Goal: Task Accomplishment & Management: Manage account settings

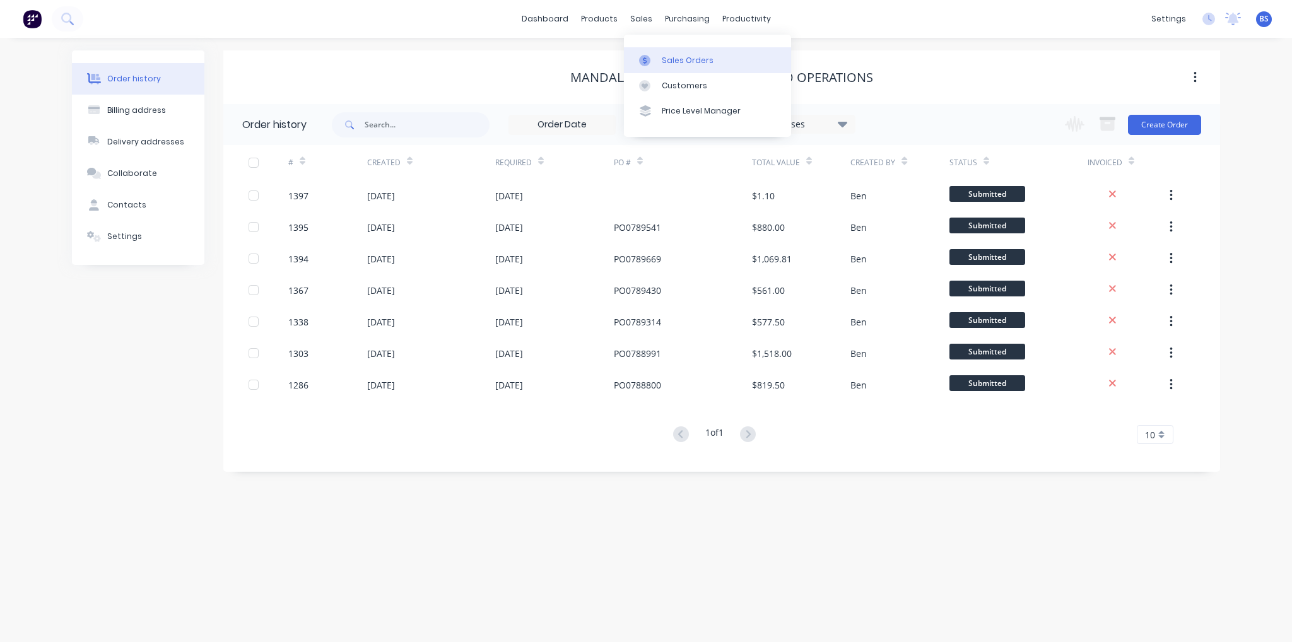
click at [669, 63] on div "Sales Orders" at bounding box center [688, 60] width 52 height 11
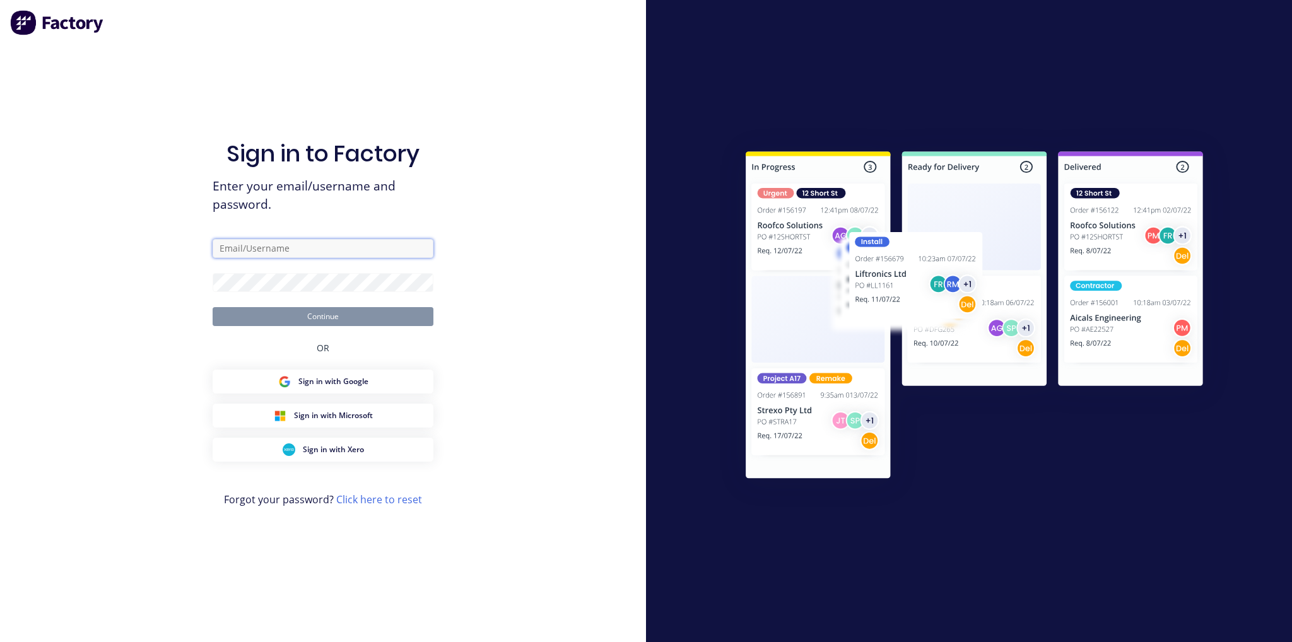
type input "[EMAIL_ADDRESS][DOMAIN_NAME]"
click at [312, 321] on button "Continue" at bounding box center [323, 316] width 221 height 19
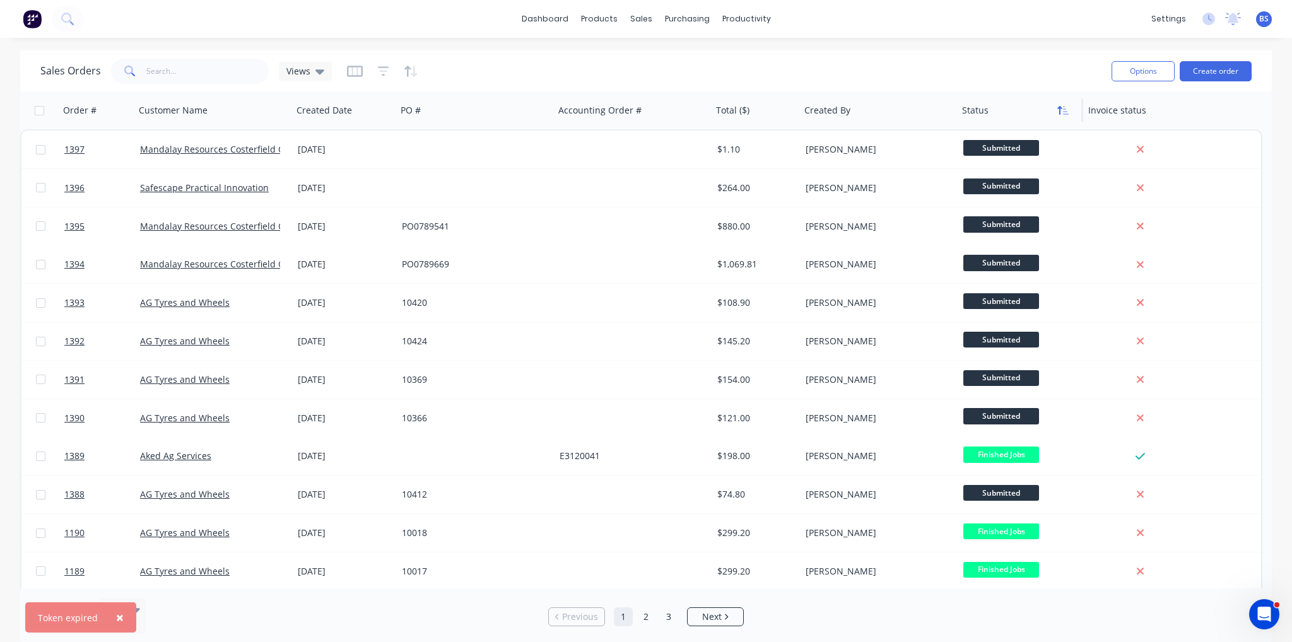
click at [1055, 115] on button "button" at bounding box center [1063, 110] width 19 height 19
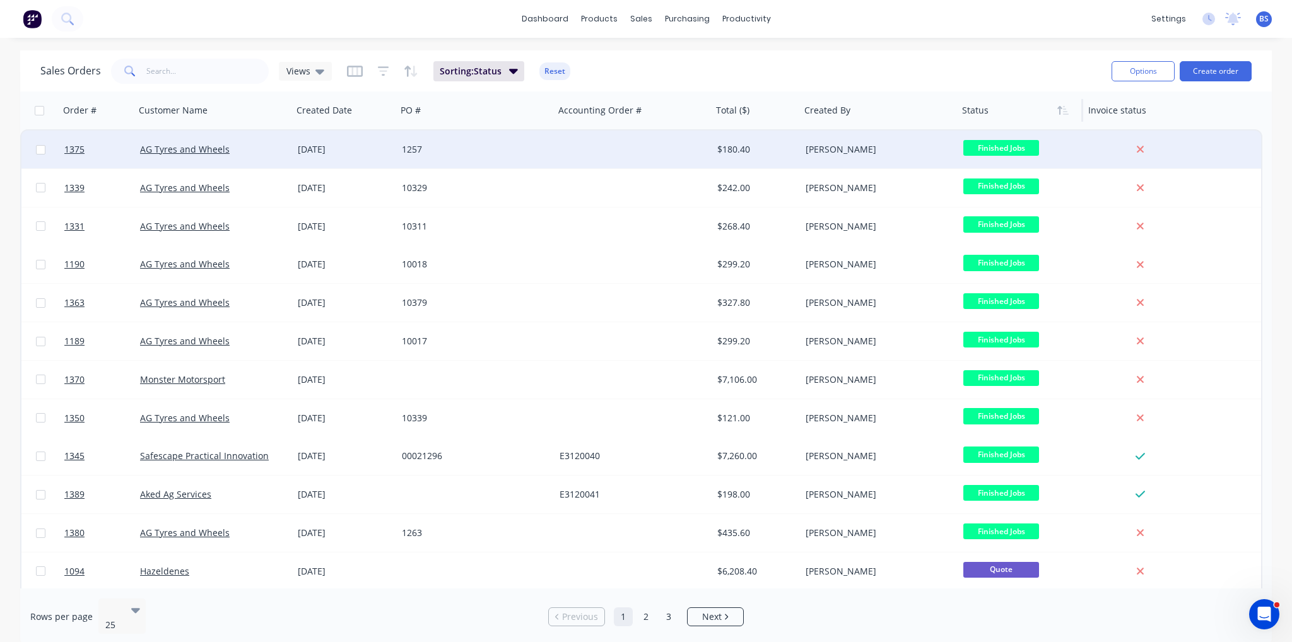
click at [327, 143] on div "[DATE]" at bounding box center [345, 149] width 94 height 13
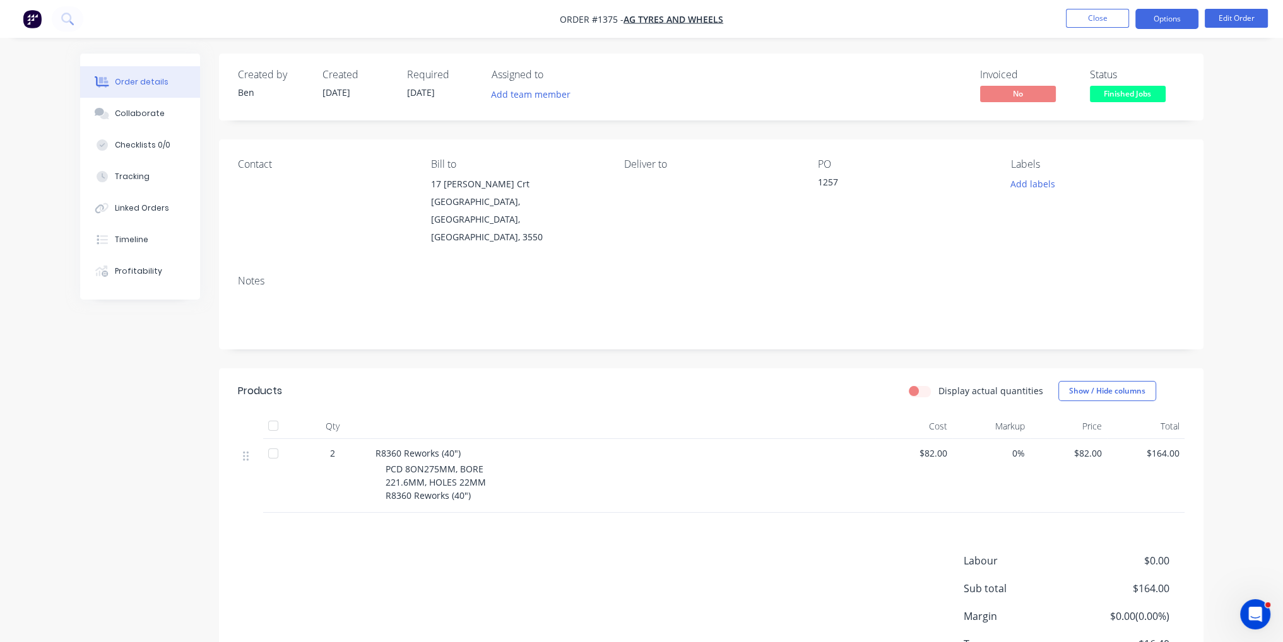
click at [1164, 13] on button "Options" at bounding box center [1166, 19] width 63 height 20
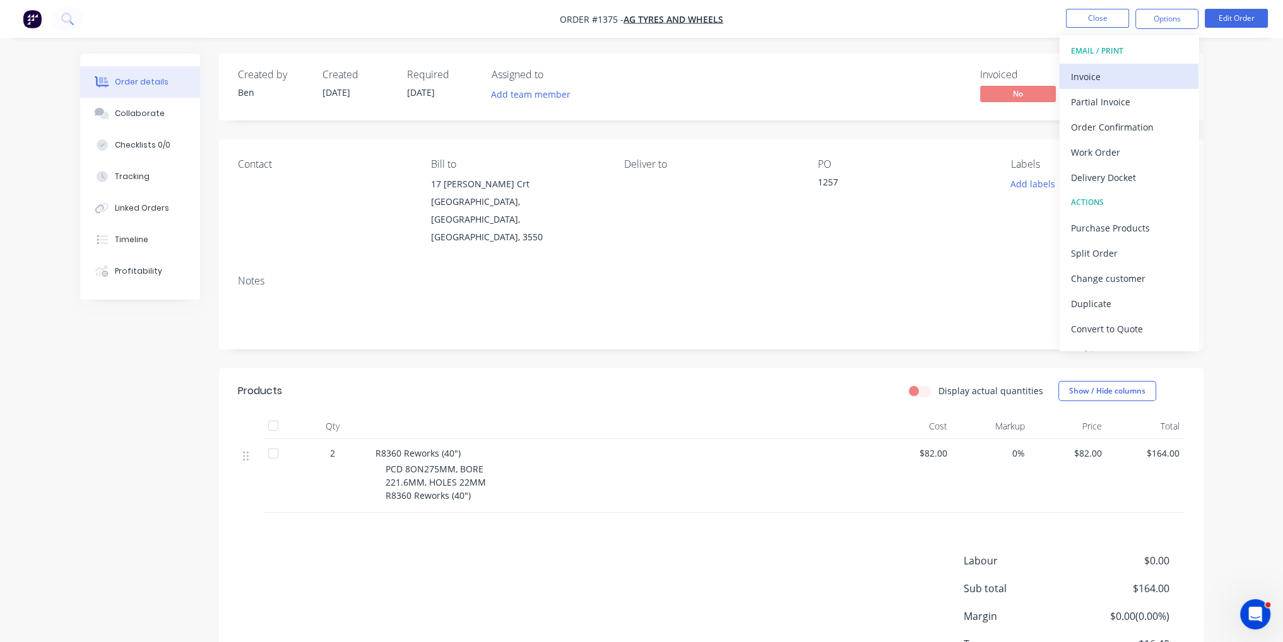
click at [1136, 86] on button "Invoice" at bounding box center [1128, 76] width 139 height 25
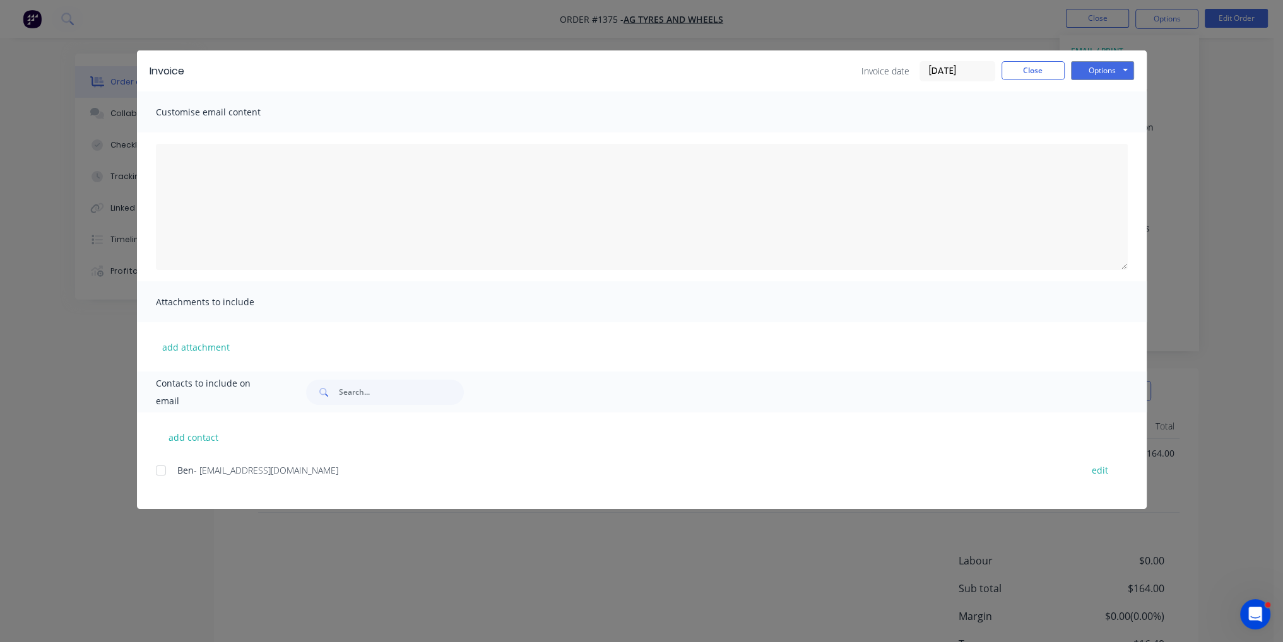
click at [160, 467] on div at bounding box center [160, 470] width 25 height 25
click at [1090, 68] on button "Options" at bounding box center [1102, 70] width 63 height 19
click at [1119, 138] on button "Email" at bounding box center [1111, 134] width 81 height 21
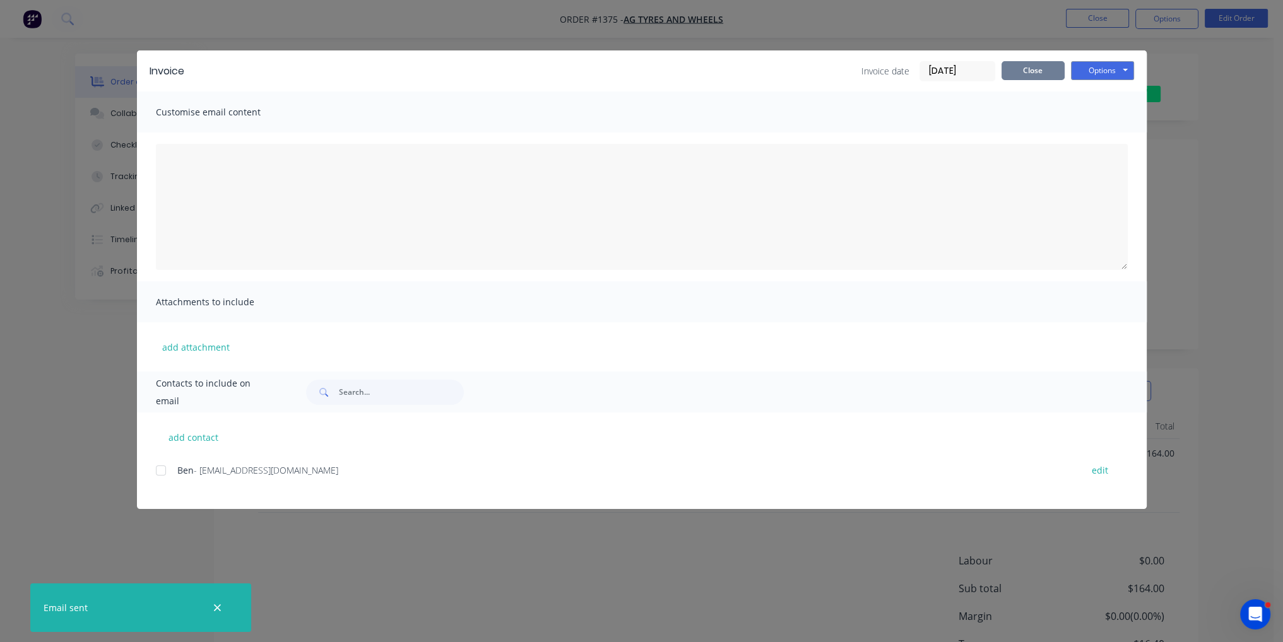
click at [1028, 74] on button "Close" at bounding box center [1032, 70] width 63 height 19
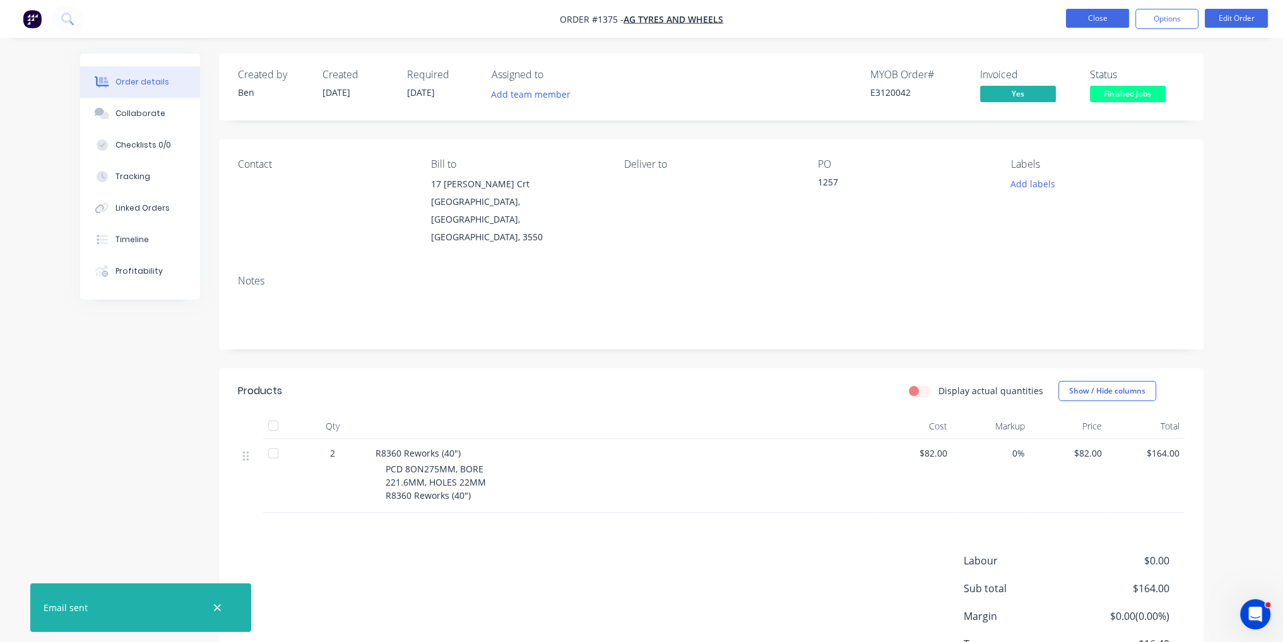
click at [1086, 25] on button "Close" at bounding box center [1097, 18] width 63 height 19
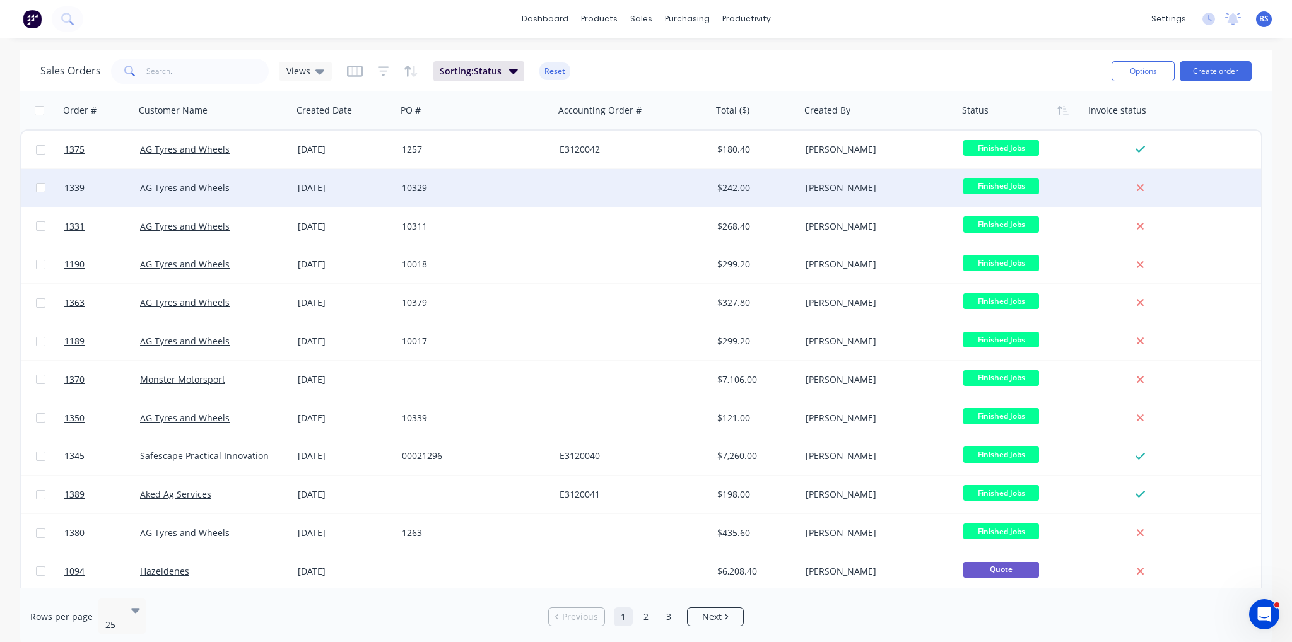
click at [575, 197] on div at bounding box center [634, 188] width 158 height 38
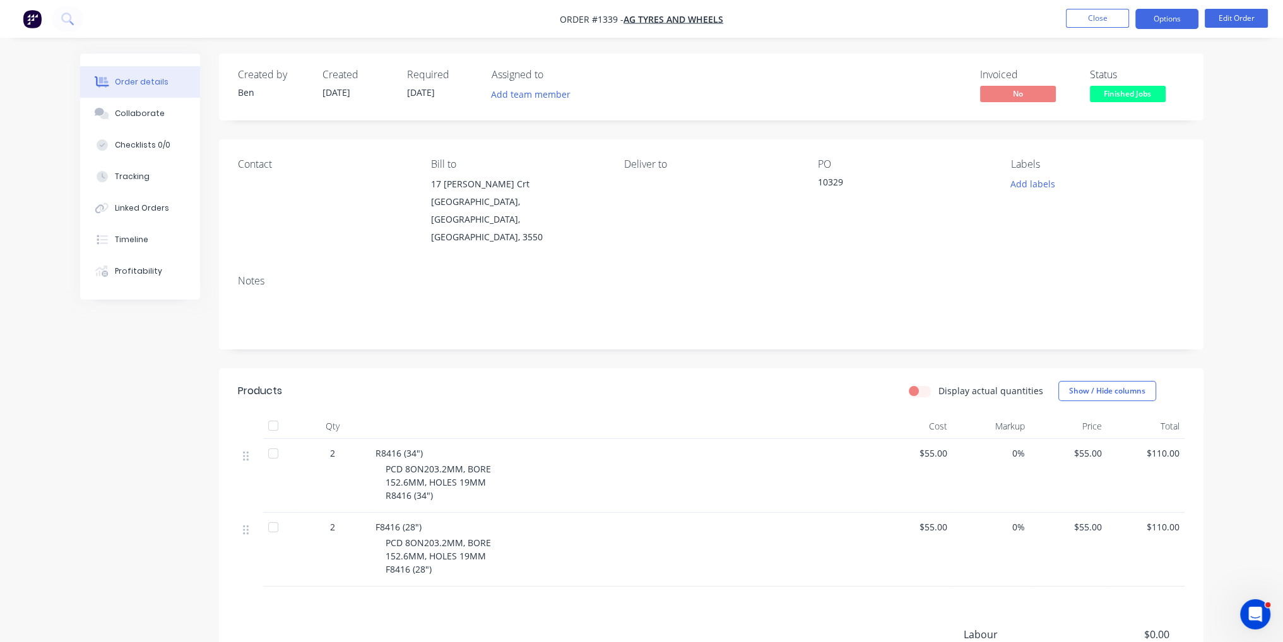
click at [1184, 23] on button "Options" at bounding box center [1166, 19] width 63 height 20
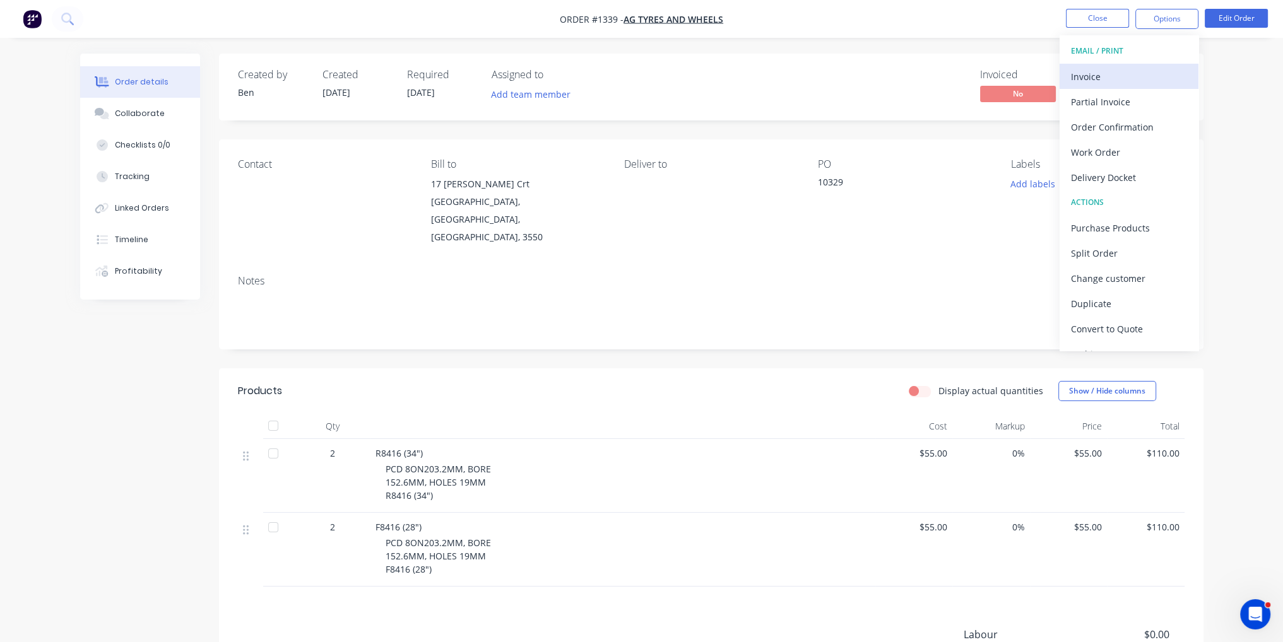
click at [1166, 74] on div "Invoice" at bounding box center [1129, 77] width 116 height 18
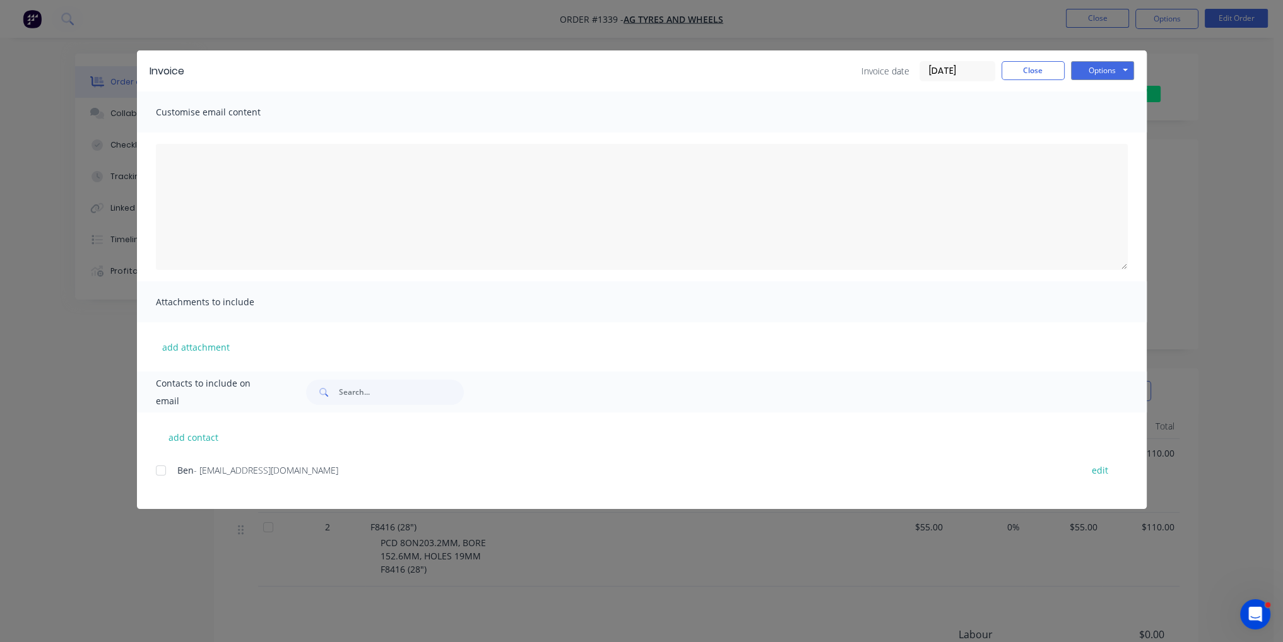
click at [163, 470] on div at bounding box center [160, 470] width 25 height 25
click at [1095, 76] on button "Options" at bounding box center [1102, 70] width 63 height 19
click at [1119, 142] on button "Email" at bounding box center [1111, 134] width 81 height 21
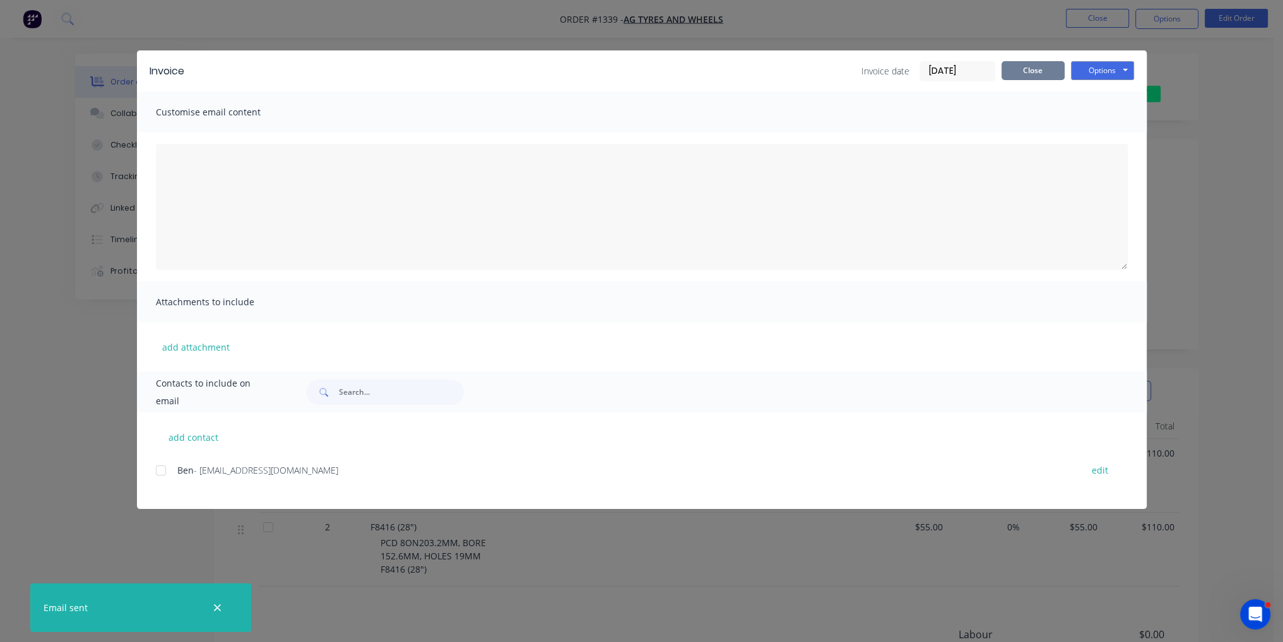
click at [1024, 75] on button "Close" at bounding box center [1032, 70] width 63 height 19
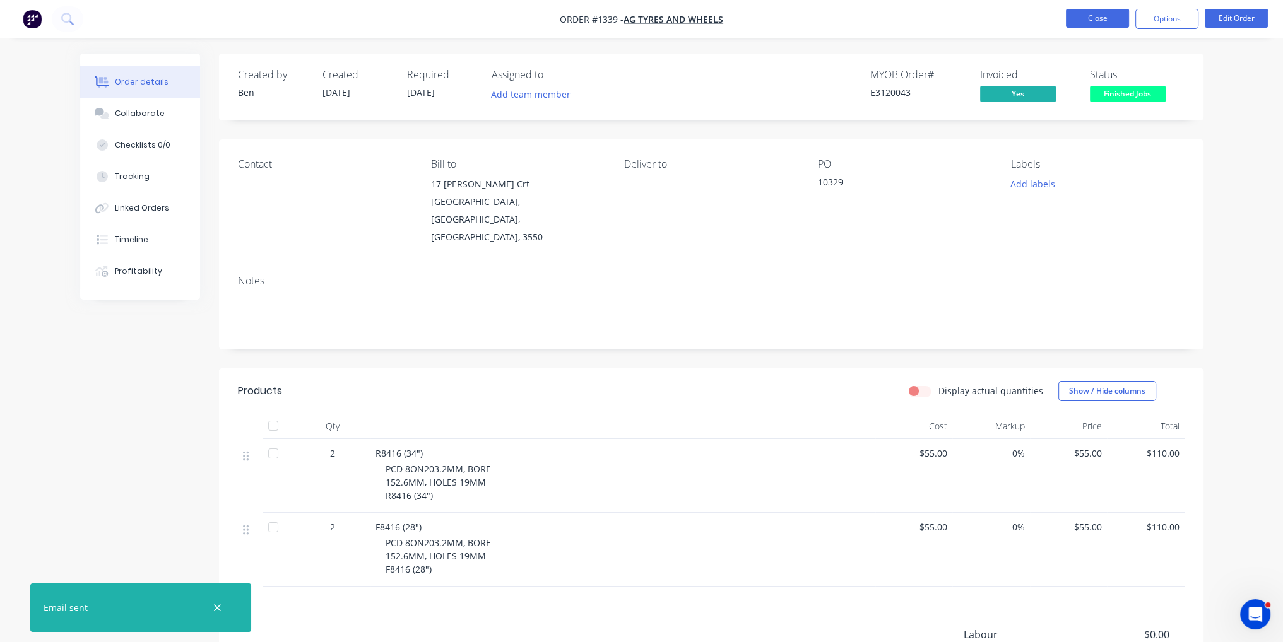
click at [1099, 9] on button "Close" at bounding box center [1097, 18] width 63 height 19
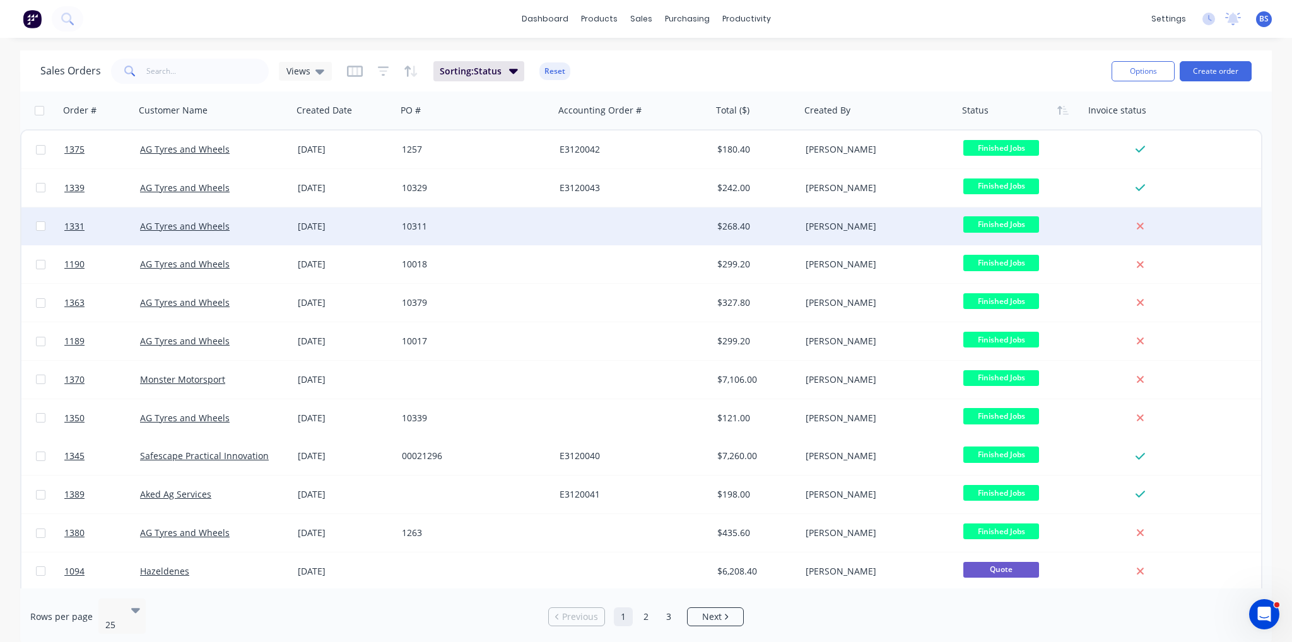
click at [520, 222] on div "10311" at bounding box center [472, 226] width 140 height 13
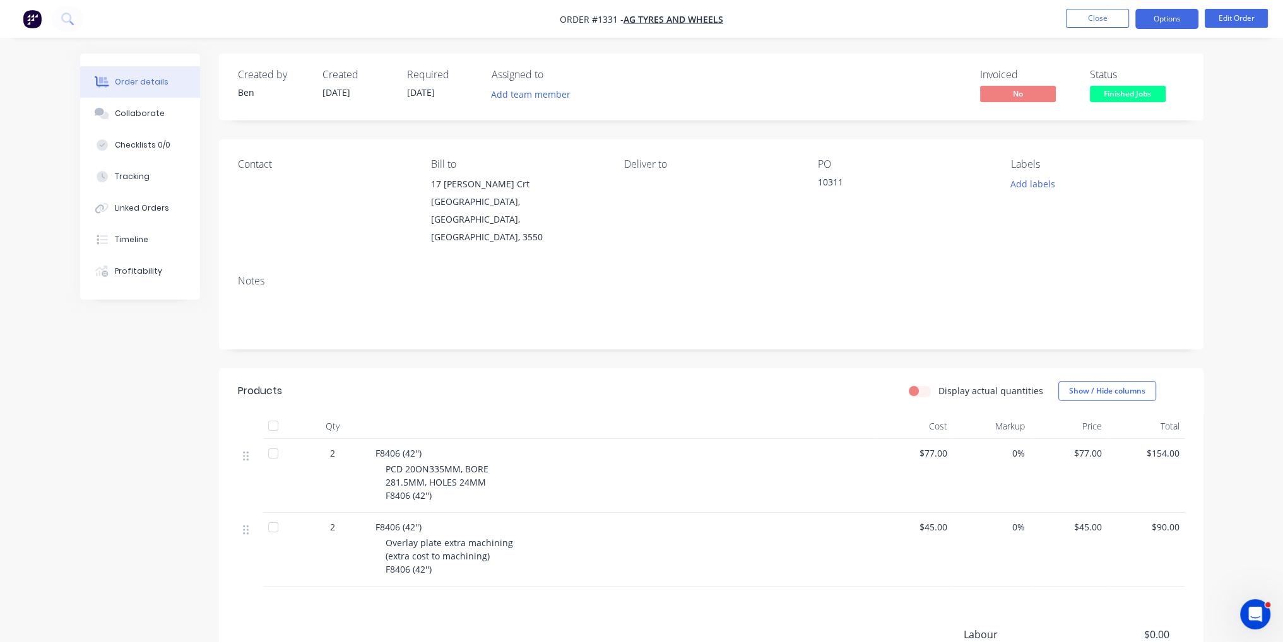
click at [1176, 26] on button "Options" at bounding box center [1166, 19] width 63 height 20
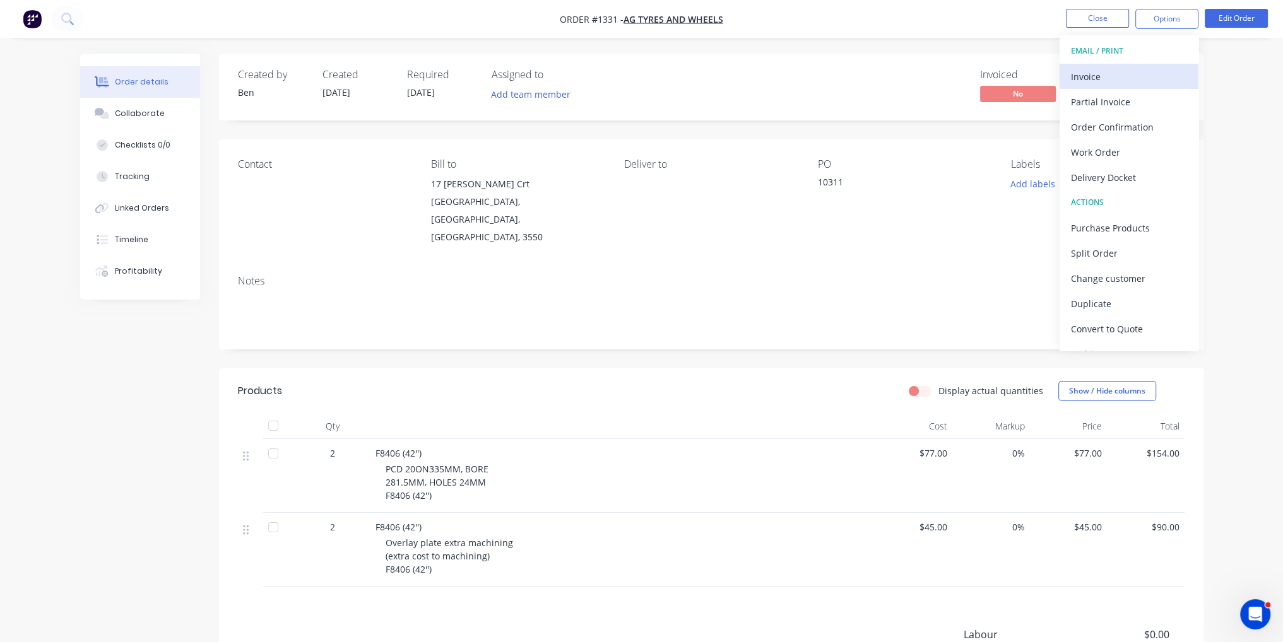
click at [1115, 76] on div "Invoice" at bounding box center [1129, 77] width 116 height 18
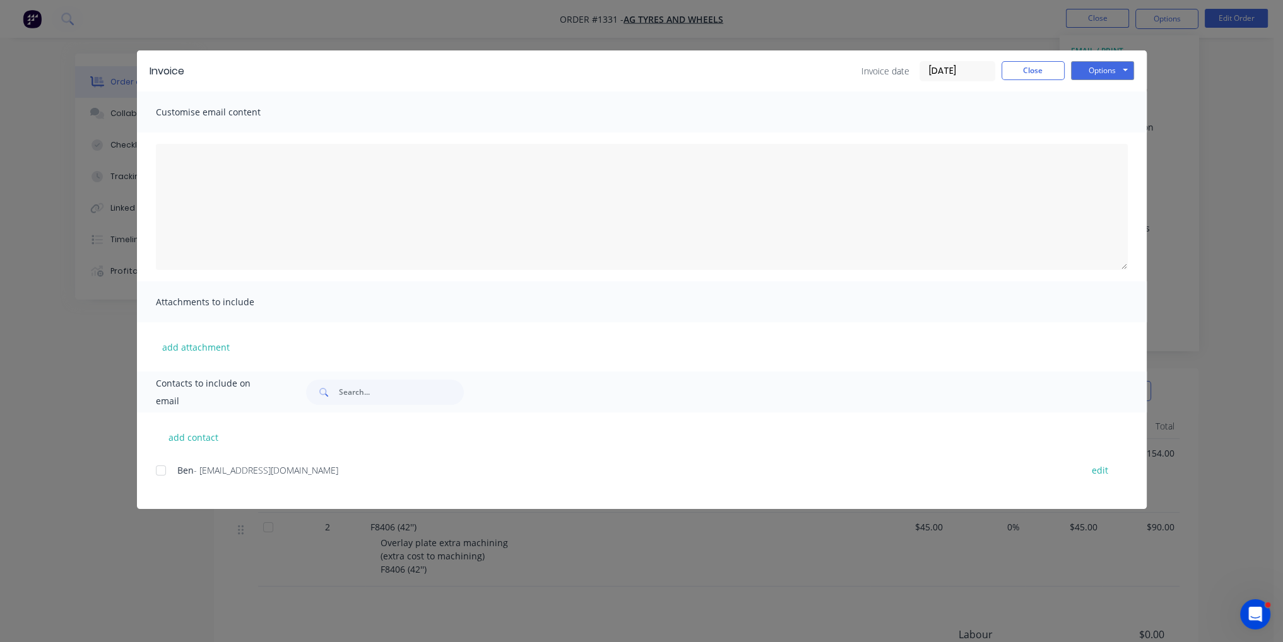
click at [166, 465] on div at bounding box center [160, 470] width 25 height 25
click at [1100, 69] on button "Options" at bounding box center [1102, 70] width 63 height 19
click at [1104, 132] on button "Email" at bounding box center [1111, 134] width 81 height 21
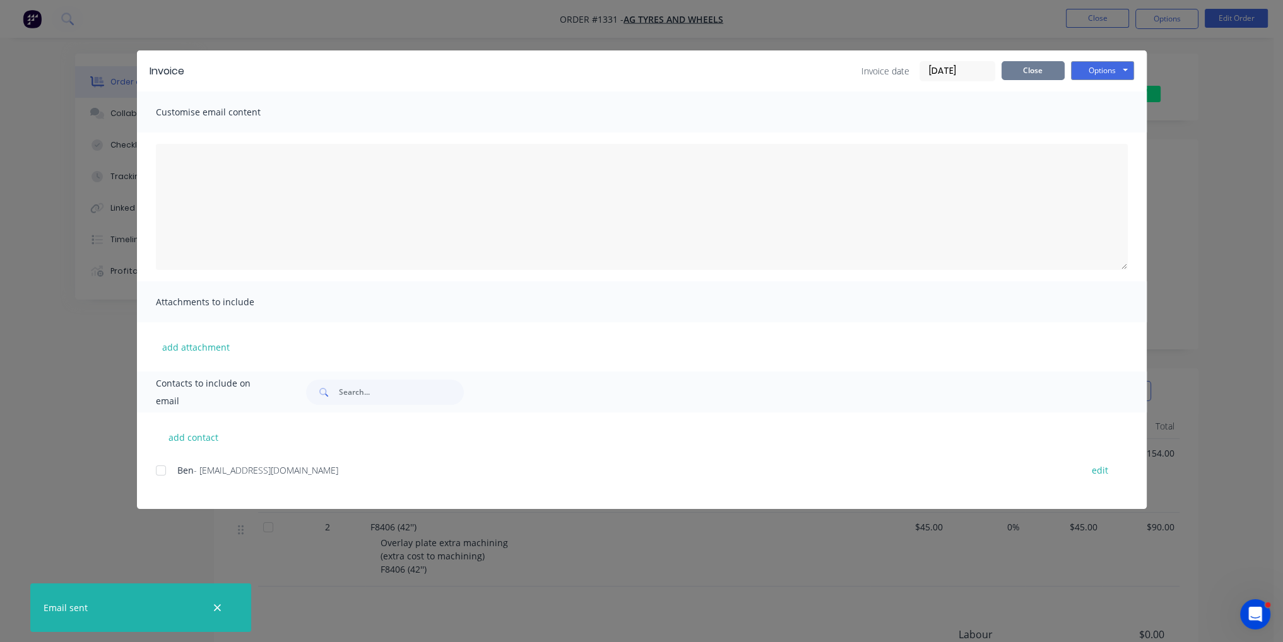
click at [1020, 78] on button "Close" at bounding box center [1032, 70] width 63 height 19
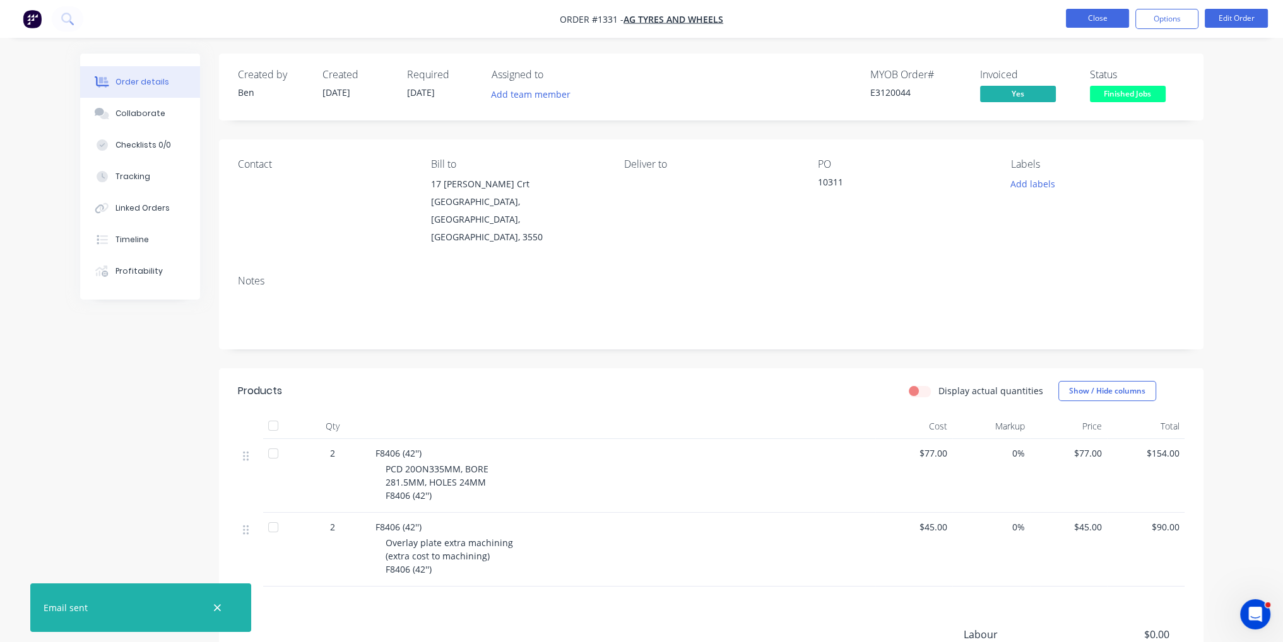
click at [1100, 13] on button "Close" at bounding box center [1097, 18] width 63 height 19
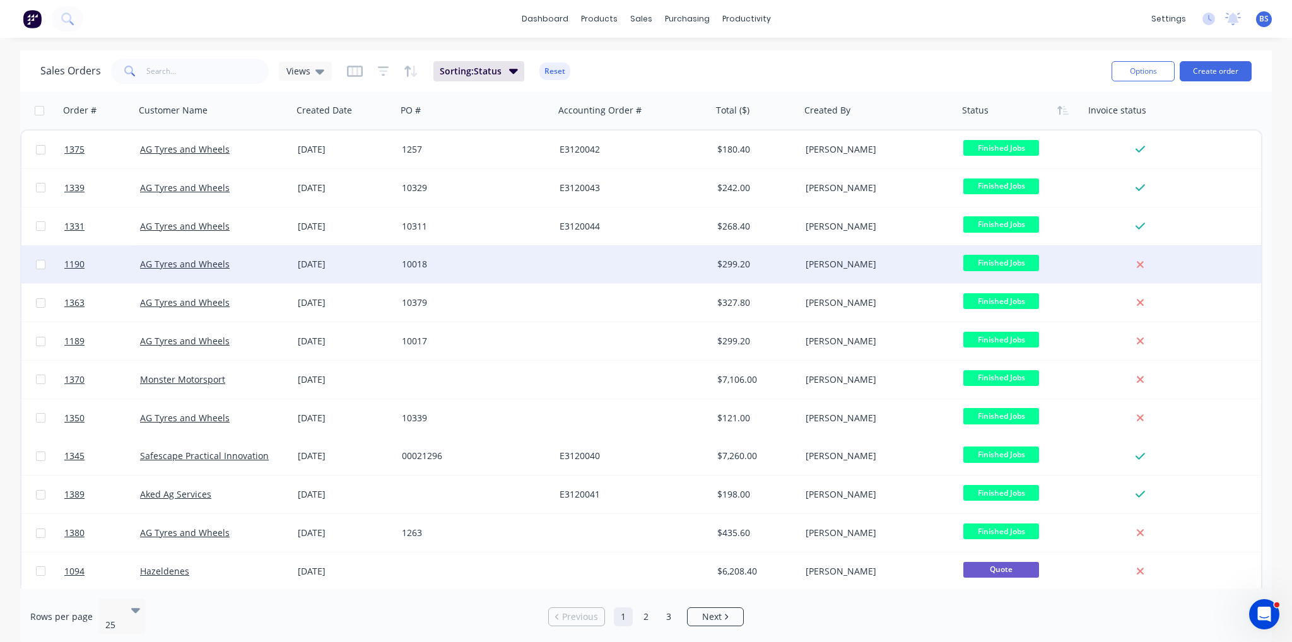
click at [650, 263] on div at bounding box center [634, 264] width 158 height 38
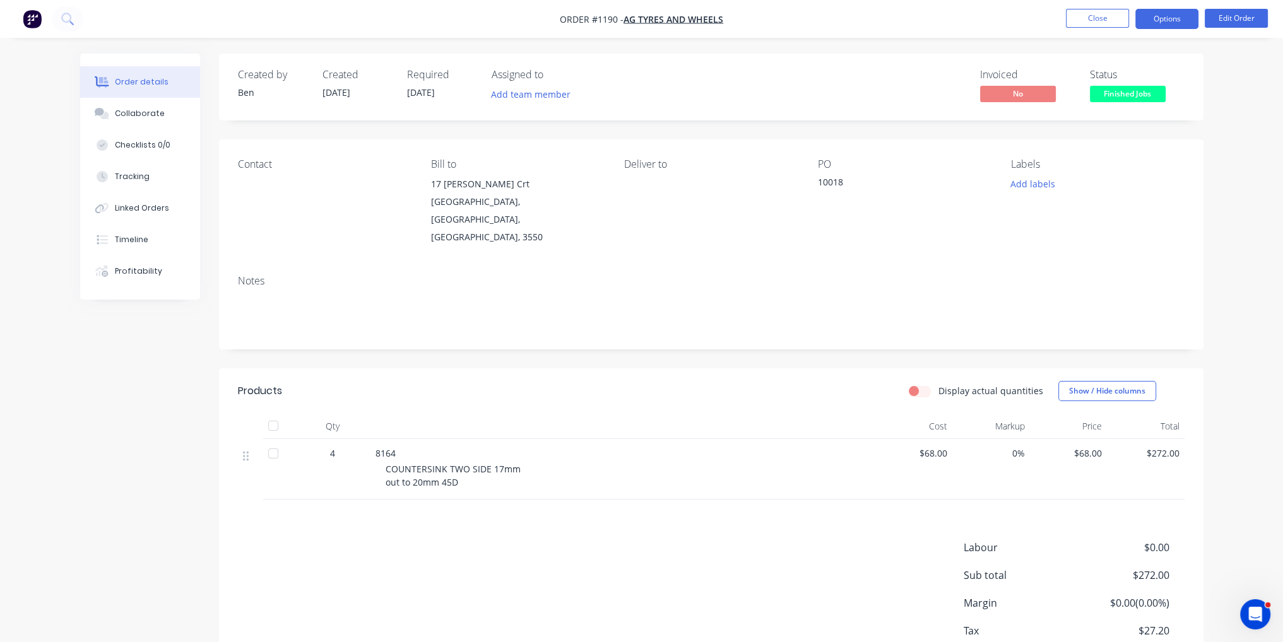
click at [1162, 18] on button "Options" at bounding box center [1166, 19] width 63 height 20
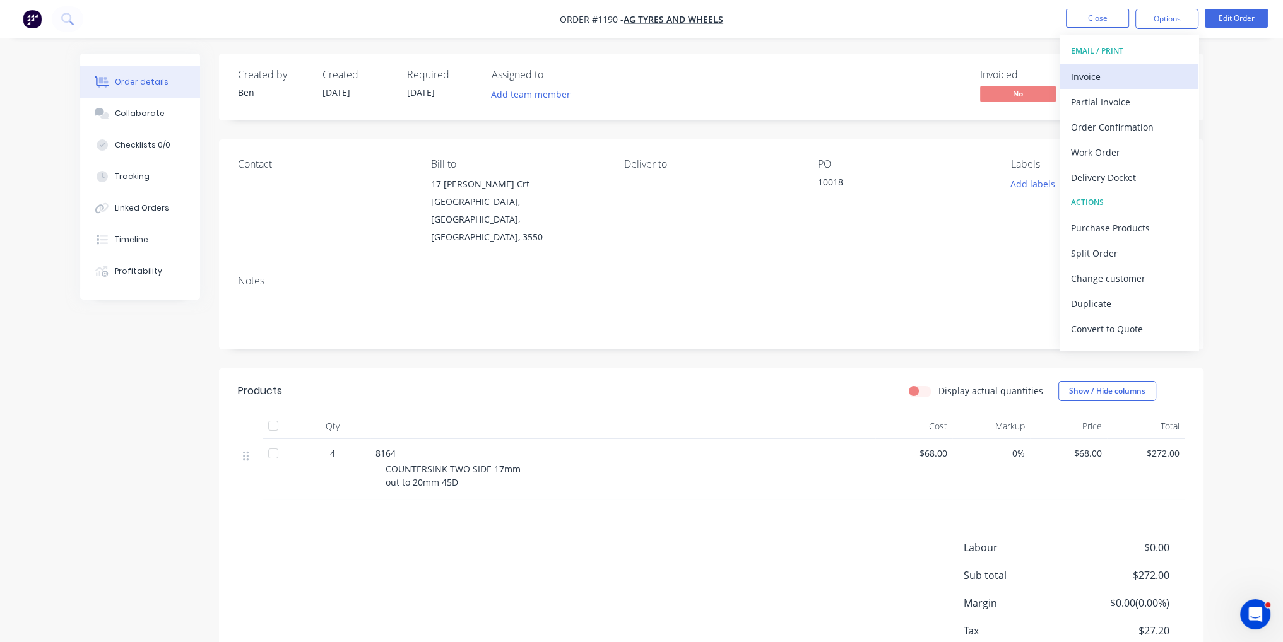
click at [1136, 70] on div "Invoice" at bounding box center [1129, 77] width 116 height 18
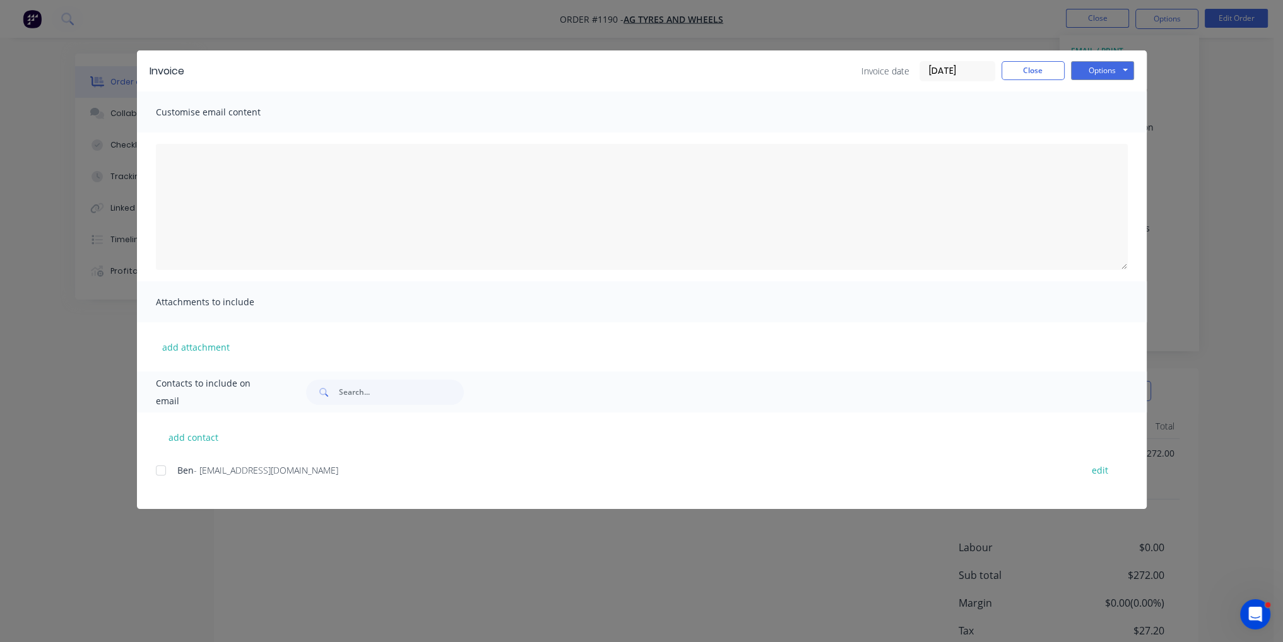
drag, startPoint x: 168, startPoint y: 471, endPoint x: 175, endPoint y: 469, distance: 8.0
click at [169, 470] on div at bounding box center [160, 470] width 25 height 25
click at [1108, 79] on div "Options Preview Print Email" at bounding box center [1102, 71] width 63 height 20
click at [1113, 73] on button "Options" at bounding box center [1102, 70] width 63 height 19
click at [1105, 133] on button "Email" at bounding box center [1111, 134] width 81 height 21
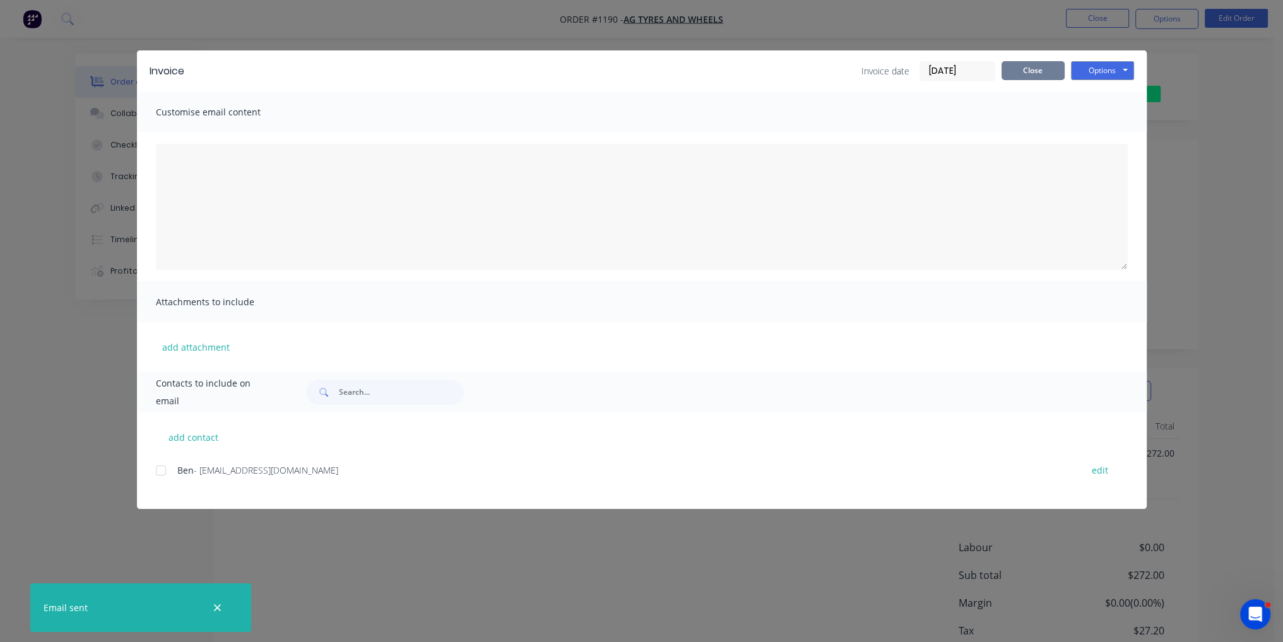
click at [1033, 73] on button "Close" at bounding box center [1032, 70] width 63 height 19
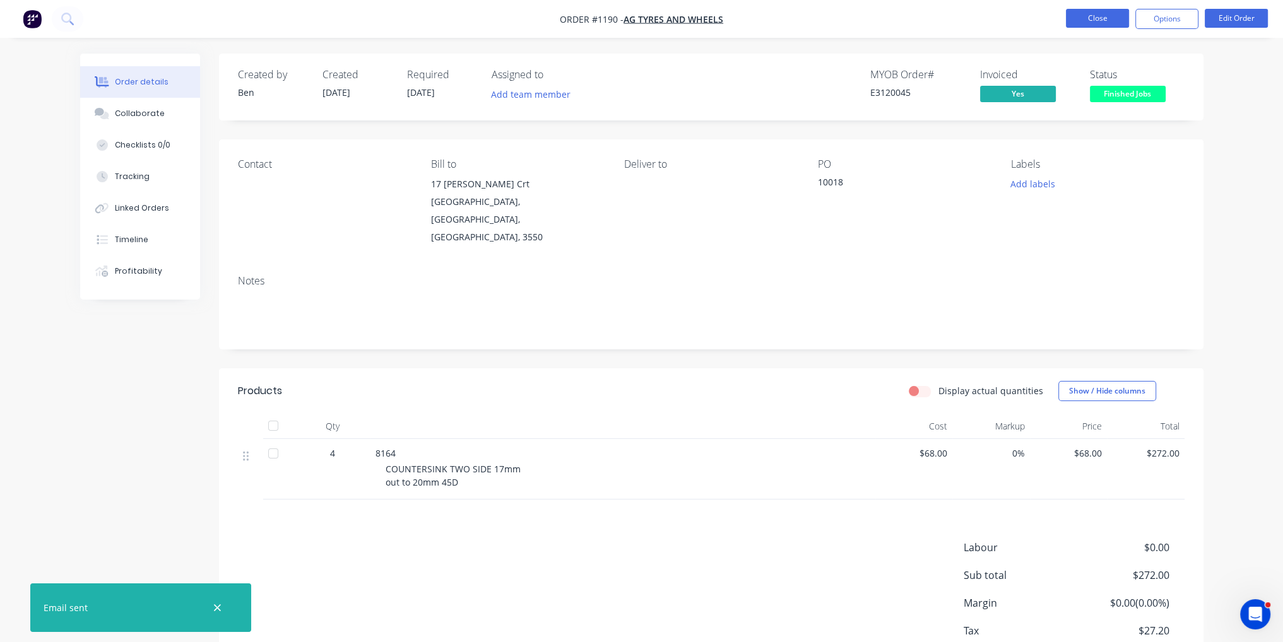
click at [1093, 16] on button "Close" at bounding box center [1097, 18] width 63 height 19
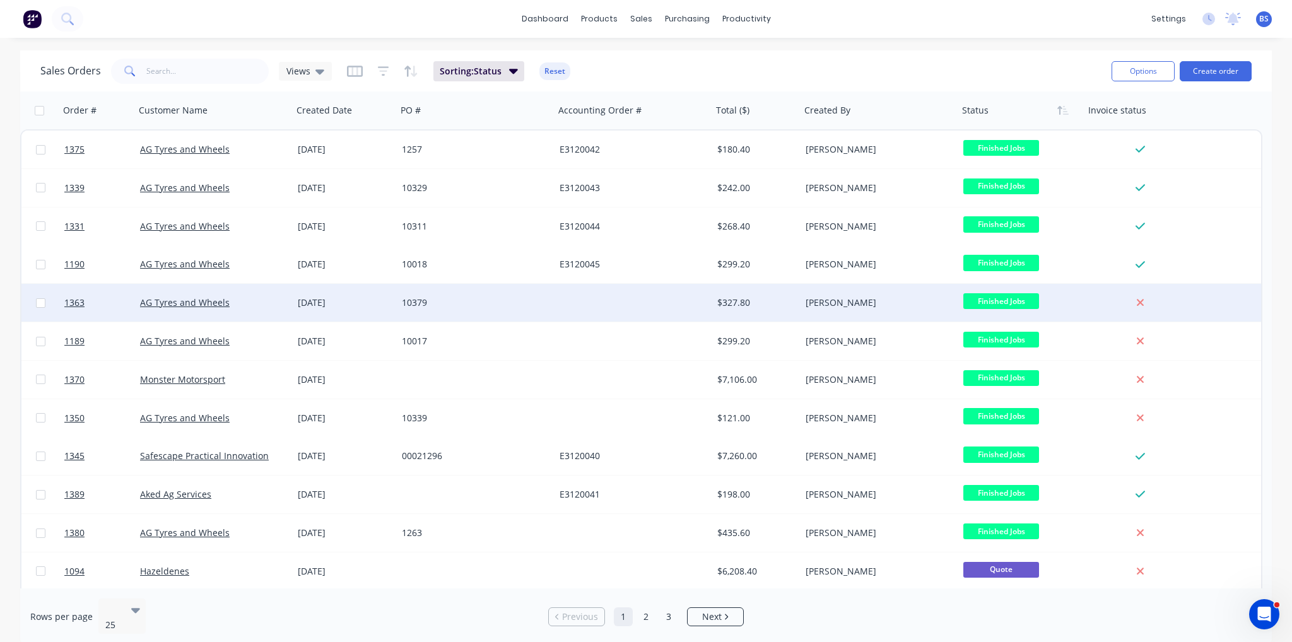
click at [905, 308] on div "[PERSON_NAME]" at bounding box center [876, 303] width 140 height 13
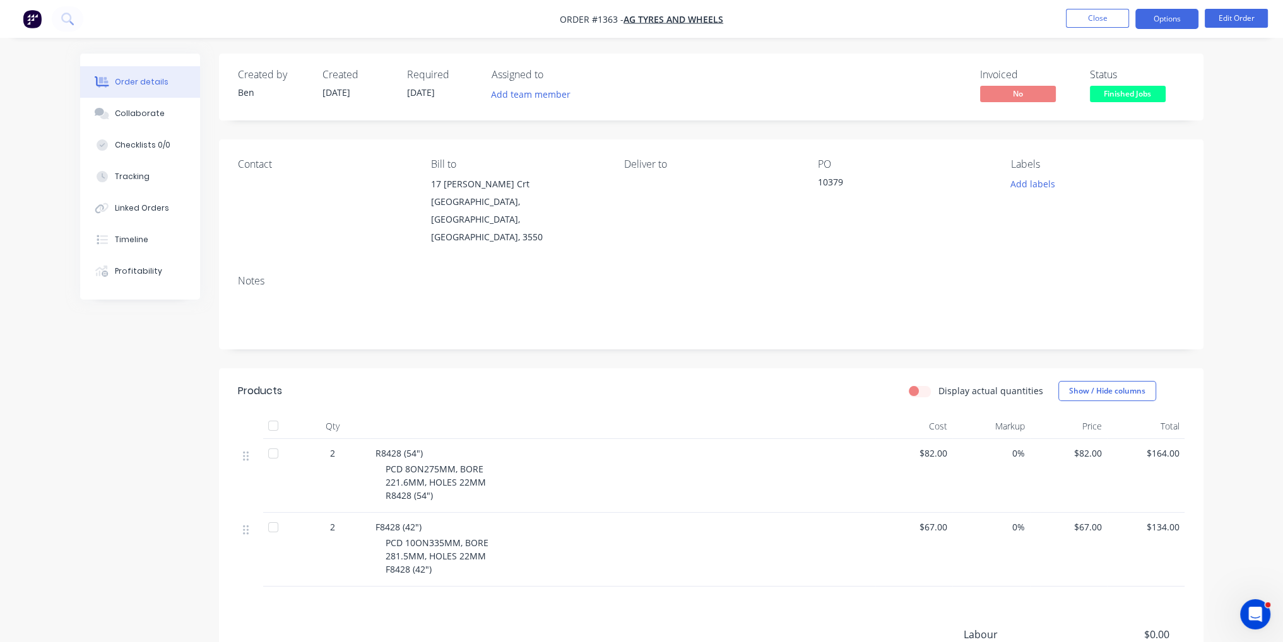
click at [1179, 15] on button "Options" at bounding box center [1166, 19] width 63 height 20
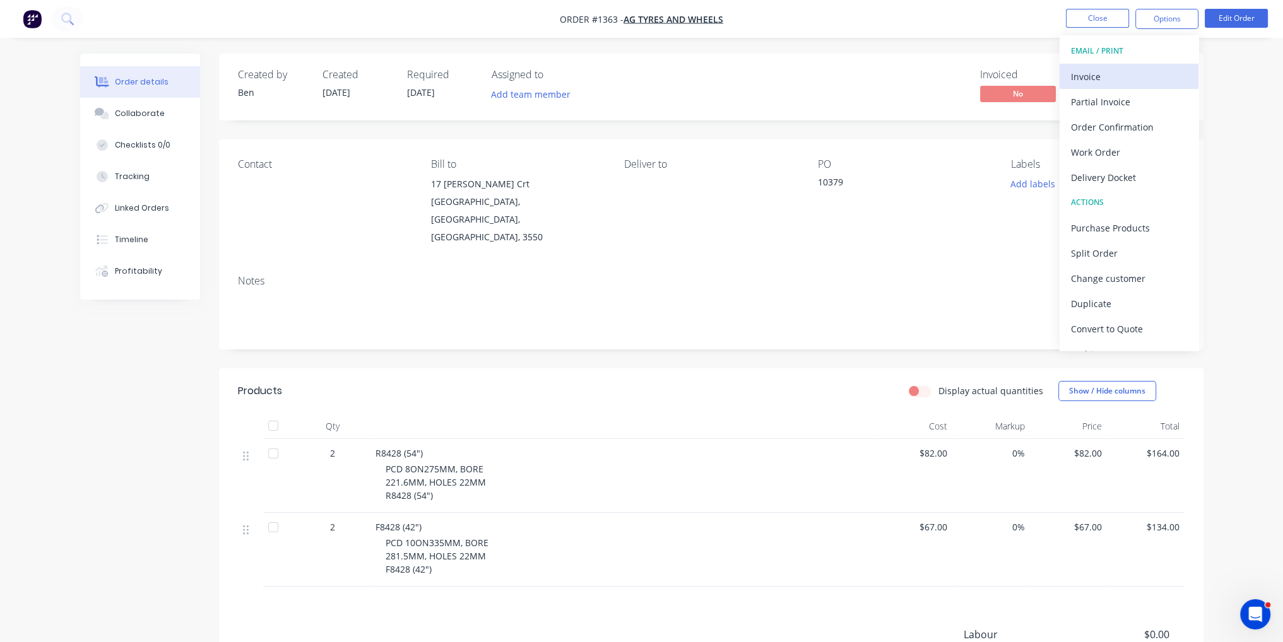
click at [1116, 69] on div "Invoice" at bounding box center [1129, 77] width 116 height 18
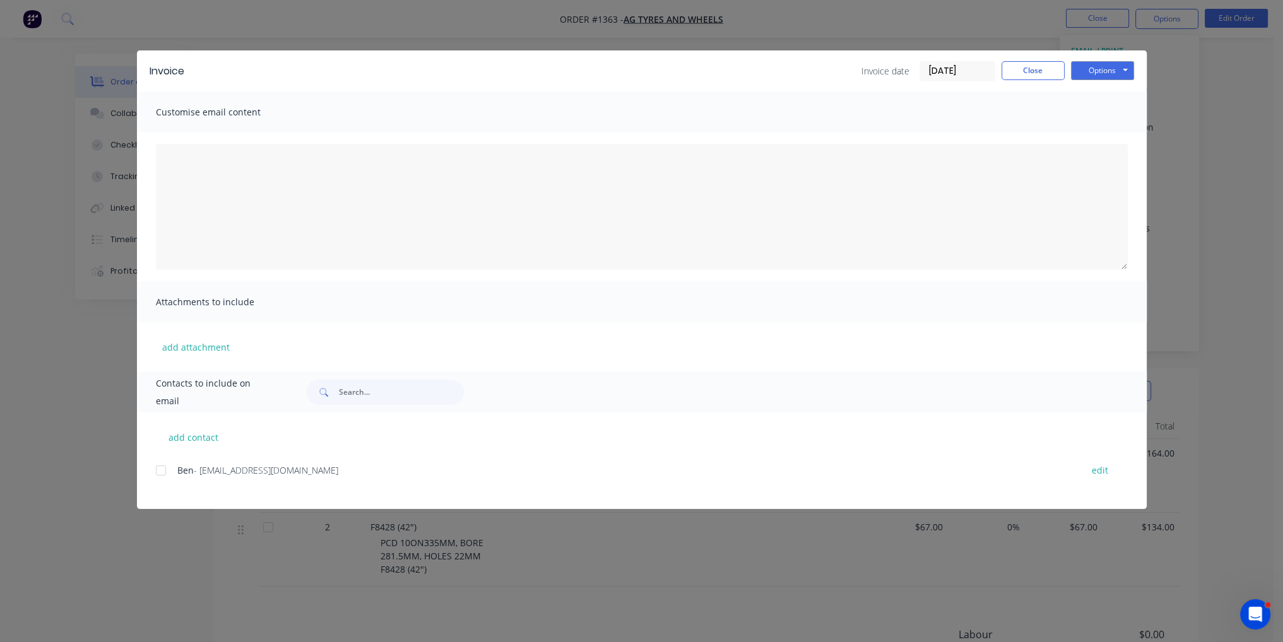
click at [160, 468] on div at bounding box center [160, 470] width 25 height 25
click at [1114, 72] on button "Options" at bounding box center [1102, 70] width 63 height 19
click at [1124, 142] on button "Email" at bounding box center [1111, 134] width 81 height 21
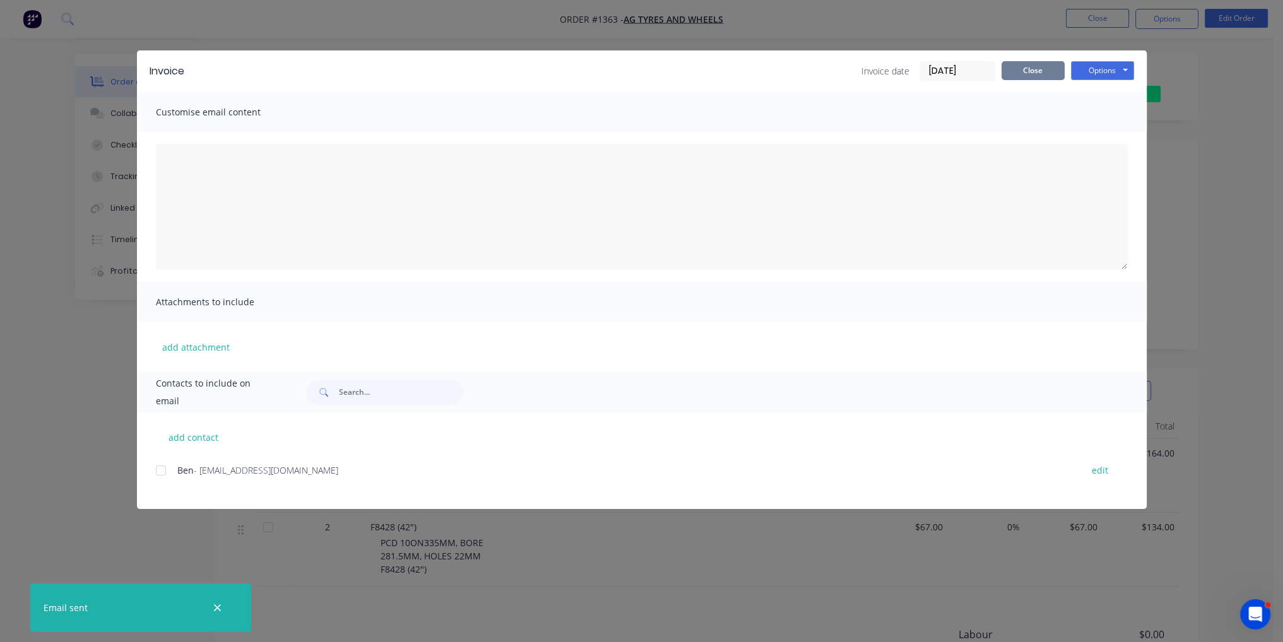
click at [1031, 73] on button "Close" at bounding box center [1032, 70] width 63 height 19
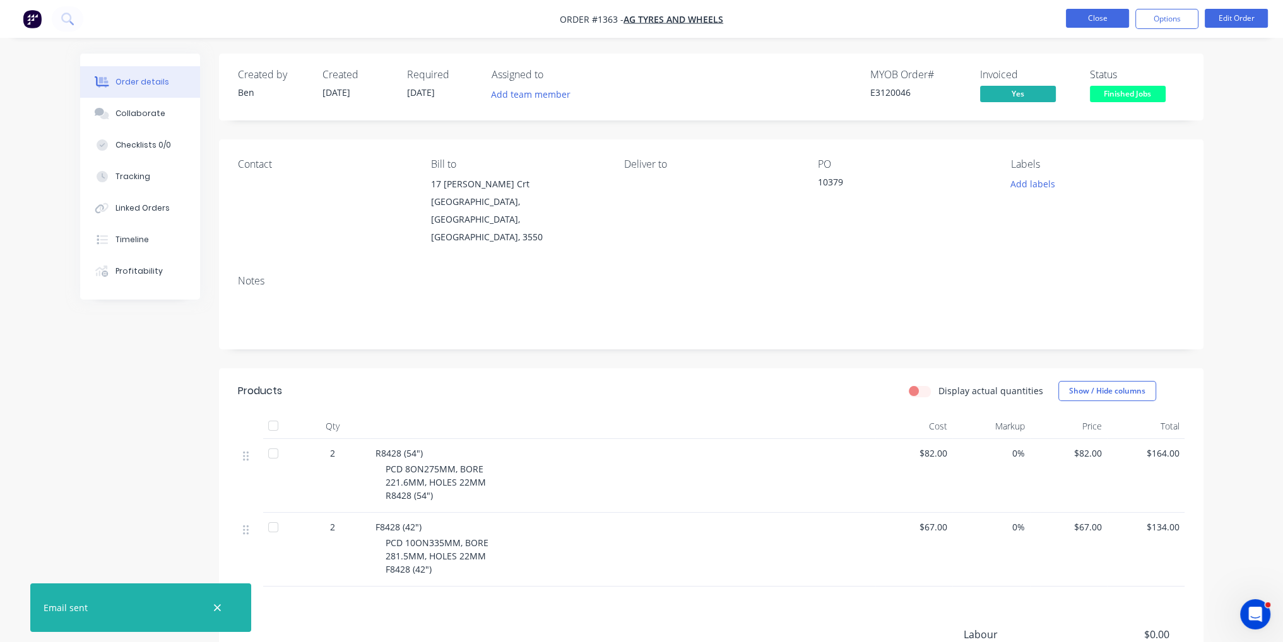
click at [1105, 21] on button "Close" at bounding box center [1097, 18] width 63 height 19
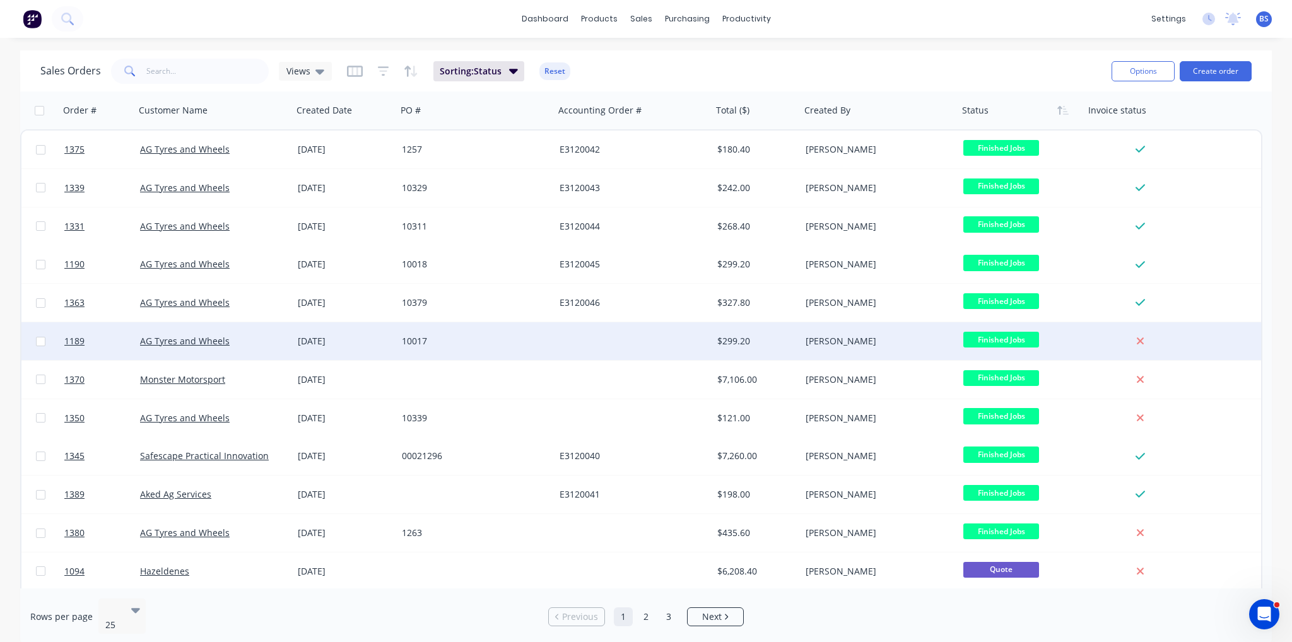
click at [824, 343] on div "[PERSON_NAME]" at bounding box center [876, 341] width 140 height 13
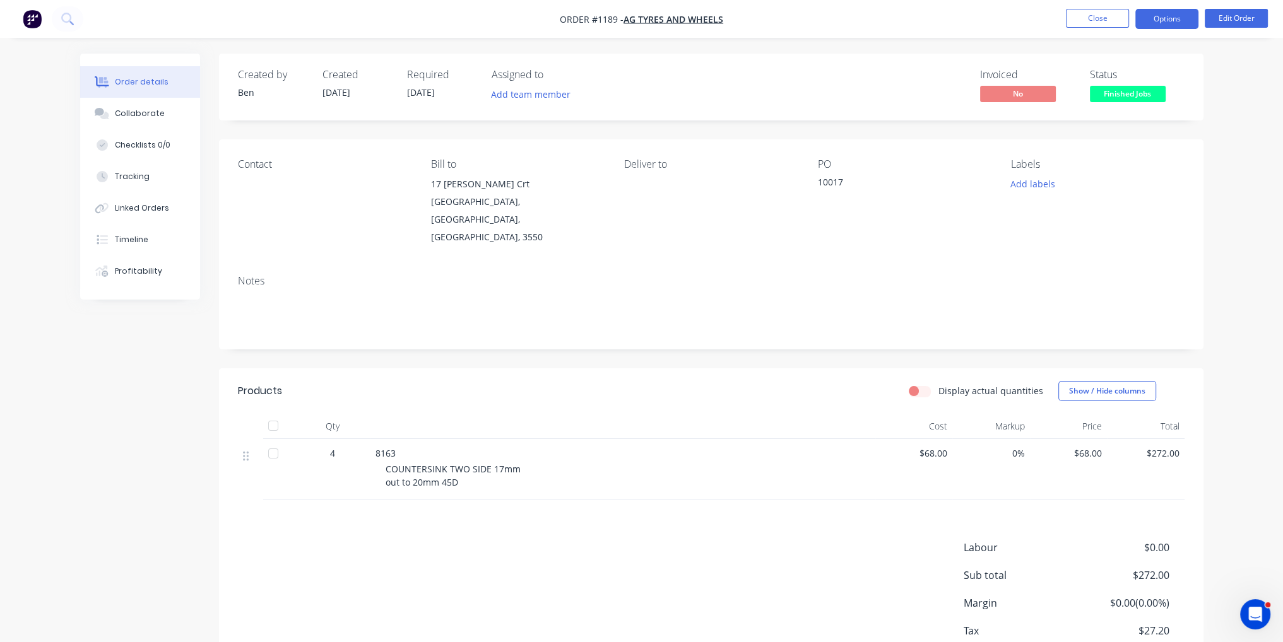
click at [1158, 20] on button "Options" at bounding box center [1166, 19] width 63 height 20
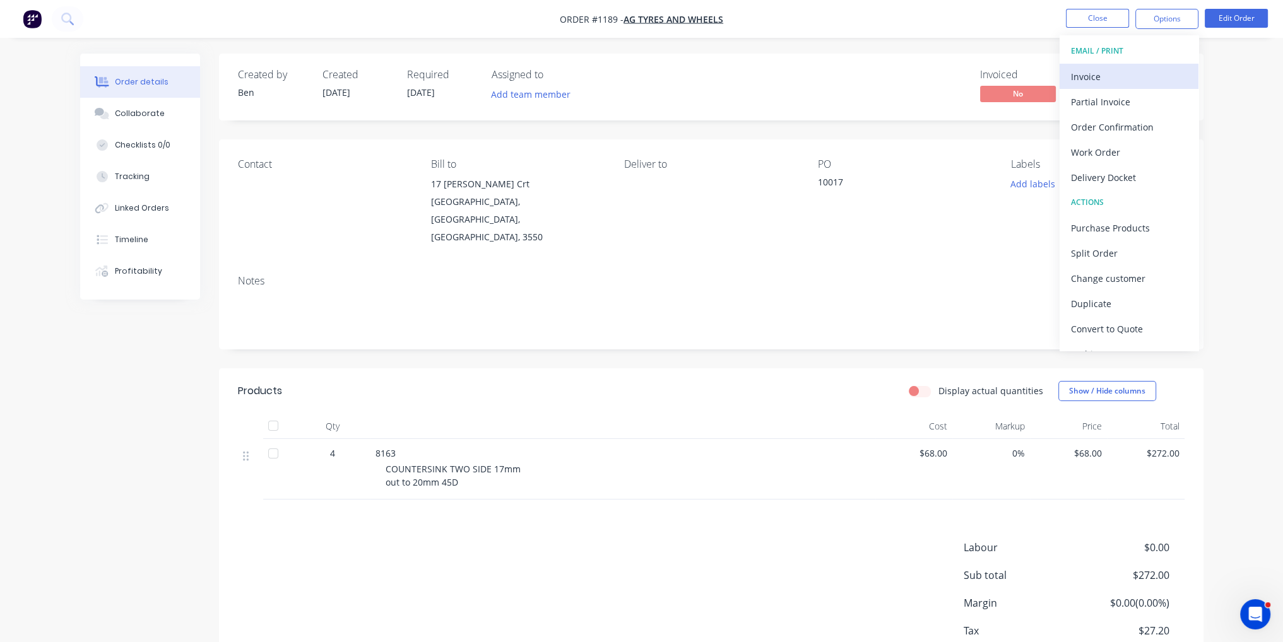
click at [1141, 80] on div "Invoice" at bounding box center [1129, 77] width 116 height 18
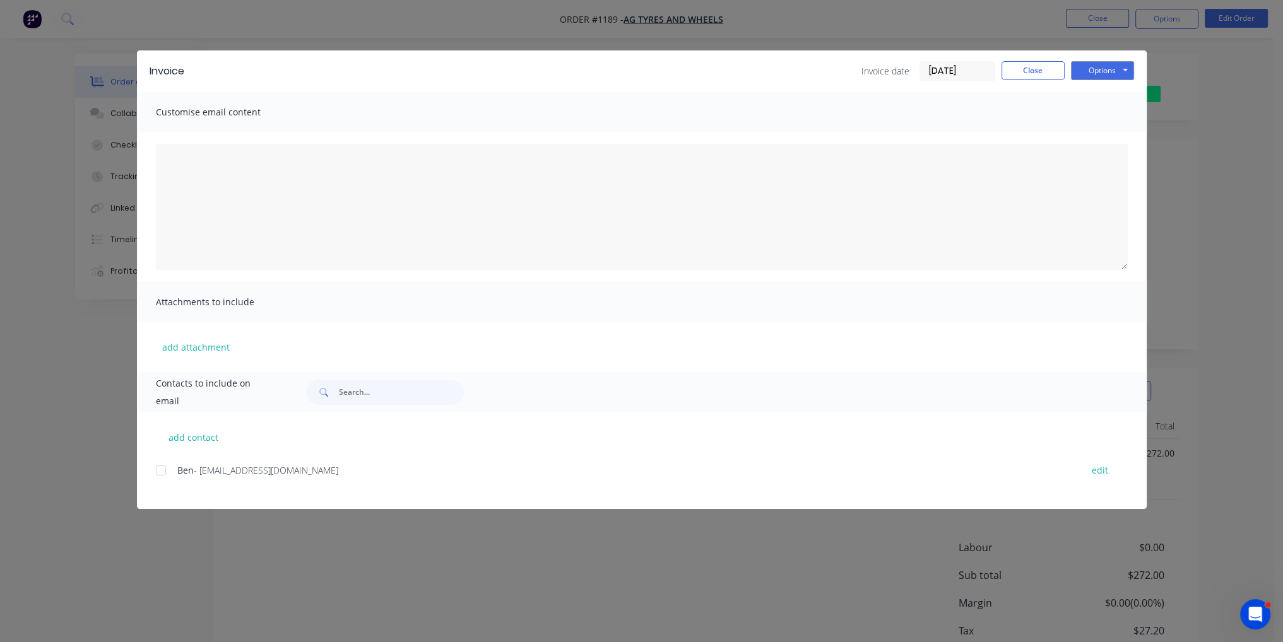
click at [165, 474] on div at bounding box center [160, 470] width 25 height 25
click at [1105, 68] on button "Options" at bounding box center [1102, 70] width 63 height 19
click at [1102, 144] on button "Email" at bounding box center [1111, 134] width 81 height 21
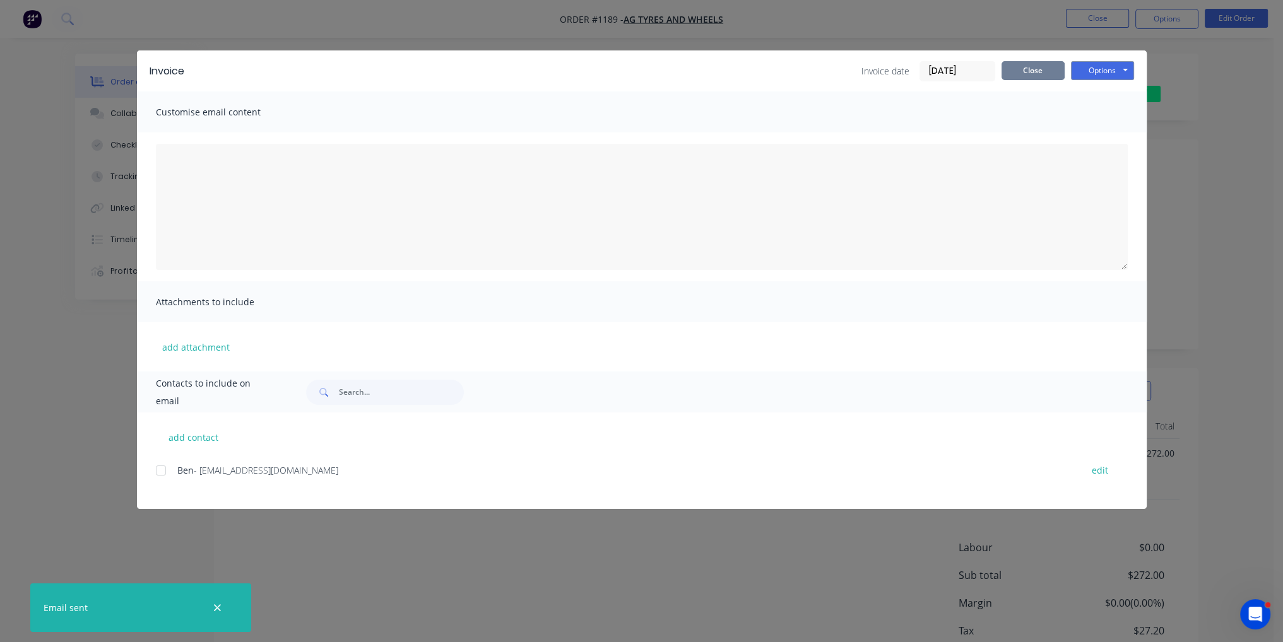
click at [1030, 79] on button "Close" at bounding box center [1032, 70] width 63 height 19
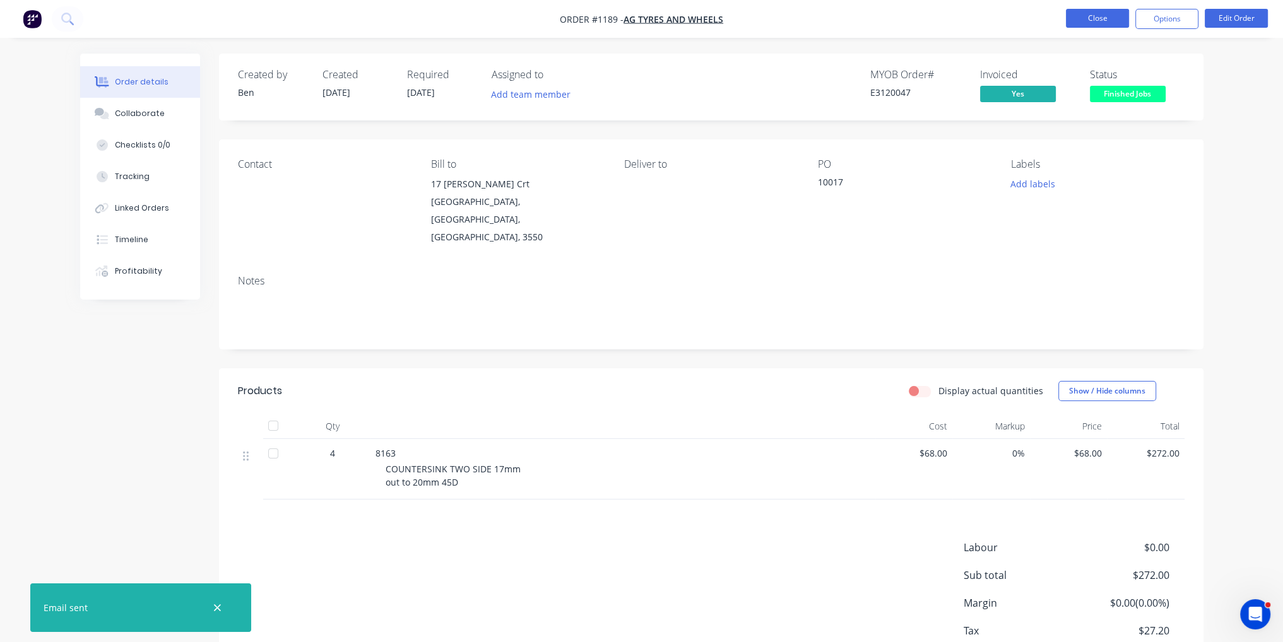
click at [1088, 18] on button "Close" at bounding box center [1097, 18] width 63 height 19
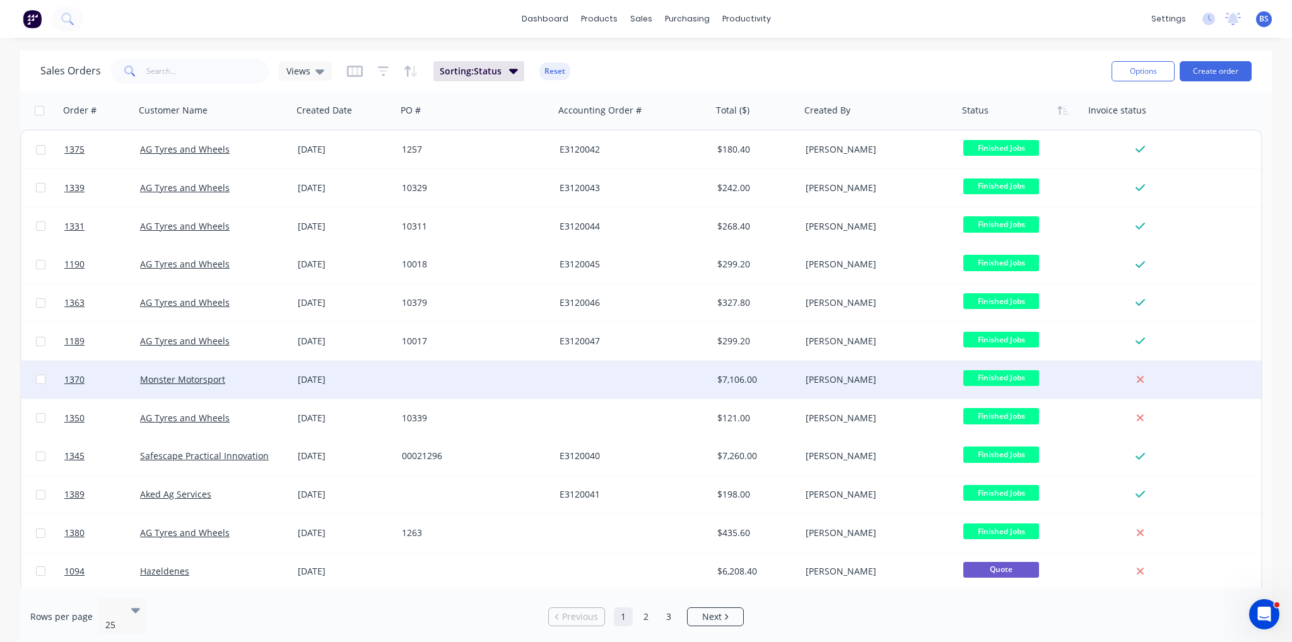
click at [650, 379] on div at bounding box center [634, 380] width 158 height 38
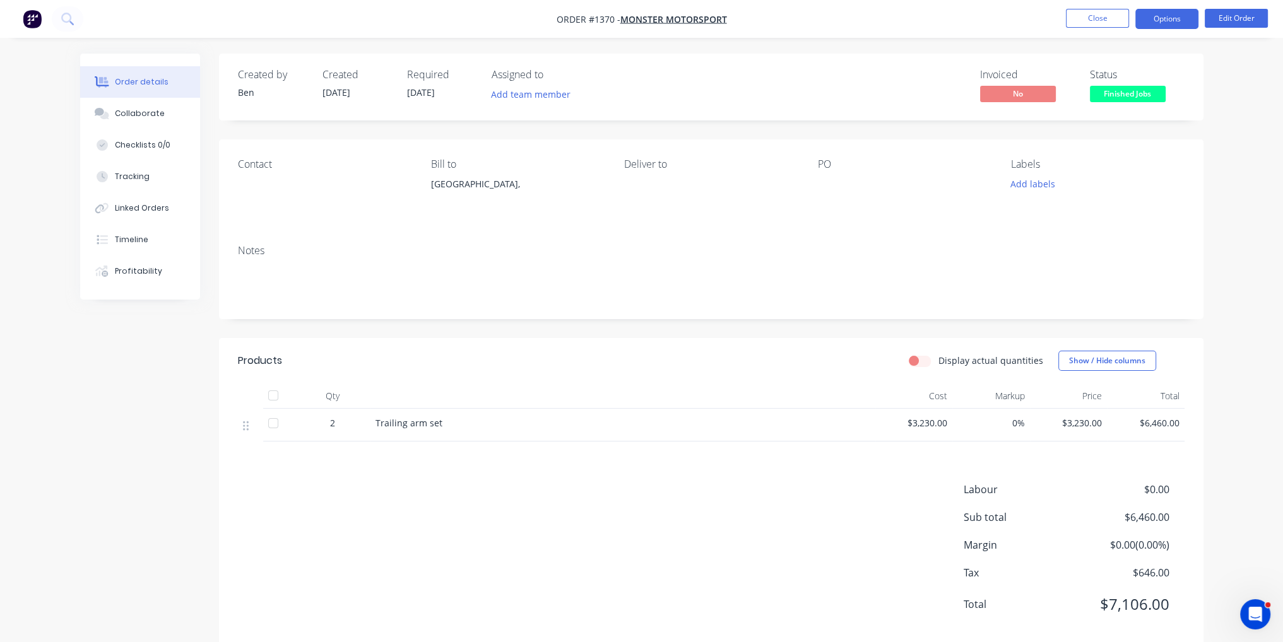
click at [1182, 16] on button "Options" at bounding box center [1166, 19] width 63 height 20
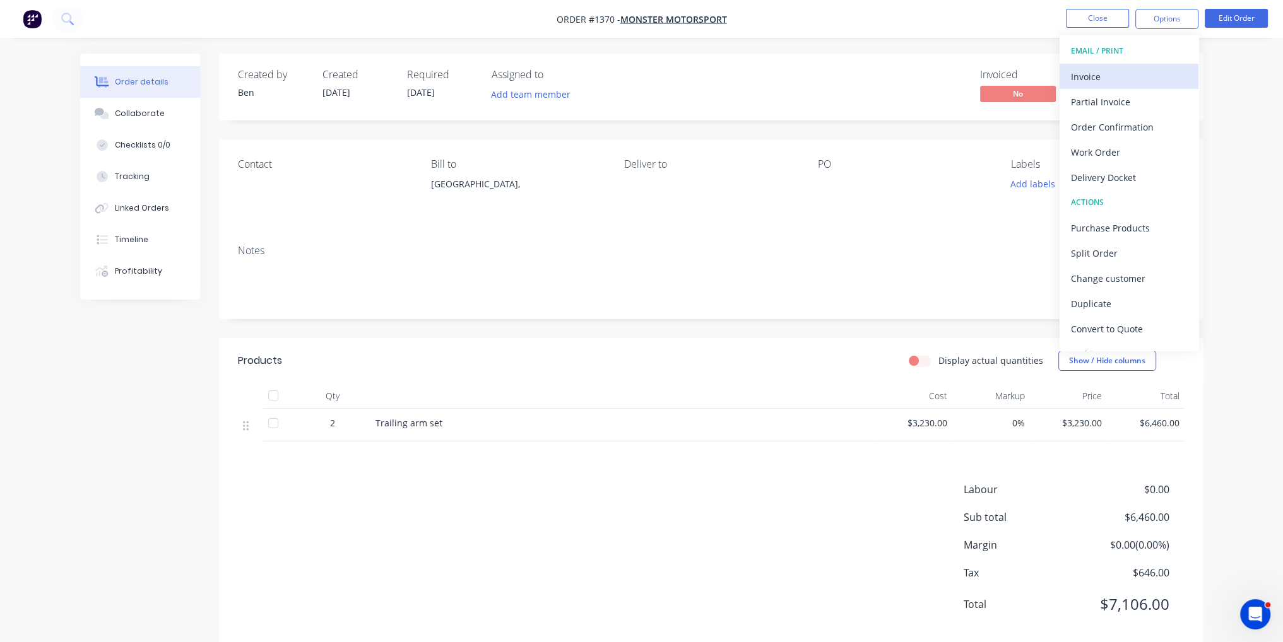
click at [1166, 64] on button "Invoice" at bounding box center [1128, 76] width 139 height 25
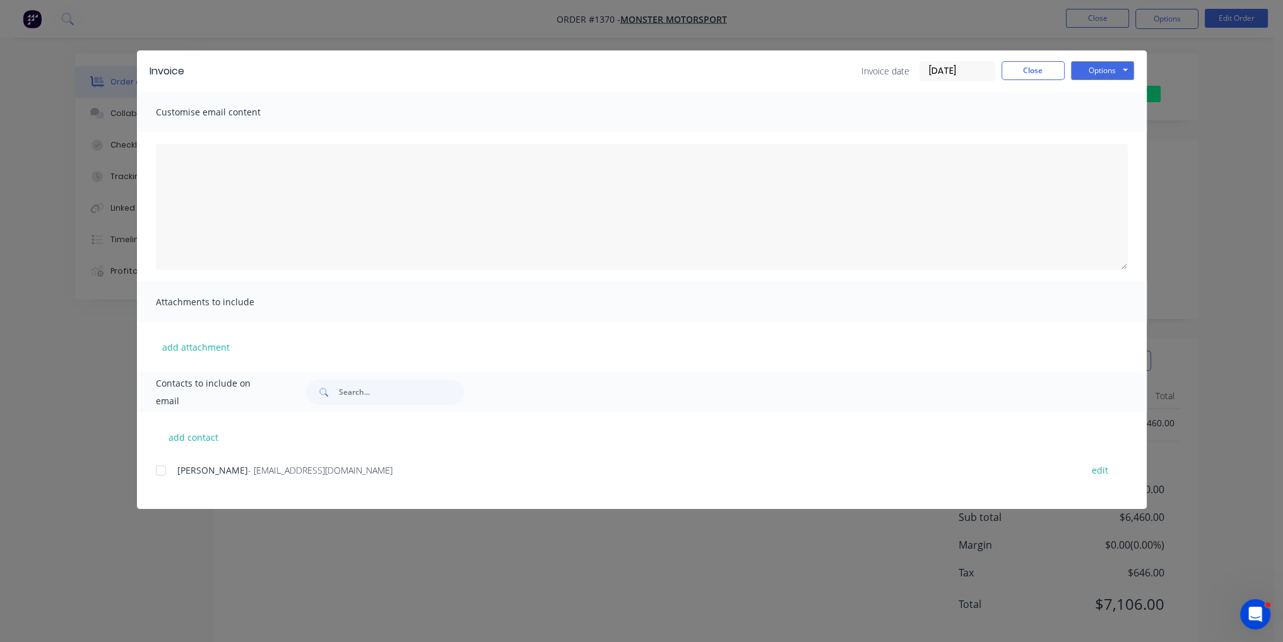
click at [163, 468] on div at bounding box center [160, 470] width 25 height 25
click at [1112, 74] on button "Options" at bounding box center [1102, 70] width 63 height 19
click at [1117, 142] on button "Email" at bounding box center [1111, 134] width 81 height 21
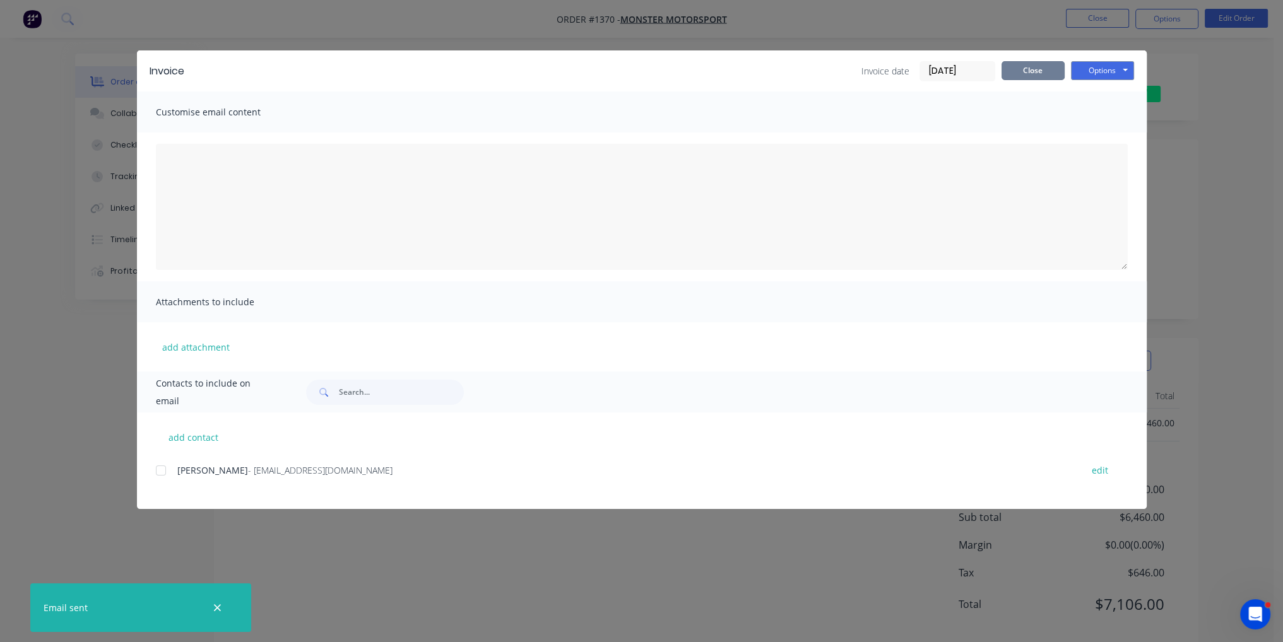
click at [1040, 73] on button "Close" at bounding box center [1032, 70] width 63 height 19
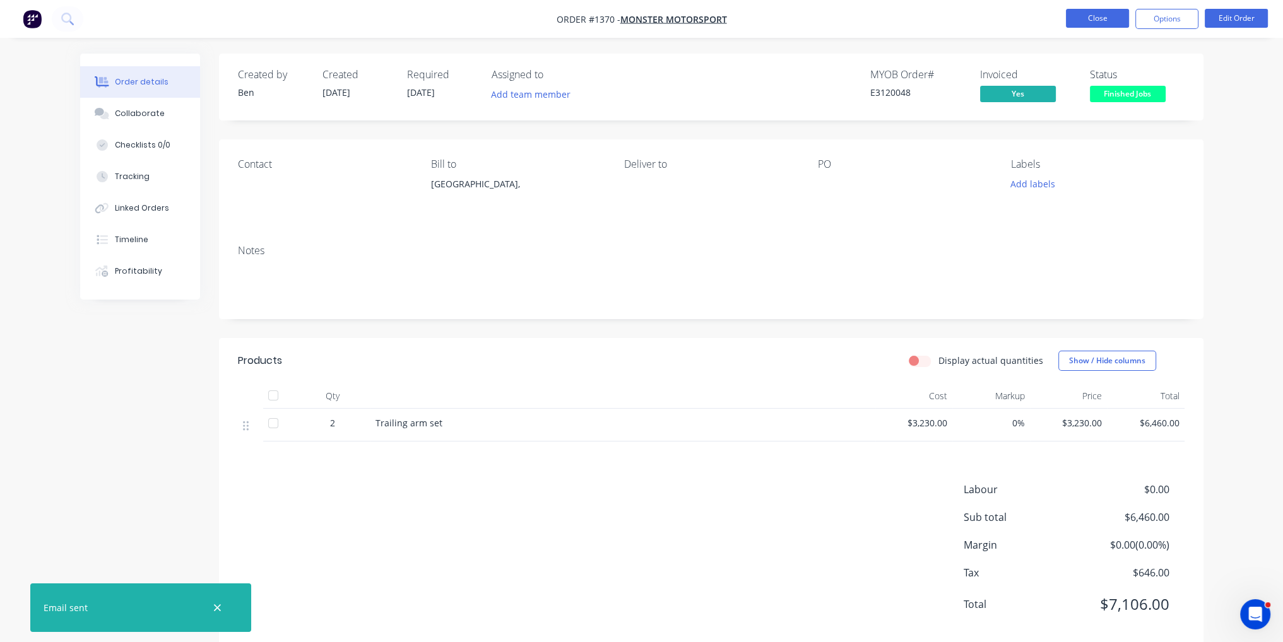
click at [1097, 18] on button "Close" at bounding box center [1097, 18] width 63 height 19
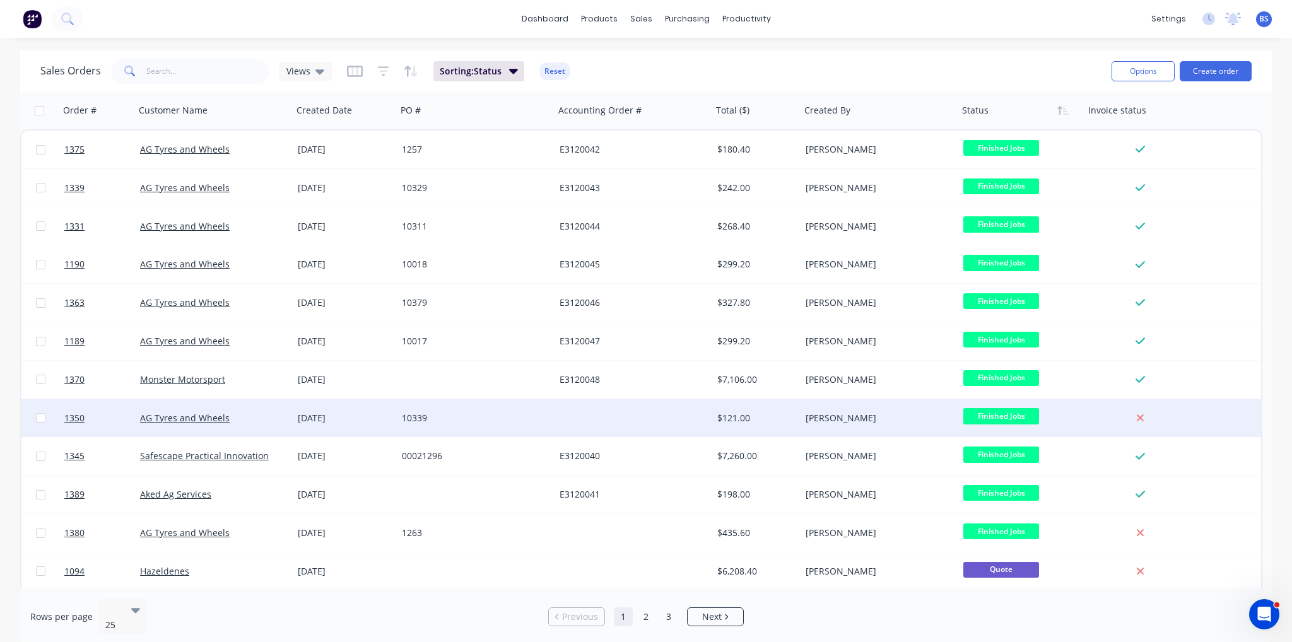
click at [697, 412] on div at bounding box center [634, 418] width 158 height 38
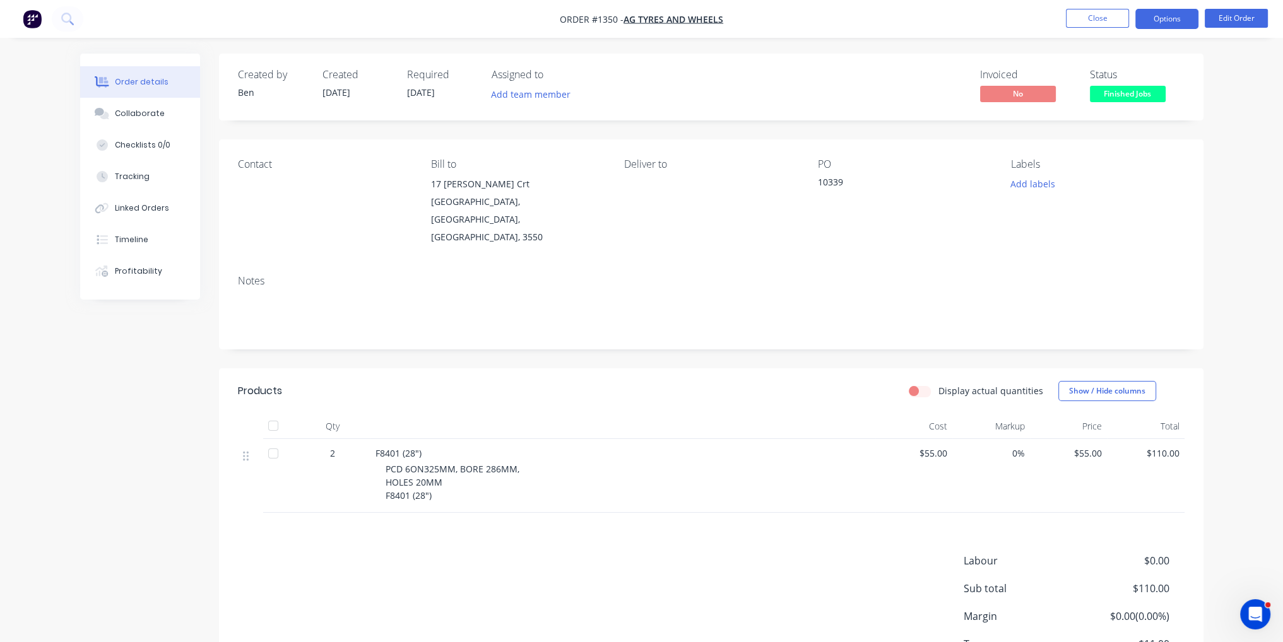
click at [1170, 12] on button "Options" at bounding box center [1166, 19] width 63 height 20
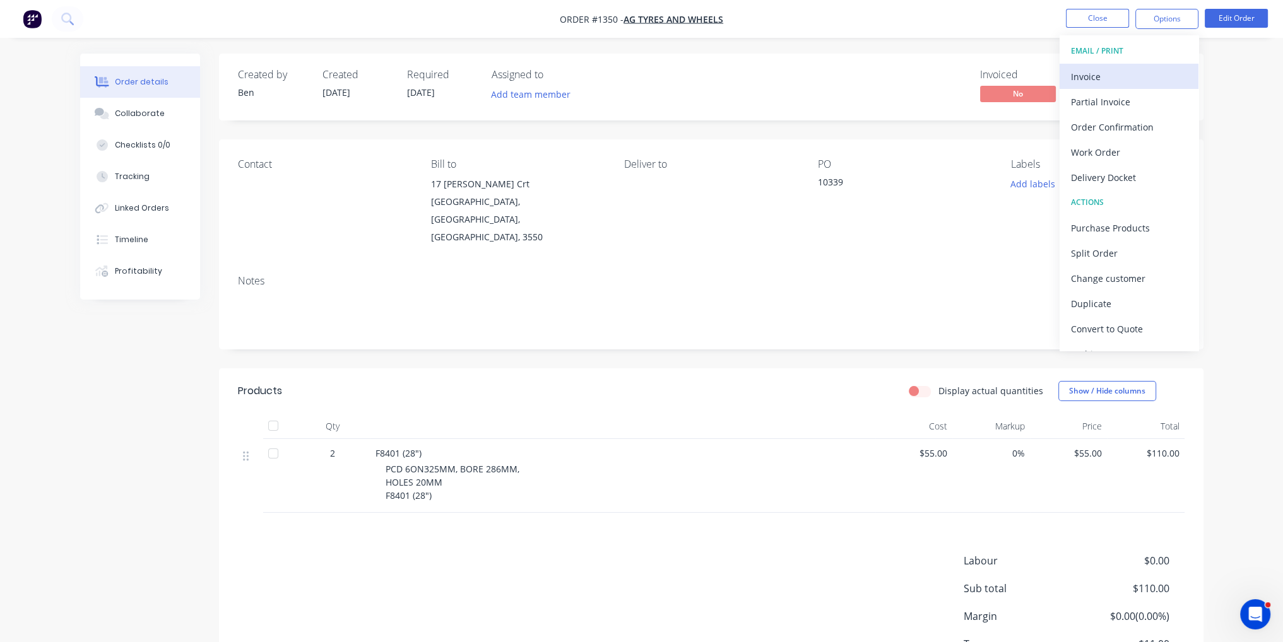
click at [1139, 78] on div "Invoice" at bounding box center [1129, 77] width 116 height 18
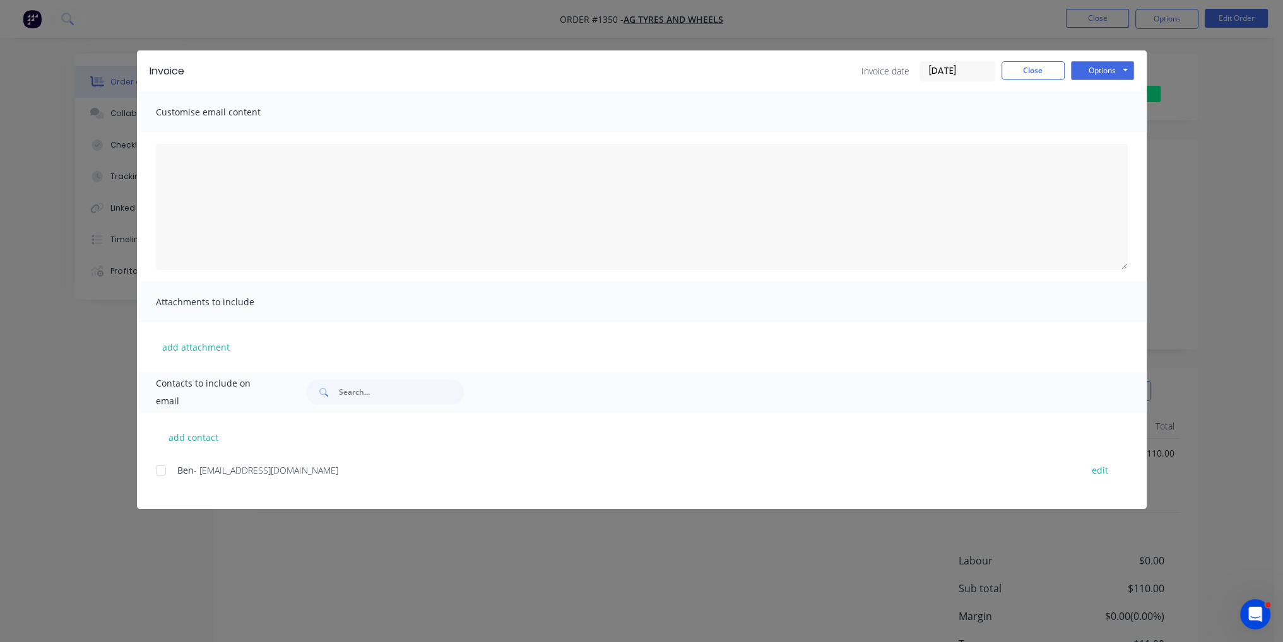
click at [169, 471] on div at bounding box center [160, 470] width 25 height 25
click at [1108, 76] on button "Options" at bounding box center [1102, 70] width 63 height 19
click at [1120, 139] on button "Email" at bounding box center [1111, 134] width 81 height 21
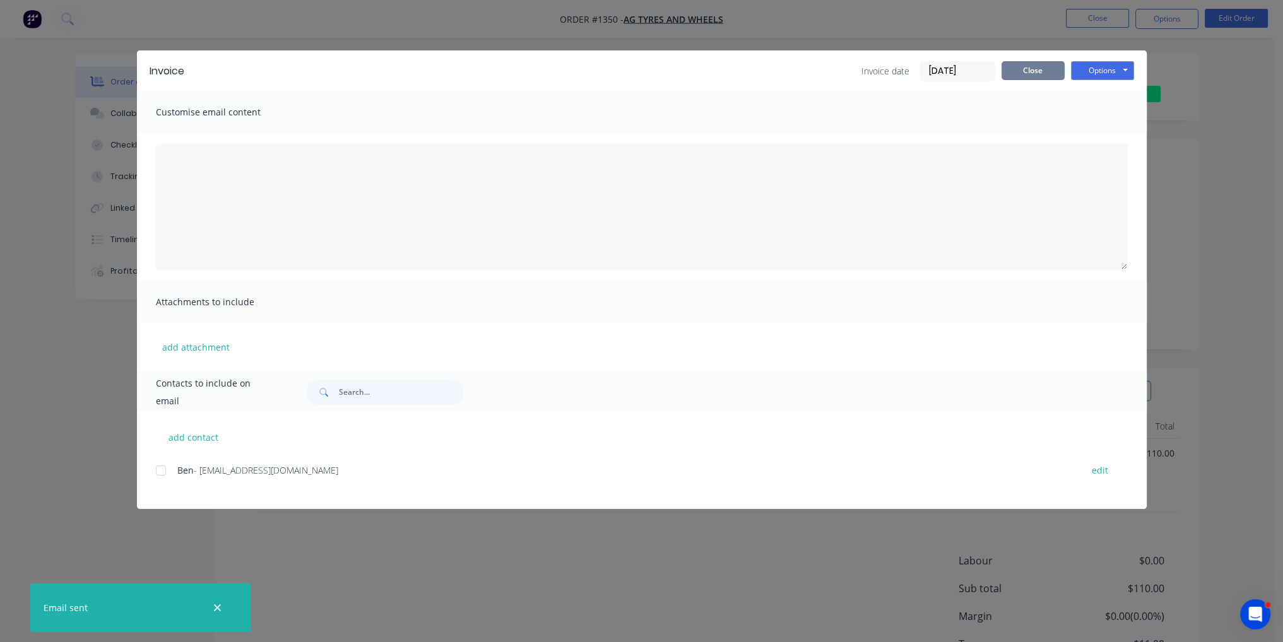
click at [1040, 74] on button "Close" at bounding box center [1032, 70] width 63 height 19
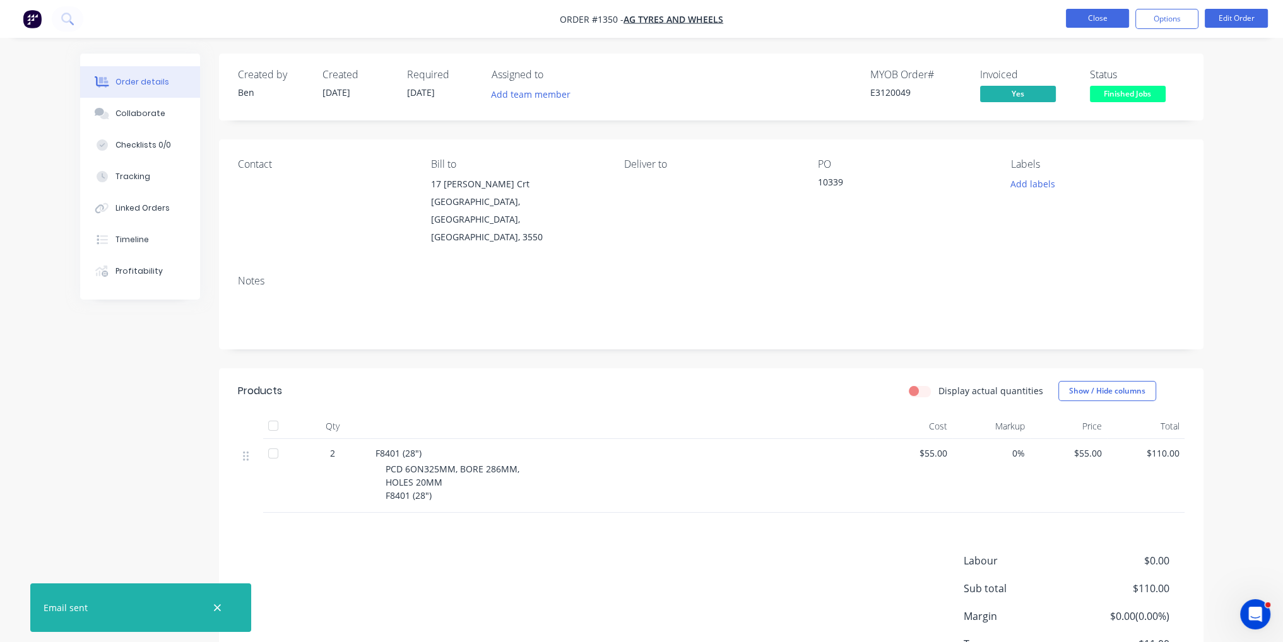
click at [1093, 17] on button "Close" at bounding box center [1097, 18] width 63 height 19
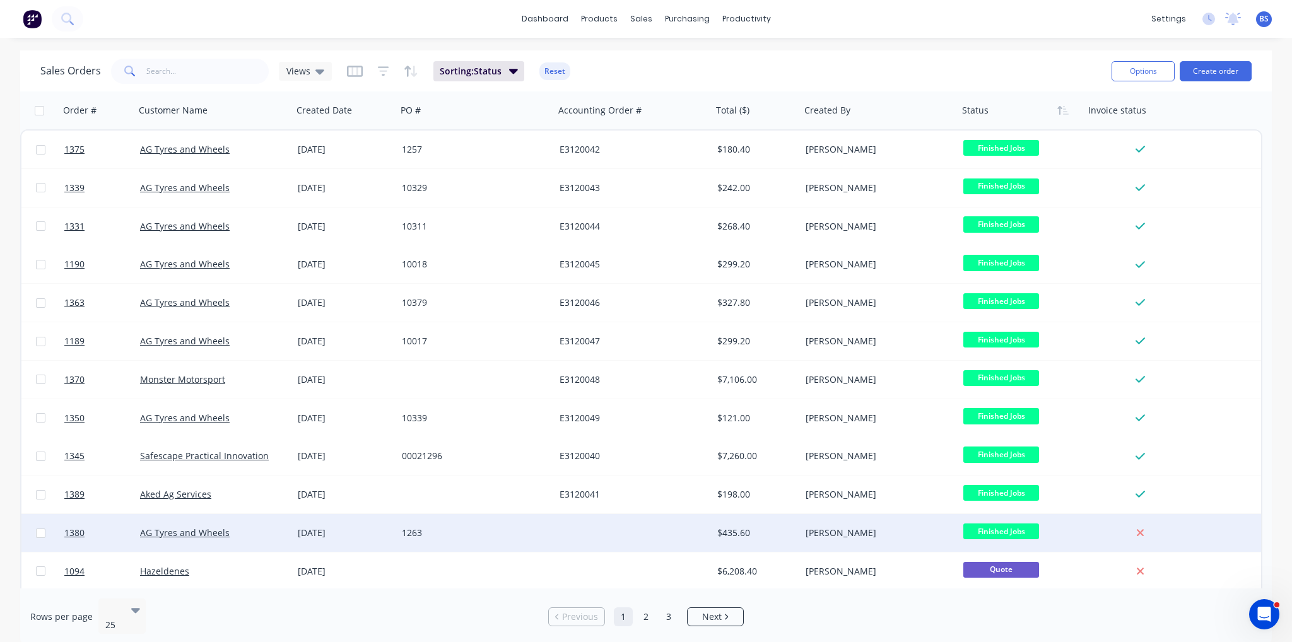
click at [589, 534] on div at bounding box center [634, 533] width 158 height 38
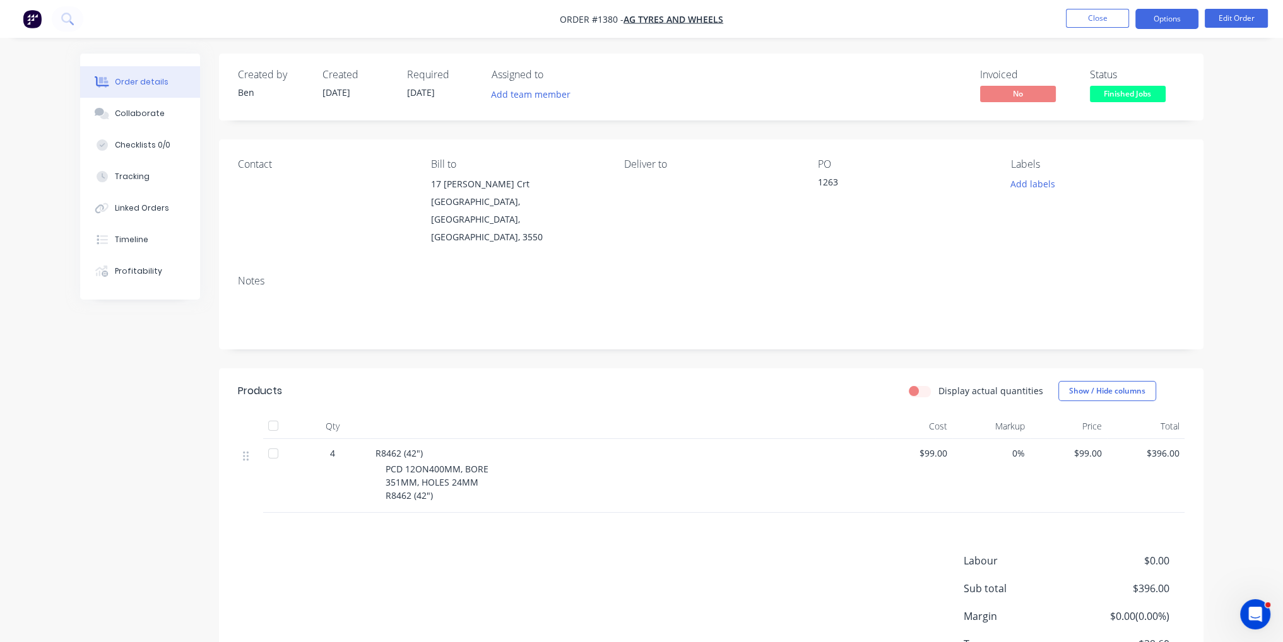
click at [1177, 16] on button "Options" at bounding box center [1166, 19] width 63 height 20
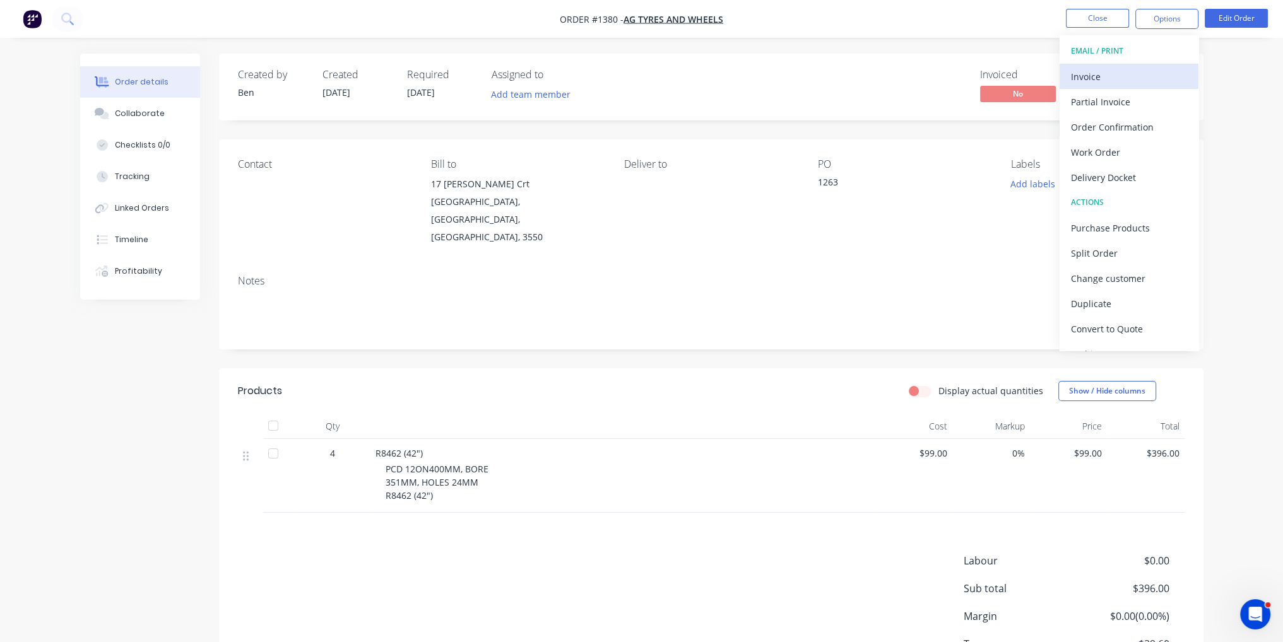
click at [1161, 71] on div "Invoice" at bounding box center [1129, 77] width 116 height 18
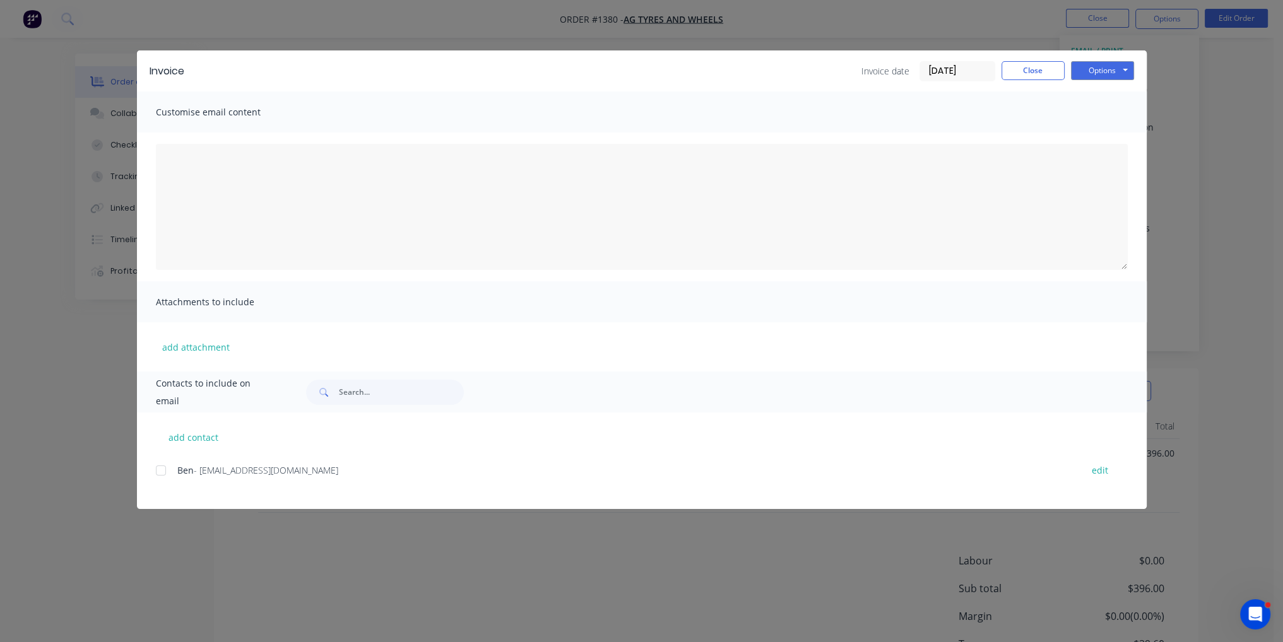
click at [167, 473] on div at bounding box center [160, 470] width 25 height 25
click at [1100, 74] on button "Options" at bounding box center [1102, 70] width 63 height 19
click at [1100, 138] on button "Email" at bounding box center [1111, 134] width 81 height 21
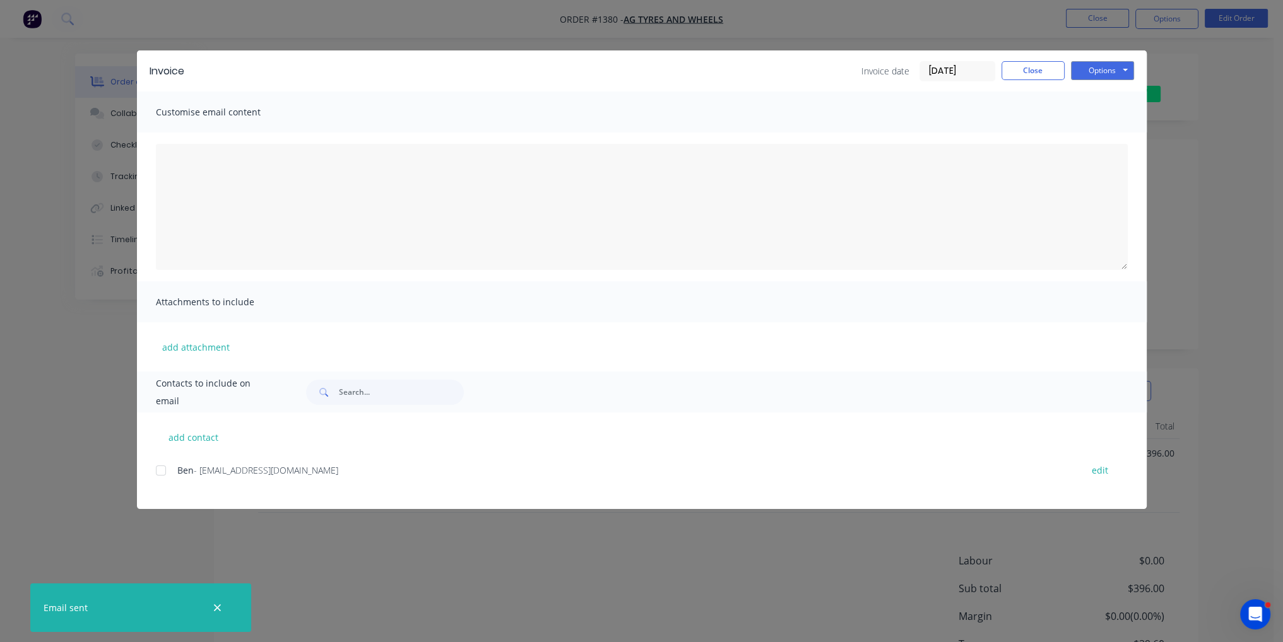
click at [157, 465] on div at bounding box center [160, 470] width 25 height 25
click at [1032, 74] on button "Close" at bounding box center [1032, 70] width 63 height 19
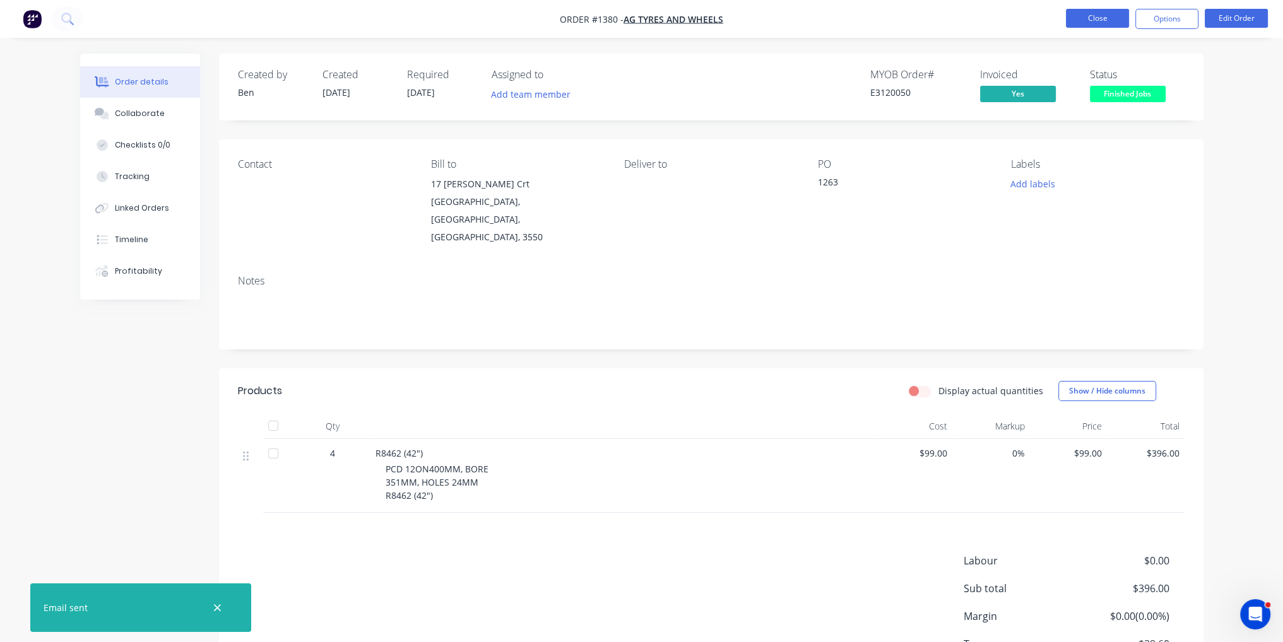
click at [1097, 23] on button "Close" at bounding box center [1097, 18] width 63 height 19
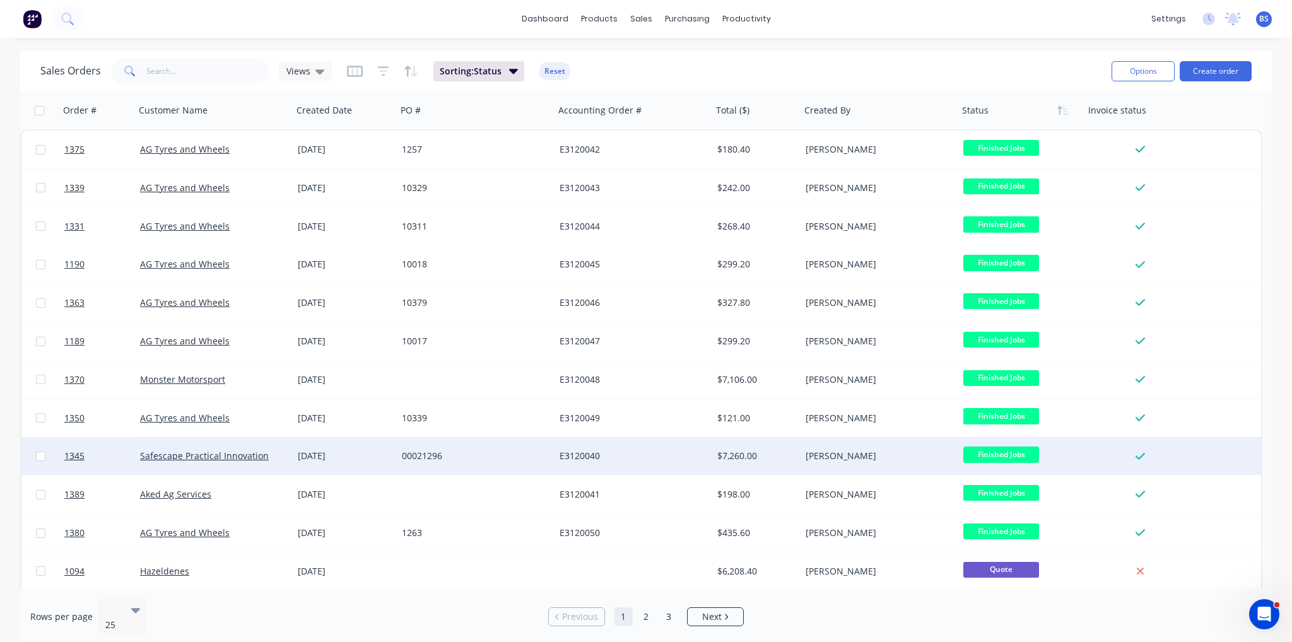
click at [280, 452] on div "Safescape Practical Innovation" at bounding box center [214, 456] width 148 height 13
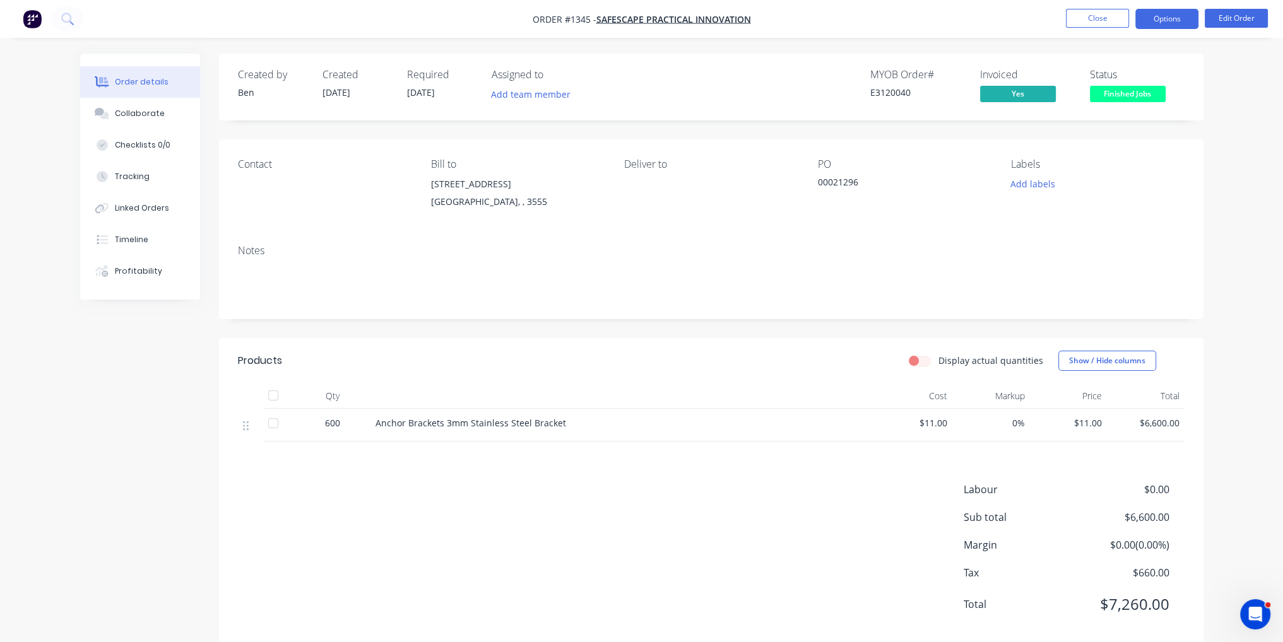
click at [1182, 14] on button "Options" at bounding box center [1166, 19] width 63 height 20
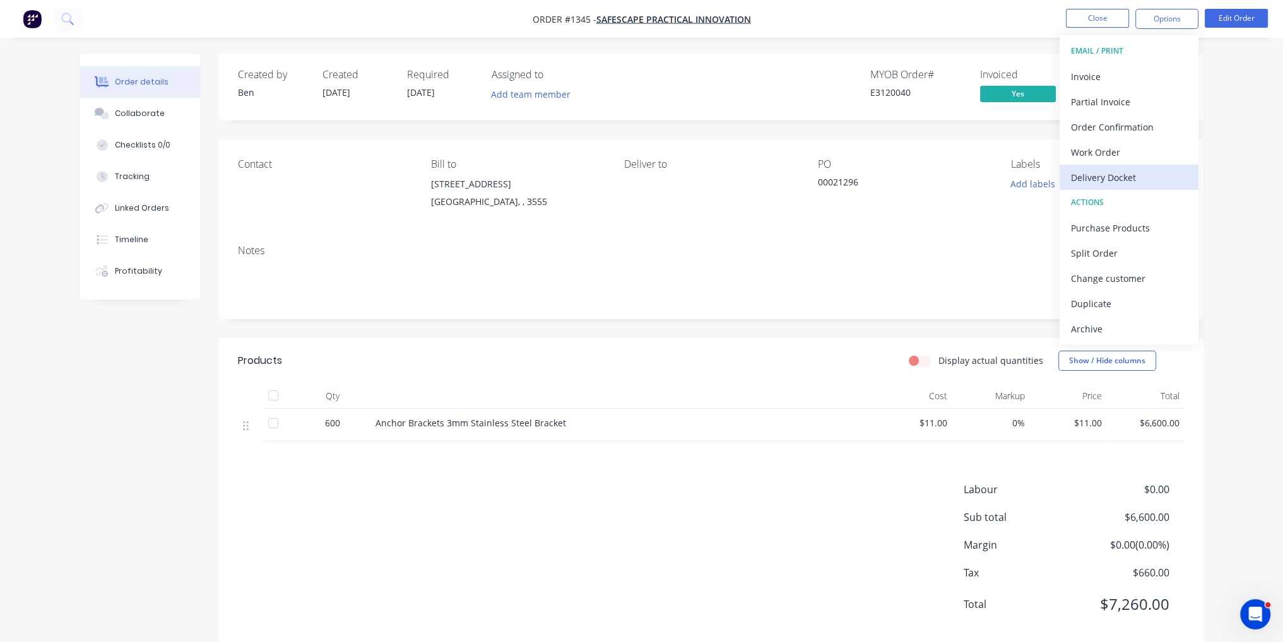
click at [1134, 167] on button "Delivery Docket" at bounding box center [1128, 177] width 139 height 25
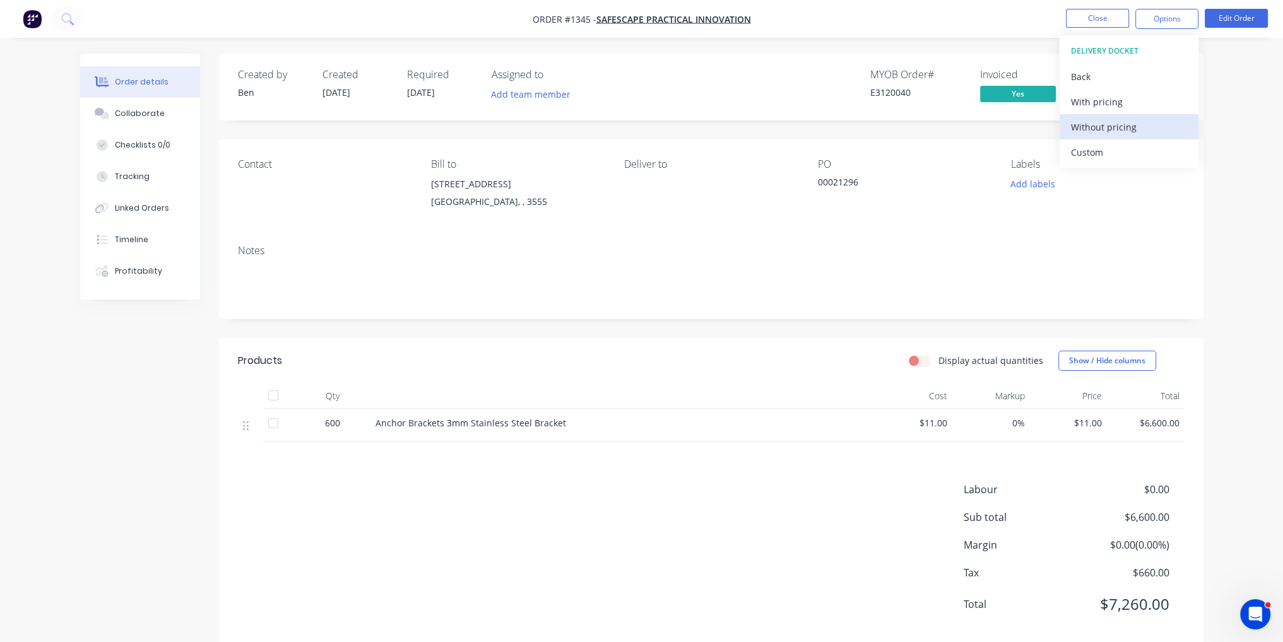
click at [1127, 121] on div "Without pricing" at bounding box center [1129, 127] width 116 height 18
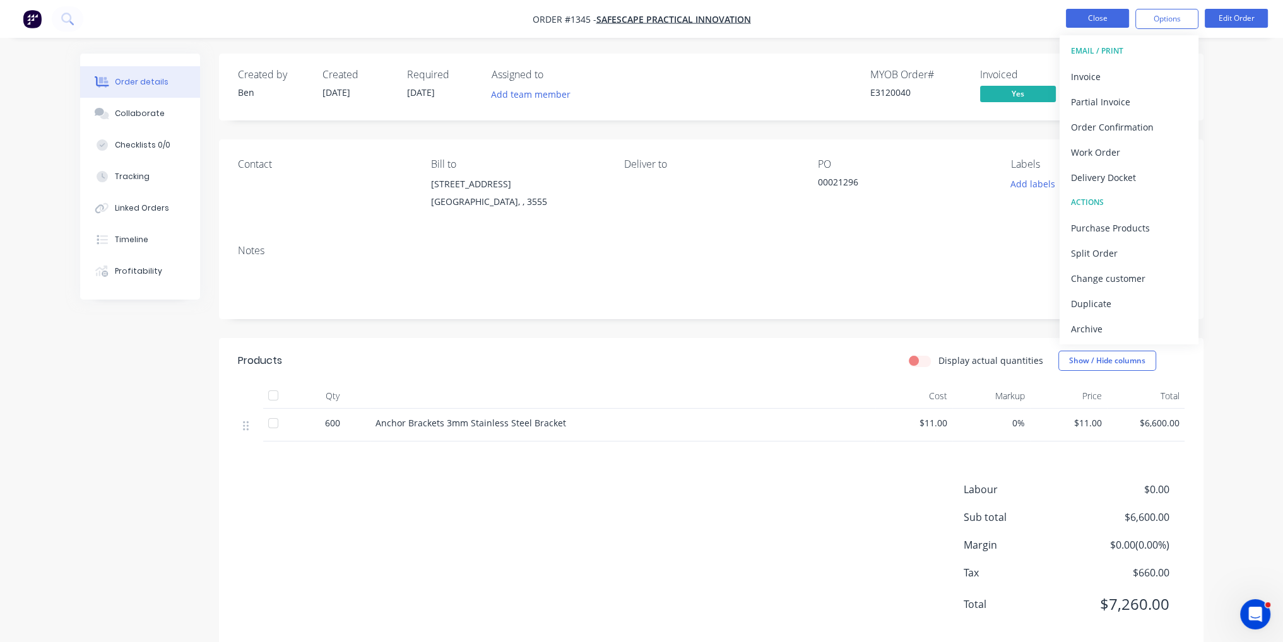
click at [1104, 21] on button "Close" at bounding box center [1097, 18] width 63 height 19
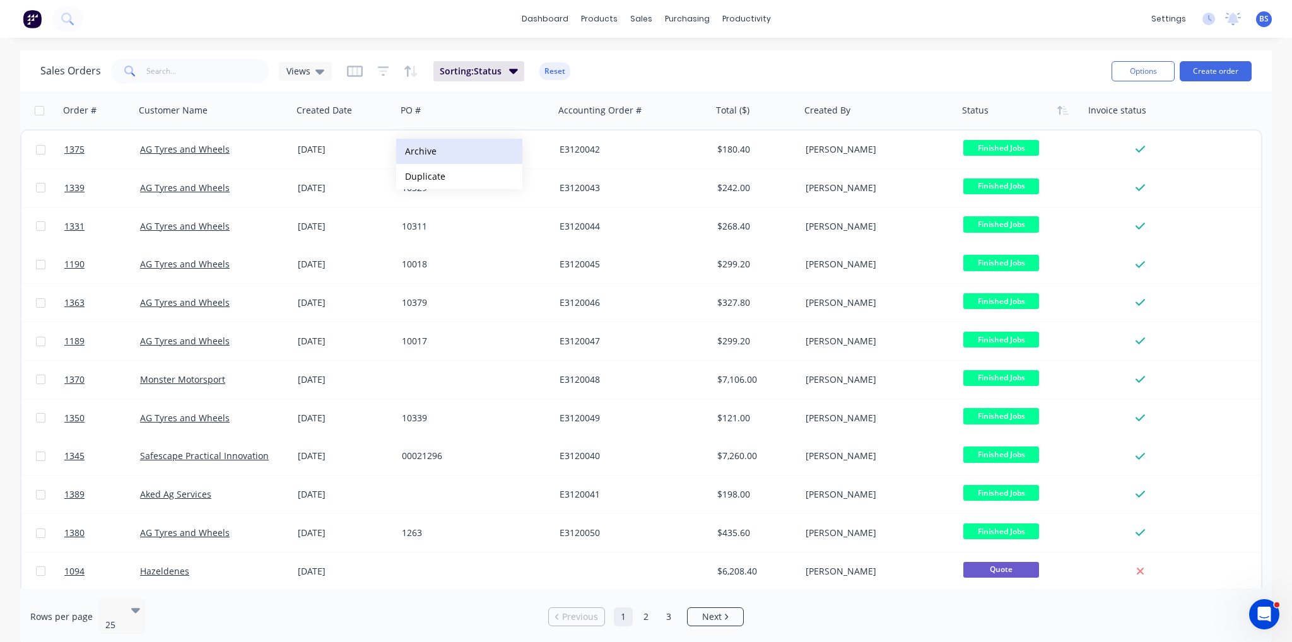
click at [448, 158] on button "Archive" at bounding box center [459, 151] width 126 height 25
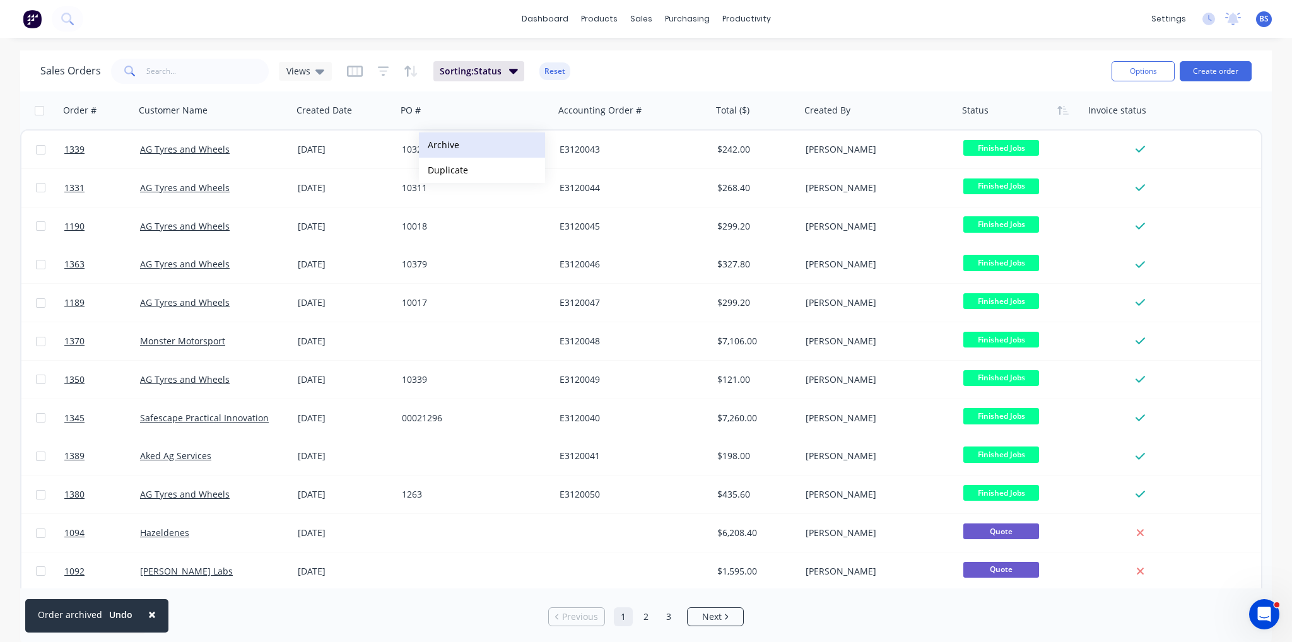
click at [452, 151] on button "Archive" at bounding box center [482, 144] width 126 height 25
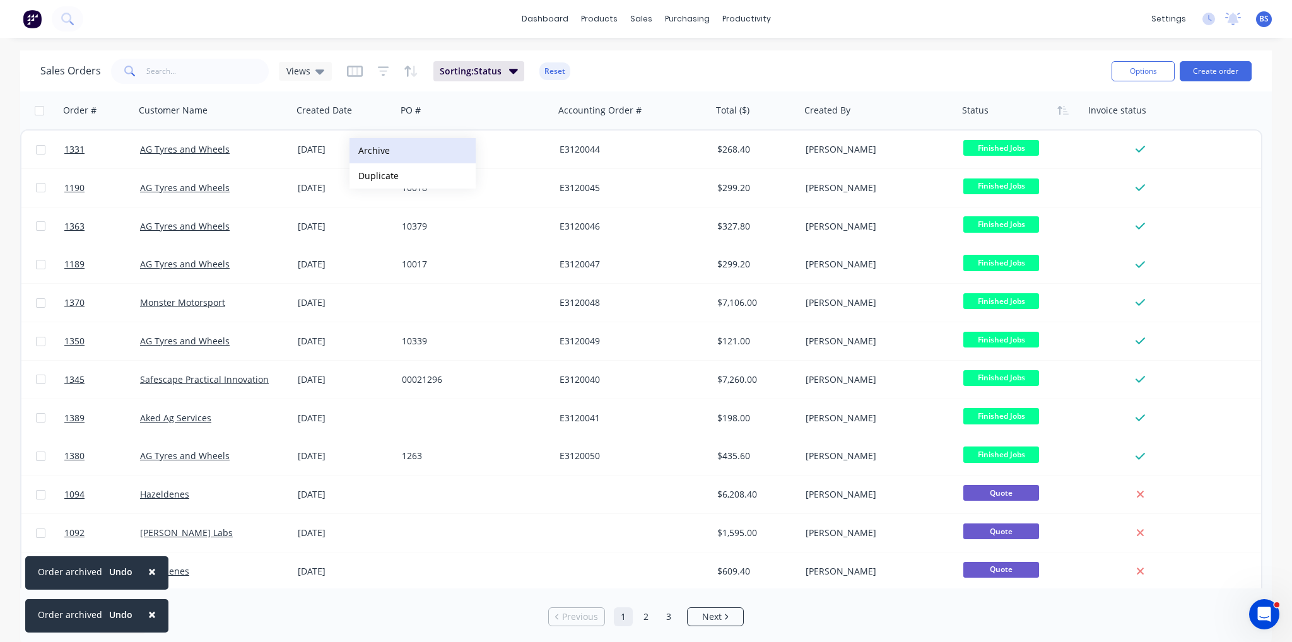
click at [401, 150] on button "Archive" at bounding box center [413, 150] width 126 height 25
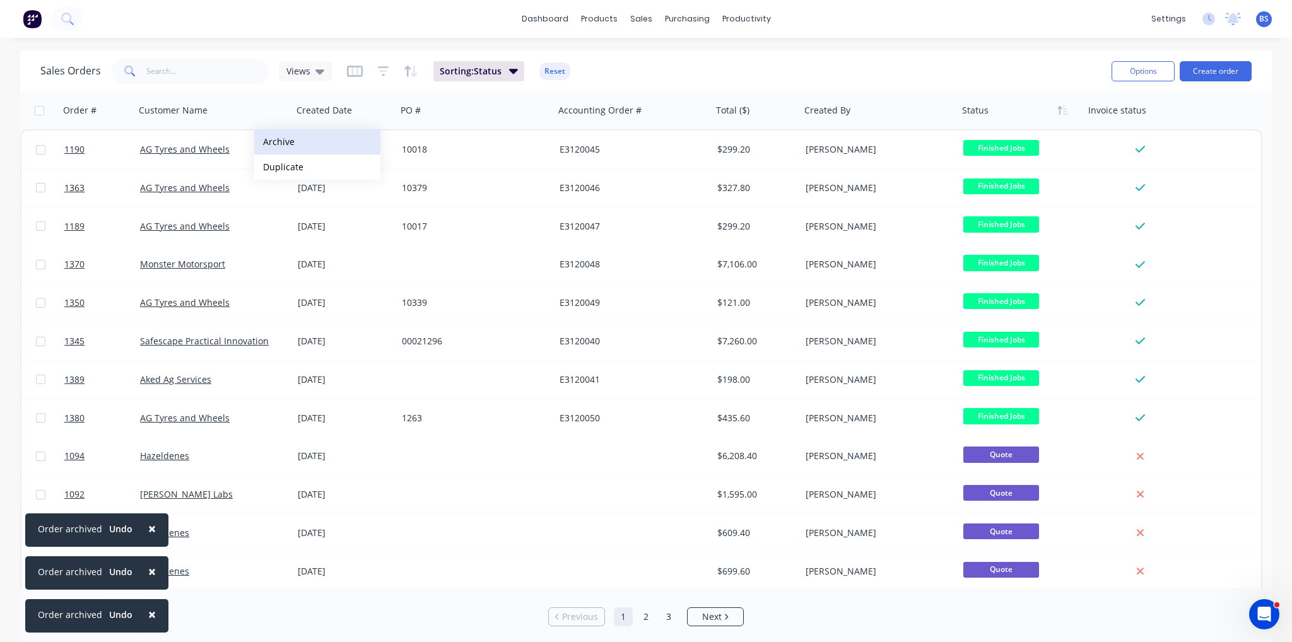
click at [287, 144] on button "Archive" at bounding box center [317, 141] width 126 height 25
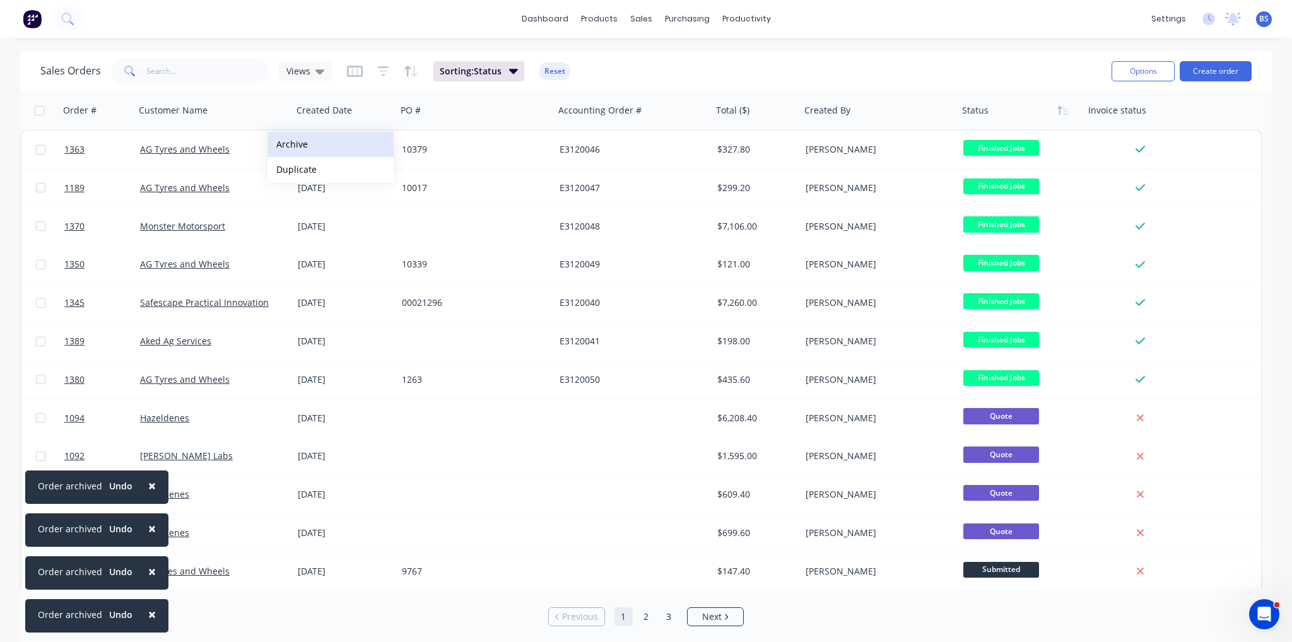
click at [301, 149] on button "Archive" at bounding box center [331, 144] width 126 height 25
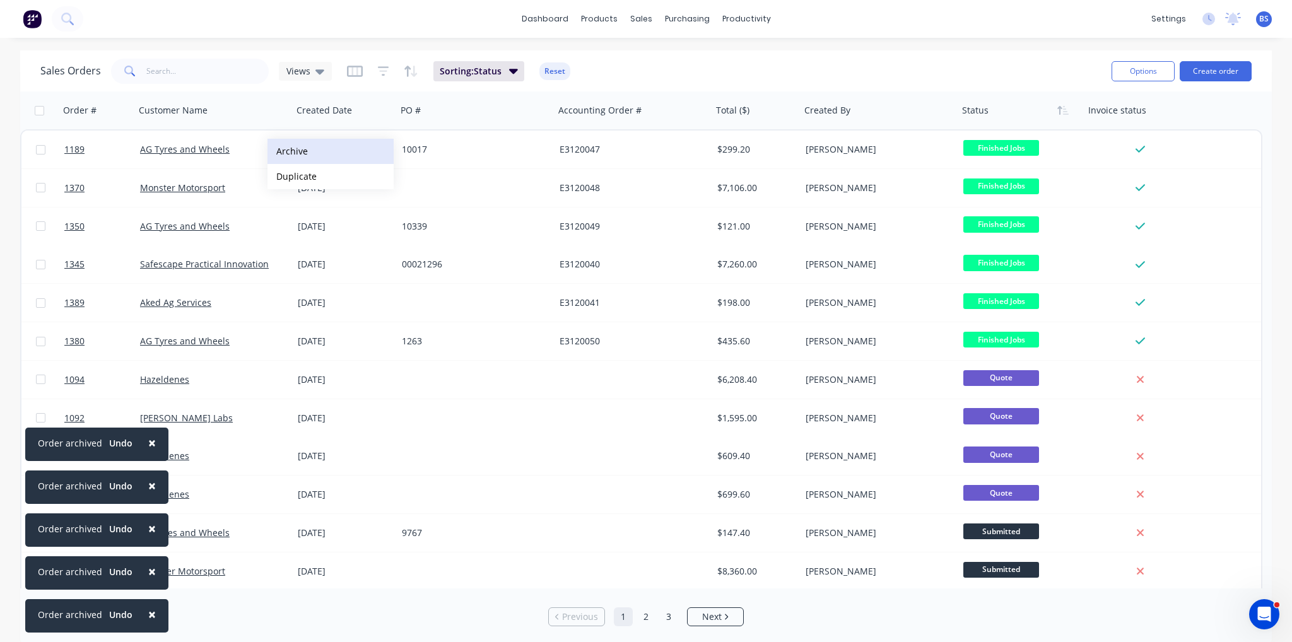
click at [302, 151] on button "Archive" at bounding box center [331, 151] width 126 height 25
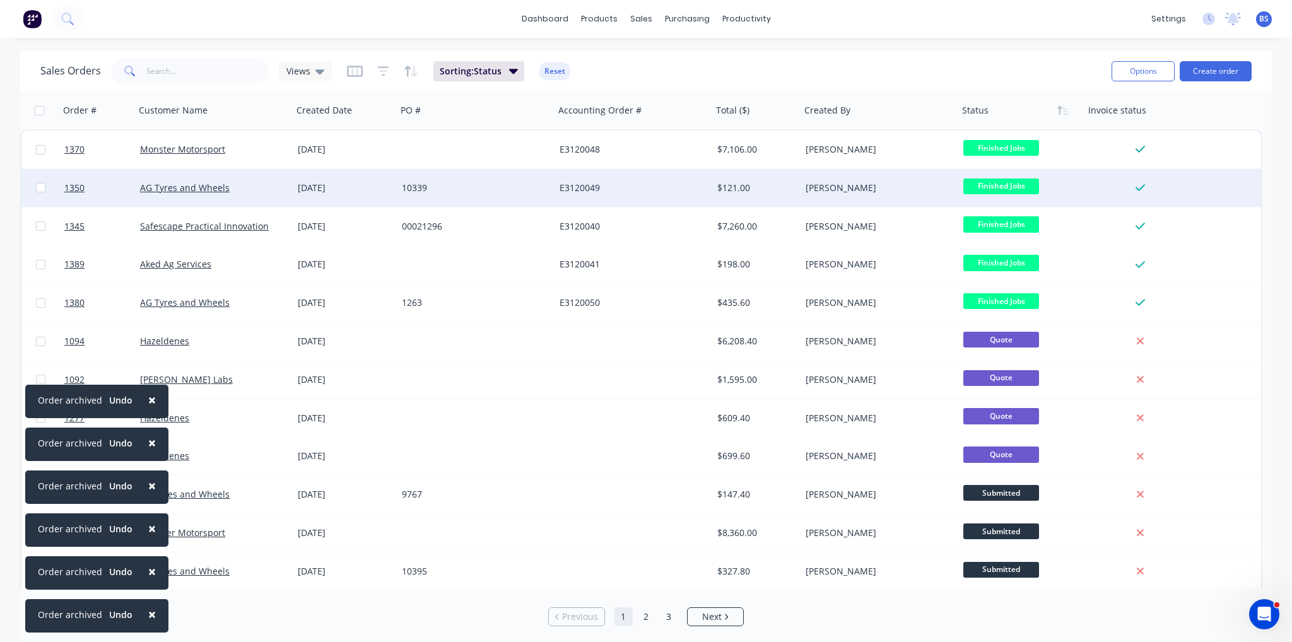
click at [303, 179] on div "[DATE]" at bounding box center [345, 188] width 104 height 38
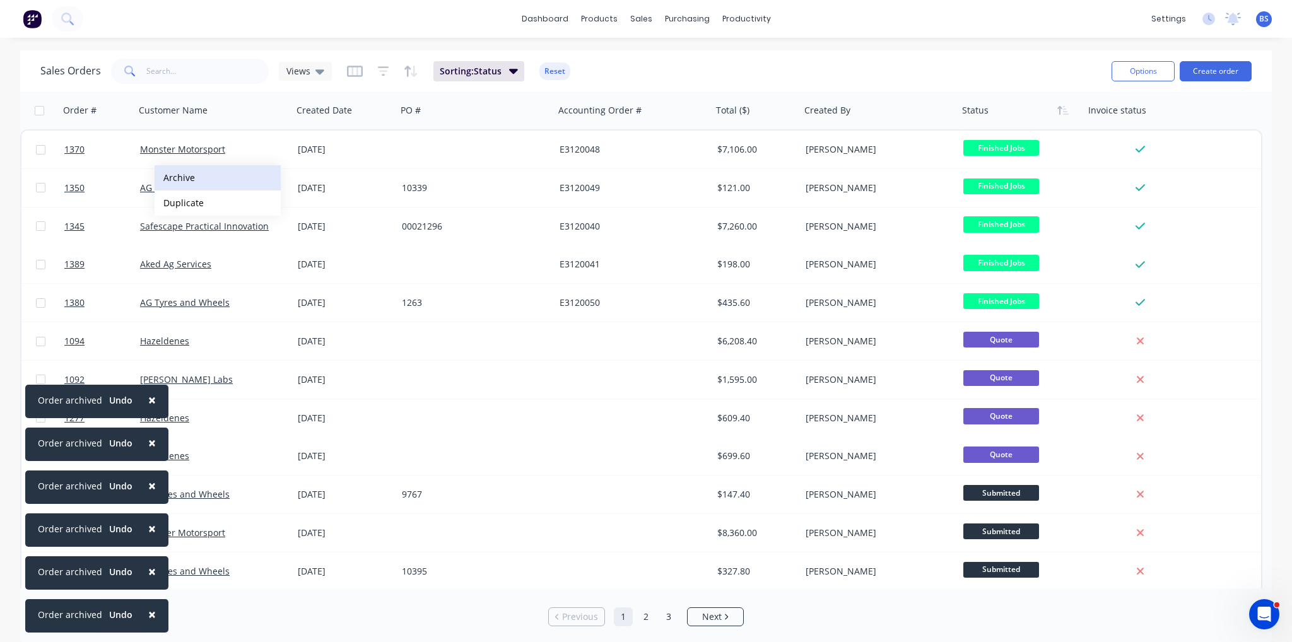
click at [198, 187] on button "Archive" at bounding box center [218, 177] width 126 height 25
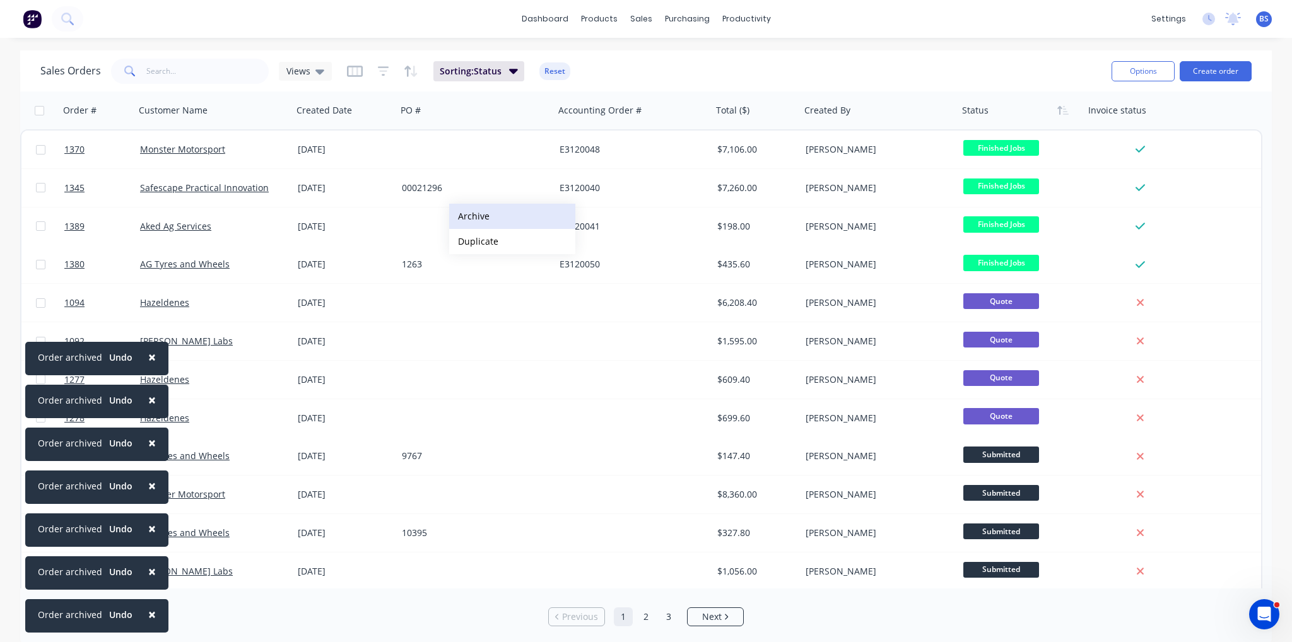
click at [497, 219] on button "Archive" at bounding box center [512, 216] width 126 height 25
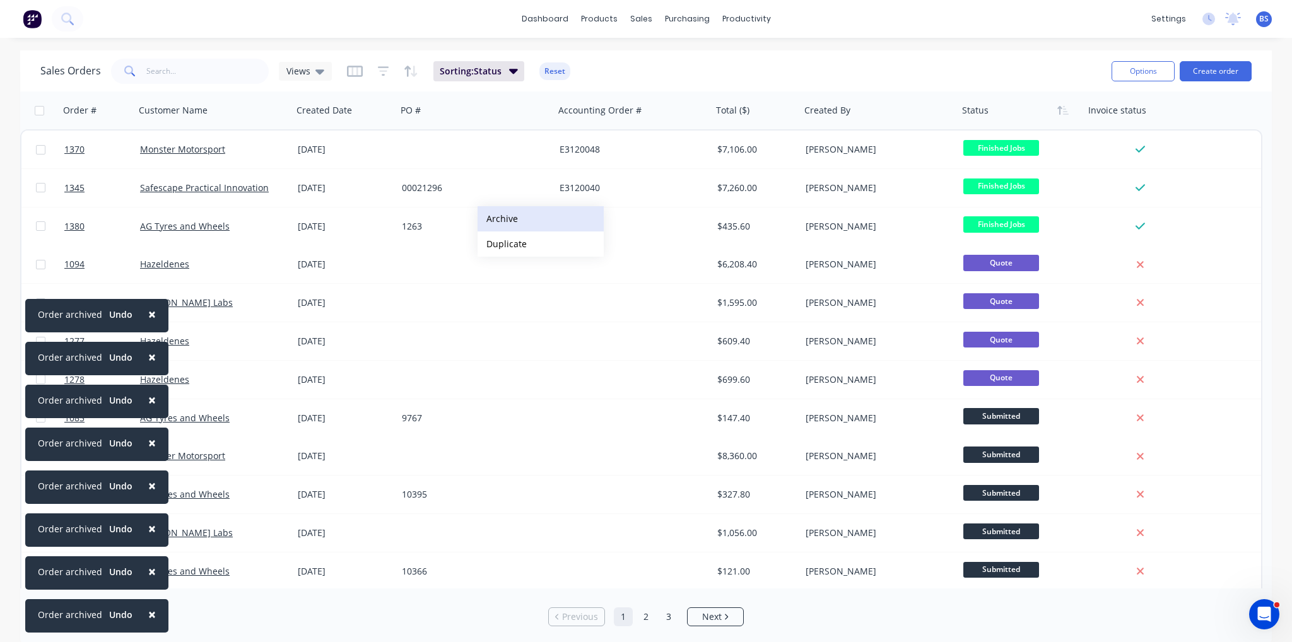
click at [513, 221] on button "Archive" at bounding box center [541, 218] width 126 height 25
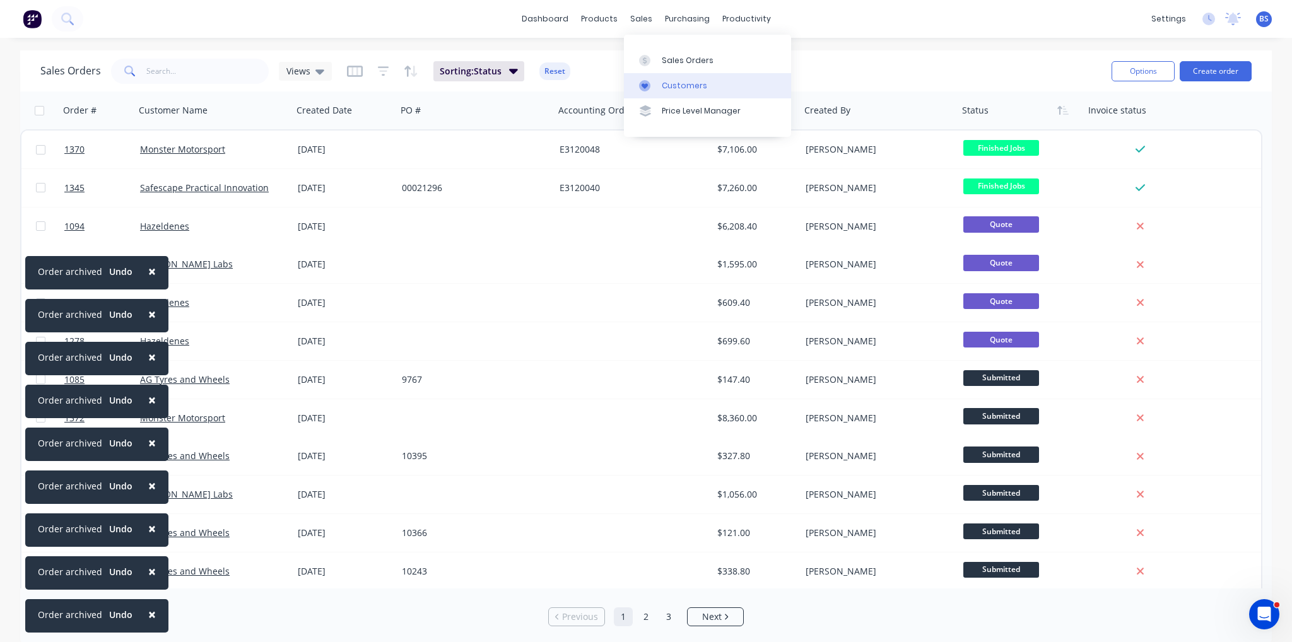
click at [659, 83] on link "Customers" at bounding box center [707, 85] width 167 height 25
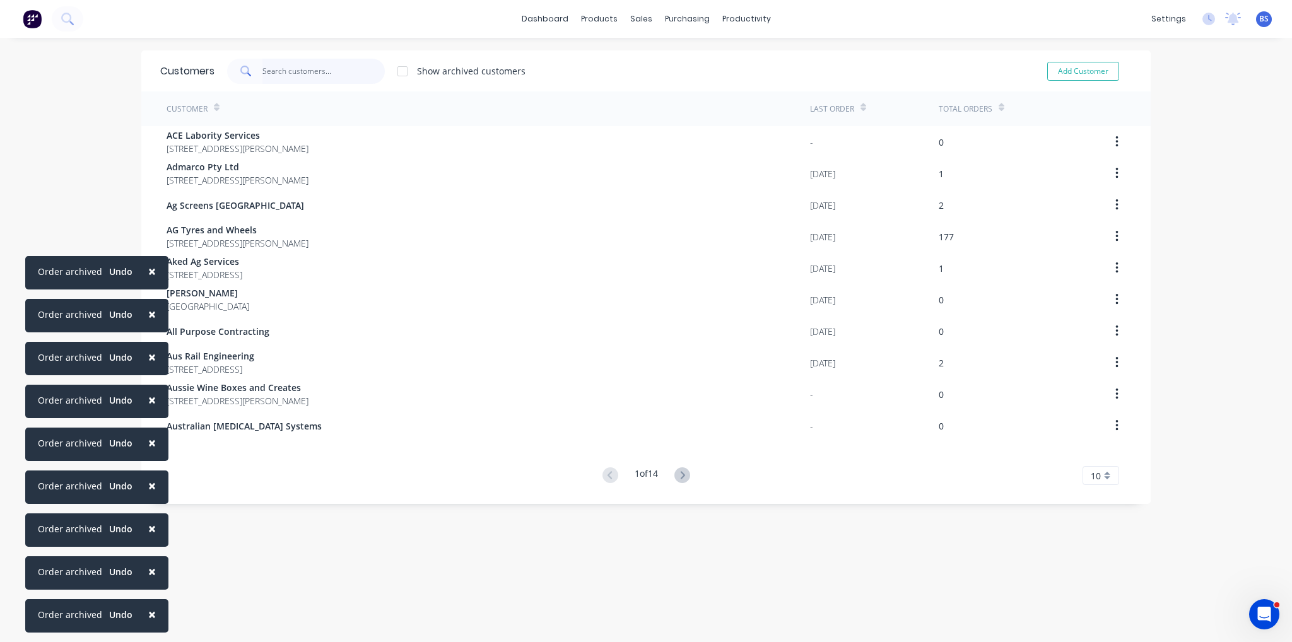
click at [276, 74] on input "text" at bounding box center [323, 71] width 123 height 25
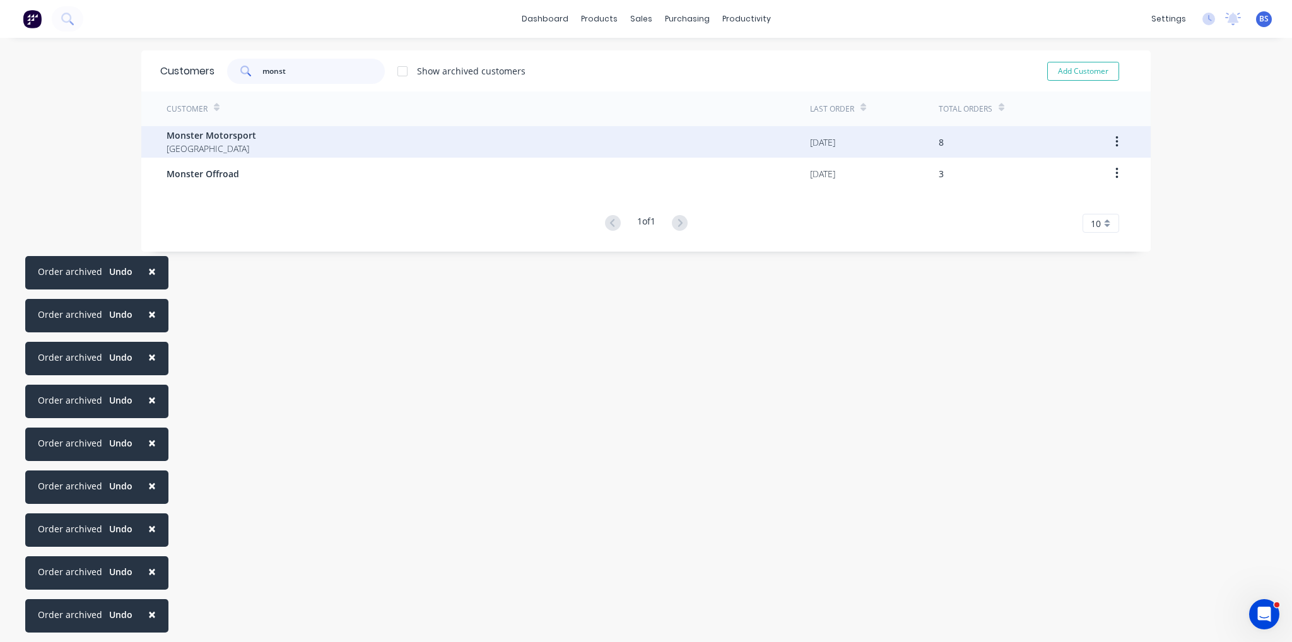
type input "monst"
click at [227, 132] on span "Monster Motorsport" at bounding box center [212, 135] width 90 height 13
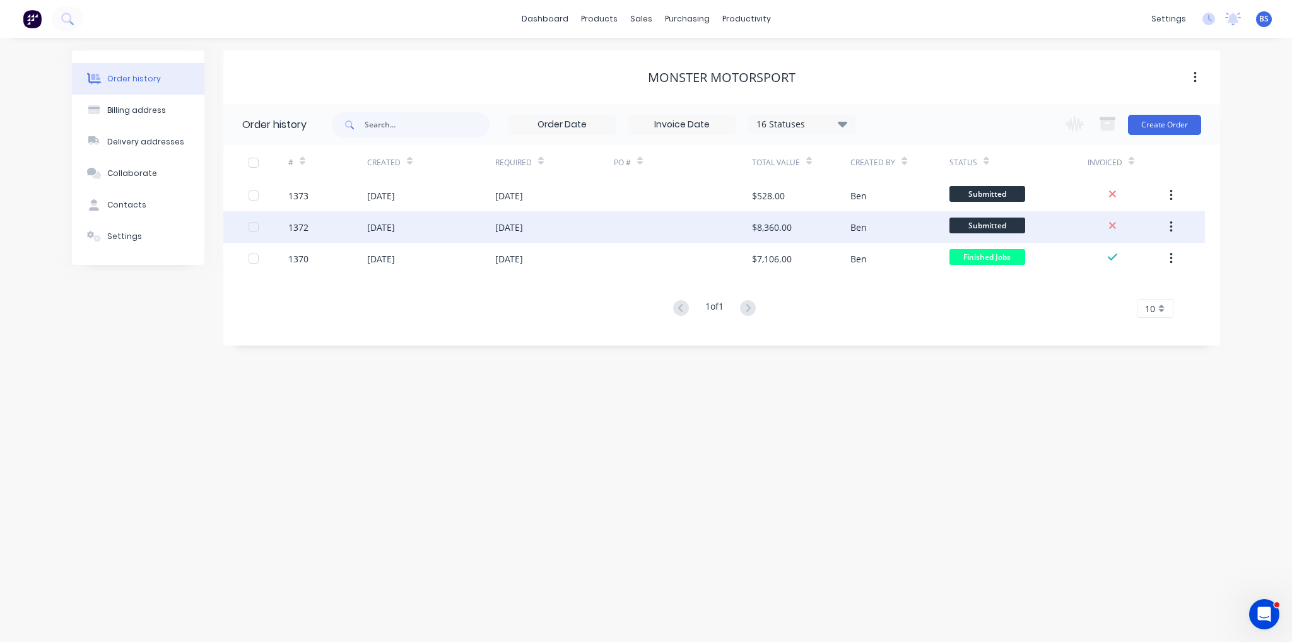
click at [474, 228] on div "[DATE]" at bounding box center [431, 227] width 128 height 32
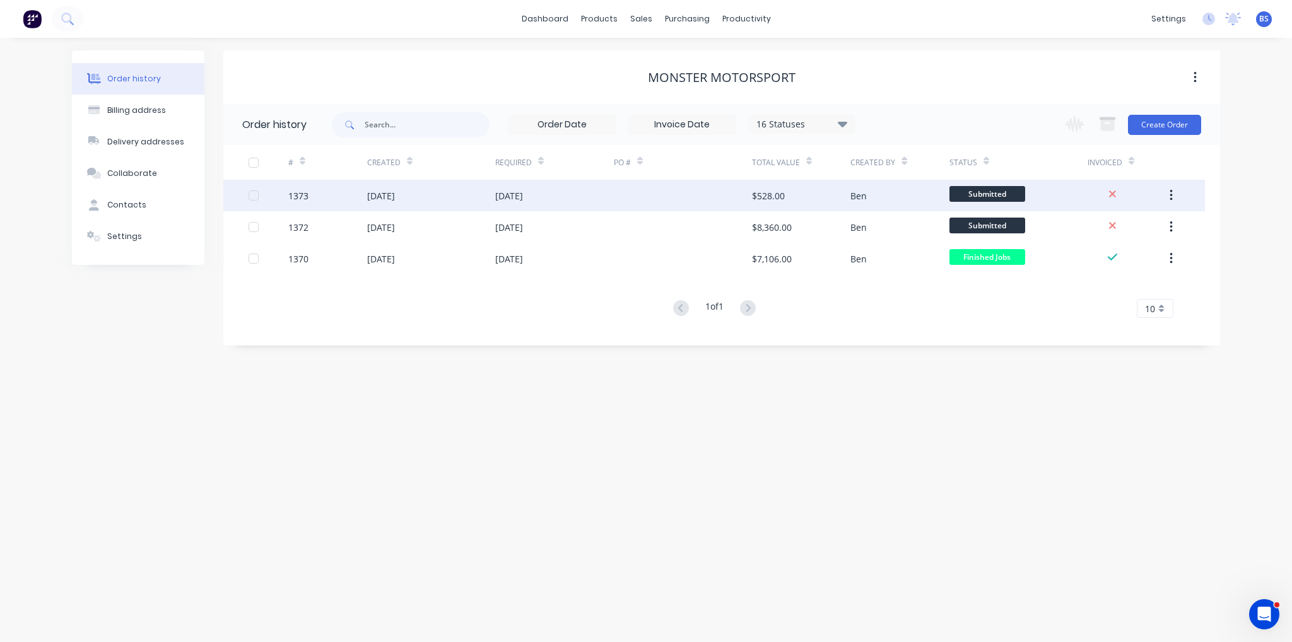
click at [395, 201] on div "[DATE]" at bounding box center [381, 195] width 28 height 13
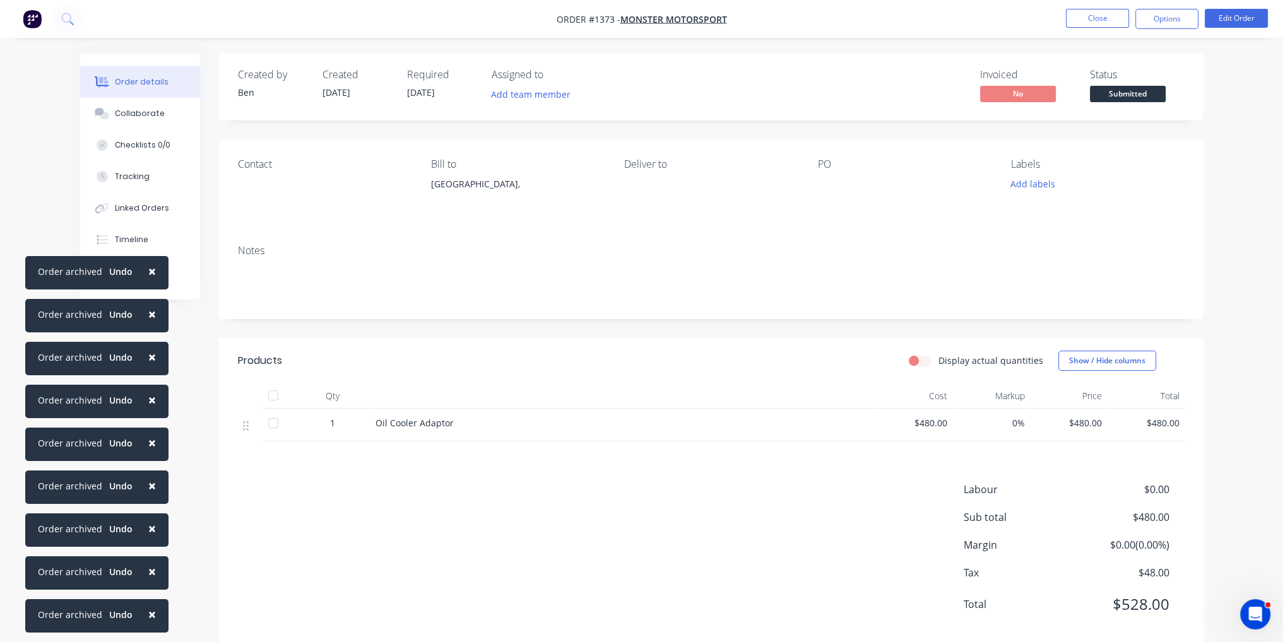
click at [282, 420] on div at bounding box center [273, 423] width 25 height 25
click at [275, 425] on div at bounding box center [273, 423] width 25 height 25
click at [927, 425] on span "$480.00" at bounding box center [914, 422] width 68 height 13
click at [150, 278] on span "×" at bounding box center [152, 271] width 8 height 18
click at [148, 314] on span "×" at bounding box center [152, 314] width 8 height 18
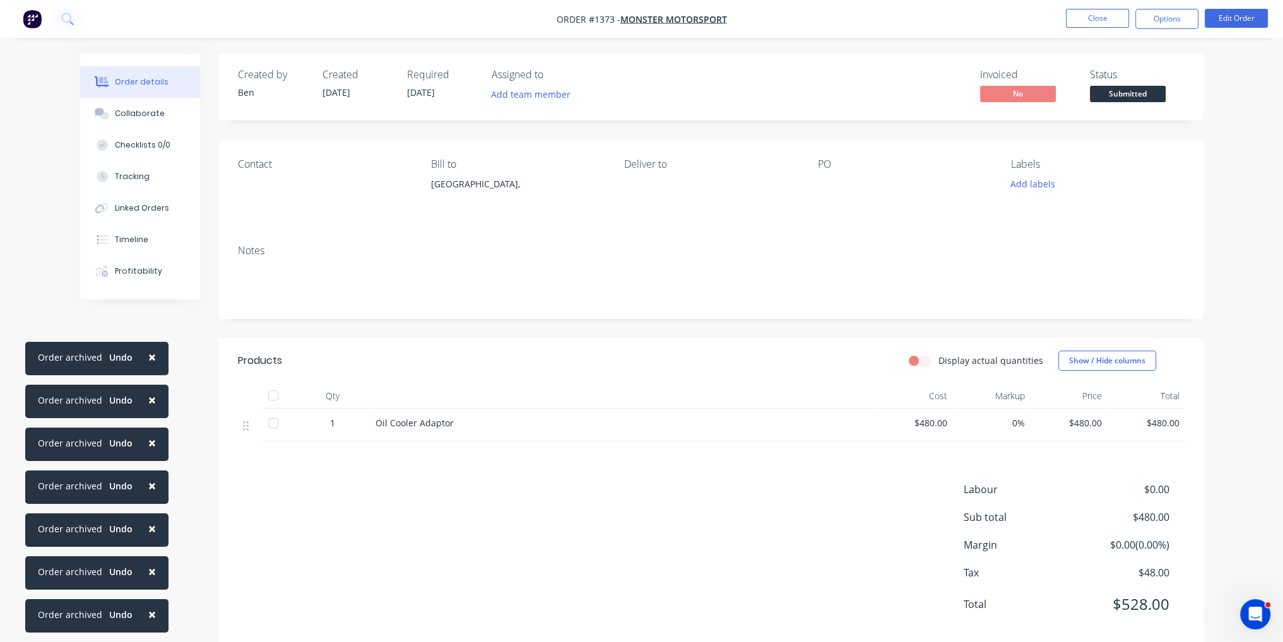
click at [150, 351] on span "×" at bounding box center [152, 357] width 8 height 18
click at [150, 400] on span "×" at bounding box center [152, 400] width 8 height 18
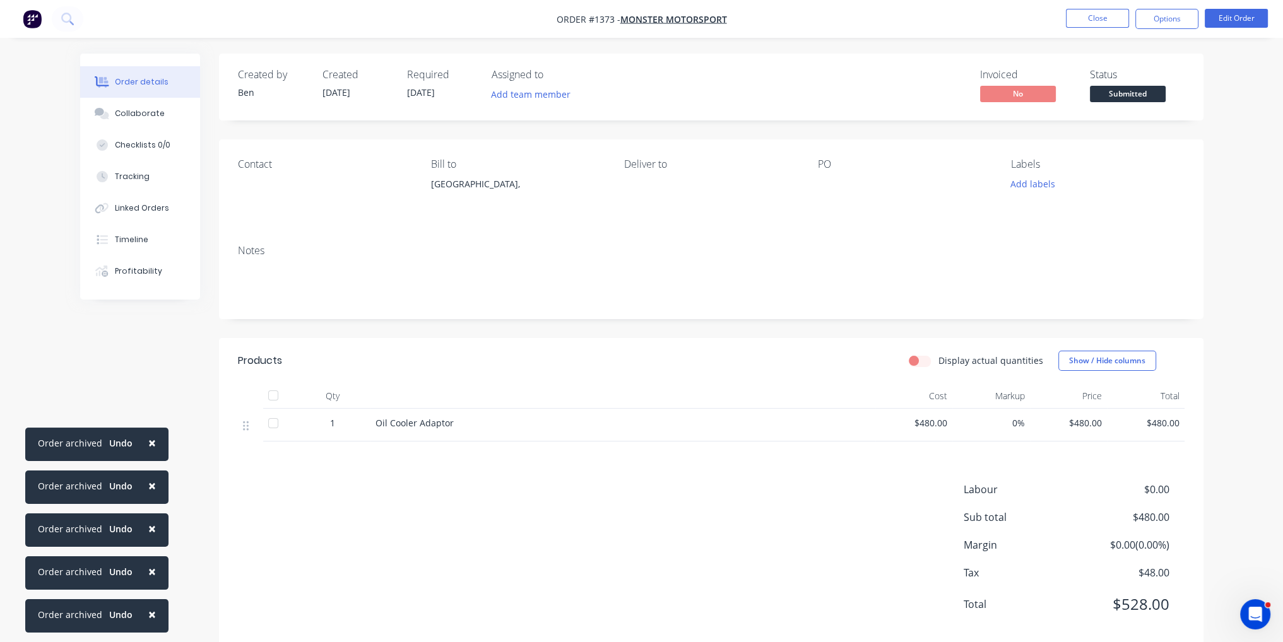
click at [148, 445] on span "×" at bounding box center [152, 443] width 8 height 18
click at [148, 489] on span "×" at bounding box center [152, 486] width 8 height 18
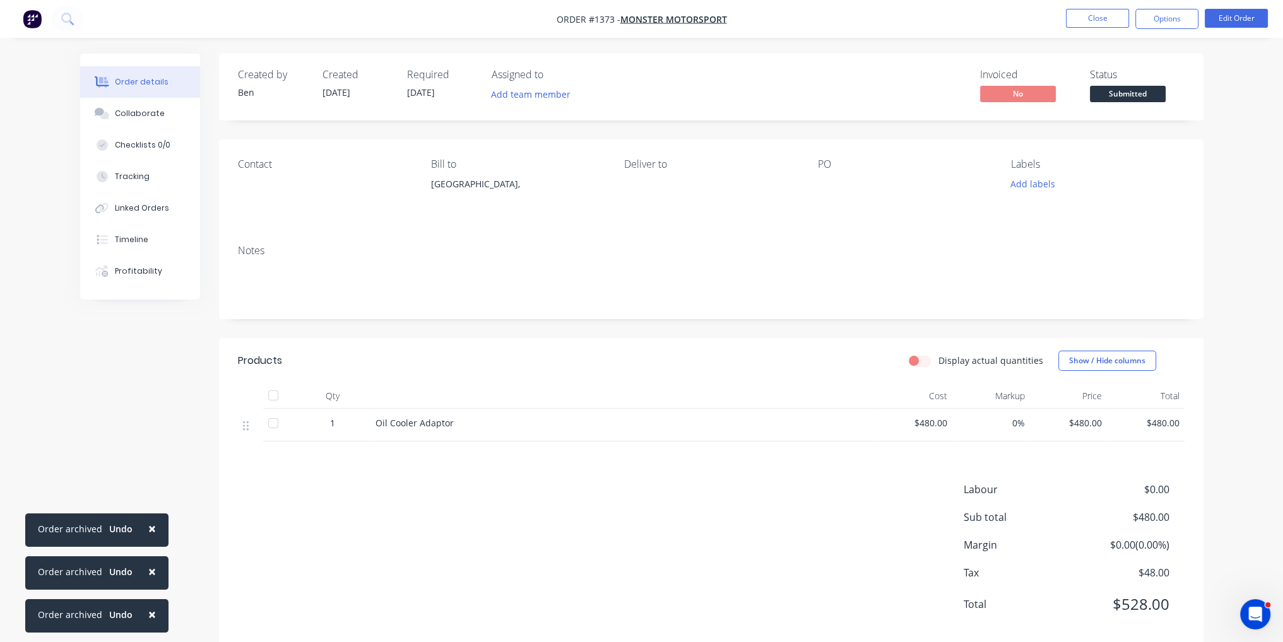
click at [153, 526] on button "×" at bounding box center [152, 529] width 33 height 30
click at [144, 575] on button "×" at bounding box center [152, 571] width 33 height 30
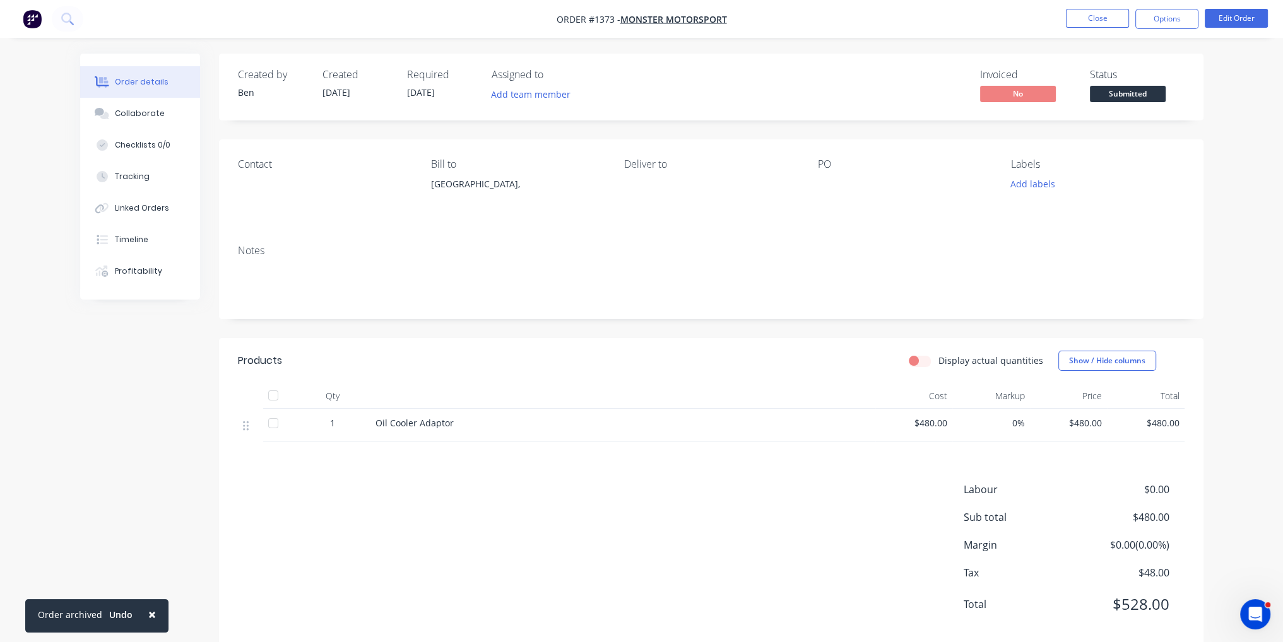
drag, startPoint x: 154, startPoint y: 617, endPoint x: 215, endPoint y: 546, distance: 93.1
click at [153, 617] on button "×" at bounding box center [152, 614] width 33 height 30
click at [932, 425] on span "$480.00" at bounding box center [914, 422] width 68 height 13
click at [936, 425] on span "$480.00" at bounding box center [914, 422] width 68 height 13
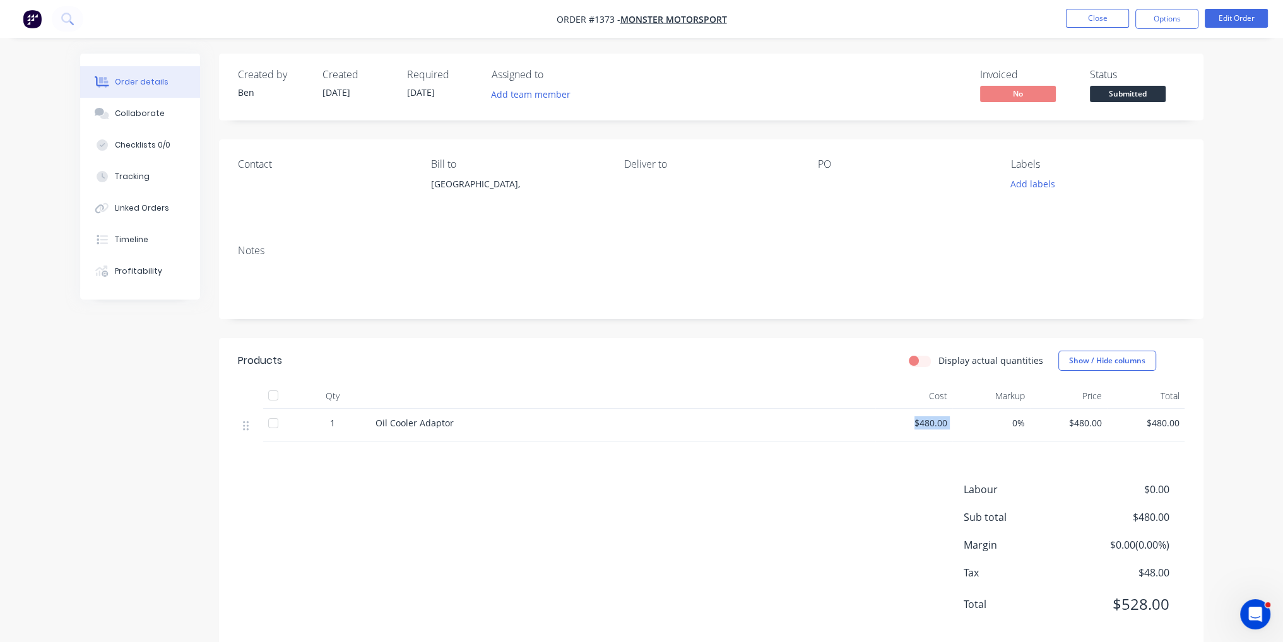
click at [936, 425] on span "$480.00" at bounding box center [914, 422] width 68 height 13
click at [1238, 13] on button "Edit Order" at bounding box center [1235, 18] width 63 height 19
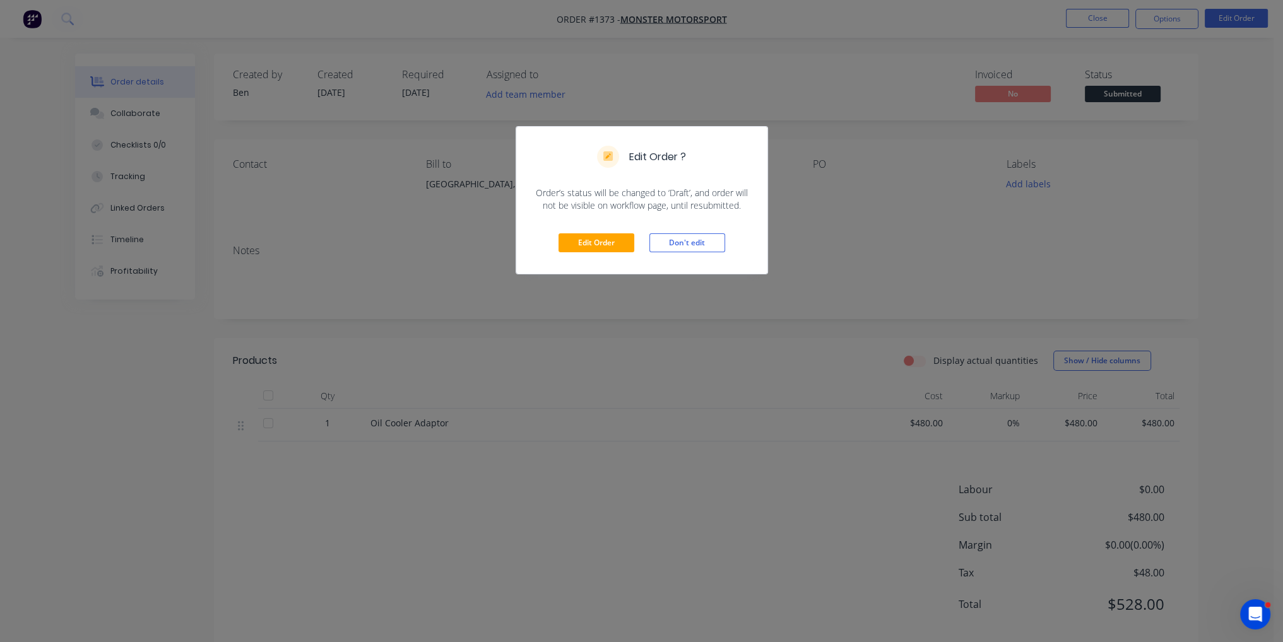
click at [599, 230] on div "Edit Order Don't edit" at bounding box center [641, 243] width 251 height 62
click at [603, 240] on button "Edit Order" at bounding box center [596, 242] width 76 height 19
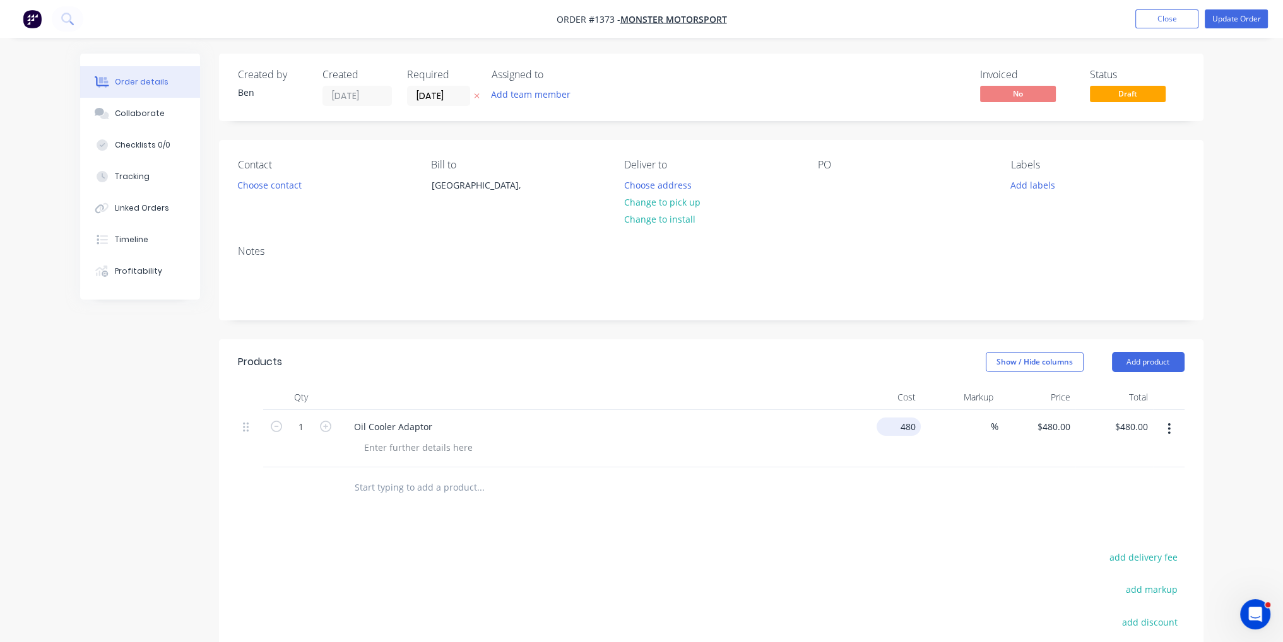
click at [888, 428] on div "480 $480.00" at bounding box center [883, 438] width 78 height 57
type input "$360.00"
click at [811, 527] on div "Products Show / Hide columns Add product Qty Cost Markup Price Total 1 Oil Cool…" at bounding box center [711, 575] width 984 height 472
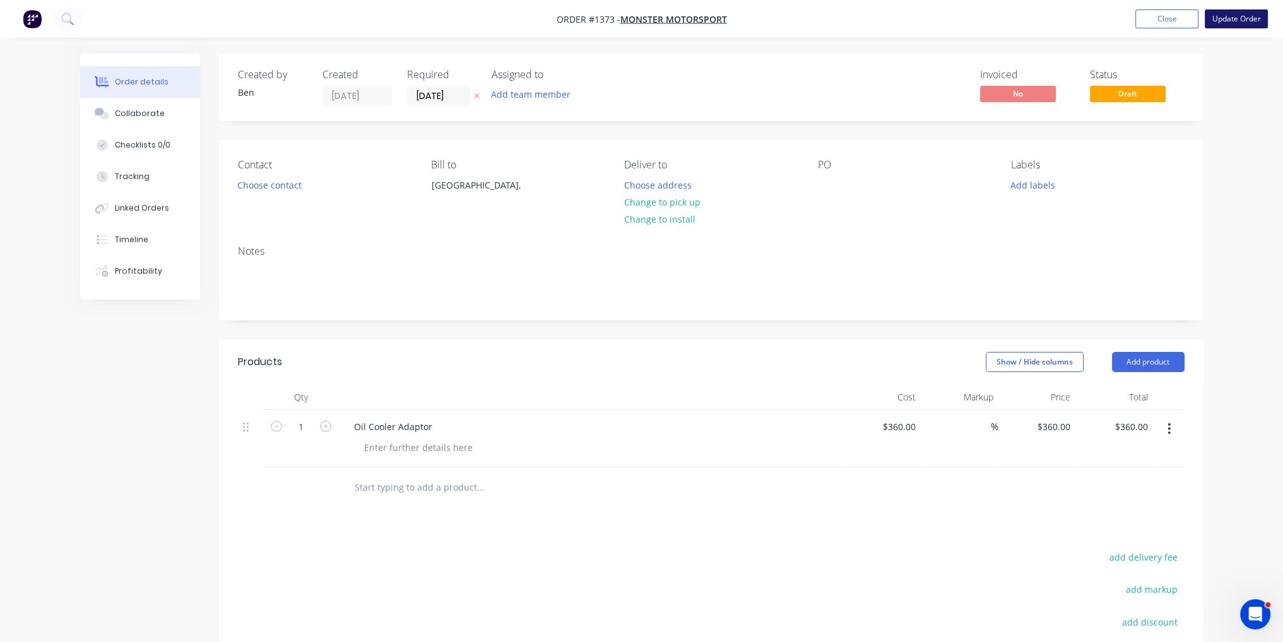
click at [1245, 19] on button "Update Order" at bounding box center [1235, 18] width 63 height 19
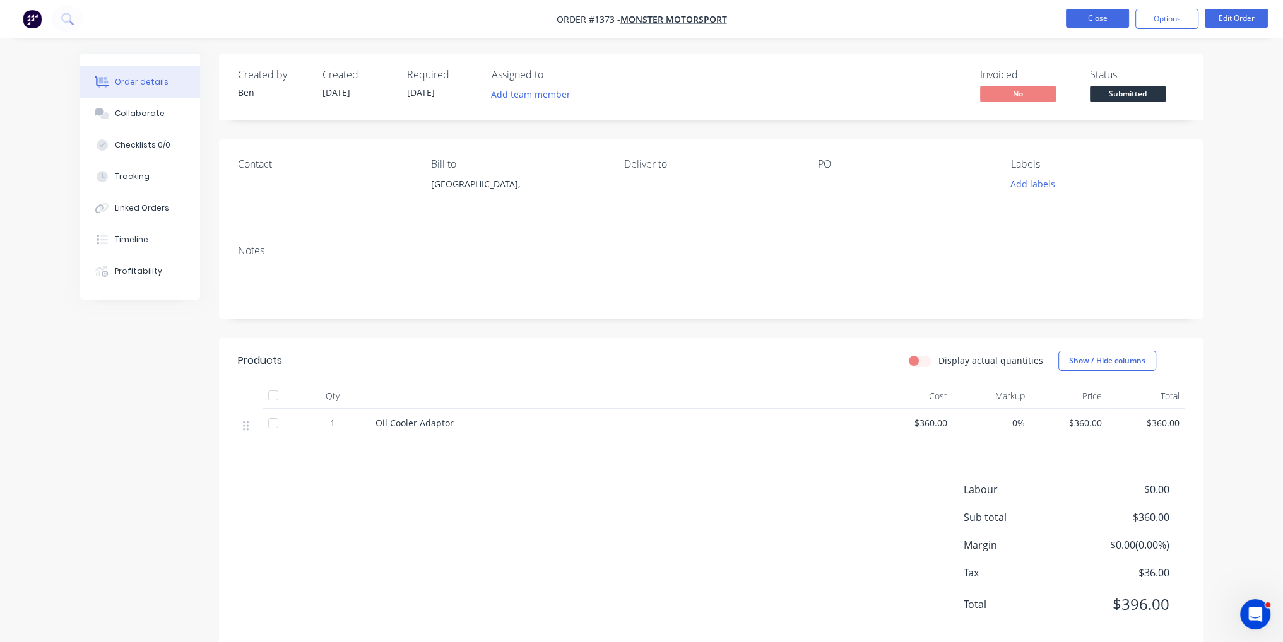
click at [1093, 18] on button "Close" at bounding box center [1097, 18] width 63 height 19
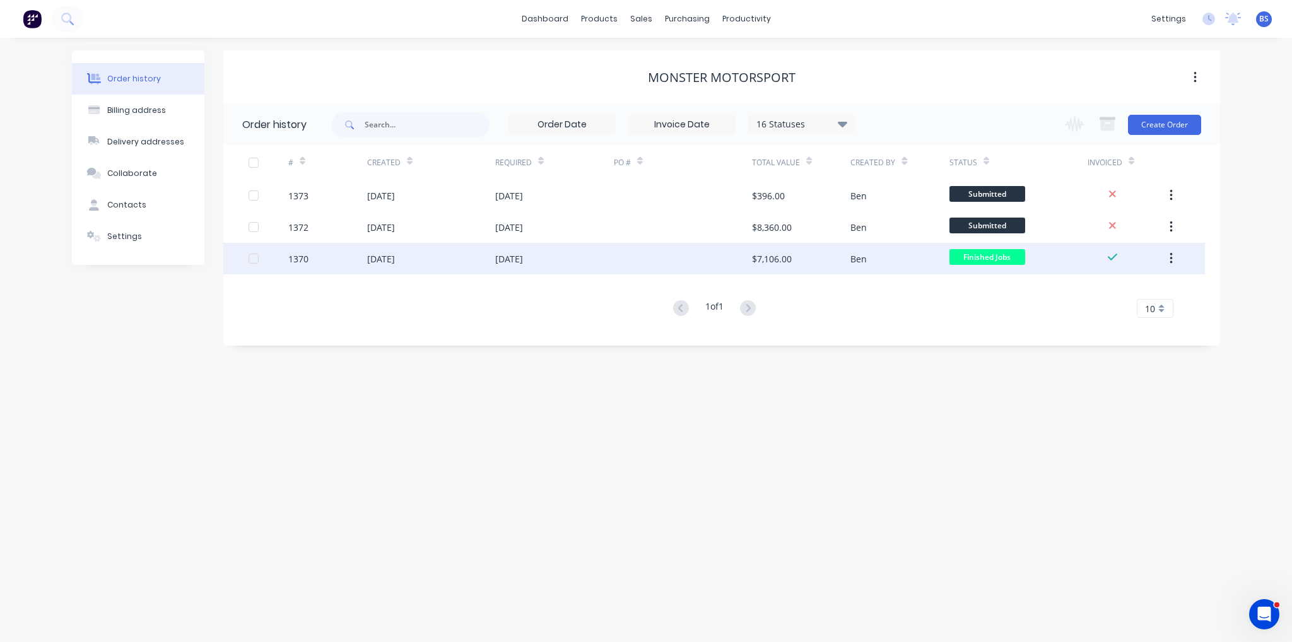
click at [523, 259] on div "[DATE]" at bounding box center [509, 258] width 28 height 13
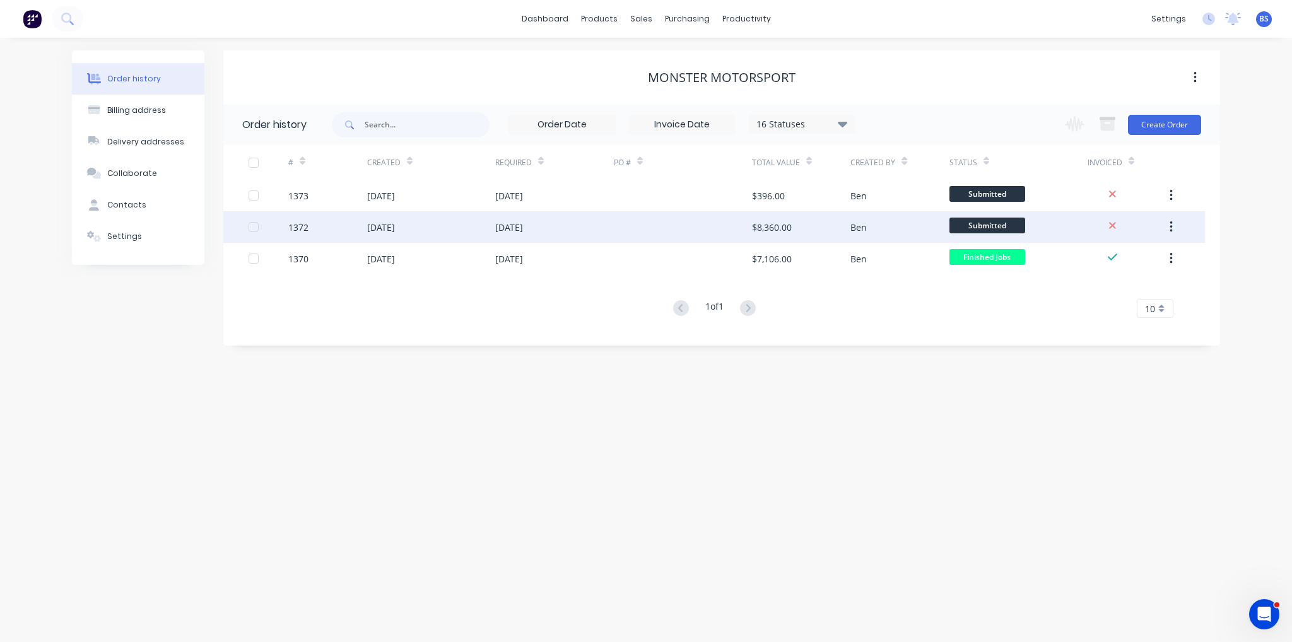
click at [676, 230] on div at bounding box center [683, 227] width 138 height 32
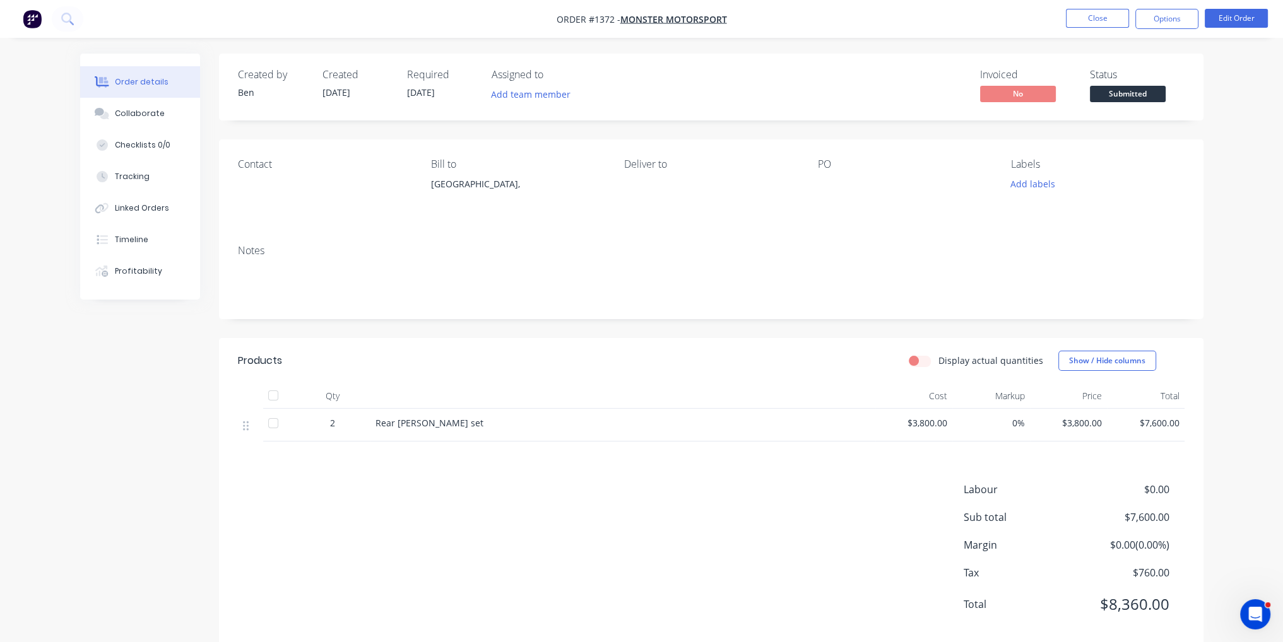
click at [916, 425] on span "$3,800.00" at bounding box center [914, 422] width 68 height 13
click at [944, 421] on span "$3,800.00" at bounding box center [914, 422] width 68 height 13
click at [1102, 16] on button "Close" at bounding box center [1097, 18] width 63 height 19
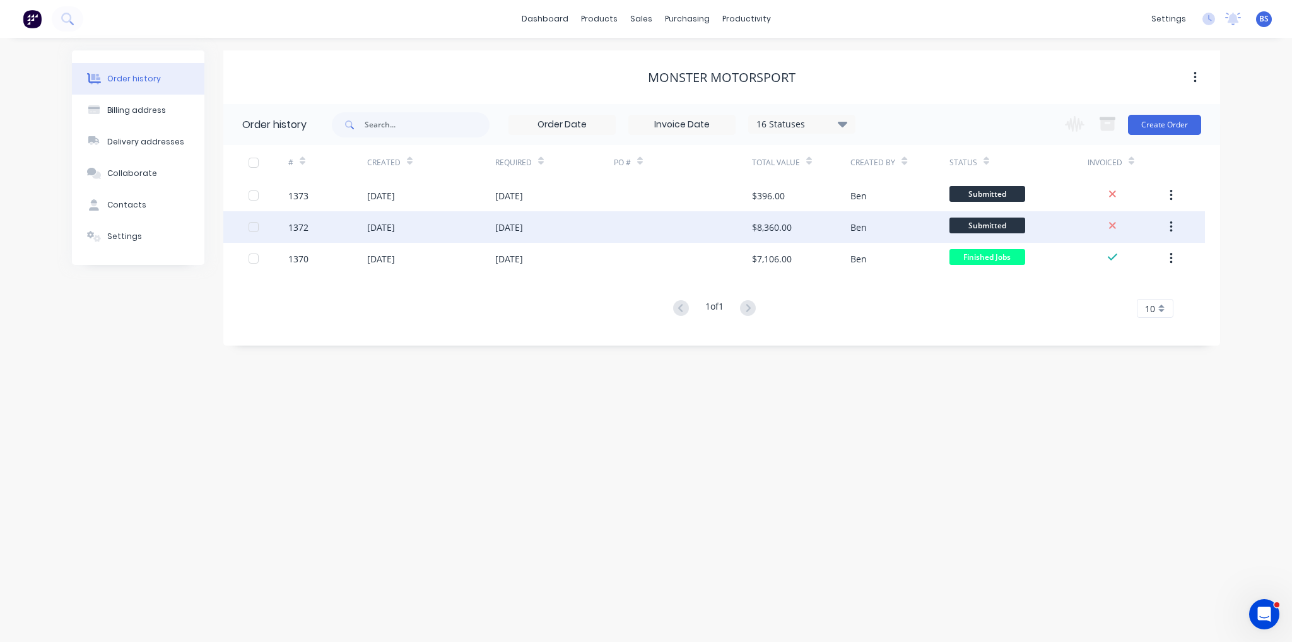
click at [731, 238] on div at bounding box center [683, 227] width 138 height 32
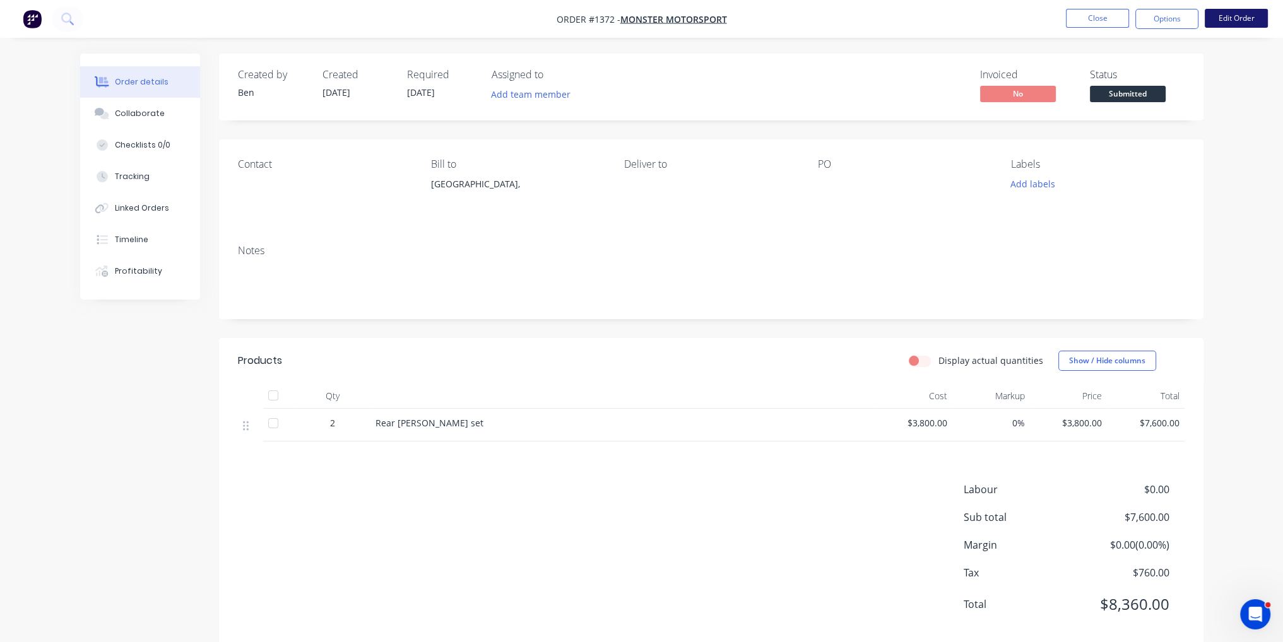
click at [1244, 15] on button "Edit Order" at bounding box center [1235, 18] width 63 height 19
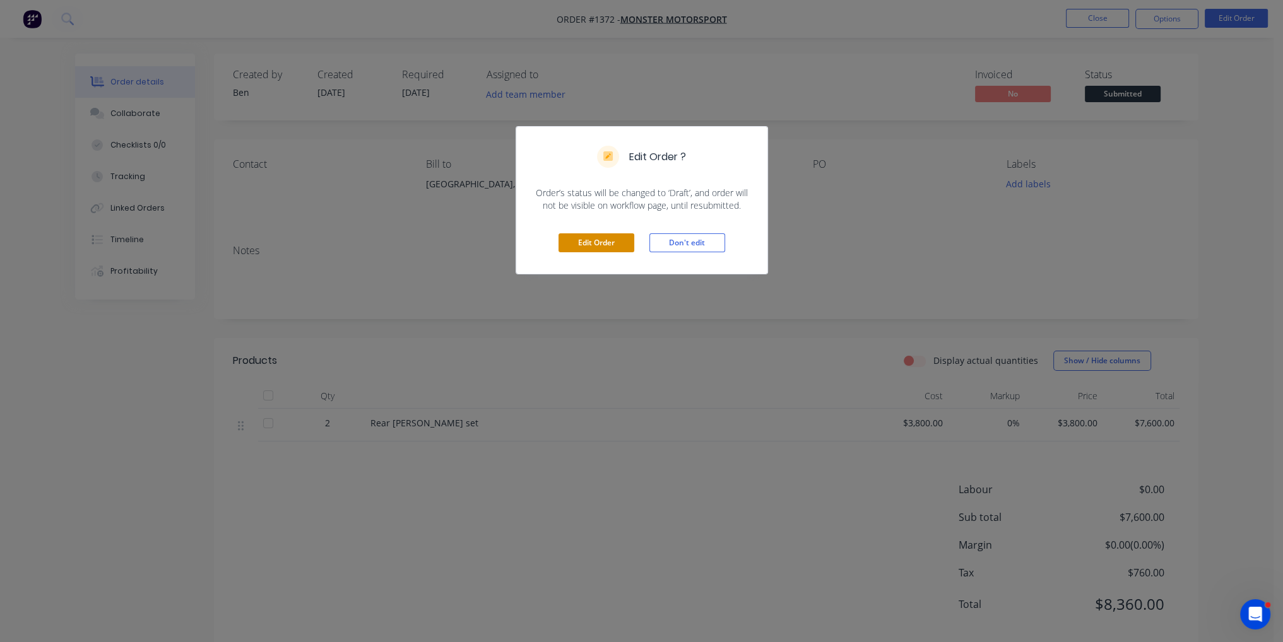
click at [620, 246] on button "Edit Order" at bounding box center [596, 242] width 76 height 19
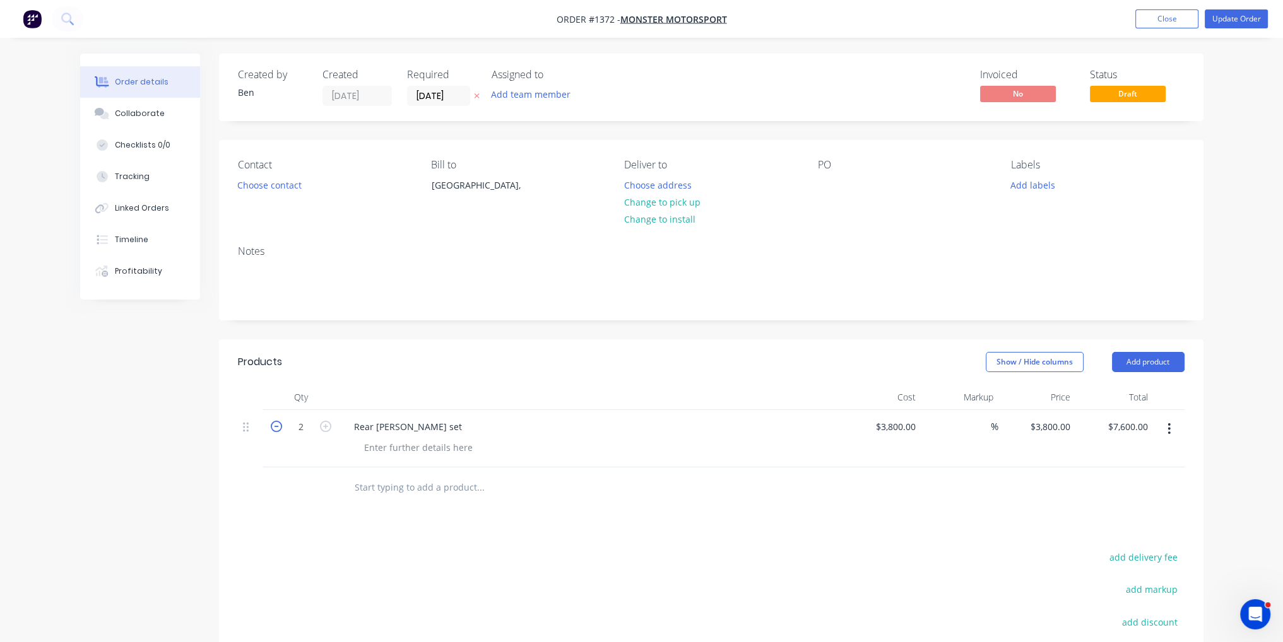
click at [273, 428] on icon "button" at bounding box center [276, 426] width 11 height 11
type input "1"
type input "$3,800.00"
click at [887, 426] on div "3800 $3,800.00" at bounding box center [883, 438] width 78 height 57
type input "$1,470.00"
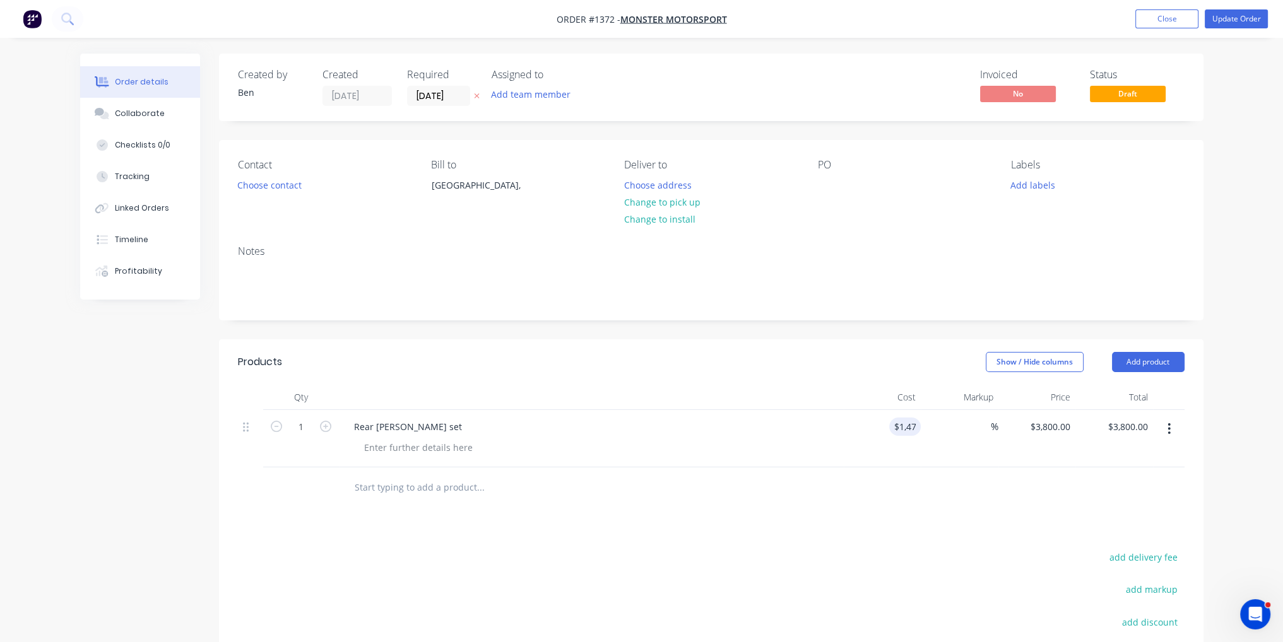
type input "$1,470.00"
click at [917, 507] on div at bounding box center [711, 487] width 946 height 41
click at [1235, 16] on button "Update Order" at bounding box center [1235, 18] width 63 height 19
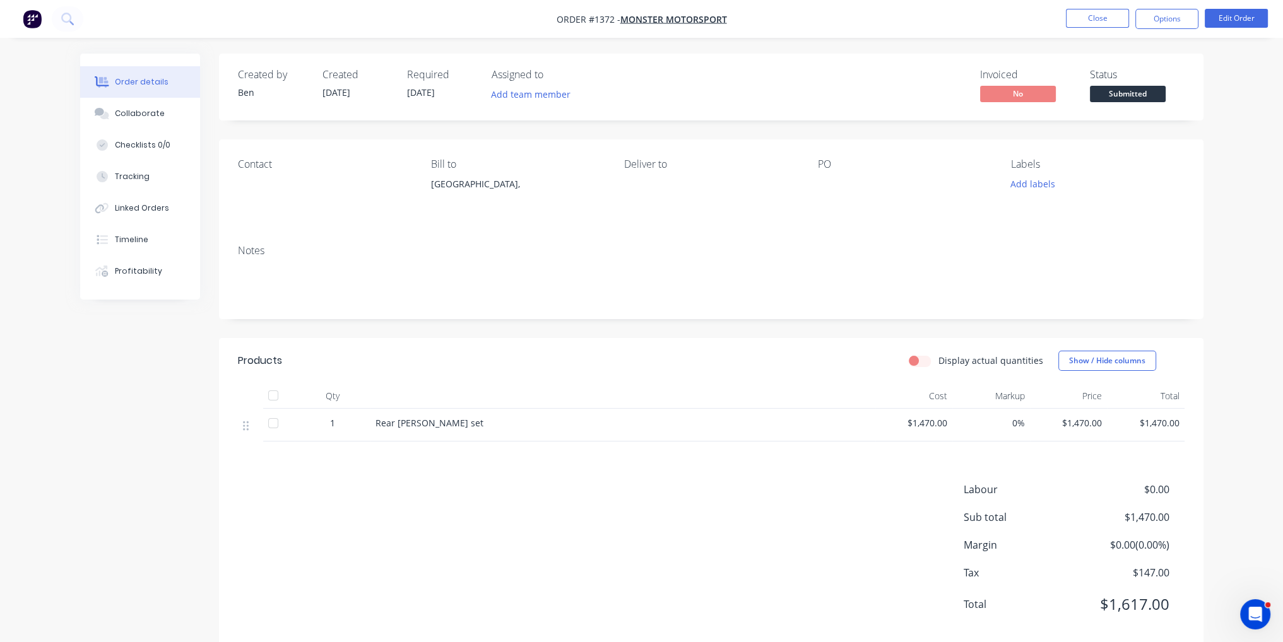
click at [1125, 89] on span "Submitted" at bounding box center [1128, 94] width 76 height 16
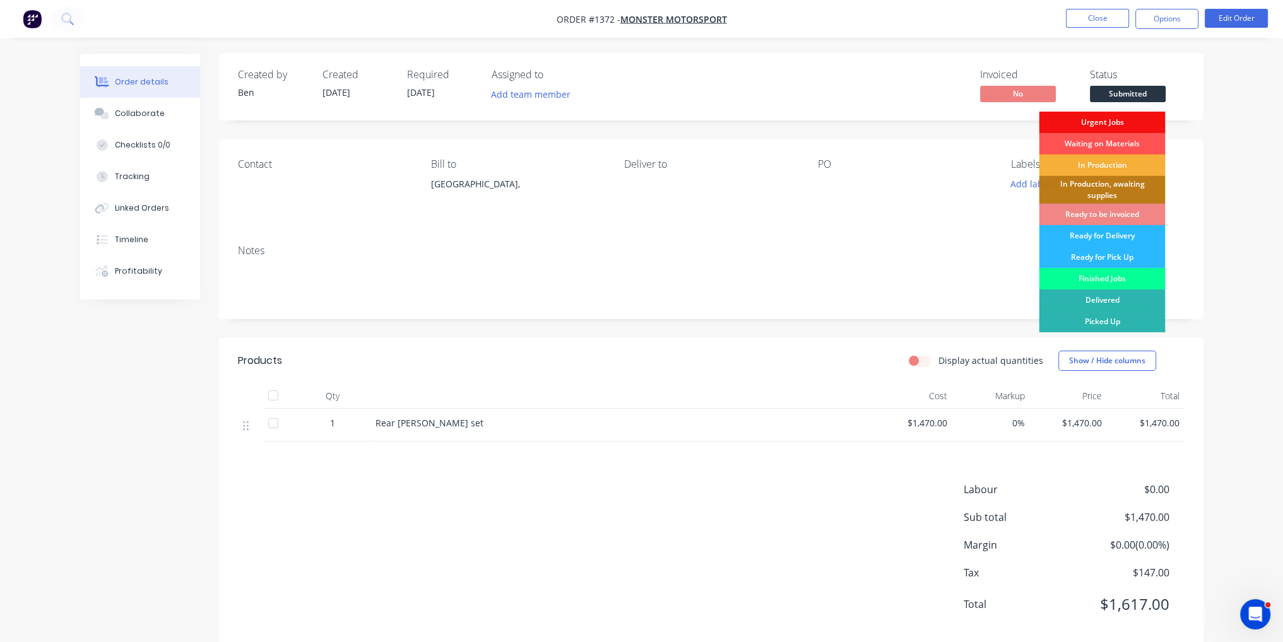
click at [1118, 281] on div "Finished Jobs" at bounding box center [1101, 278] width 126 height 21
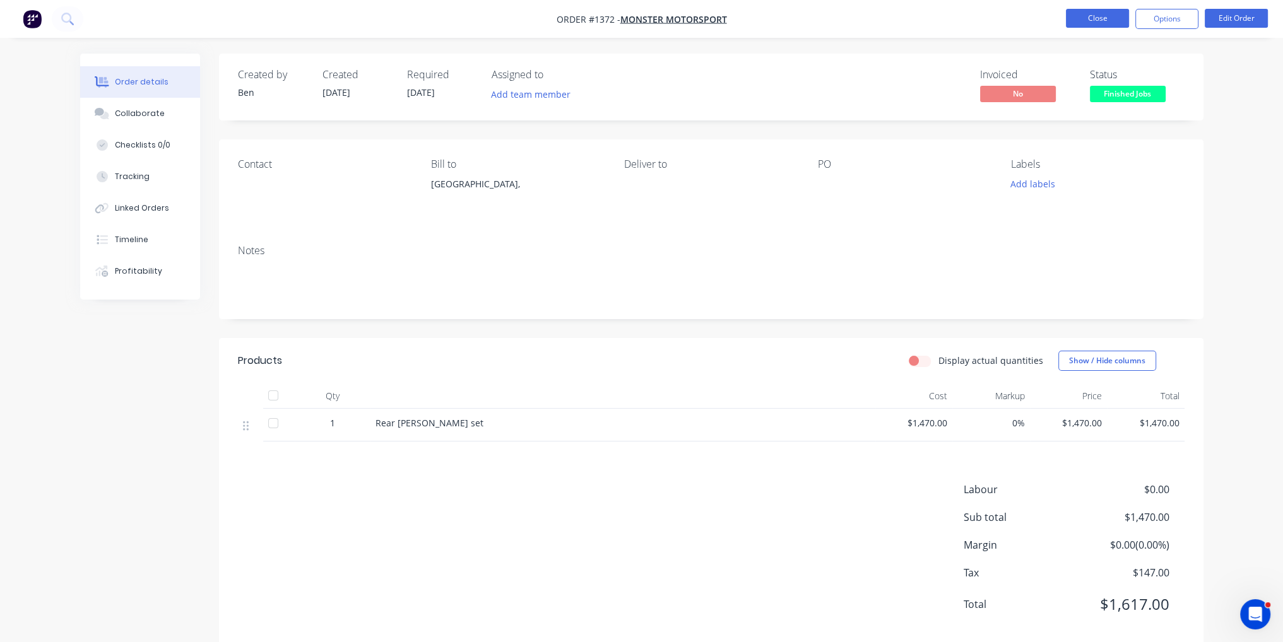
click at [1098, 21] on button "Close" at bounding box center [1097, 18] width 63 height 19
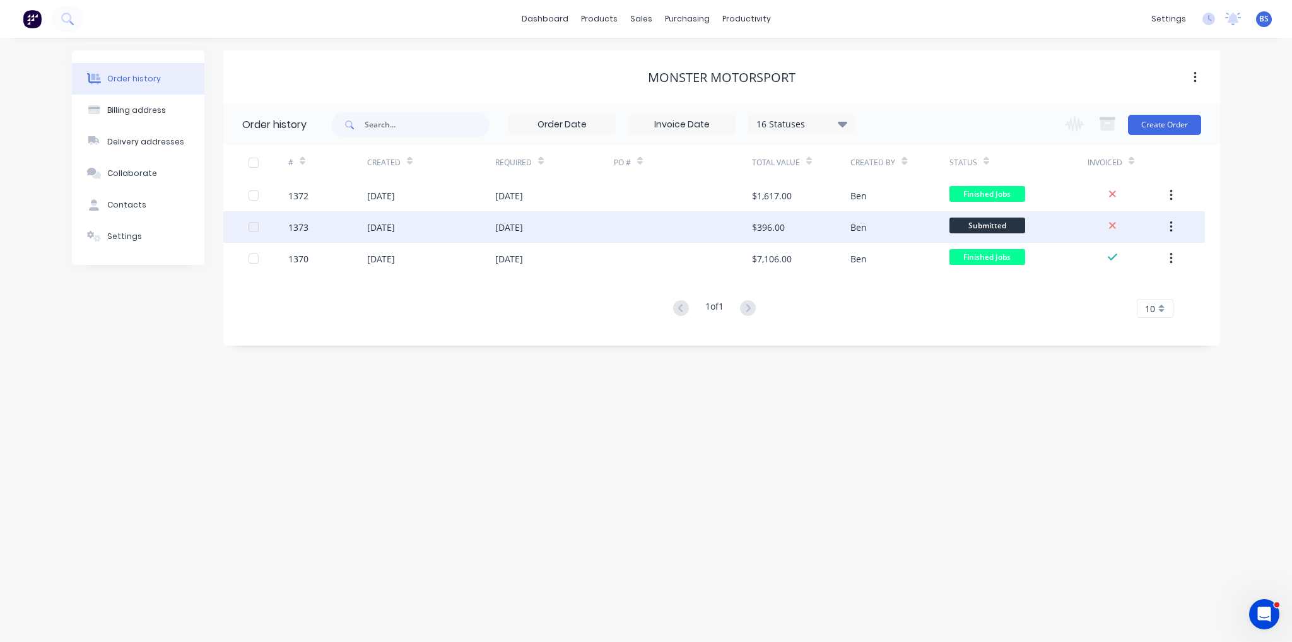
click at [796, 228] on div "$396.00" at bounding box center [801, 227] width 98 height 32
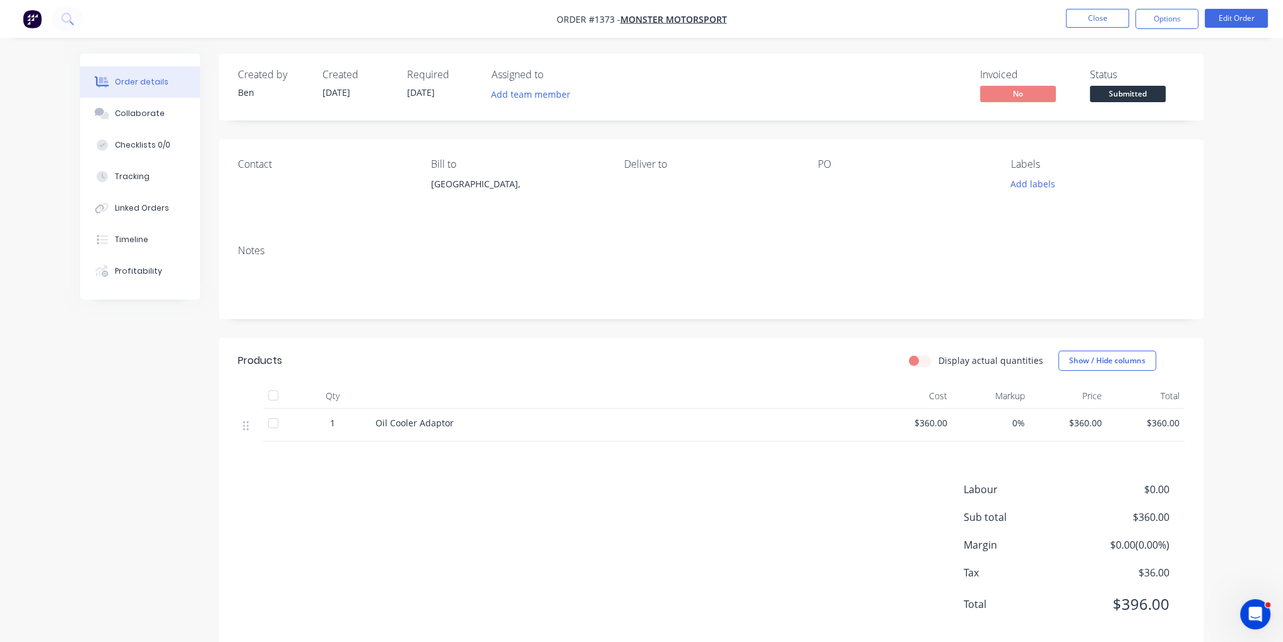
click at [1127, 91] on span "Submitted" at bounding box center [1128, 94] width 76 height 16
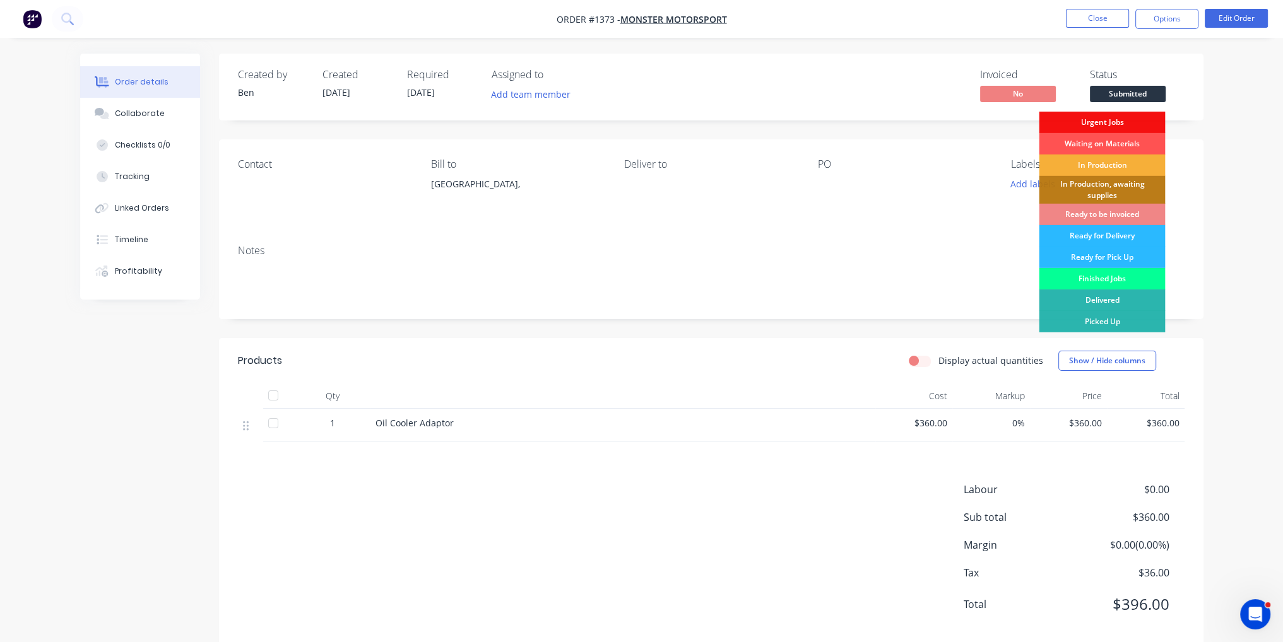
click at [1080, 278] on div "Finished Jobs" at bounding box center [1101, 278] width 126 height 21
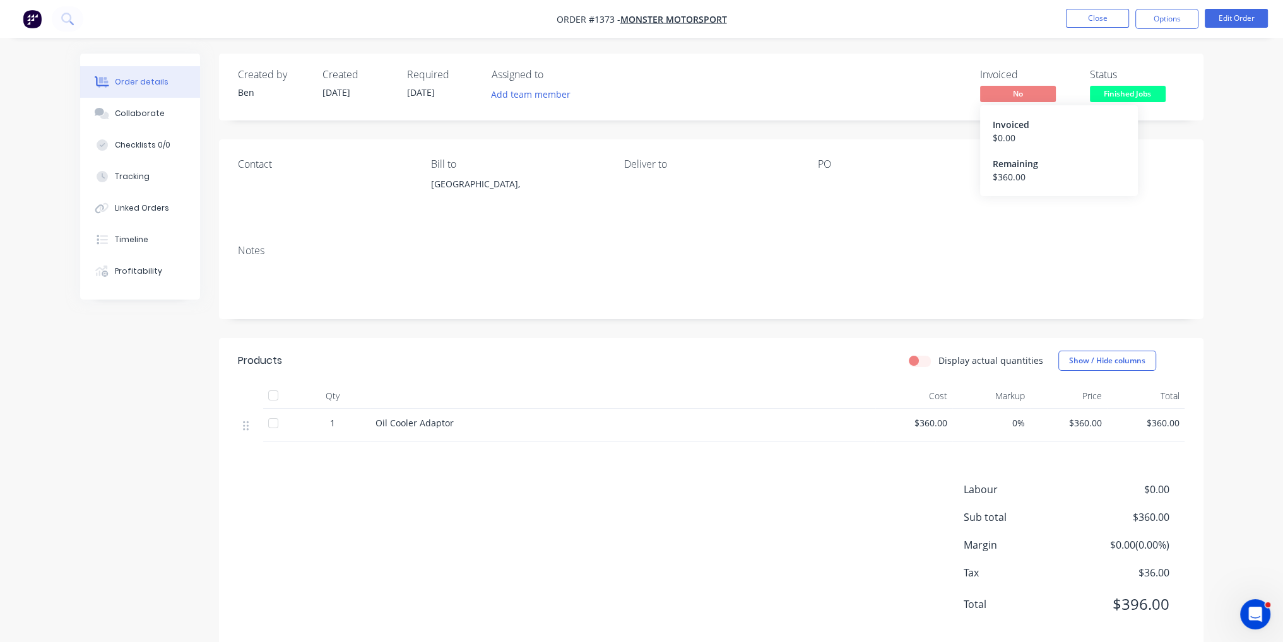
click at [1030, 90] on span "No" at bounding box center [1018, 94] width 76 height 16
click at [1167, 16] on button "Options" at bounding box center [1166, 19] width 63 height 20
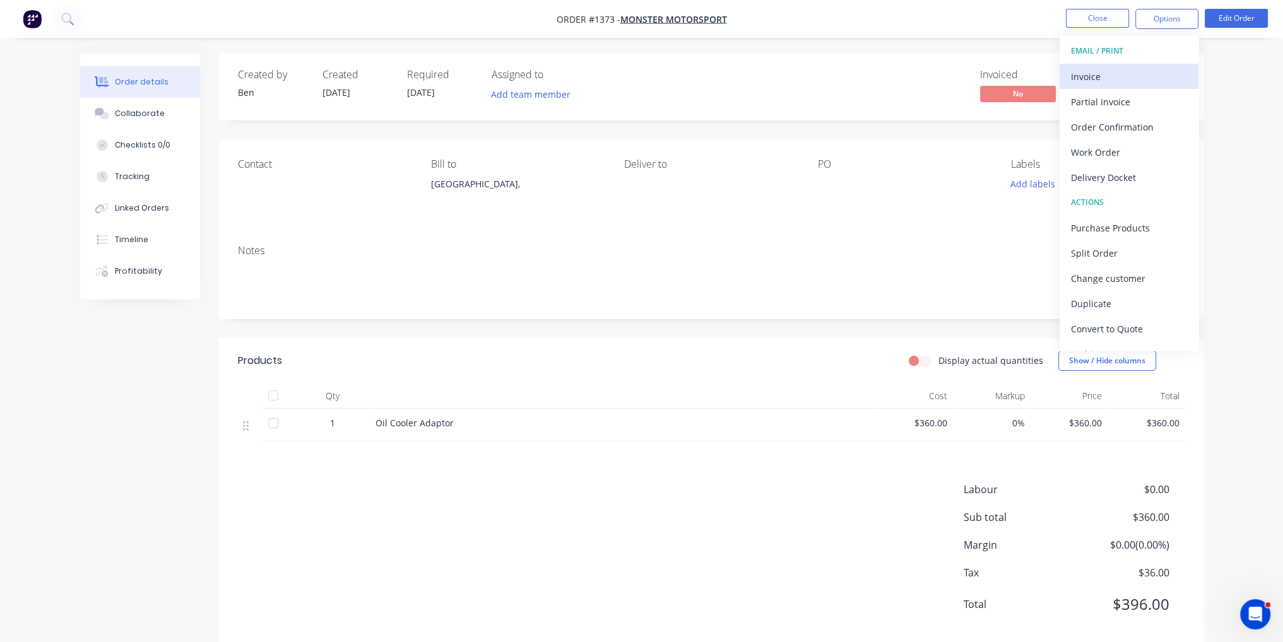
click at [1143, 85] on button "Invoice" at bounding box center [1128, 76] width 139 height 25
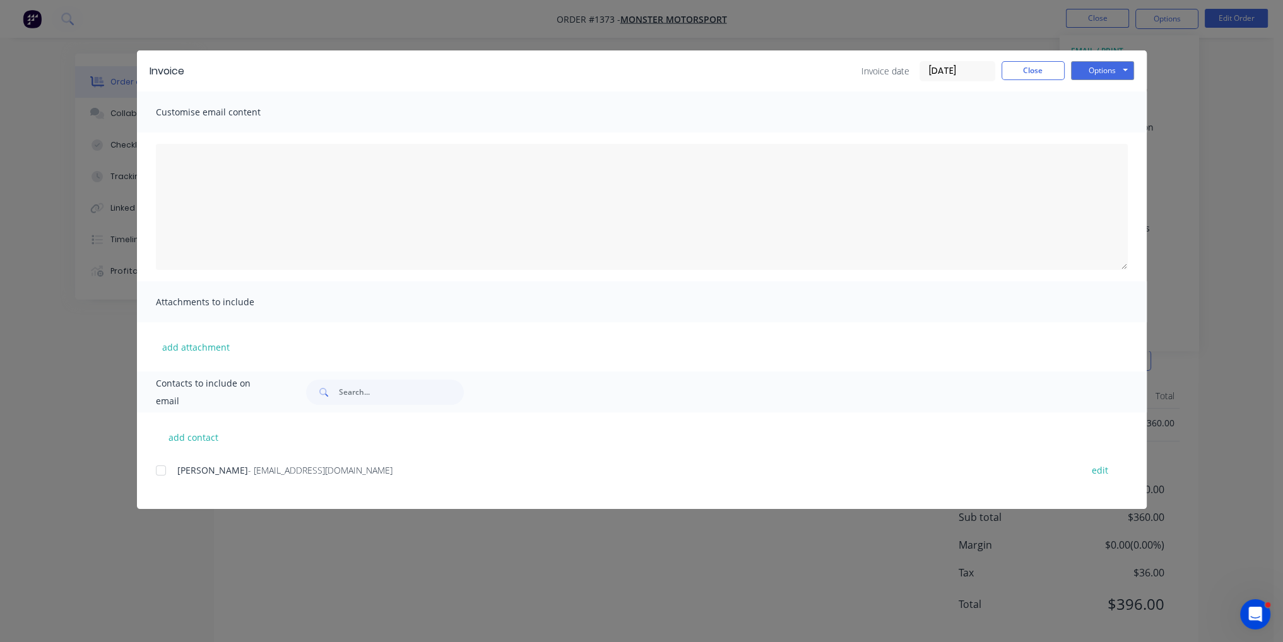
click at [162, 474] on div at bounding box center [160, 470] width 25 height 25
click at [1121, 71] on button "Options" at bounding box center [1102, 70] width 63 height 19
click at [1131, 134] on button "Email" at bounding box center [1111, 134] width 81 height 21
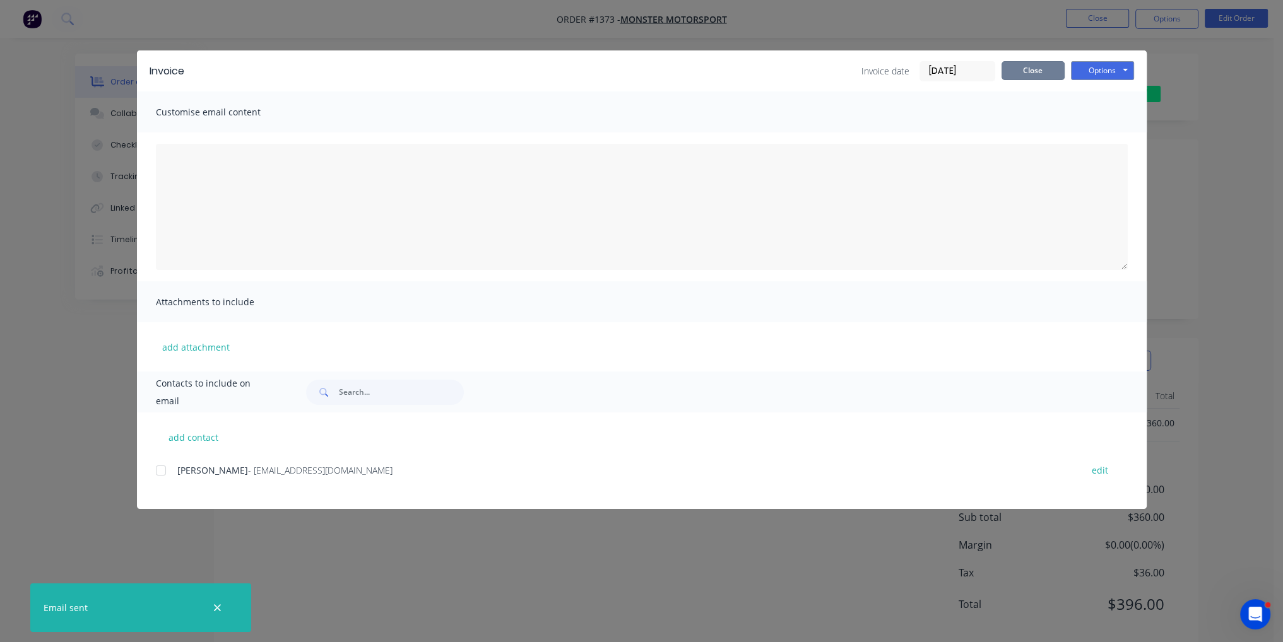
click at [1038, 74] on button "Close" at bounding box center [1032, 70] width 63 height 19
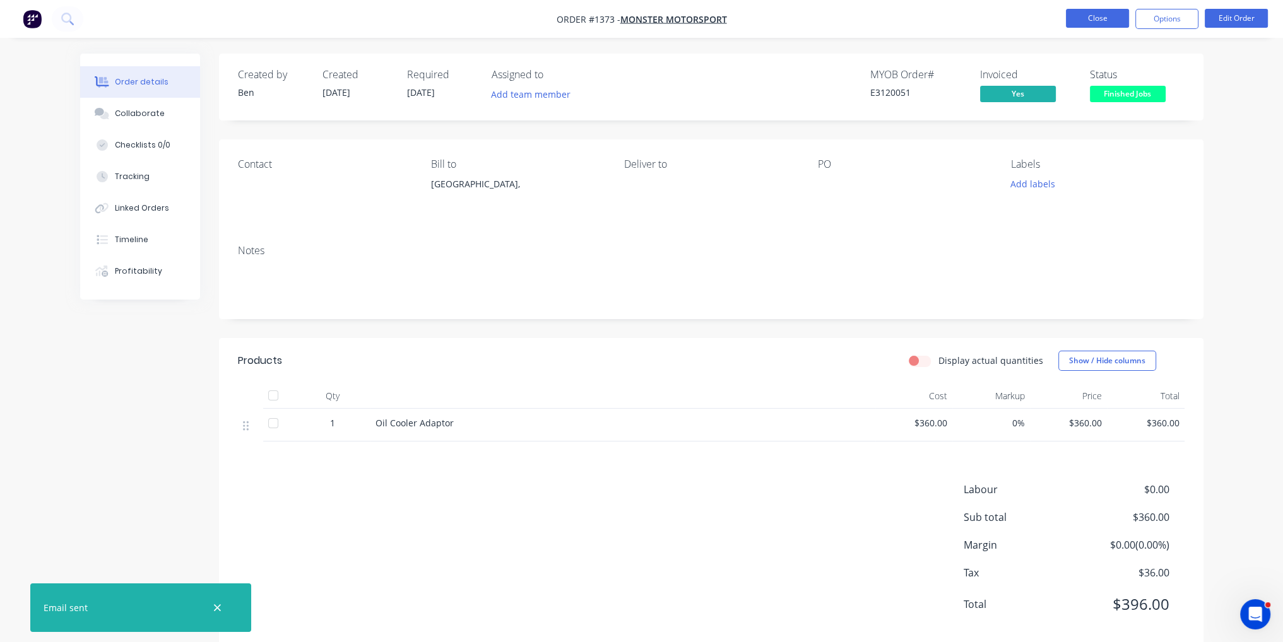
click at [1091, 26] on button "Close" at bounding box center [1097, 18] width 63 height 19
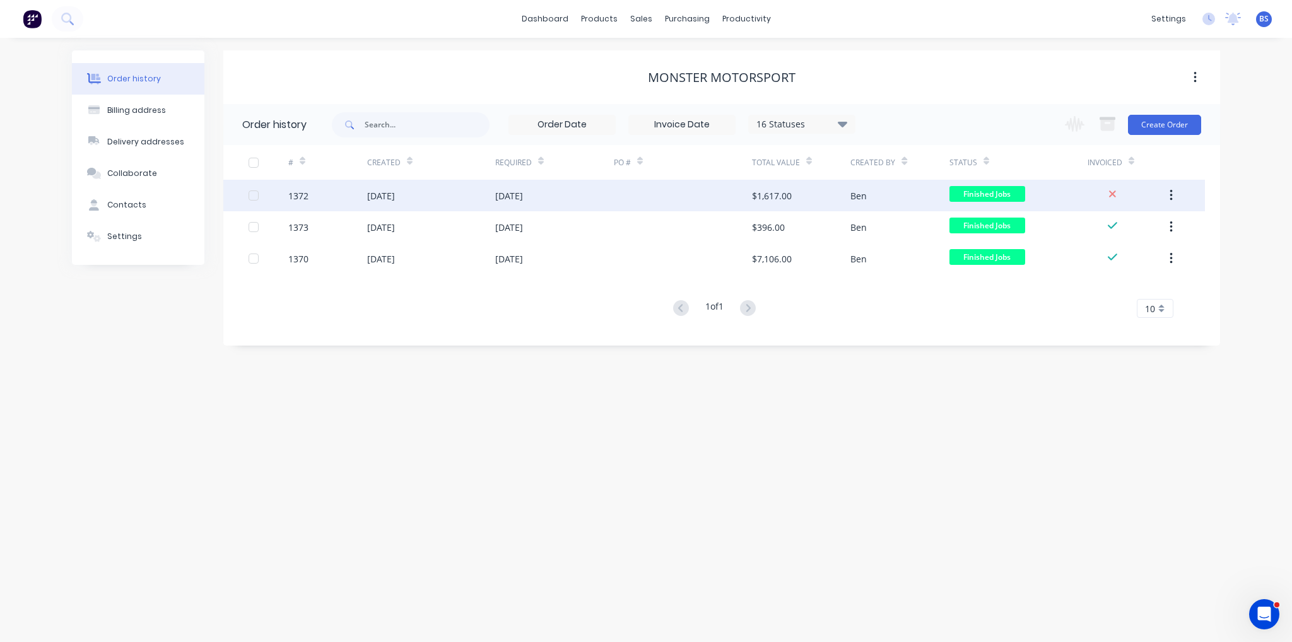
click at [523, 200] on div "[DATE]" at bounding box center [509, 195] width 28 height 13
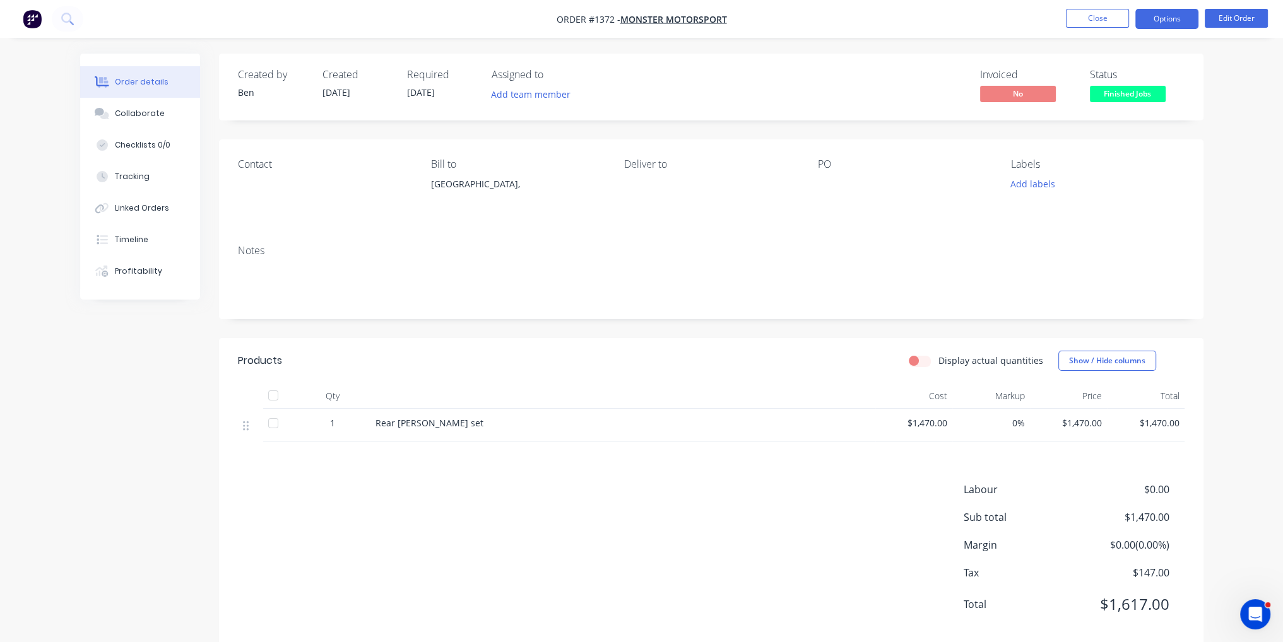
click at [1169, 25] on button "Options" at bounding box center [1166, 19] width 63 height 20
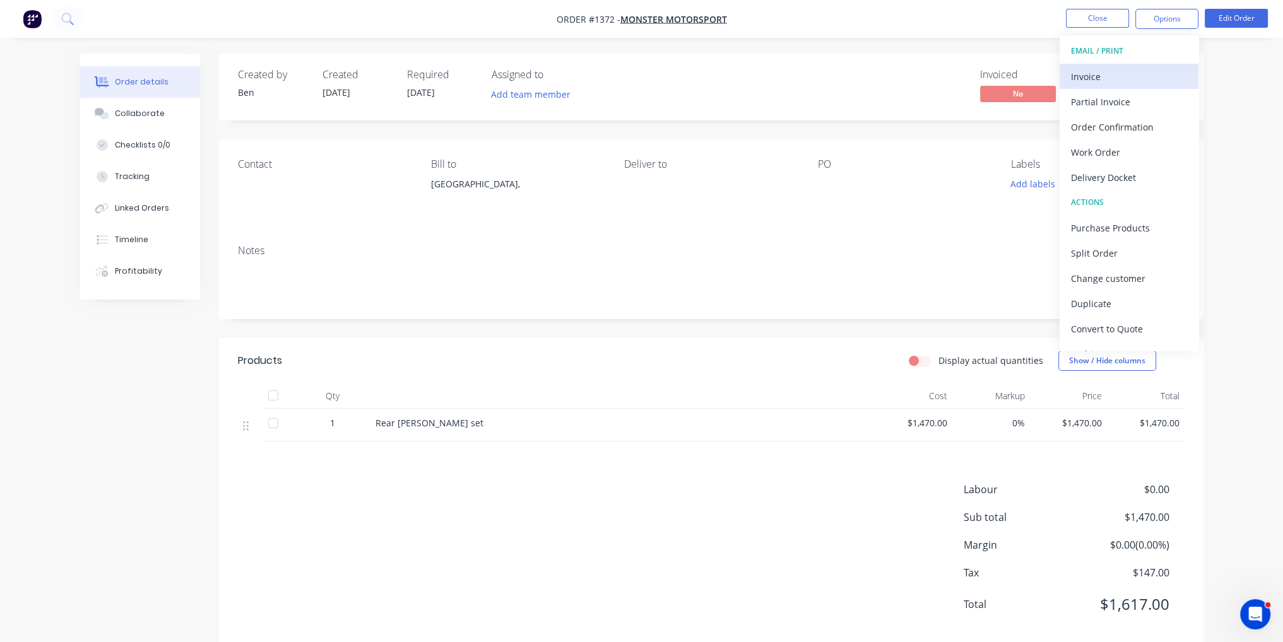
click at [1153, 88] on button "Invoice" at bounding box center [1128, 76] width 139 height 25
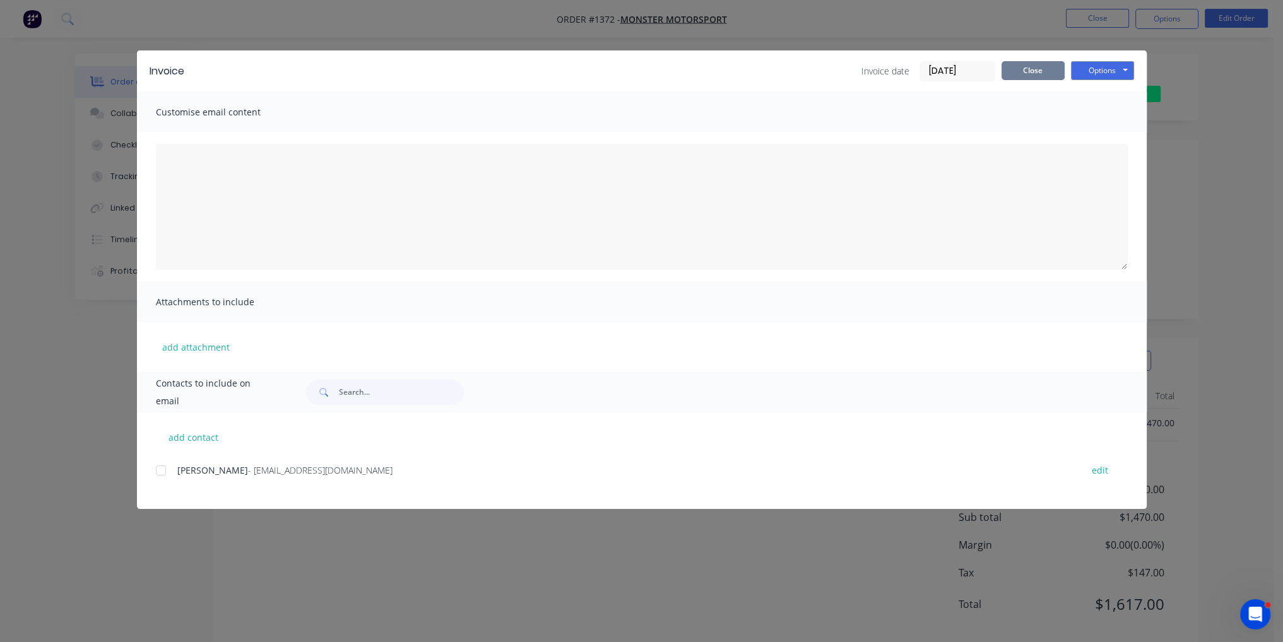
click at [1036, 64] on button "Close" at bounding box center [1032, 70] width 63 height 19
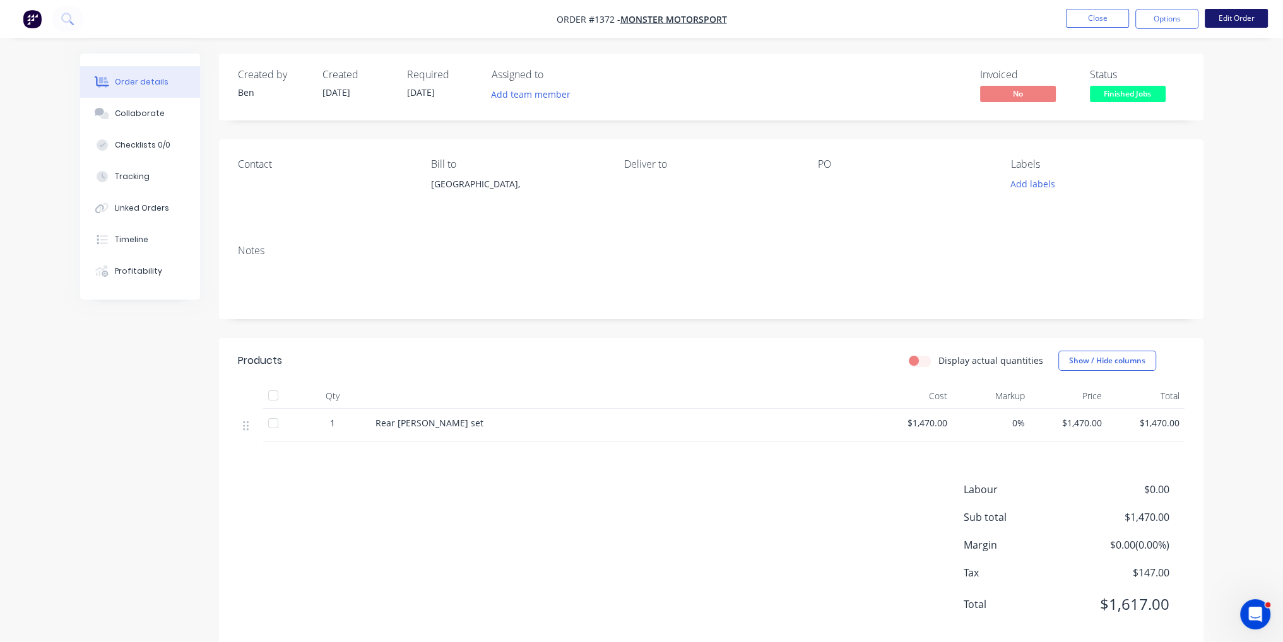
click at [1244, 26] on button "Edit Order" at bounding box center [1235, 18] width 63 height 19
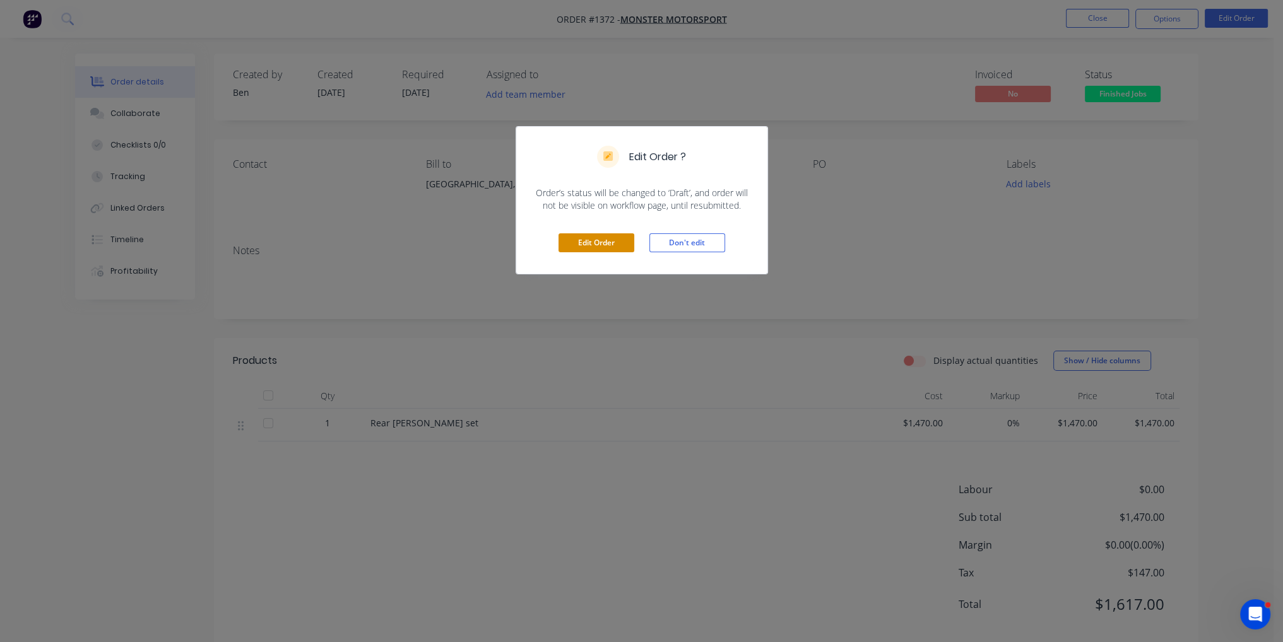
click at [577, 240] on button "Edit Order" at bounding box center [596, 242] width 76 height 19
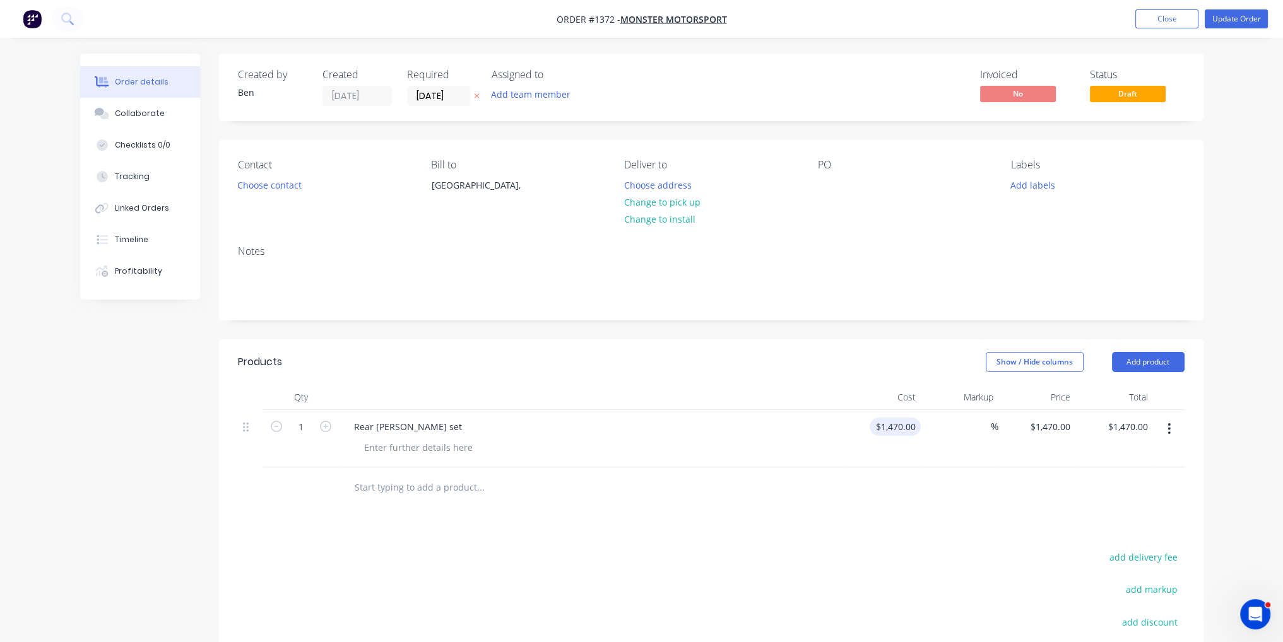
click at [891, 425] on div "$1,470.00 $1,470.00" at bounding box center [894, 427] width 51 height 18
type input "$1,650.00"
click at [905, 541] on div "Products Show / Hide columns Add product Qty Cost Markup Price Total 1 Rear Rad…" at bounding box center [711, 575] width 984 height 472
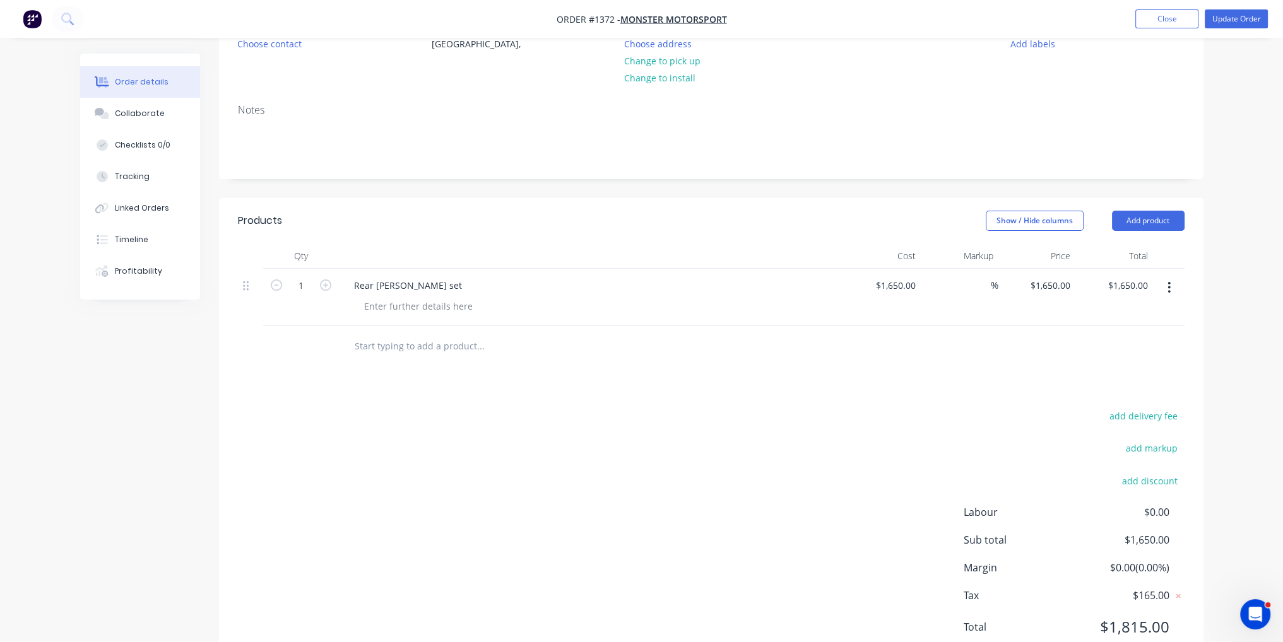
scroll to position [187, 0]
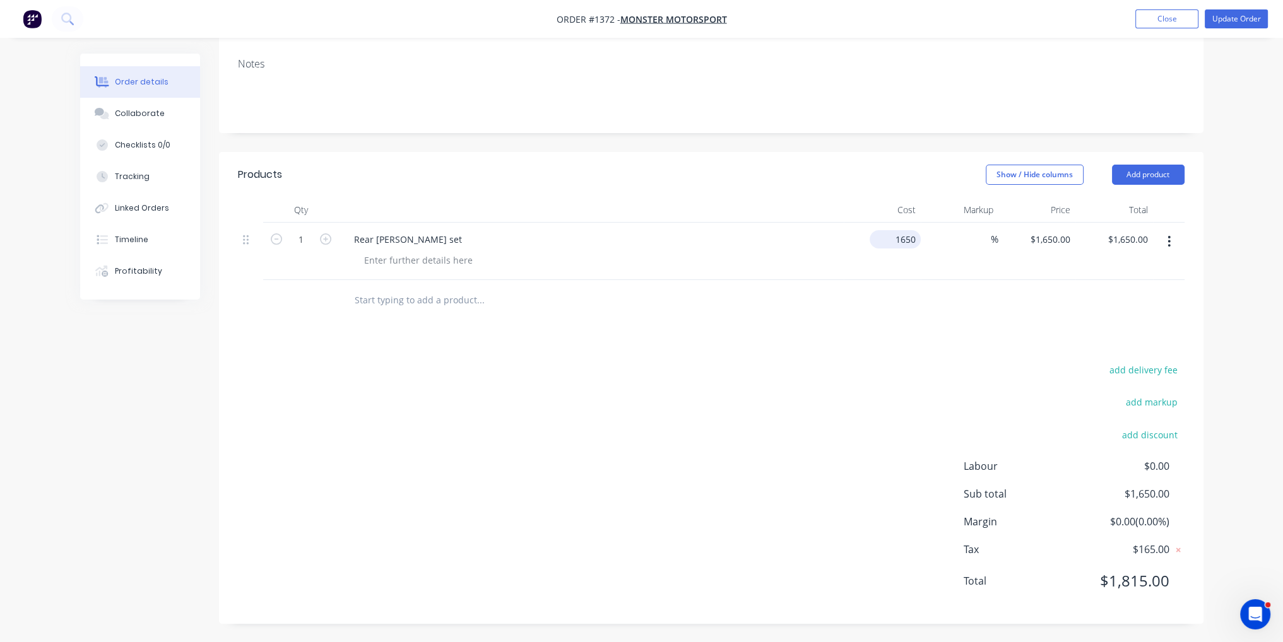
click at [906, 233] on input "1650" at bounding box center [897, 239] width 46 height 18
type input "$1,830.00"
click at [936, 331] on div "Products Show / Hide columns Add product Qty Cost Markup Price Total 1 Rear Rad…" at bounding box center [711, 388] width 984 height 472
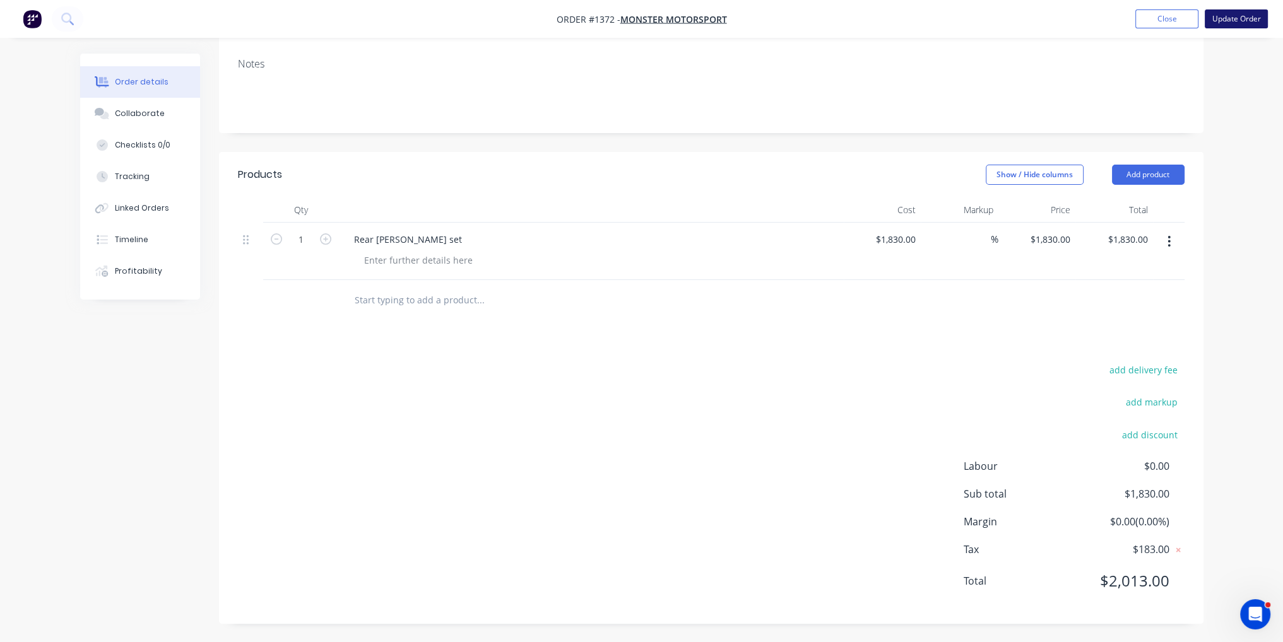
click at [1258, 23] on button "Update Order" at bounding box center [1235, 18] width 63 height 19
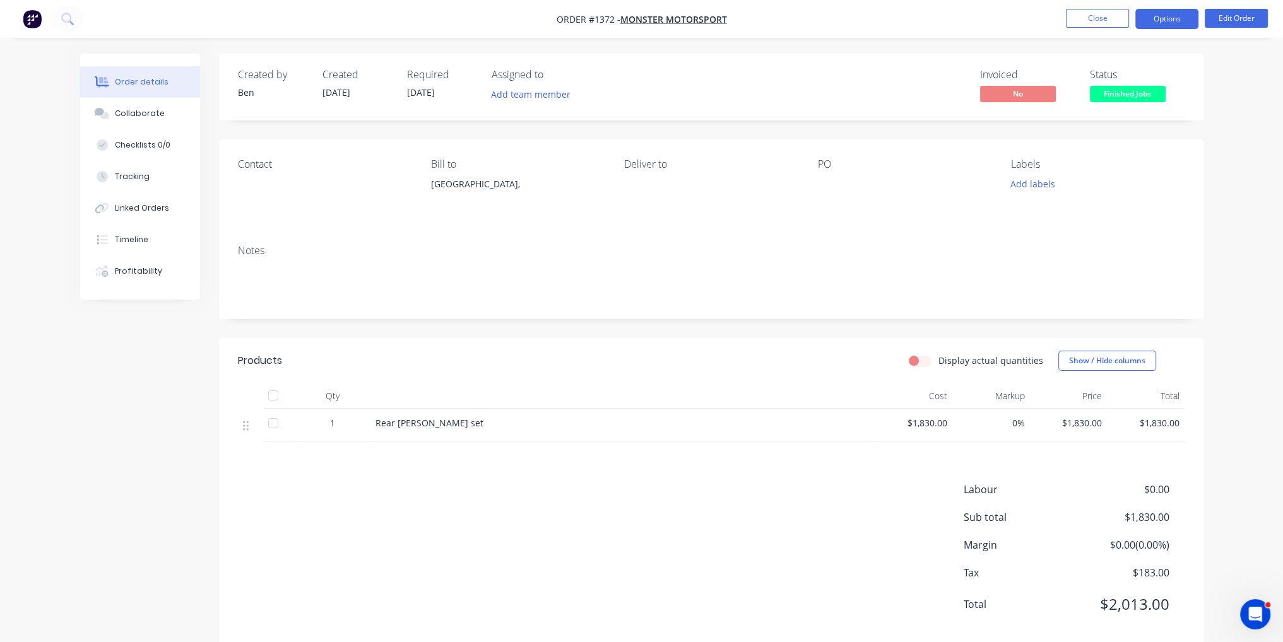
click at [1161, 21] on button "Options" at bounding box center [1166, 19] width 63 height 20
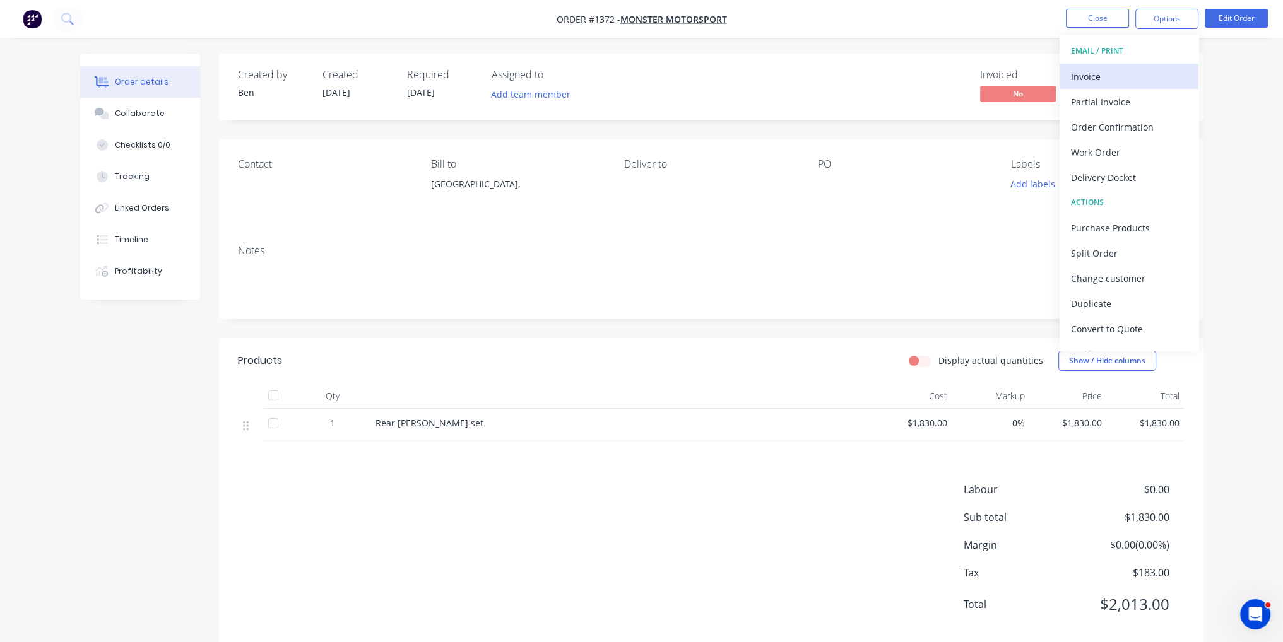
click at [1143, 75] on div "Invoice" at bounding box center [1129, 77] width 116 height 18
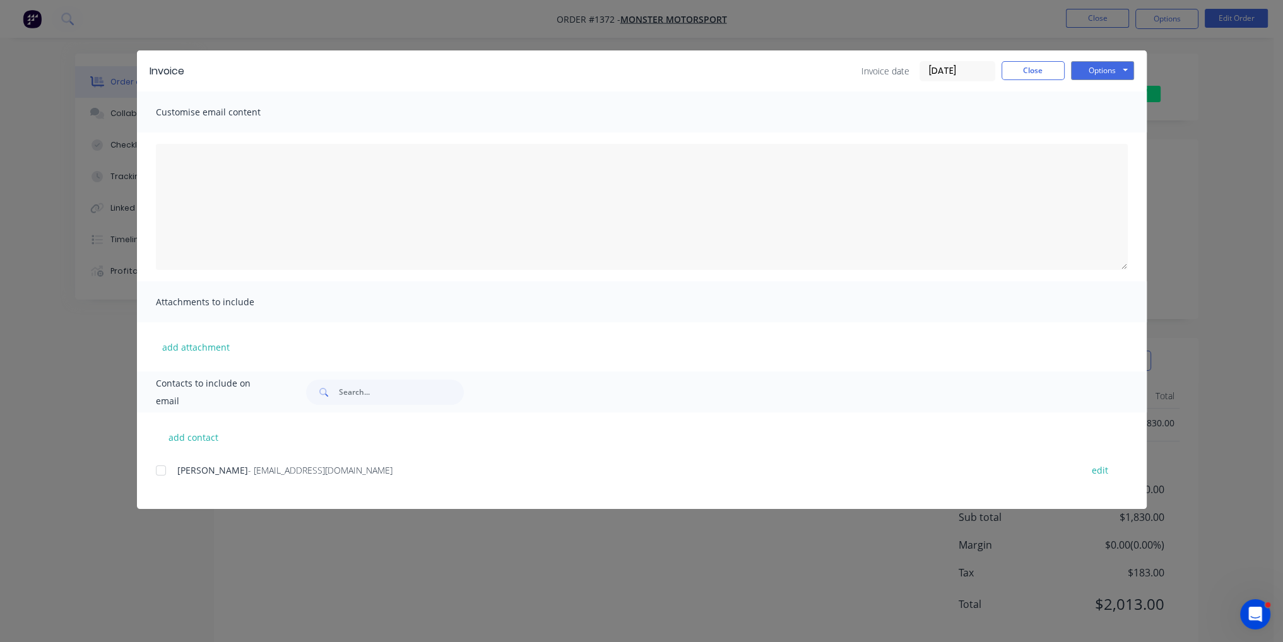
click at [154, 469] on div "add contact [PERSON_NAME] - [PERSON_NAME][EMAIL_ADDRESS][DOMAIN_NAME] edit" at bounding box center [641, 461] width 1009 height 97
click at [163, 471] on div at bounding box center [160, 470] width 25 height 25
click at [1122, 66] on button "Options" at bounding box center [1102, 70] width 63 height 19
click at [1105, 129] on button "Email" at bounding box center [1111, 134] width 81 height 21
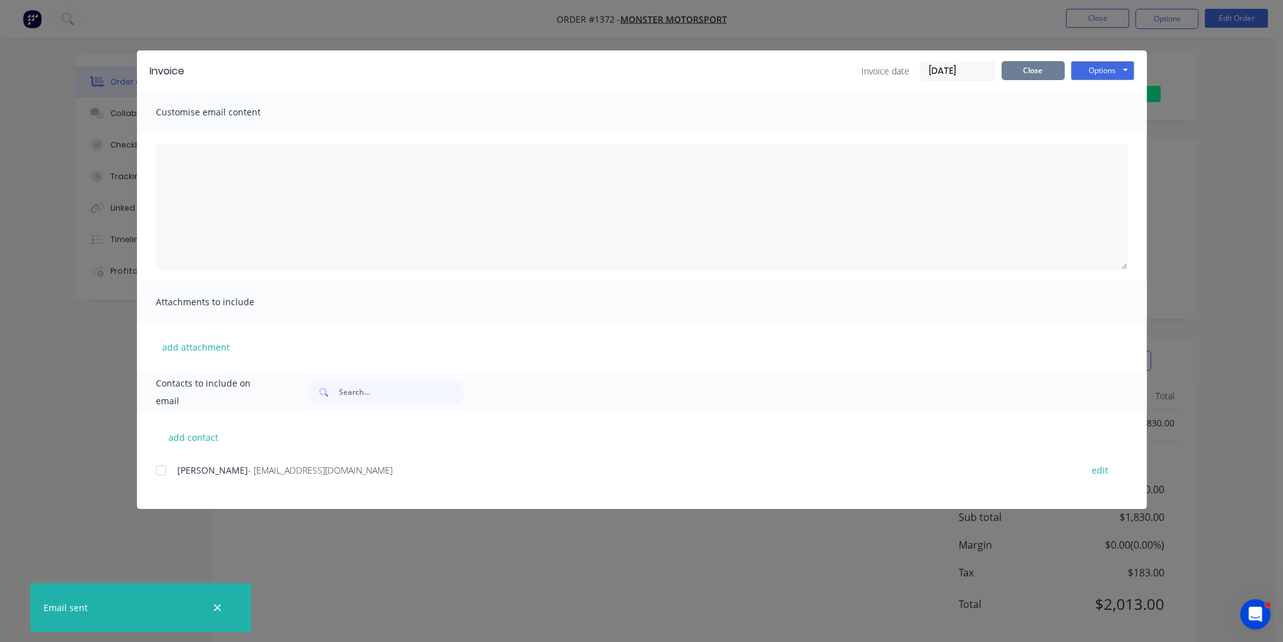
drag, startPoint x: 1022, startPoint y: 64, endPoint x: 1029, endPoint y: 44, distance: 21.3
click at [1022, 64] on button "Close" at bounding box center [1032, 70] width 63 height 19
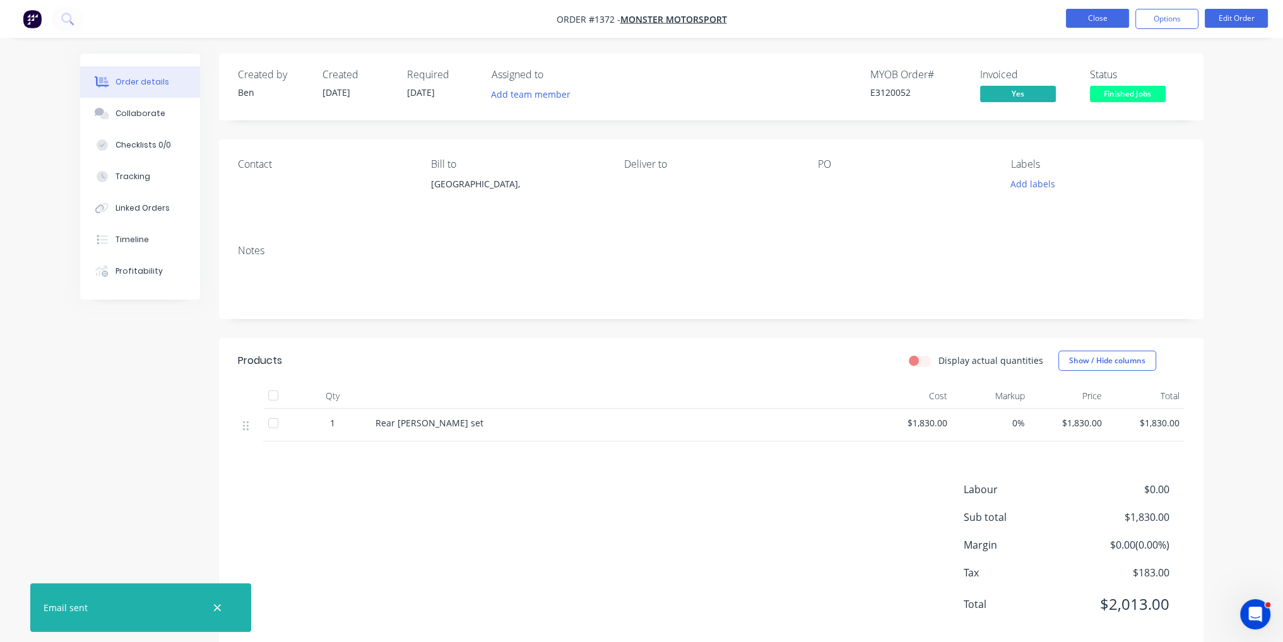
click at [1085, 18] on button "Close" at bounding box center [1097, 18] width 63 height 19
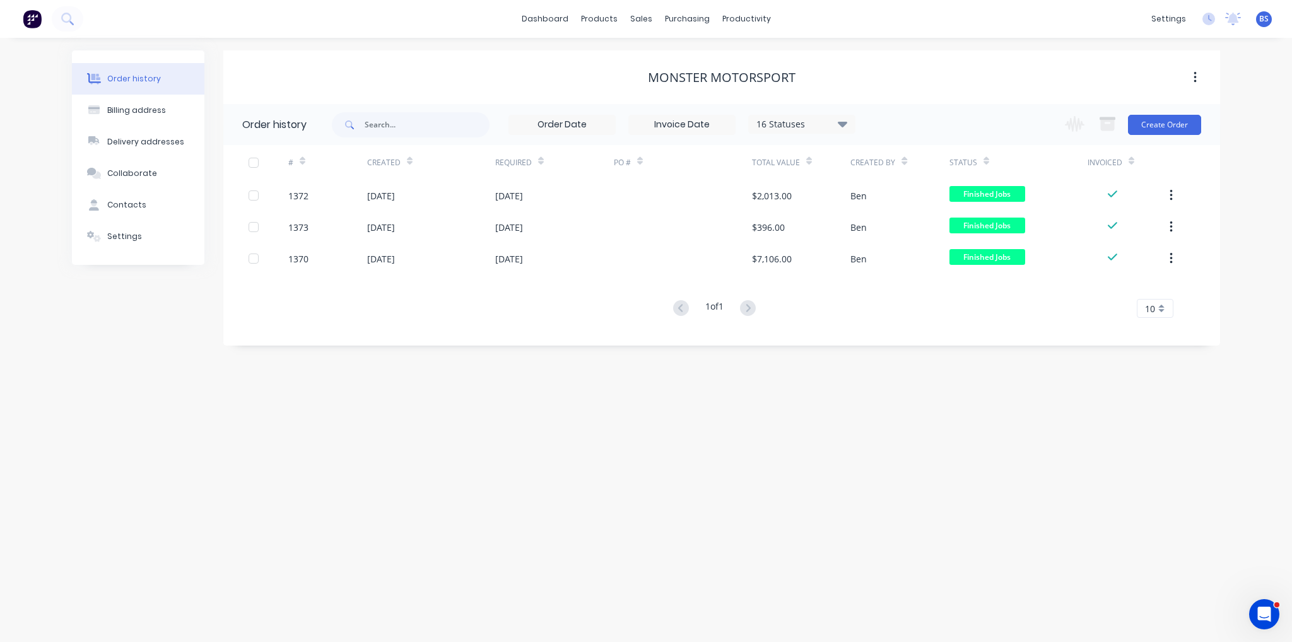
click at [828, 128] on div "16 Statuses" at bounding box center [802, 124] width 106 height 14
click at [882, 271] on div "All" at bounding box center [828, 276] width 158 height 25
click at [906, 269] on label at bounding box center [906, 269] width 0 height 0
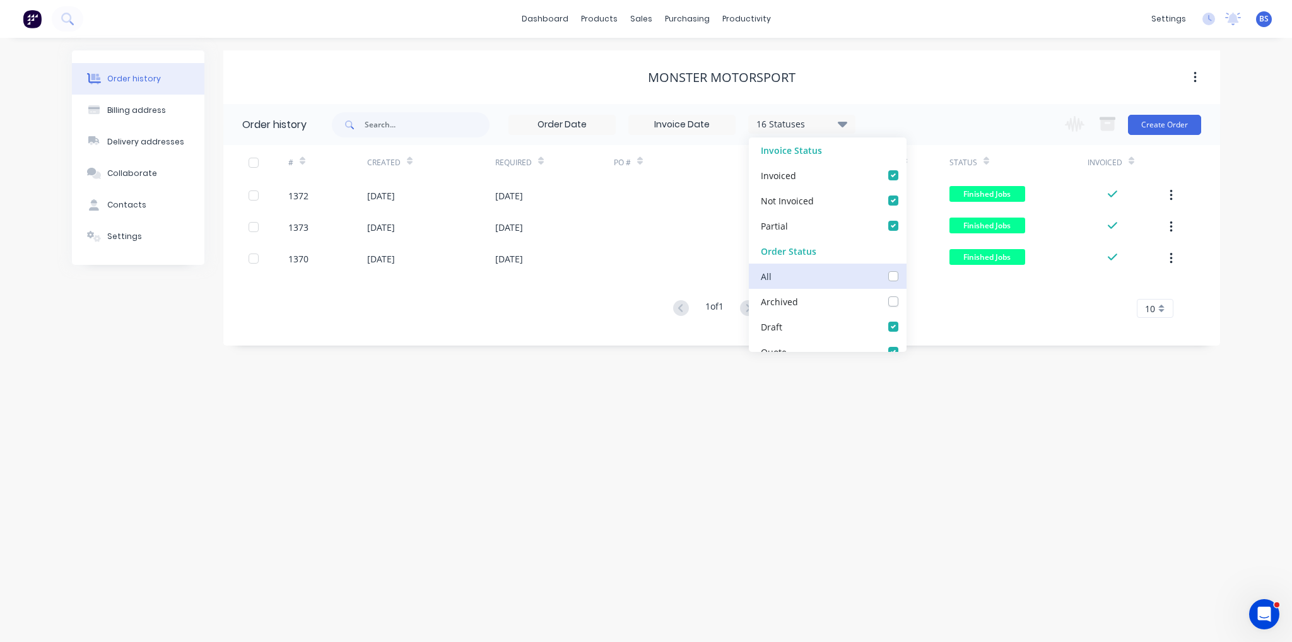
click at [906, 281] on input "checkbox" at bounding box center [911, 275] width 10 height 12
checkbox input "true"
click at [738, 447] on div "Order history Billing address Delivery addresses Collaborate Contacts Settings …" at bounding box center [646, 340] width 1292 height 604
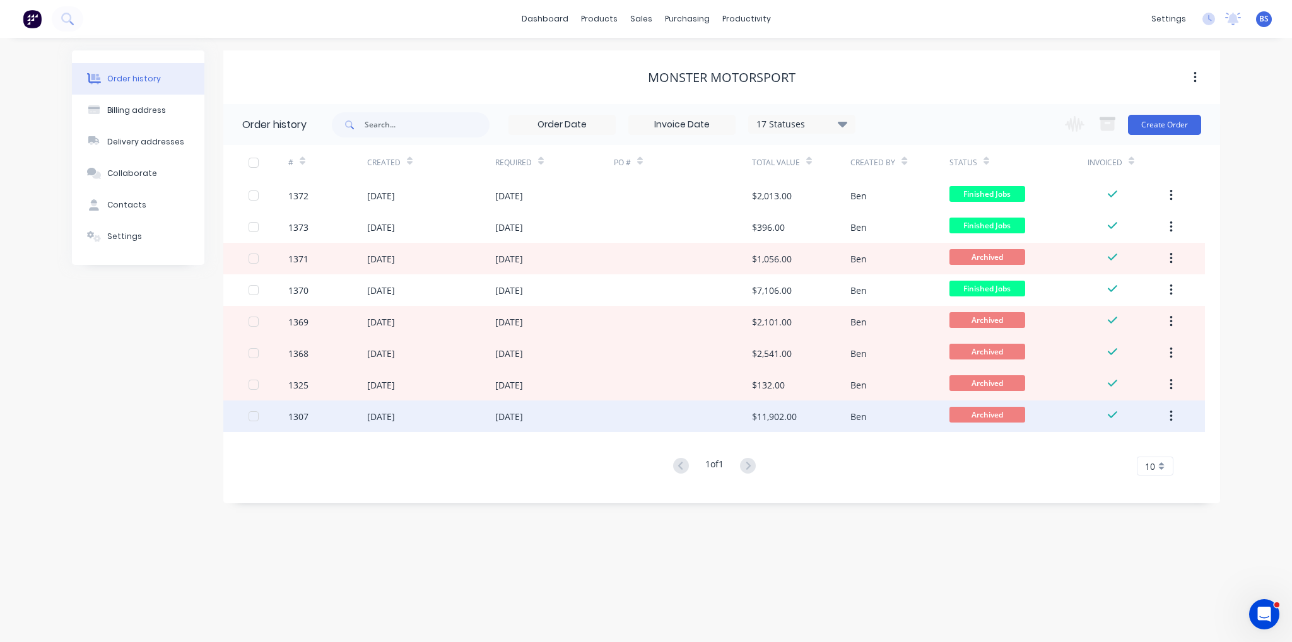
click at [584, 409] on div "[DATE]" at bounding box center [554, 417] width 119 height 32
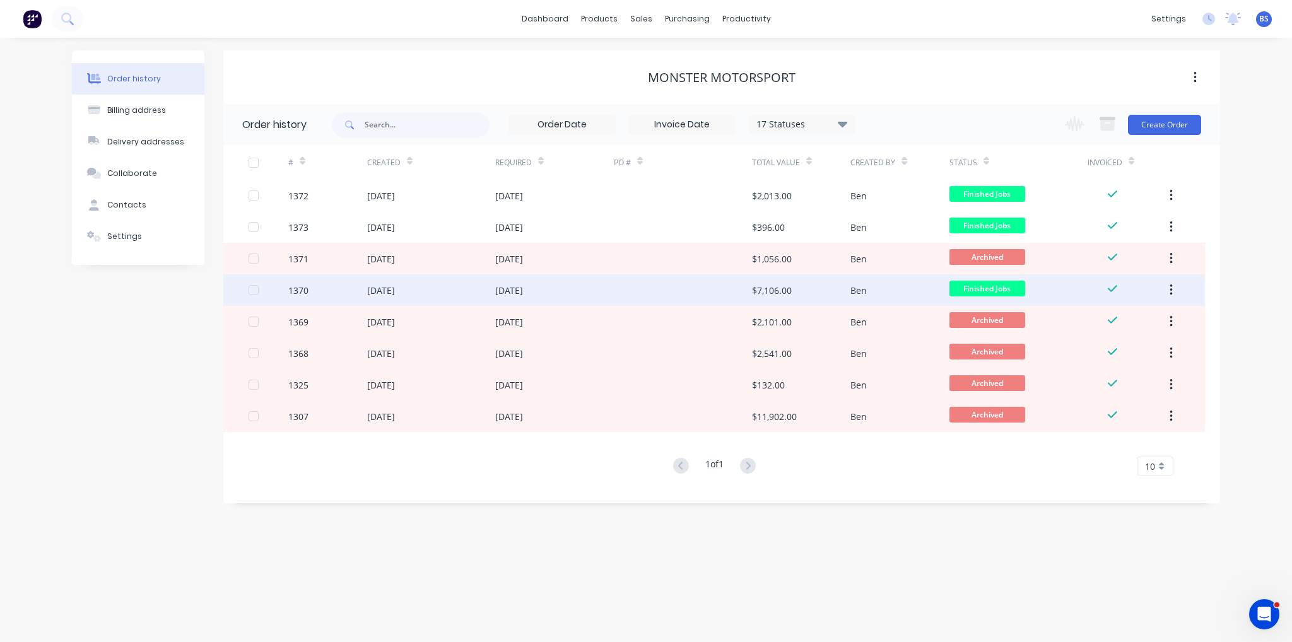
click at [395, 288] on div "[DATE]" at bounding box center [381, 290] width 28 height 13
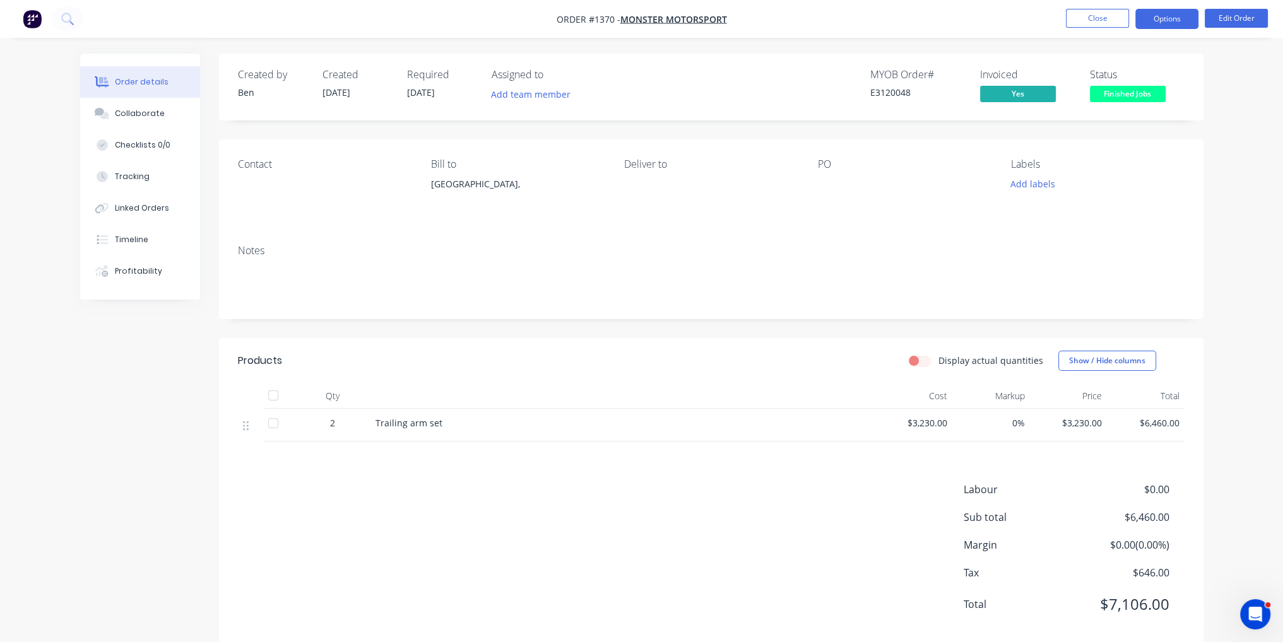
click at [1167, 17] on button "Options" at bounding box center [1166, 19] width 63 height 20
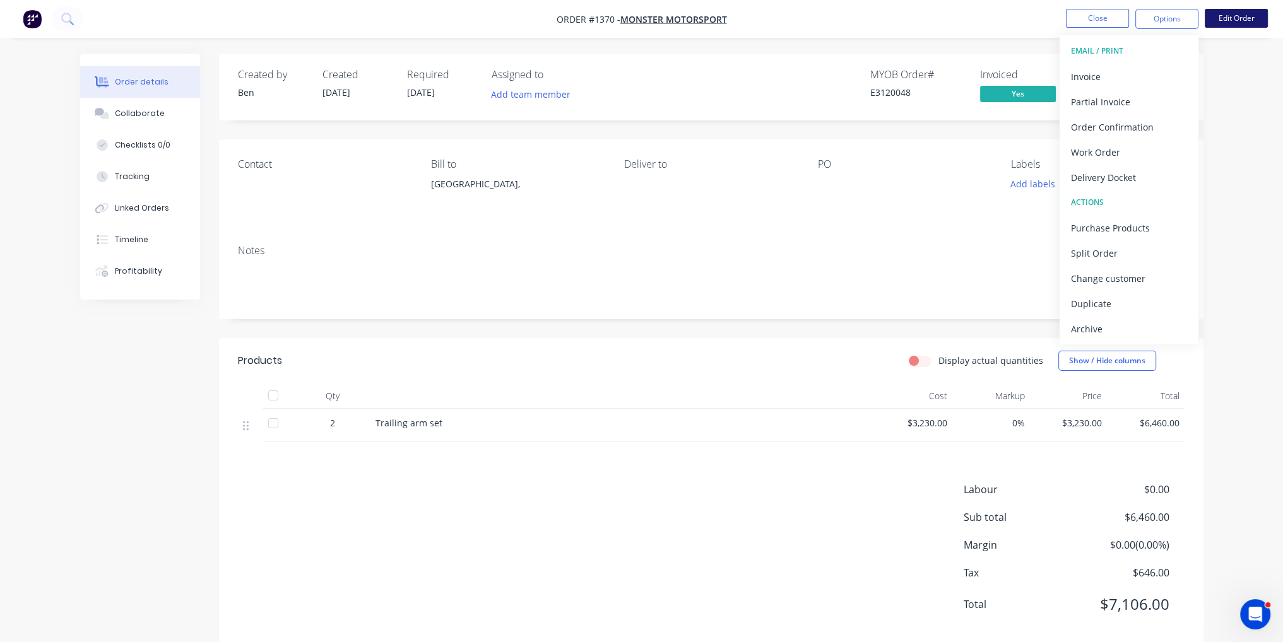
click at [1242, 20] on button "Edit Order" at bounding box center [1235, 18] width 63 height 19
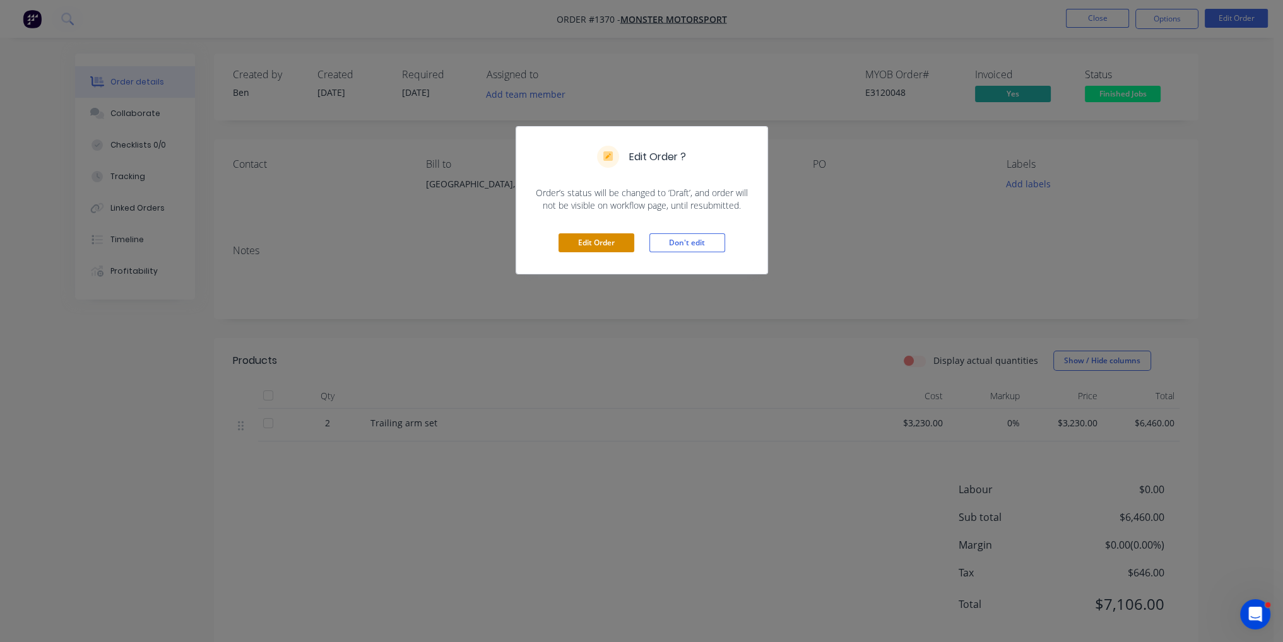
click at [599, 250] on button "Edit Order" at bounding box center [596, 242] width 76 height 19
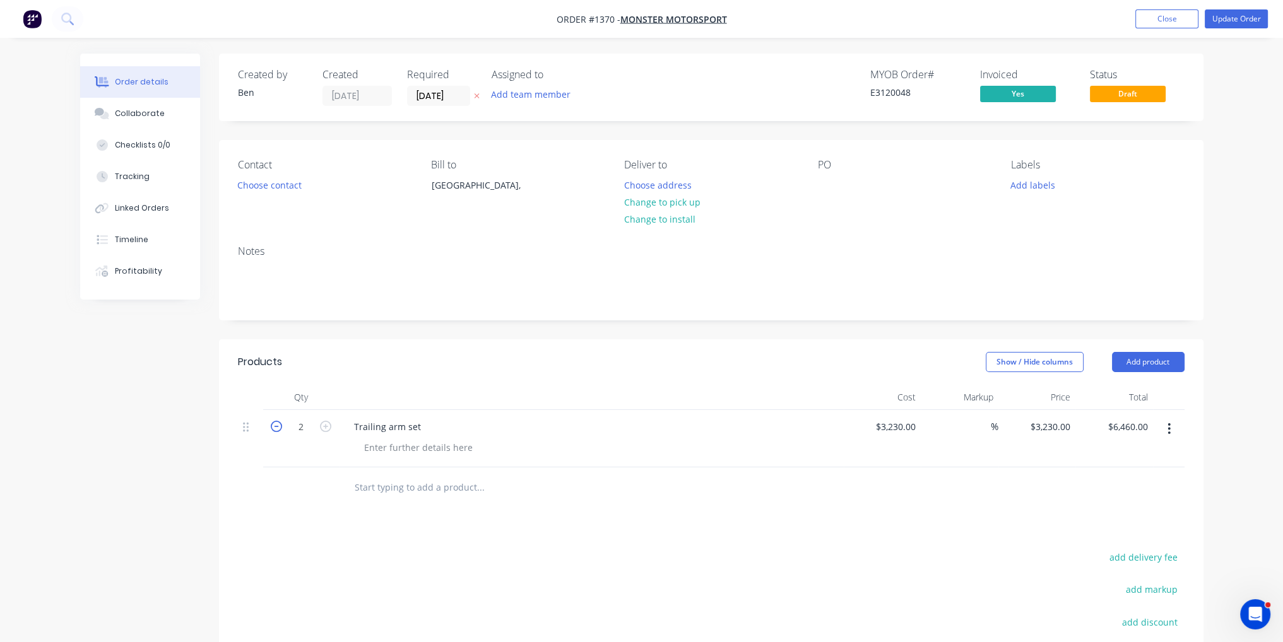
click at [277, 424] on icon "button" at bounding box center [276, 426] width 11 height 11
type input "1"
type input "$3,230.00"
click at [1233, 23] on button "Update Order" at bounding box center [1235, 18] width 63 height 19
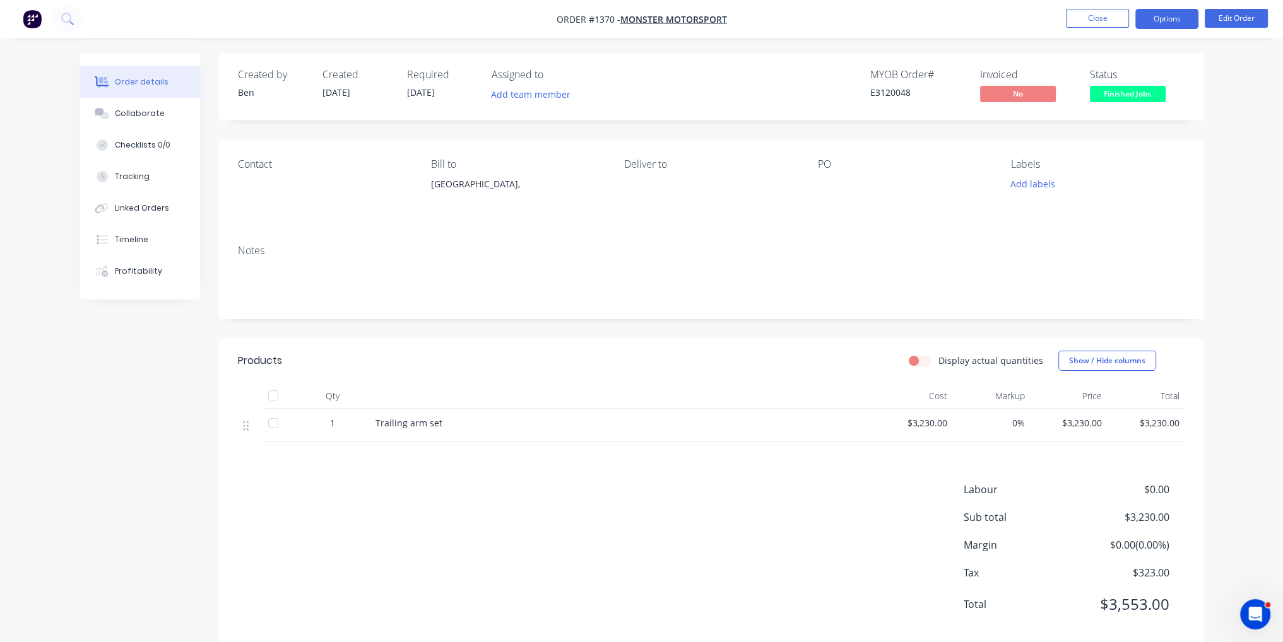
click at [1162, 16] on button "Options" at bounding box center [1166, 19] width 63 height 20
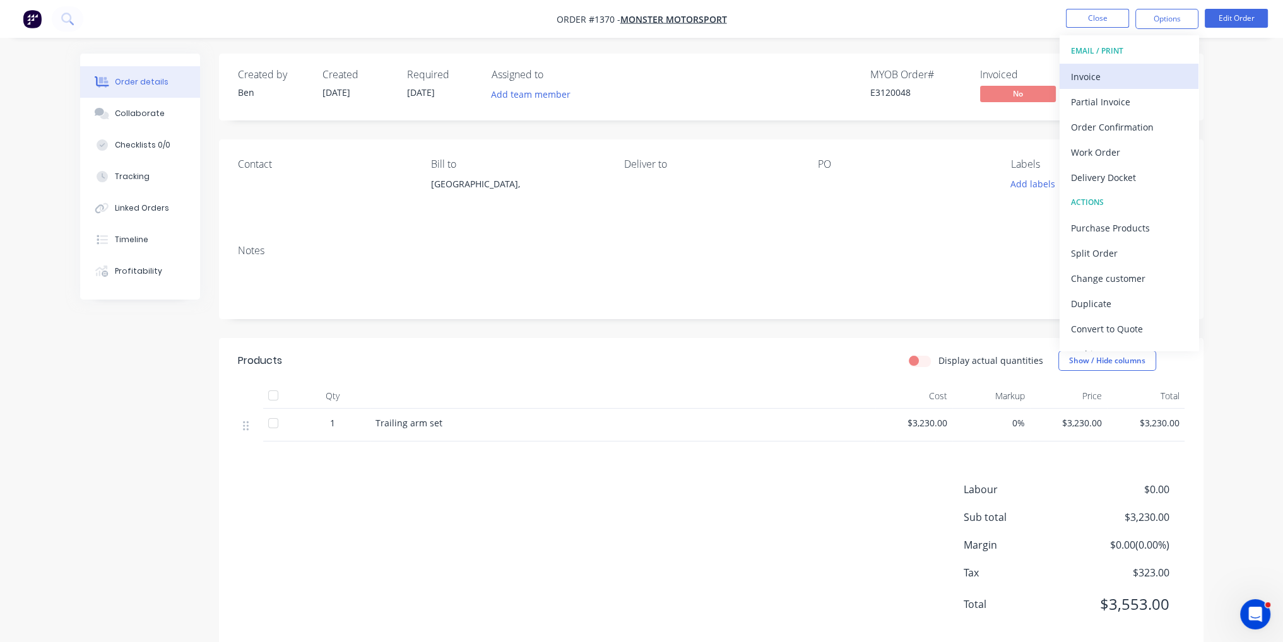
click at [1143, 72] on div "Invoice" at bounding box center [1129, 77] width 116 height 18
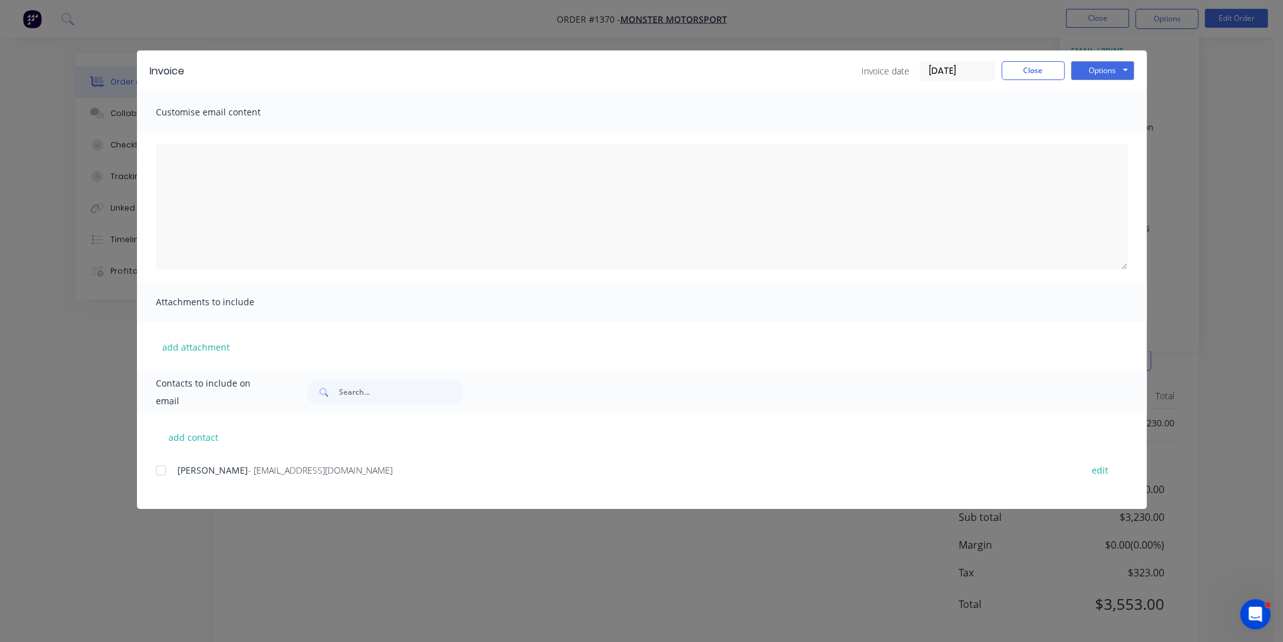
click at [161, 475] on div at bounding box center [160, 470] width 25 height 25
click at [1111, 62] on button "Options" at bounding box center [1102, 70] width 63 height 19
click at [1108, 129] on button "Email" at bounding box center [1111, 134] width 81 height 21
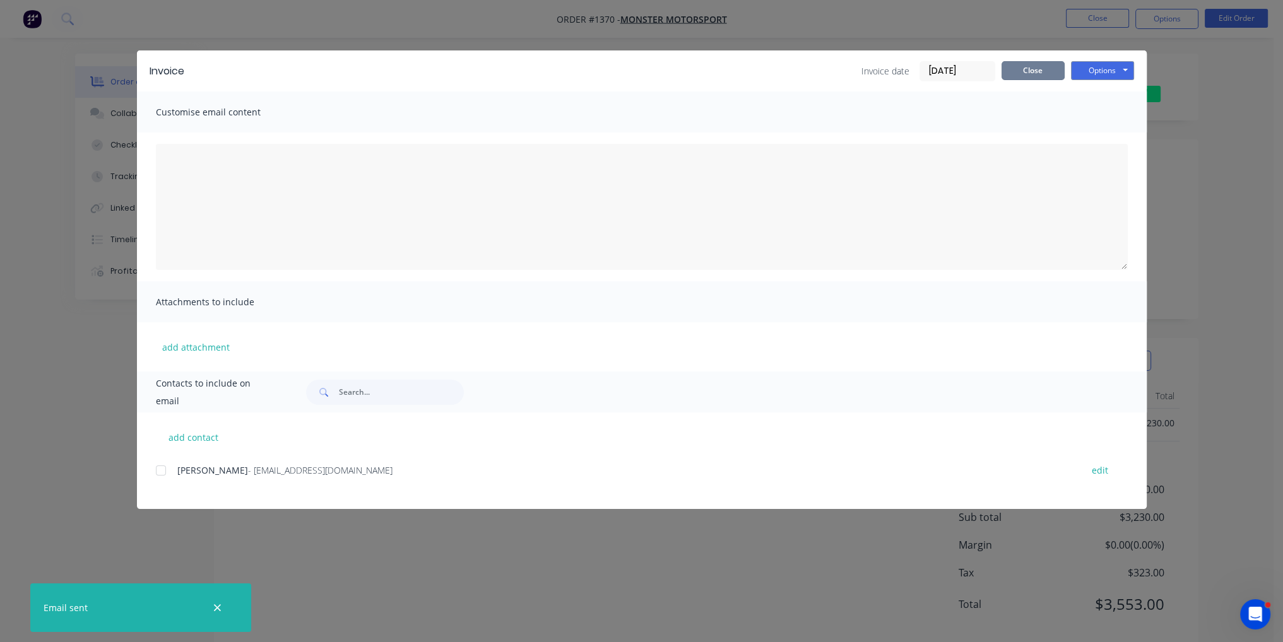
click at [1032, 77] on button "Close" at bounding box center [1032, 70] width 63 height 19
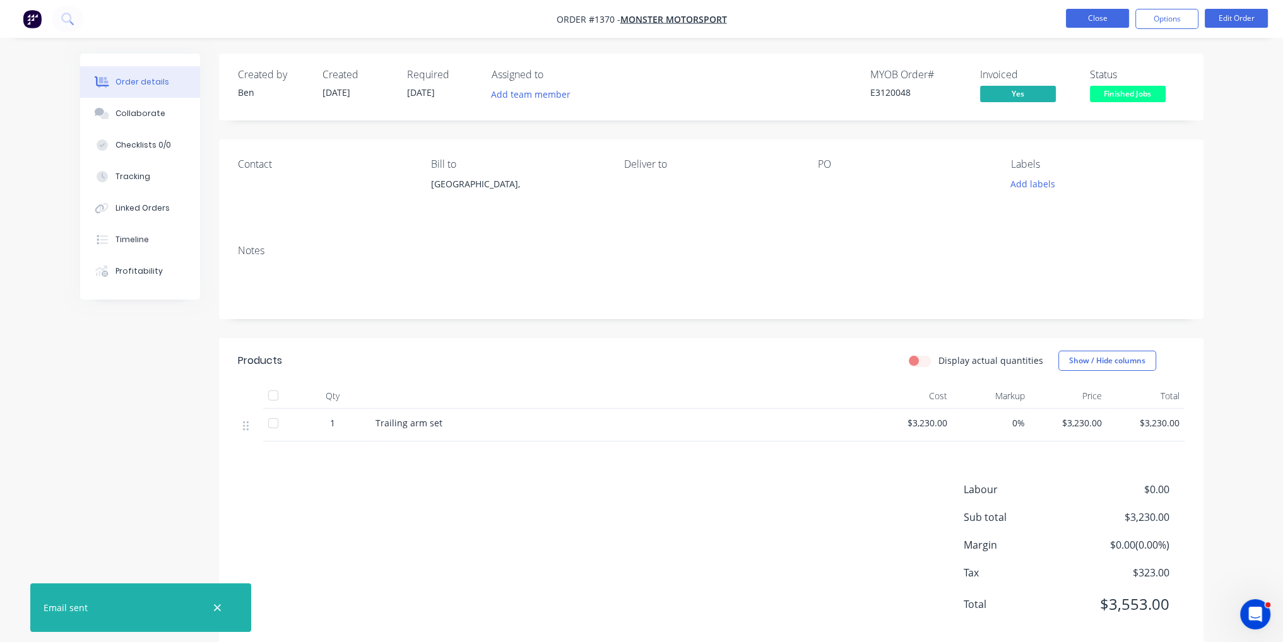
click at [1114, 11] on button "Close" at bounding box center [1097, 18] width 63 height 19
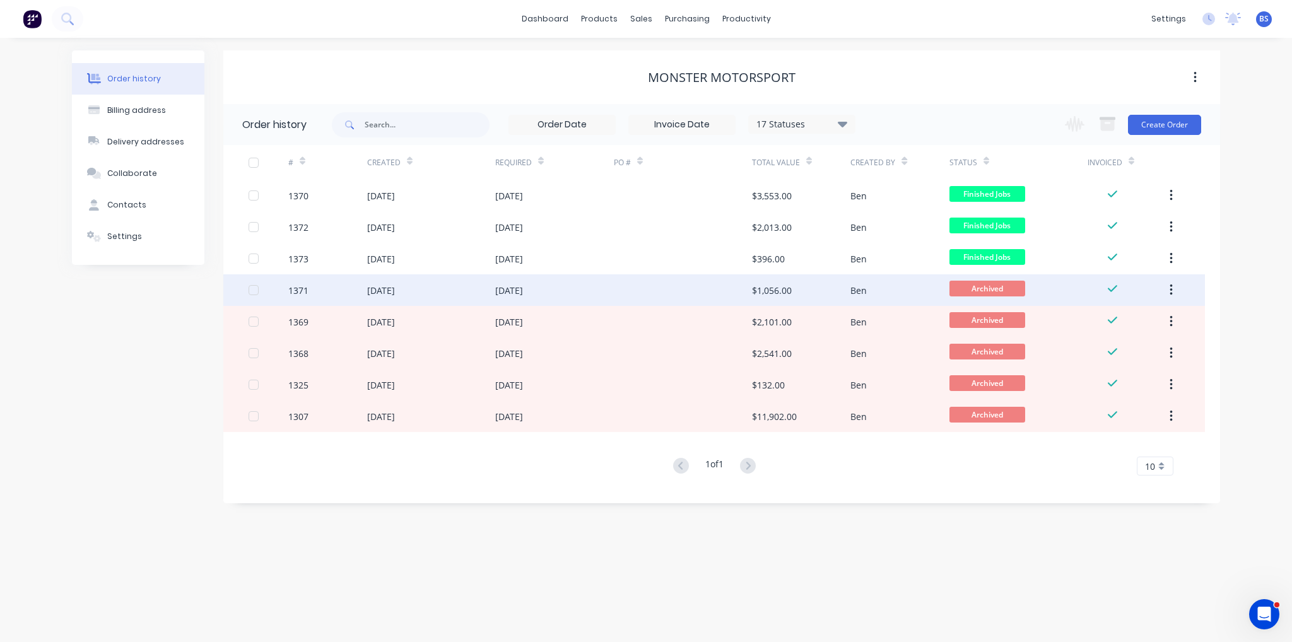
click at [720, 295] on div at bounding box center [683, 290] width 138 height 32
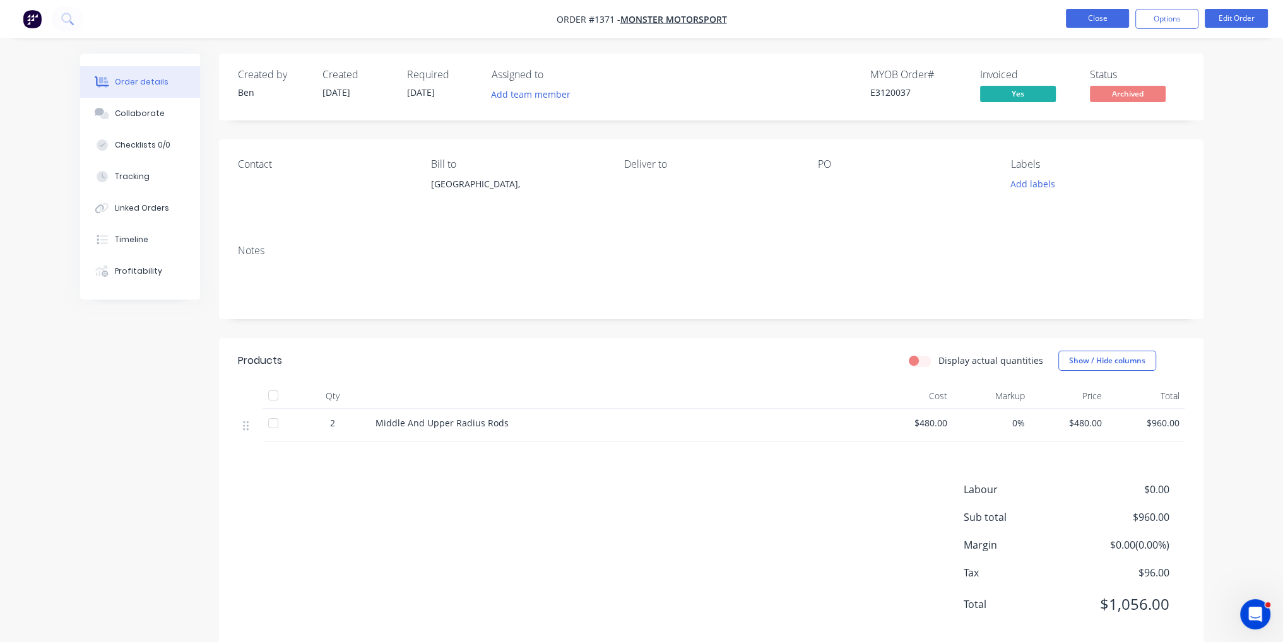
click at [1085, 18] on button "Close" at bounding box center [1097, 18] width 63 height 19
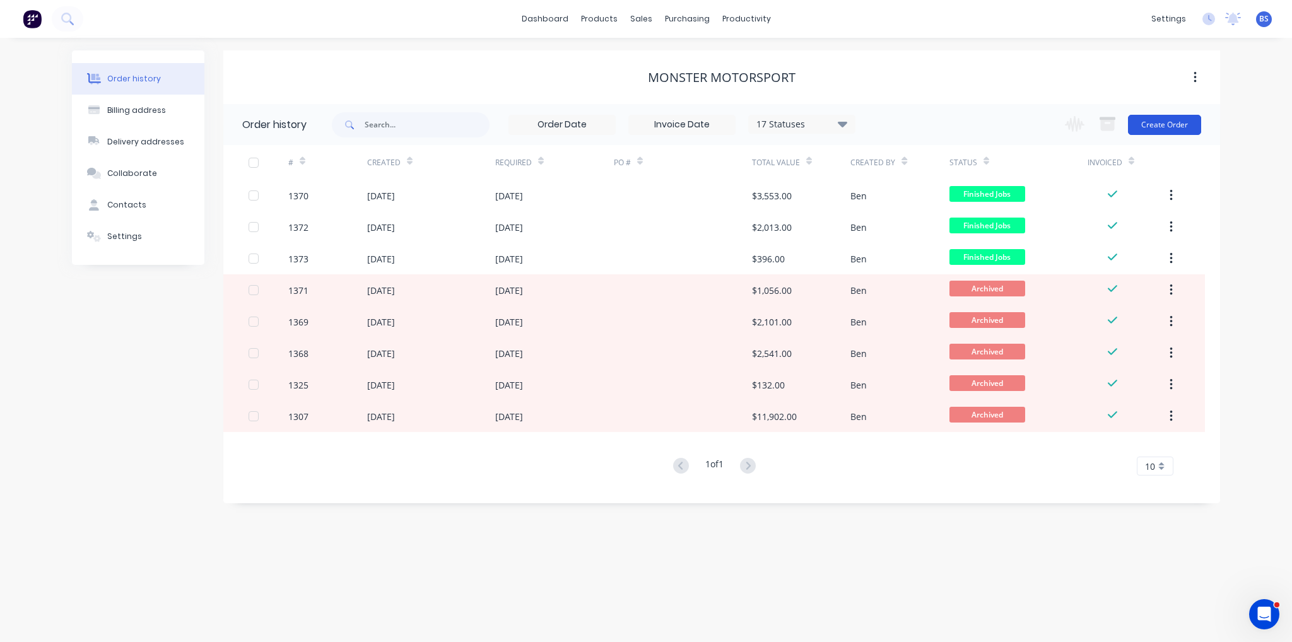
click at [1151, 125] on button "Create Order" at bounding box center [1164, 125] width 73 height 20
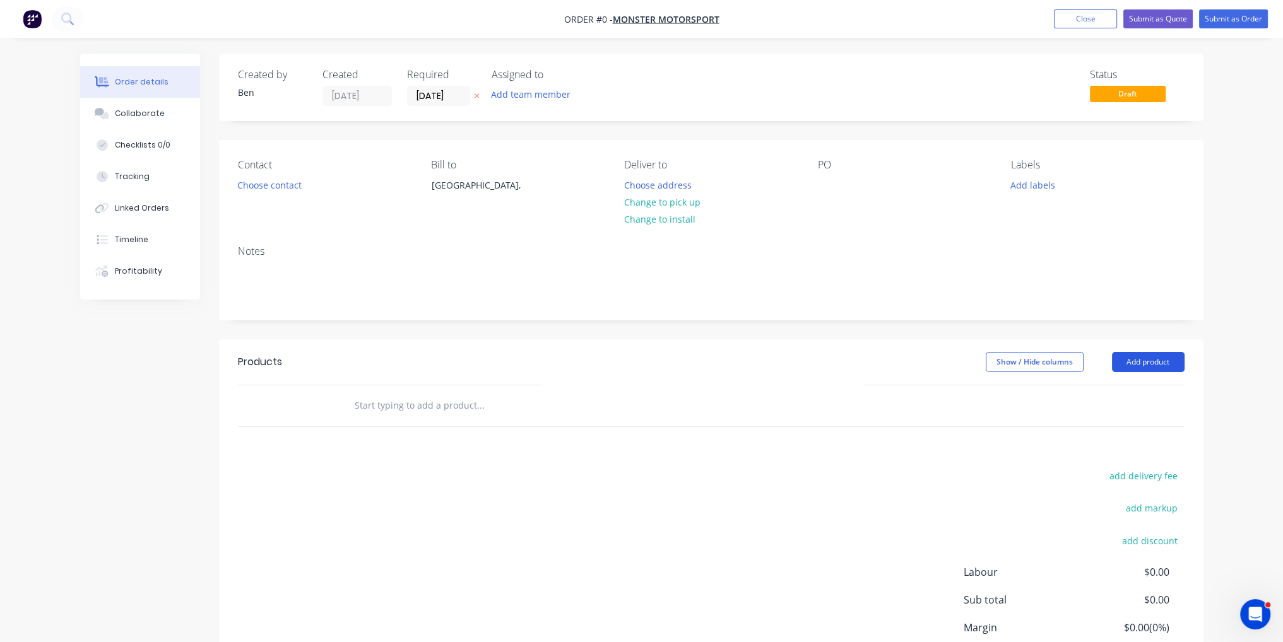
click at [1136, 364] on button "Add product" at bounding box center [1148, 362] width 73 height 20
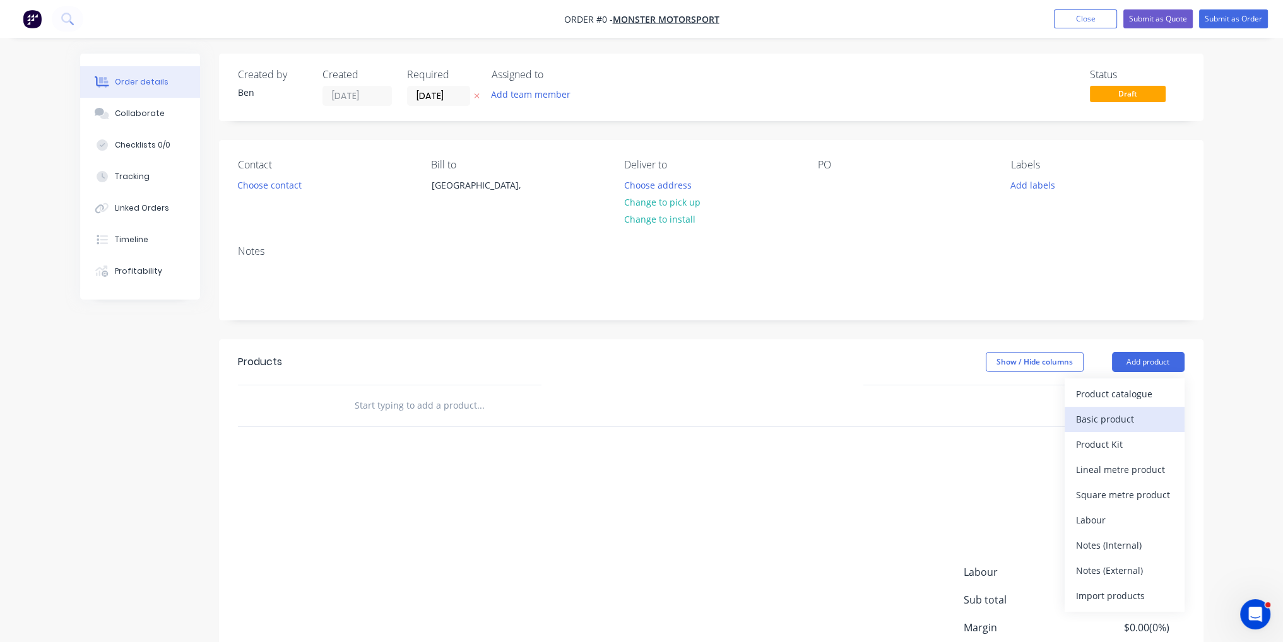
click at [1120, 425] on div "Basic product" at bounding box center [1124, 419] width 97 height 18
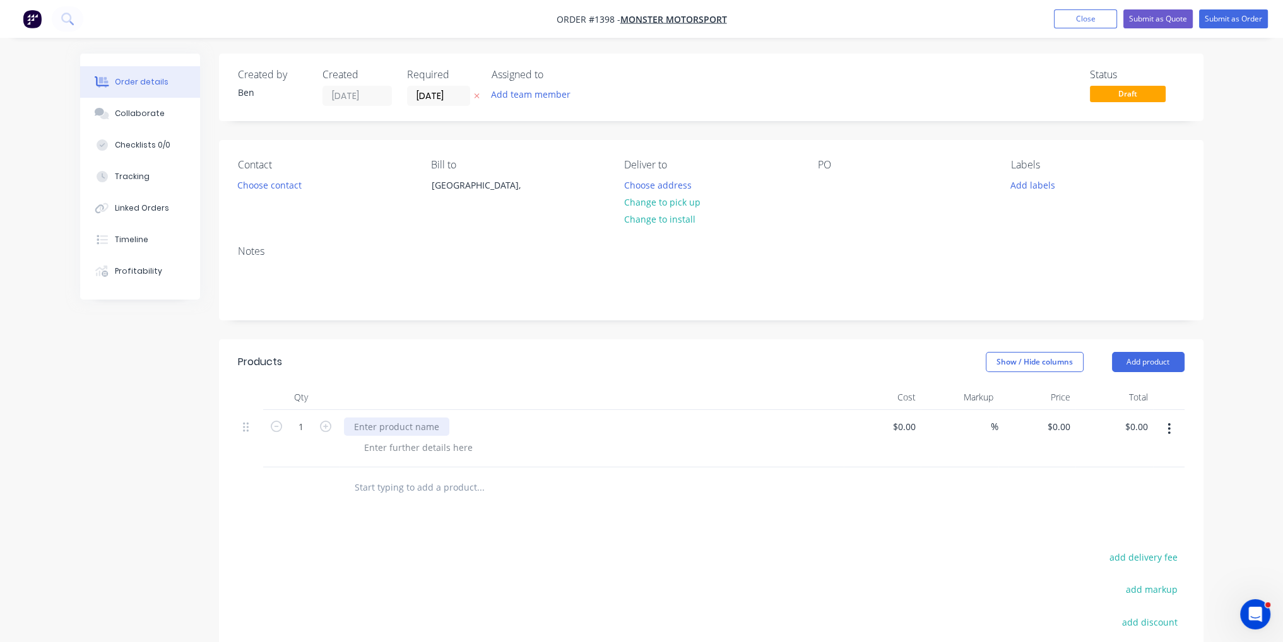
click at [415, 422] on div at bounding box center [396, 427] width 105 height 18
click at [900, 425] on div "$0.00" at bounding box center [883, 438] width 78 height 57
type input "$1,830.00"
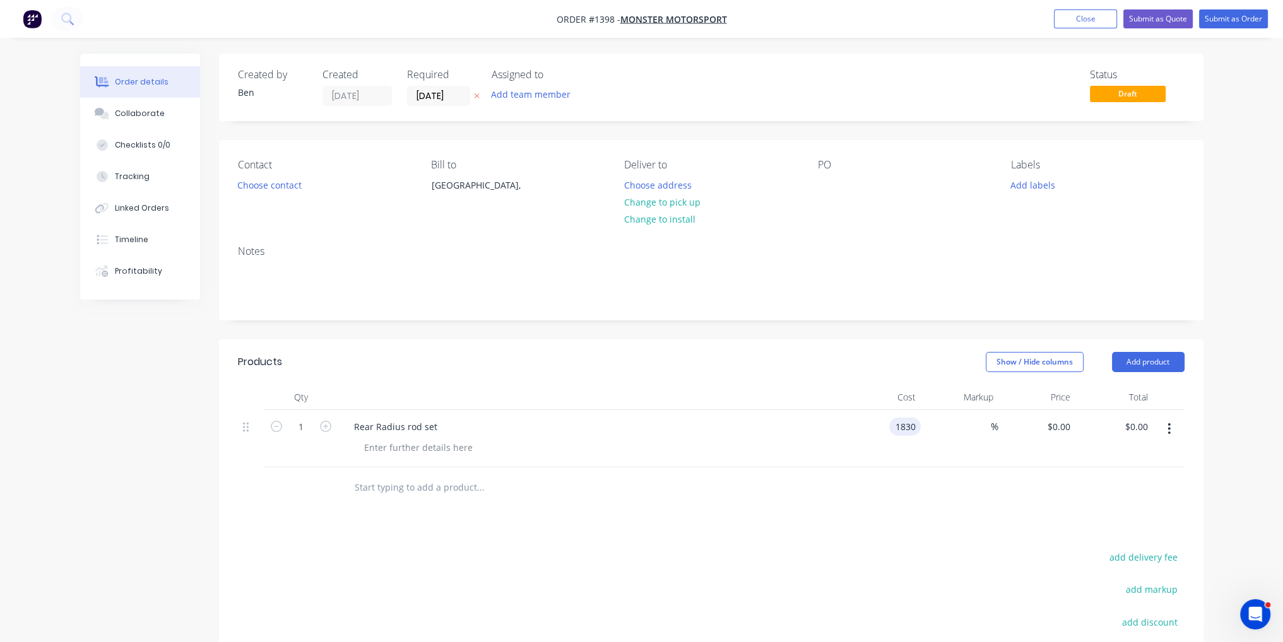
type input "$1,830.00"
click at [906, 522] on div "Products Show / Hide columns Add product Qty Cost Markup Price Total 1 Rear Rad…" at bounding box center [711, 575] width 984 height 472
click at [1249, 26] on button "Submit as Order" at bounding box center [1233, 18] width 69 height 19
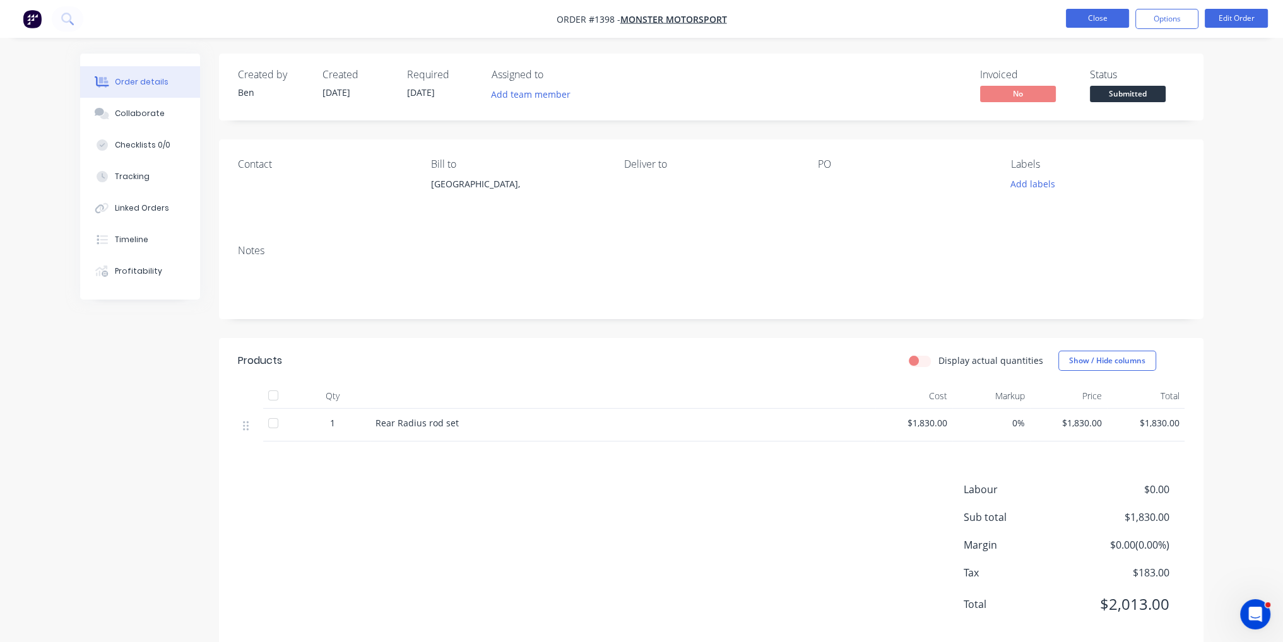
click at [1098, 26] on button "Close" at bounding box center [1097, 18] width 63 height 19
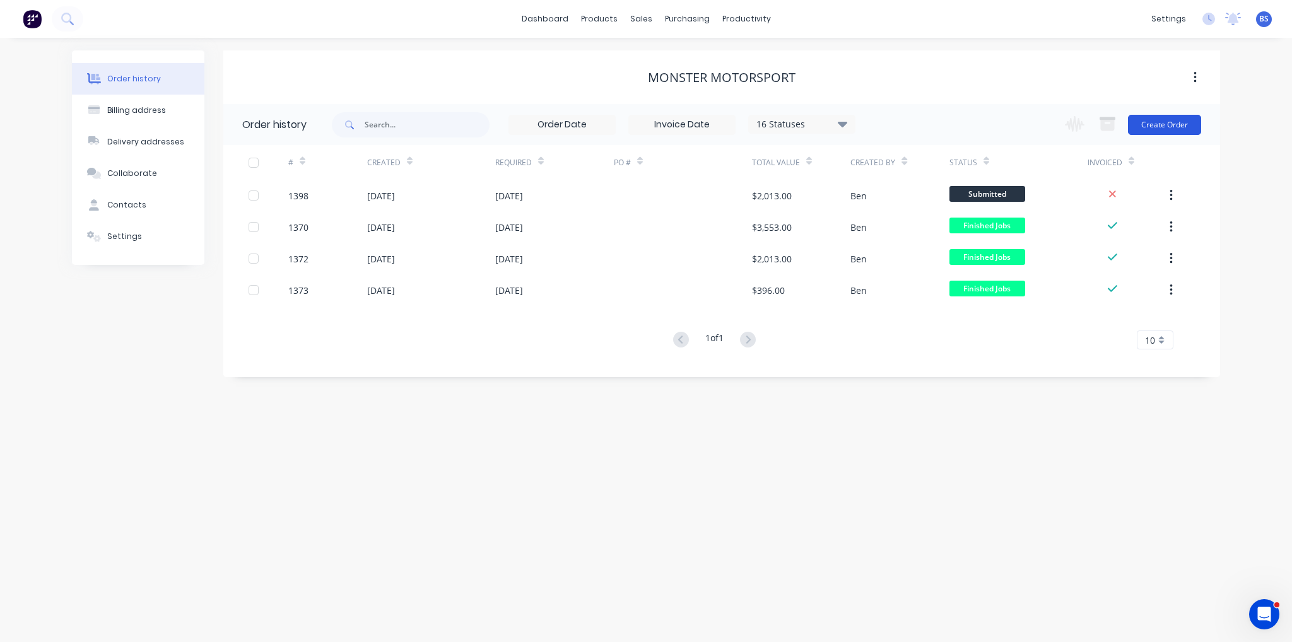
click at [1190, 128] on button "Create Order" at bounding box center [1164, 125] width 73 height 20
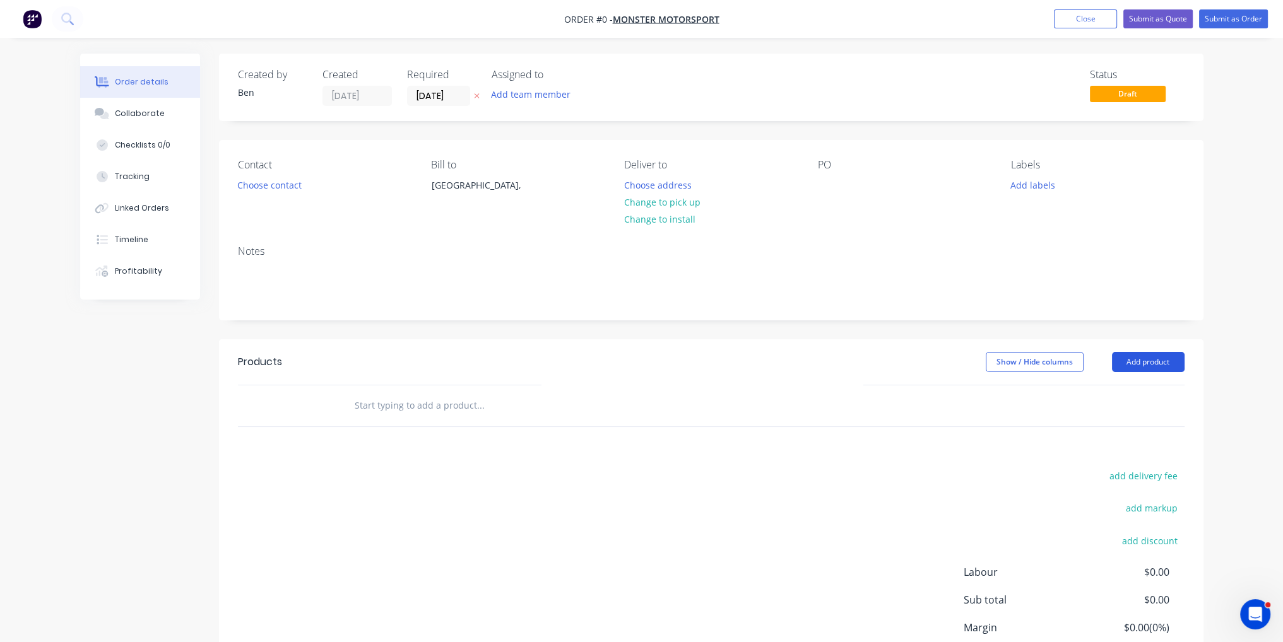
click at [1151, 365] on button "Add product" at bounding box center [1148, 362] width 73 height 20
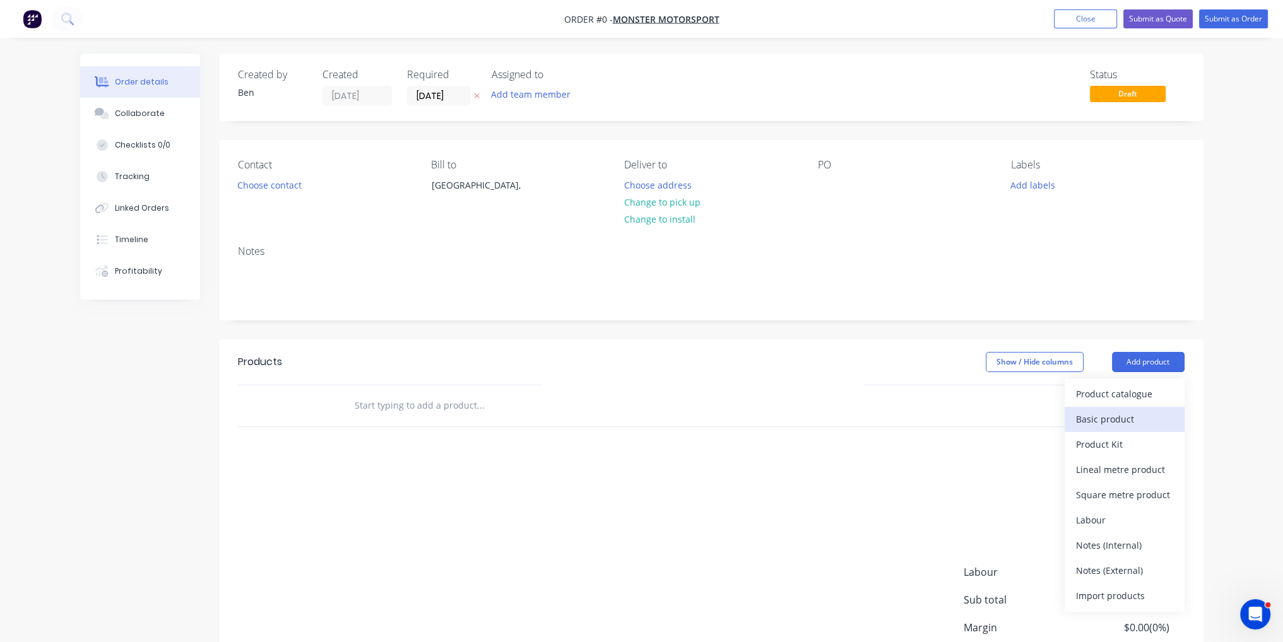
click at [1129, 422] on div "Basic product" at bounding box center [1124, 419] width 97 height 18
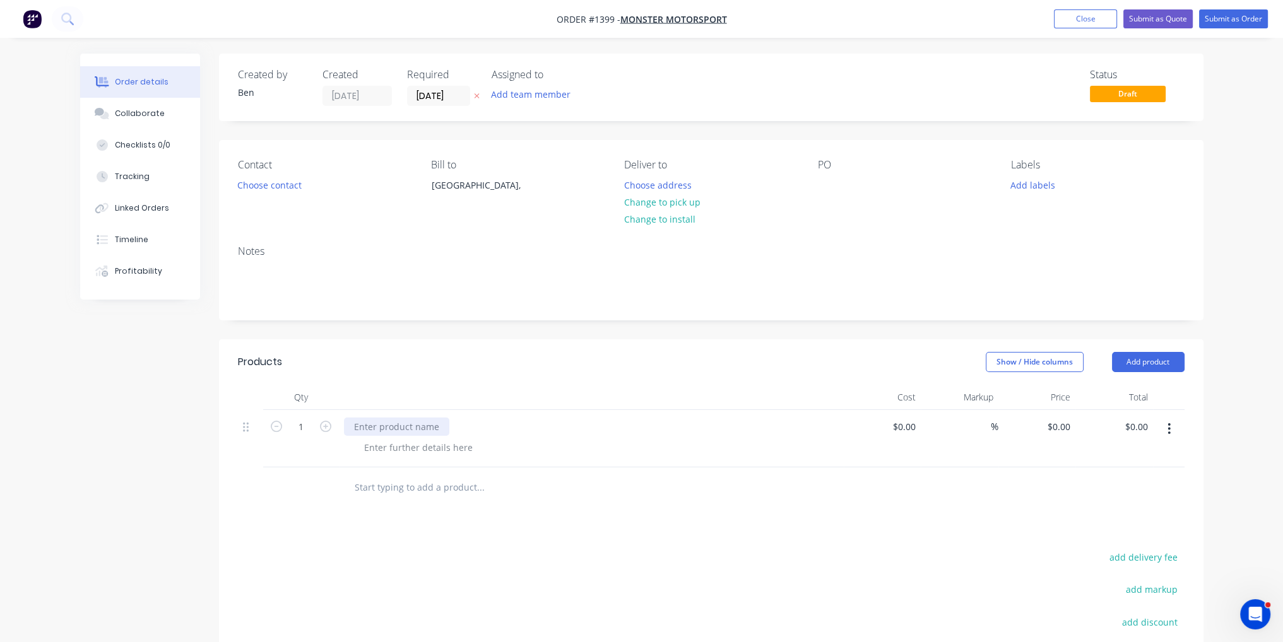
click at [406, 427] on div at bounding box center [396, 427] width 105 height 18
click at [910, 425] on input at bounding box center [913, 427] width 15 height 18
type input "$3,230.00"
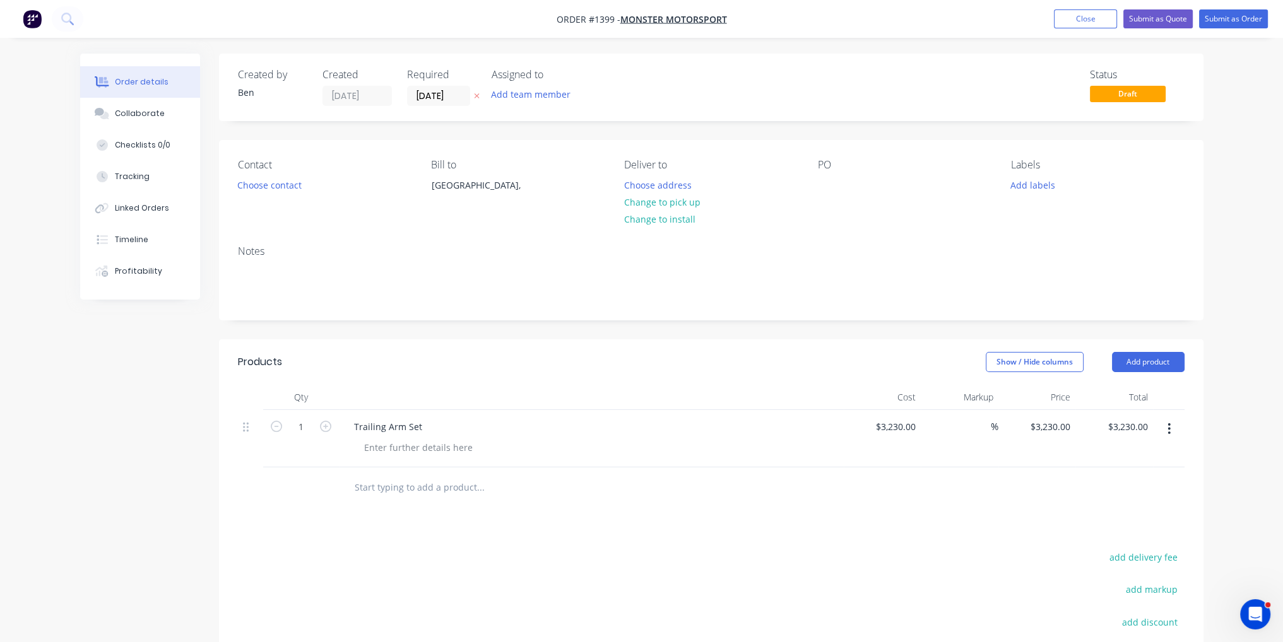
click at [1254, 12] on button "Submit as Order" at bounding box center [1233, 18] width 69 height 19
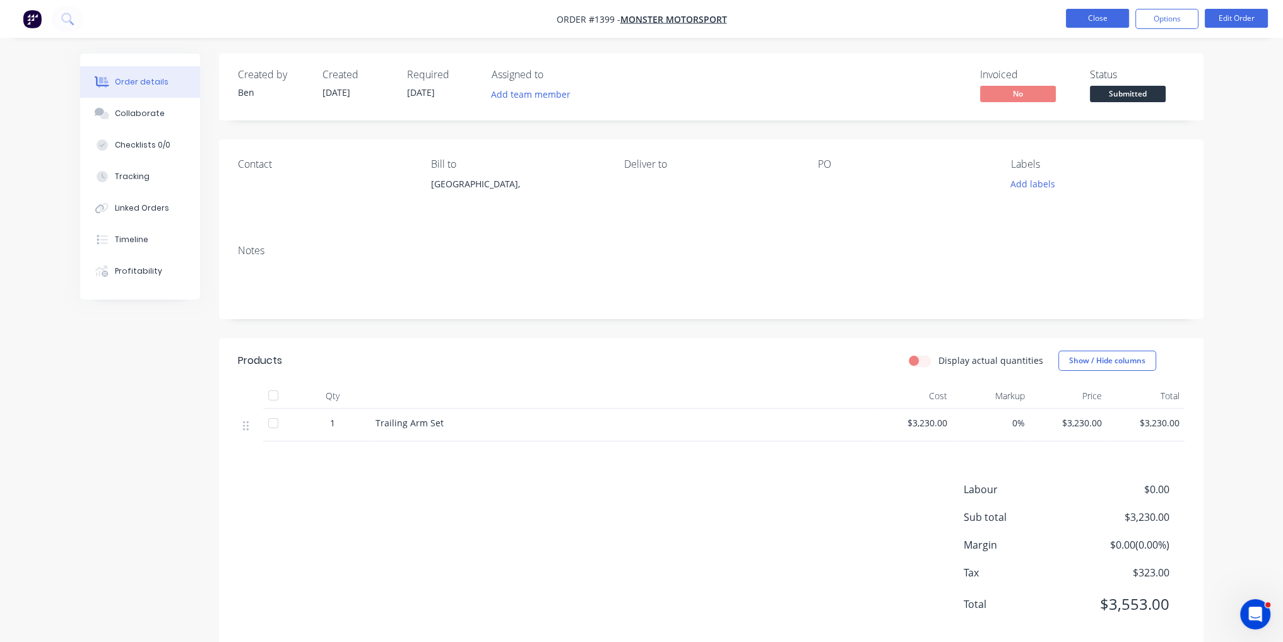
click at [1093, 20] on button "Close" at bounding box center [1097, 18] width 63 height 19
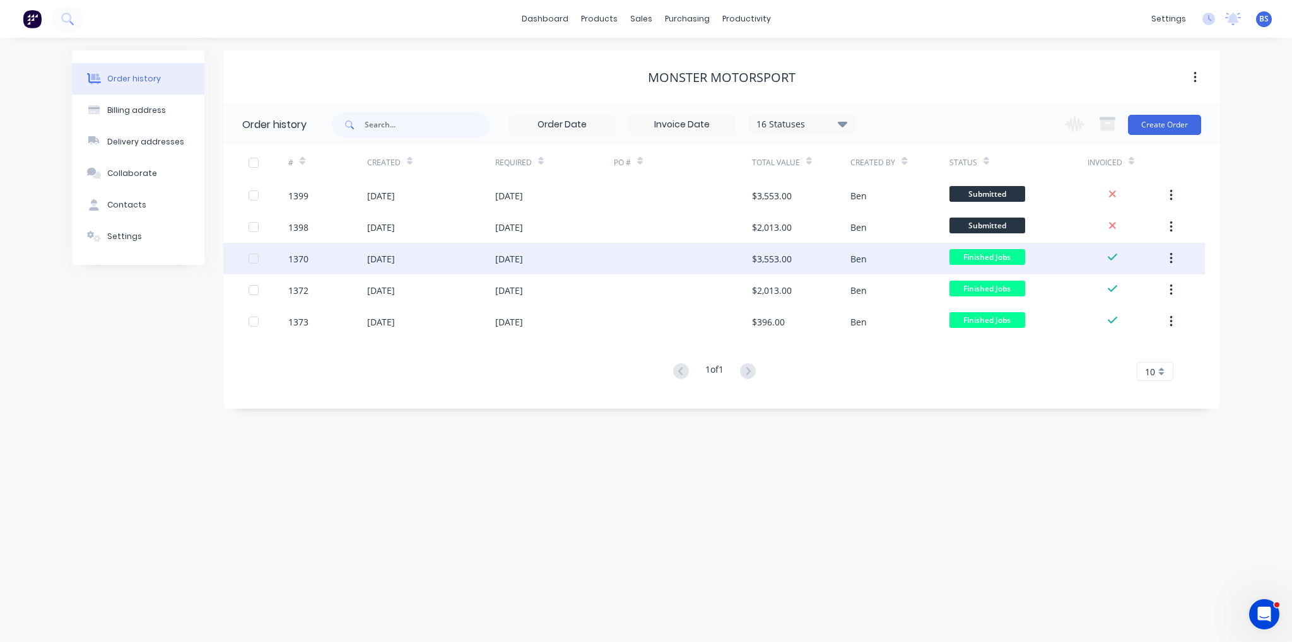
drag, startPoint x: 582, startPoint y: 257, endPoint x: 1175, endPoint y: 260, distance: 593.1
click at [1175, 260] on button "button" at bounding box center [1171, 258] width 30 height 23
click at [1140, 291] on div "Archive" at bounding box center [1126, 292] width 97 height 18
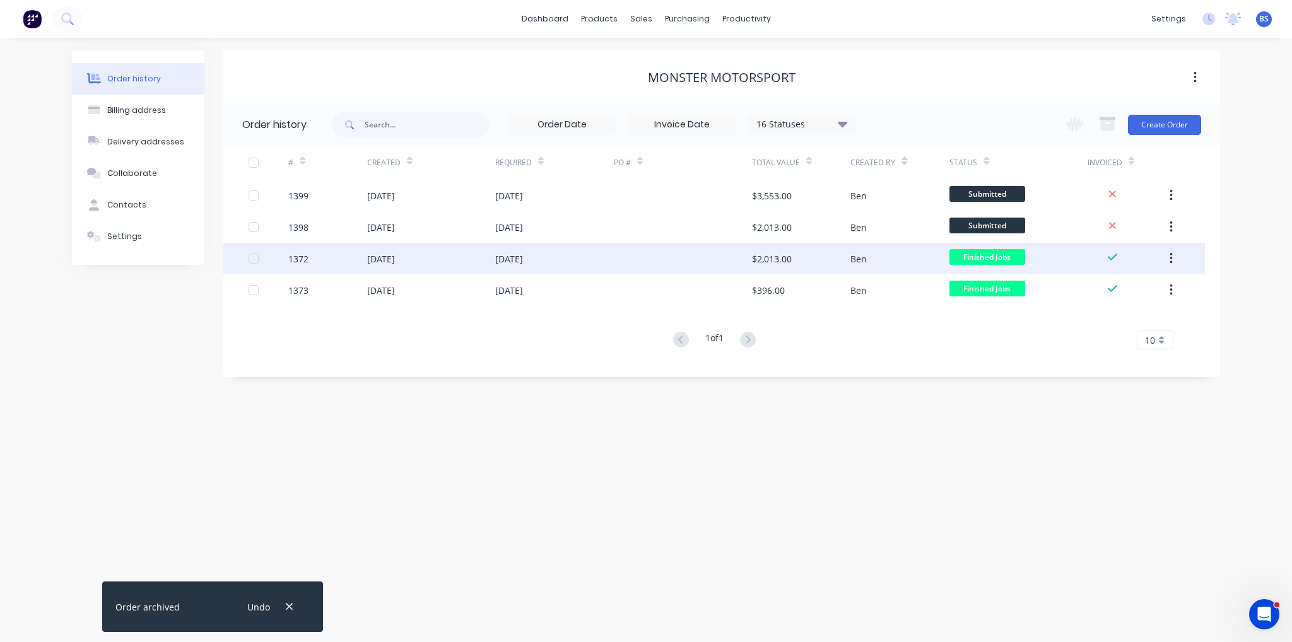
click at [1177, 264] on button "button" at bounding box center [1171, 258] width 30 height 23
click at [1166, 295] on div "Archive" at bounding box center [1126, 292] width 97 height 18
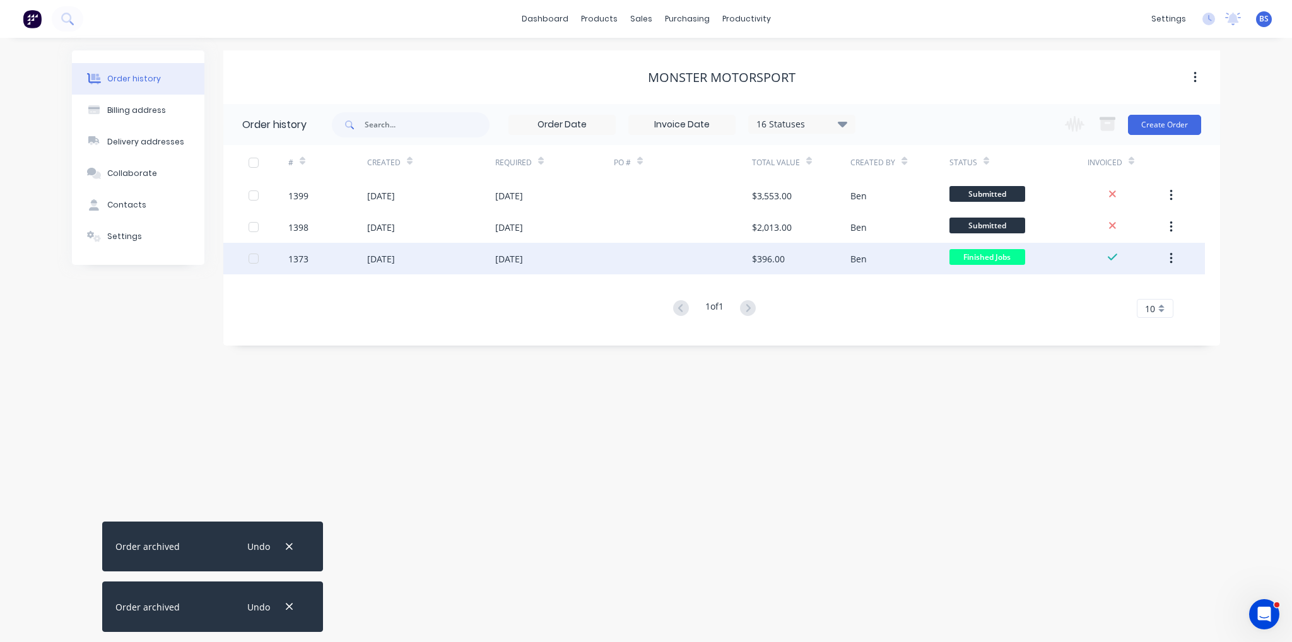
click at [1168, 263] on button "button" at bounding box center [1171, 258] width 30 height 23
click at [1165, 288] on div "Archive" at bounding box center [1126, 292] width 97 height 18
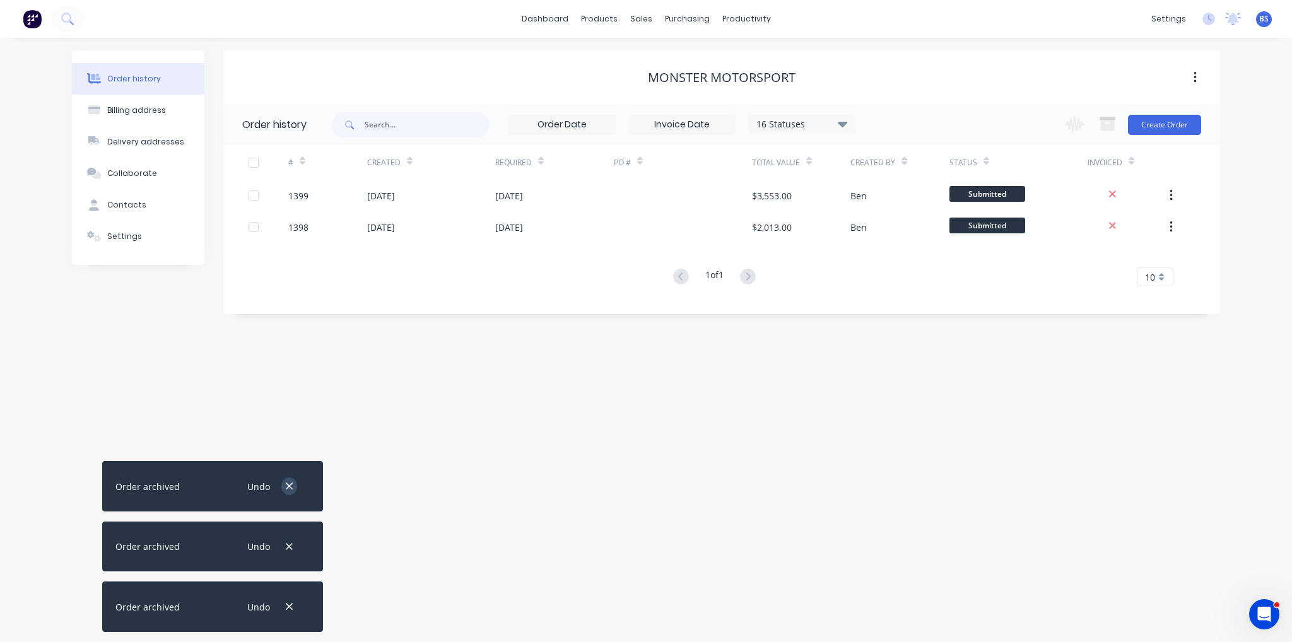
click at [287, 488] on icon "button" at bounding box center [289, 486] width 8 height 11
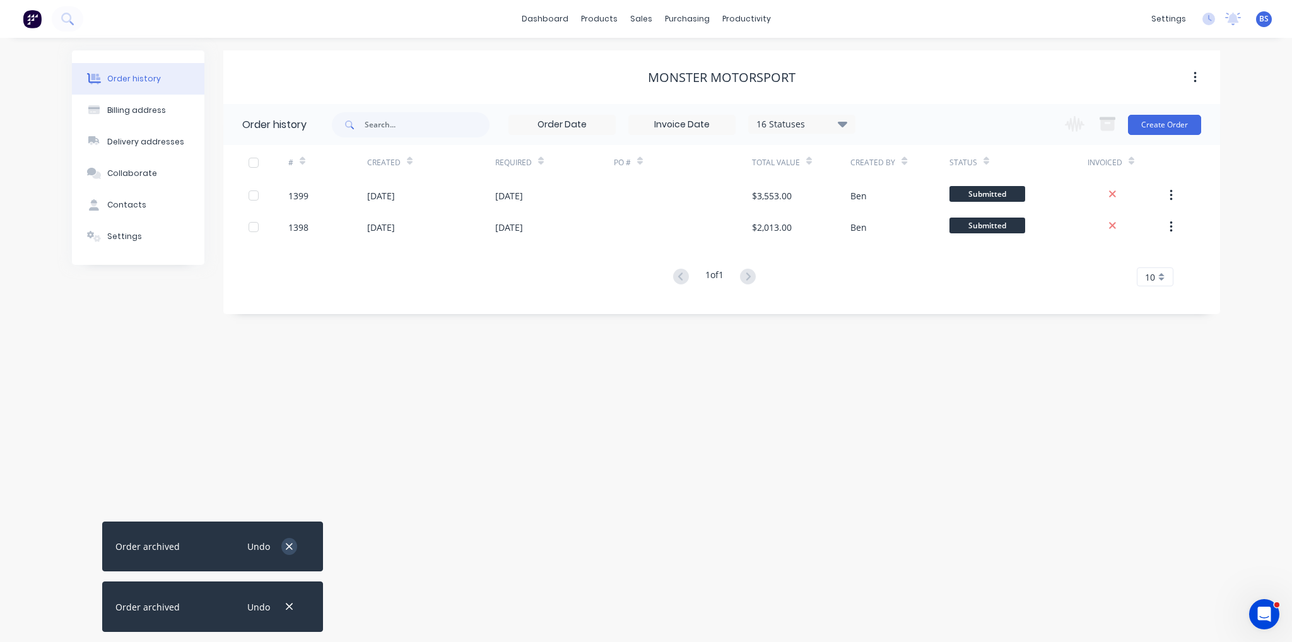
click at [293, 548] on icon "button" at bounding box center [289, 546] width 8 height 11
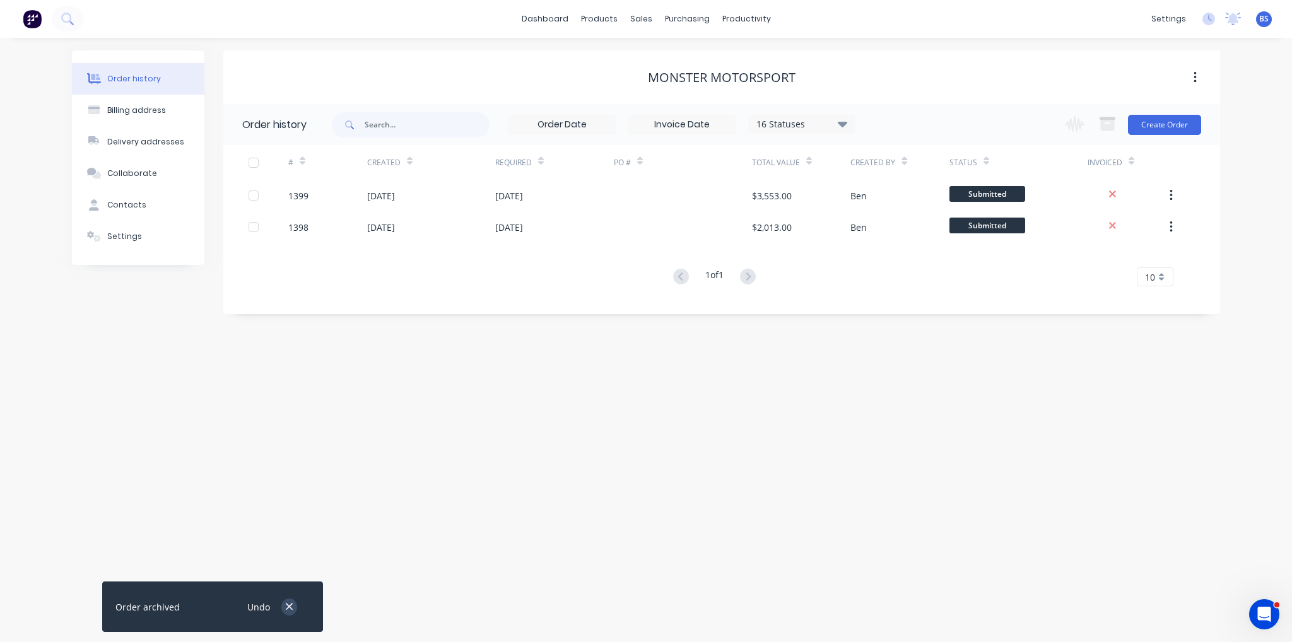
click at [288, 610] on icon "button" at bounding box center [289, 606] width 8 height 11
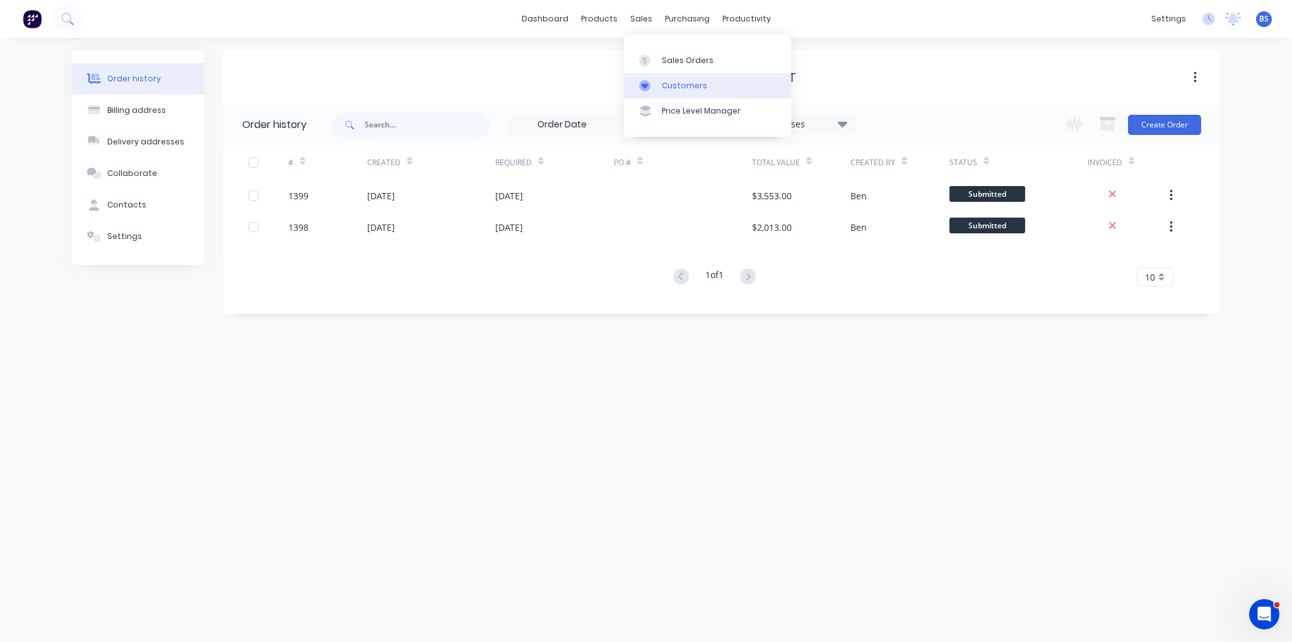
click at [686, 97] on link "Customers" at bounding box center [707, 85] width 167 height 25
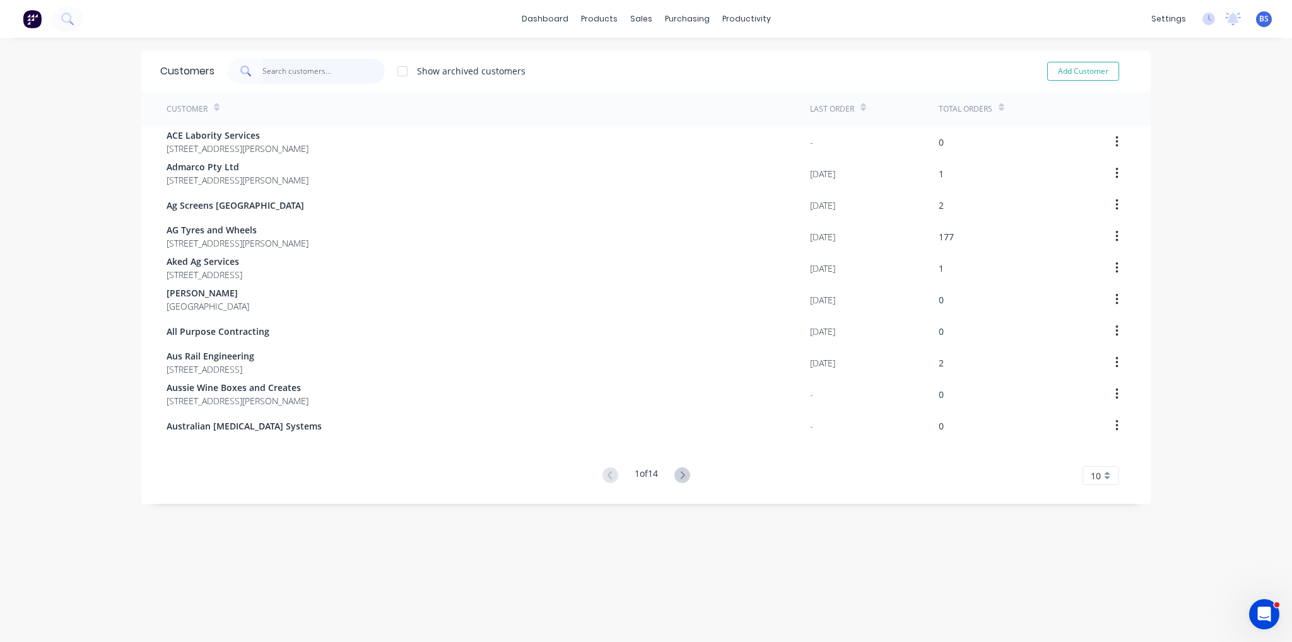
click at [345, 74] on input "text" at bounding box center [323, 71] width 123 height 25
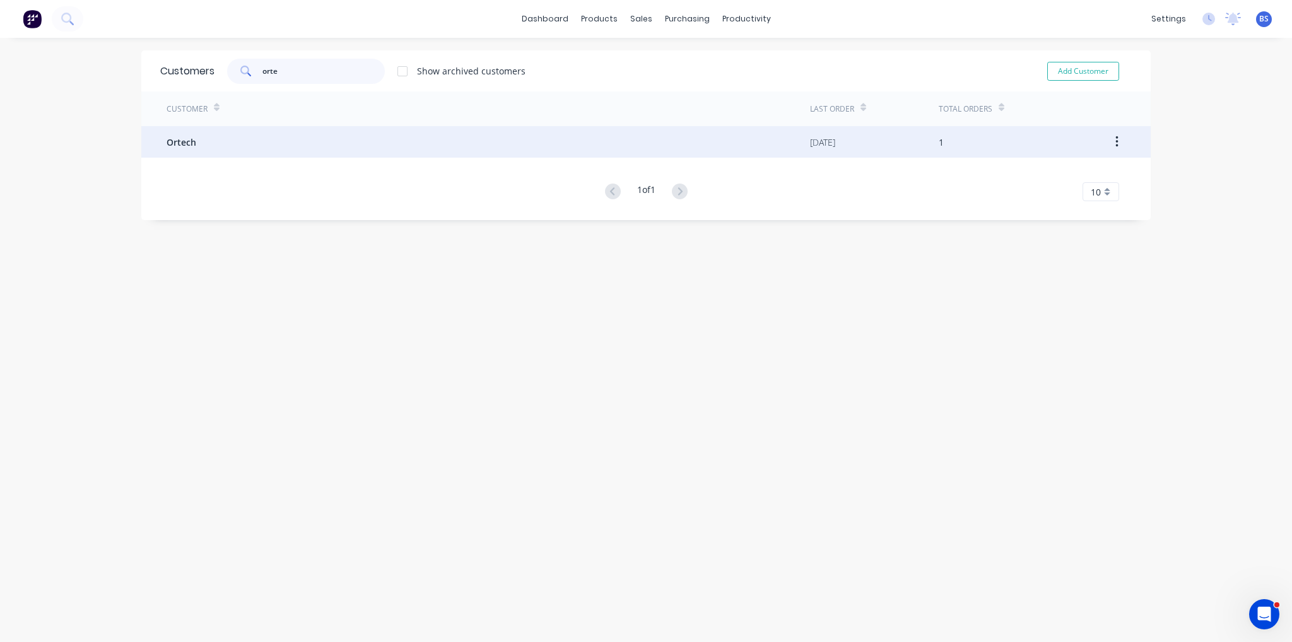
type input "orte"
click at [233, 147] on div "Ortech" at bounding box center [489, 142] width 644 height 32
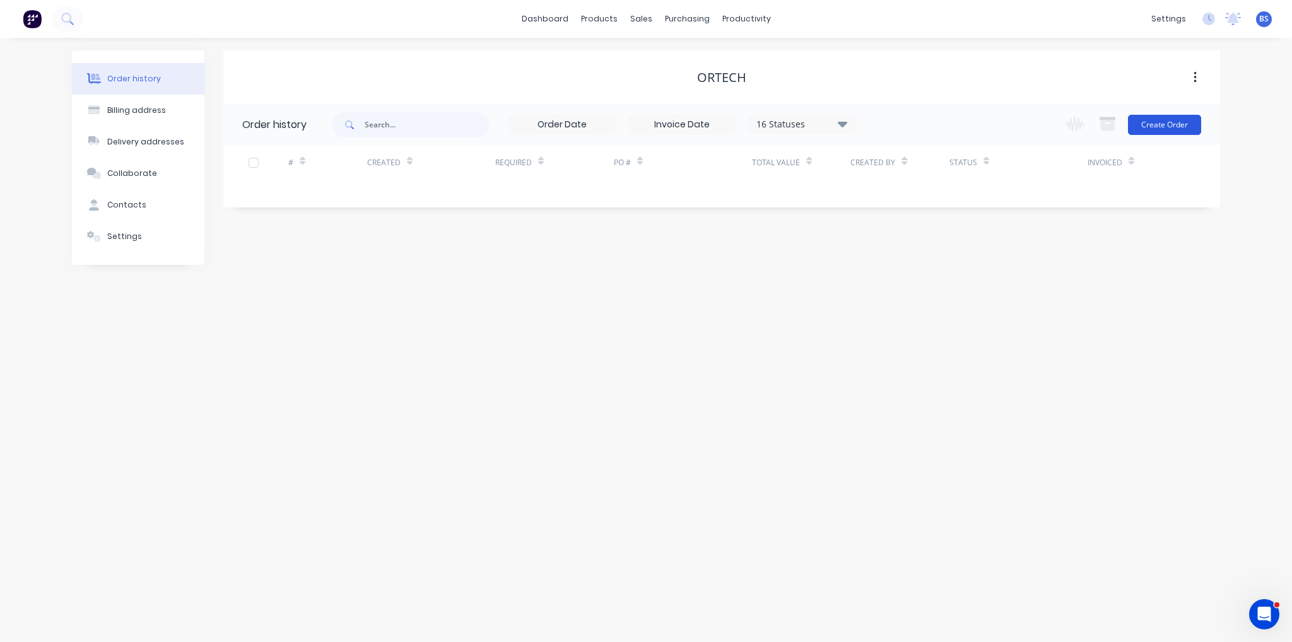
click at [1191, 132] on button "Create Order" at bounding box center [1164, 125] width 73 height 20
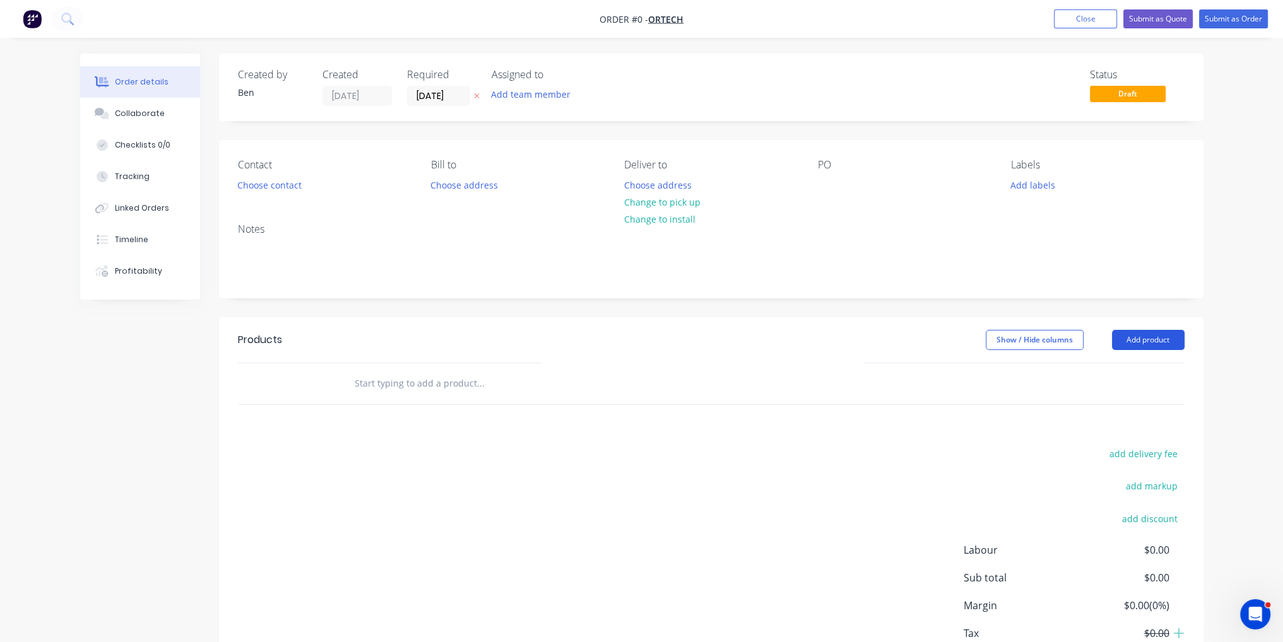
click at [1162, 339] on button "Add product" at bounding box center [1148, 340] width 73 height 20
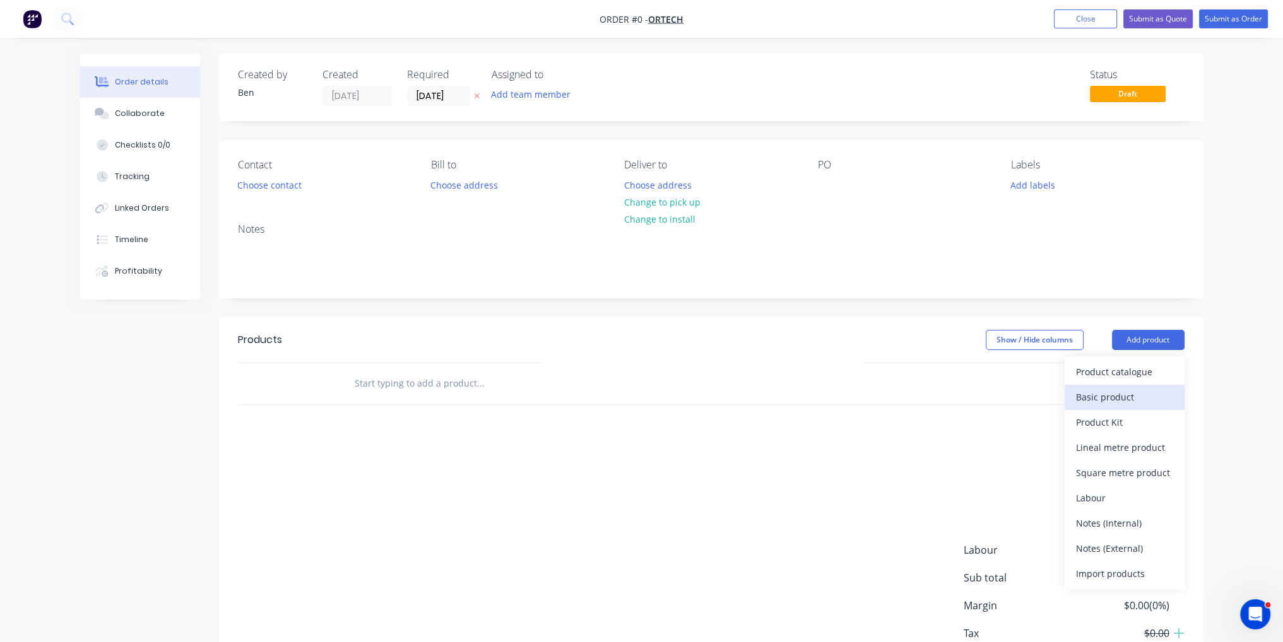
click at [1124, 397] on div "Basic product" at bounding box center [1124, 397] width 97 height 18
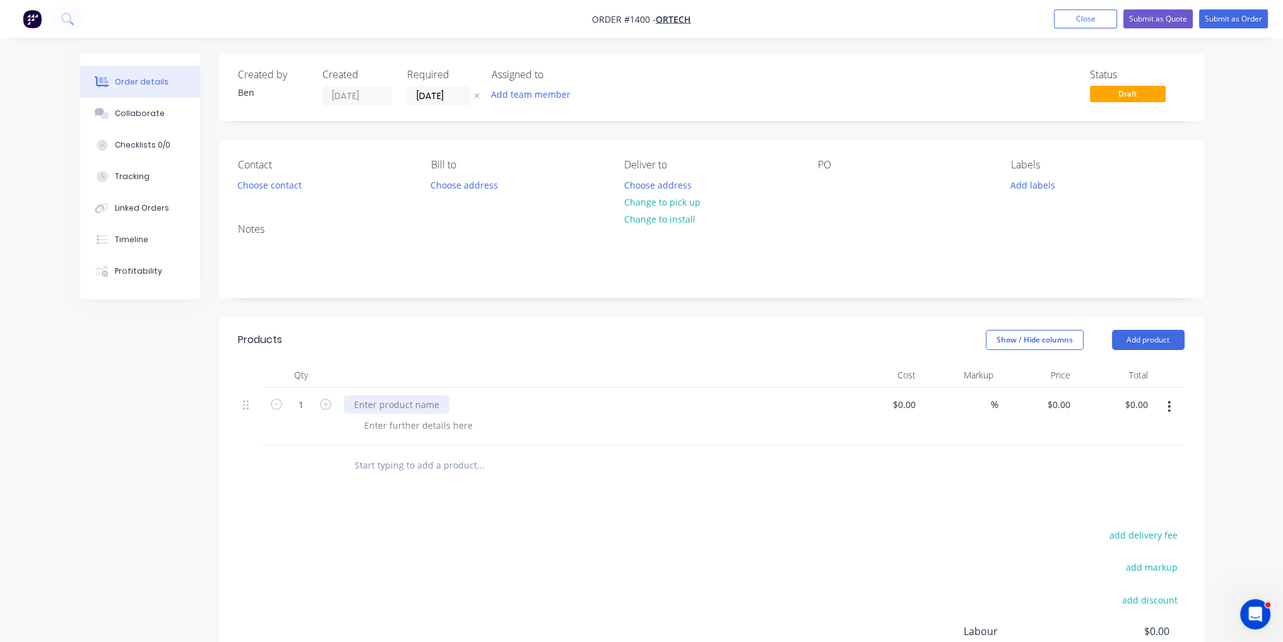
click at [385, 407] on div at bounding box center [396, 405] width 105 height 18
click at [391, 408] on div "Machine from 10" at bounding box center [390, 405] width 92 height 18
click at [447, 401] on div "Machine plates from 10" at bounding box center [404, 405] width 121 height 18
click at [915, 410] on input at bounding box center [905, 405] width 29 height 18
type input "$0.00"
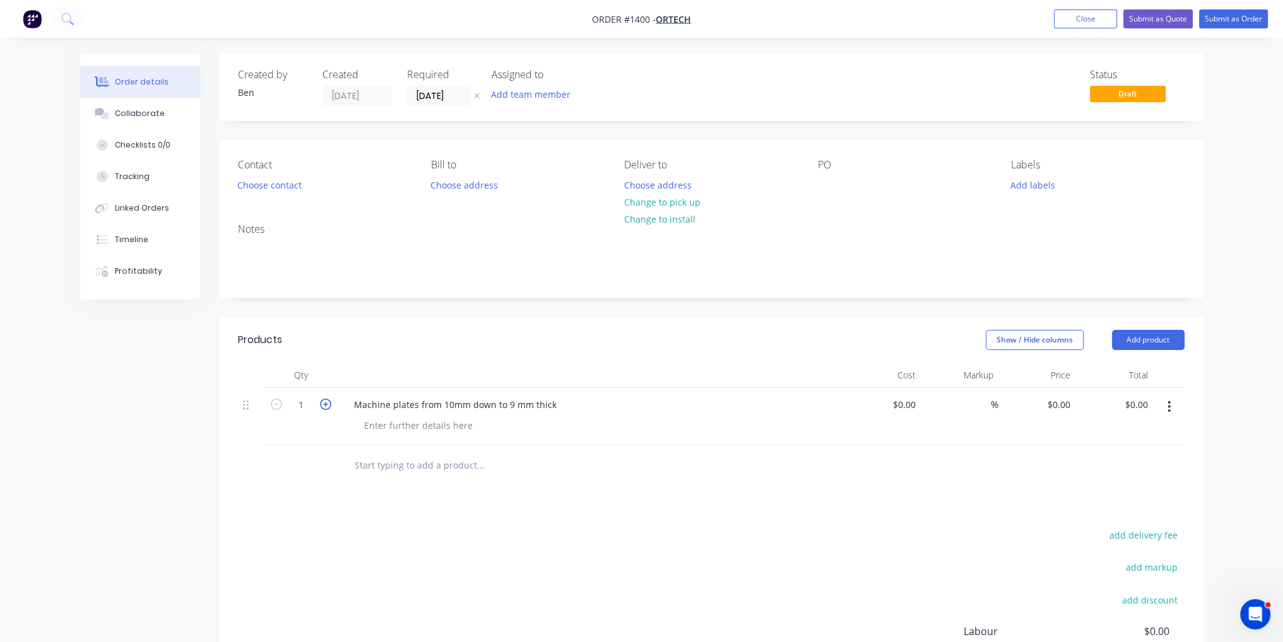
click at [325, 401] on icon "button" at bounding box center [325, 404] width 11 height 11
type input "2"
click at [906, 409] on div "0 0" at bounding box center [913, 405] width 15 height 18
type input "8"
type input "$120.00"
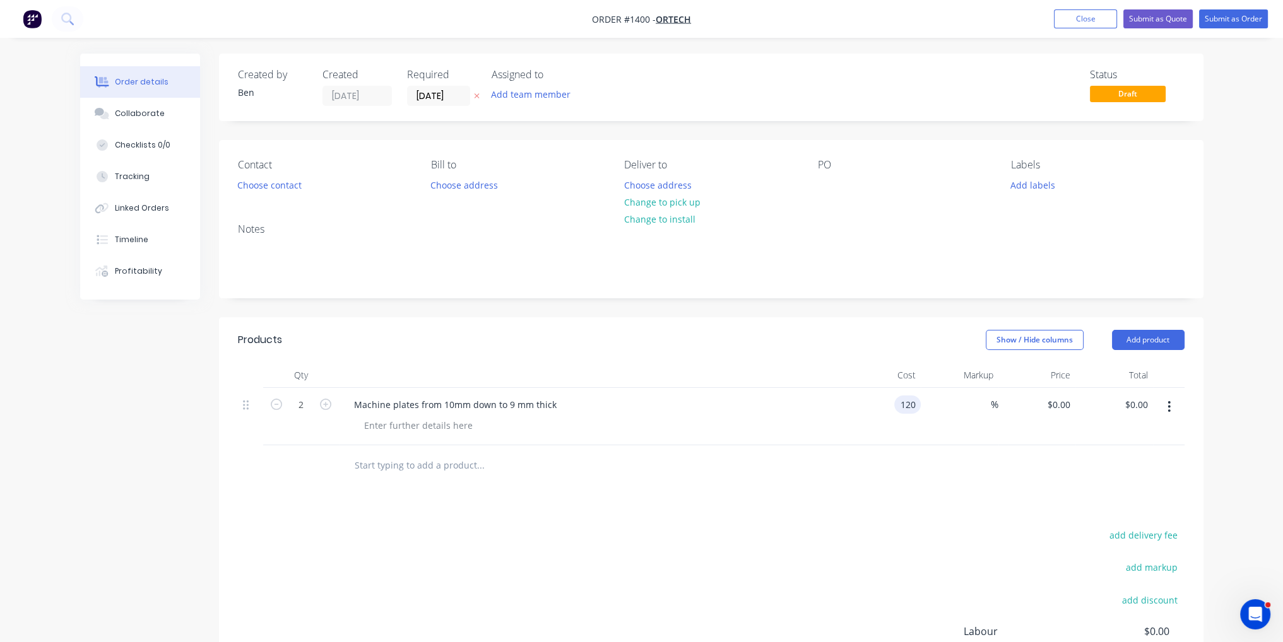
type input "$120.00"
type input "$240.00"
click at [905, 488] on div "Products Show / Hide columns Add product Qty Cost Markup Price Total 2 Machine …" at bounding box center [711, 553] width 984 height 472
click at [1238, 28] on nav "Order #1400 - Ortech Add product Close Submit as Quote Submit as Order" at bounding box center [641, 19] width 1283 height 38
click at [1237, 16] on button "Submit as Order" at bounding box center [1233, 18] width 69 height 19
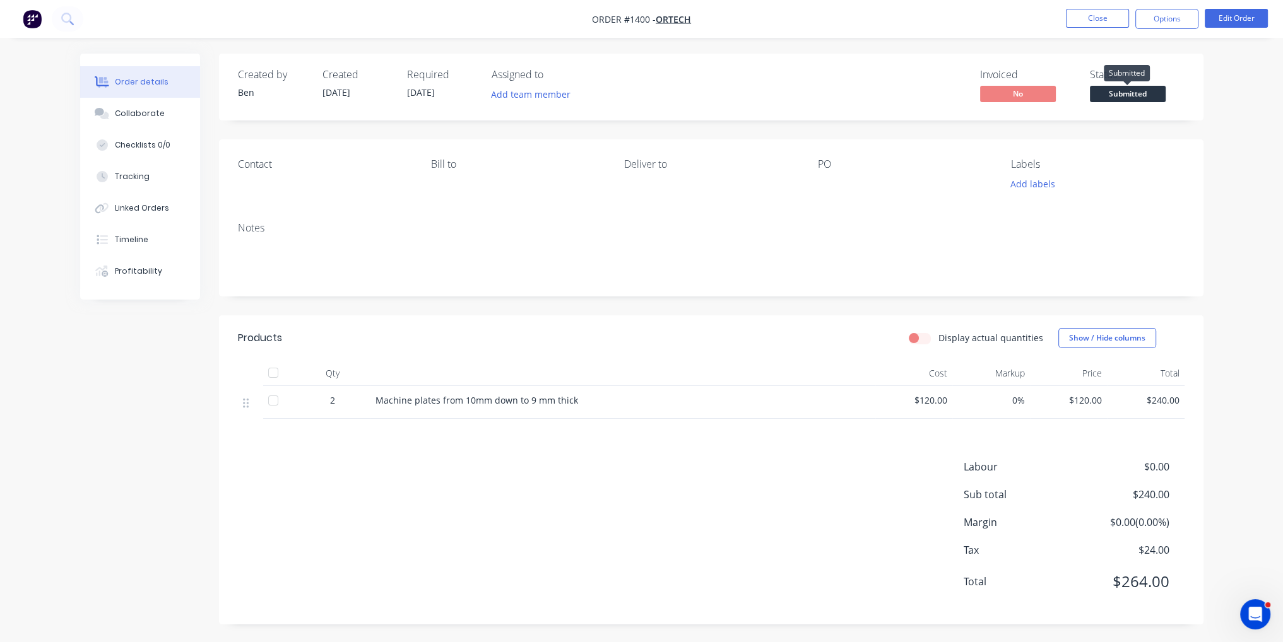
click at [1116, 88] on span "Submitted" at bounding box center [1128, 94] width 76 height 16
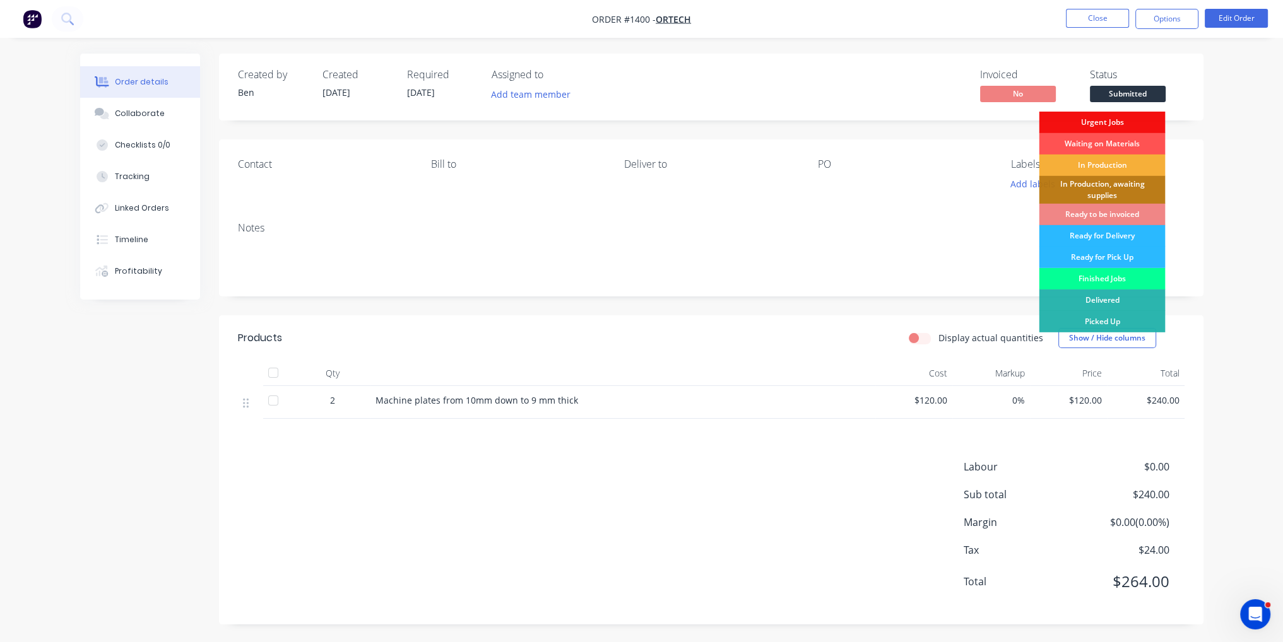
click at [1109, 281] on div "Finished Jobs" at bounding box center [1101, 278] width 126 height 21
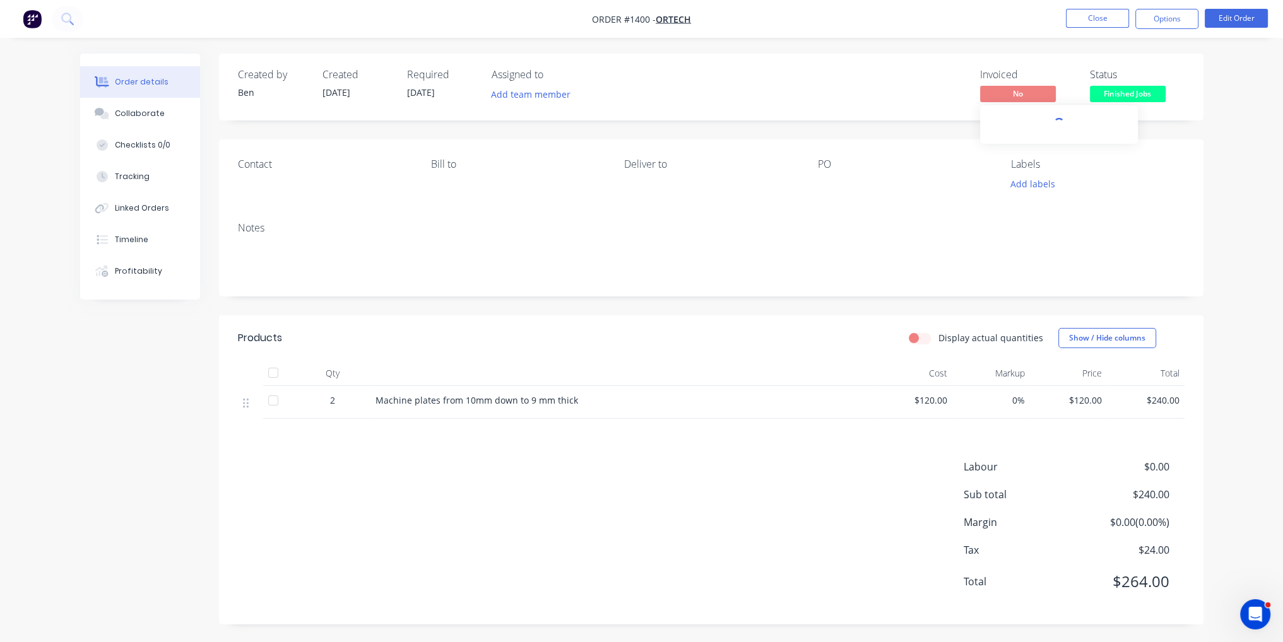
click at [1032, 96] on span "No" at bounding box center [1018, 94] width 76 height 16
click at [1178, 20] on button "Options" at bounding box center [1166, 19] width 63 height 20
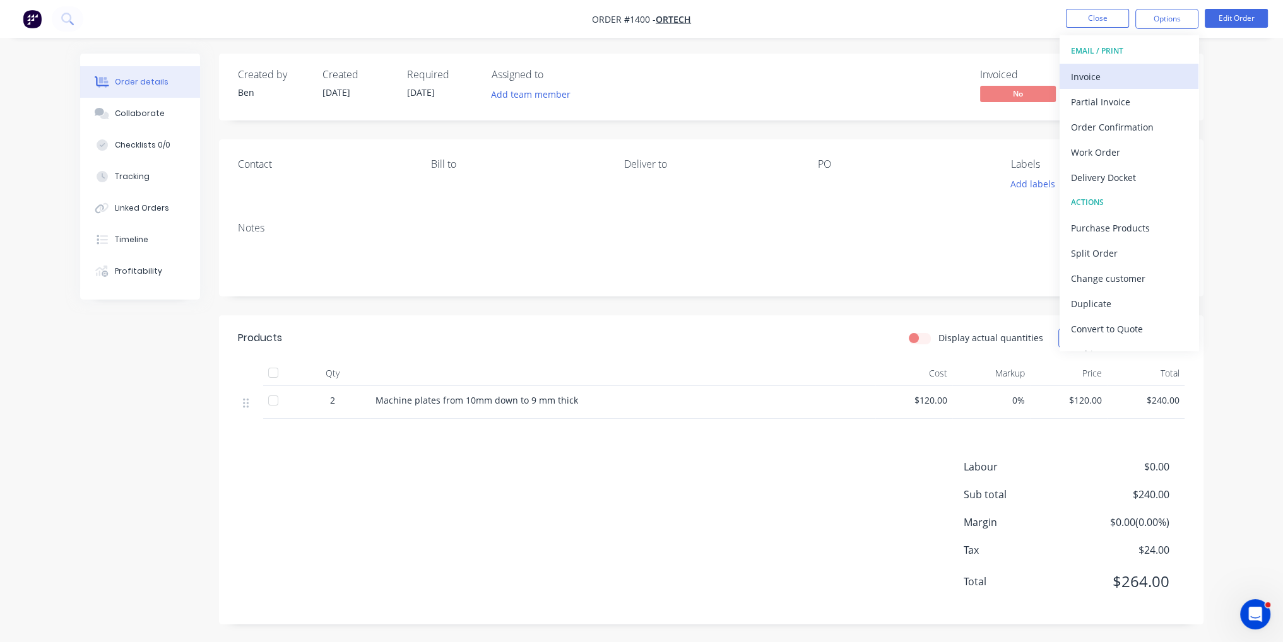
click at [1138, 68] on div "Invoice" at bounding box center [1129, 77] width 116 height 18
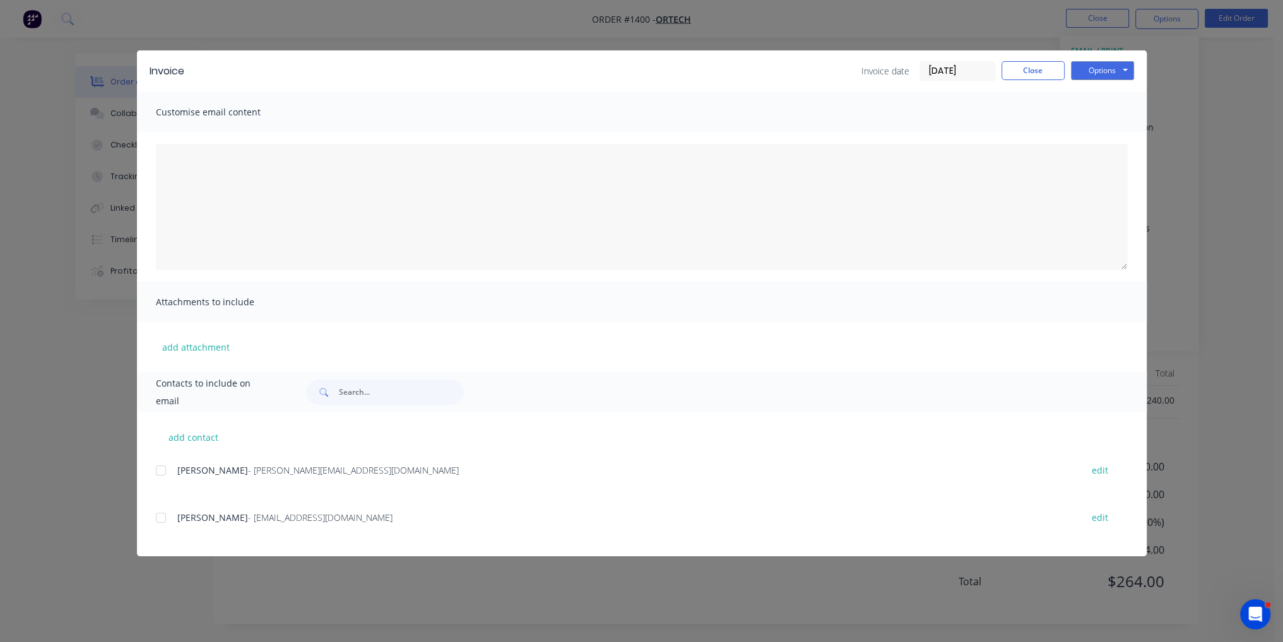
click at [157, 524] on div at bounding box center [160, 517] width 25 height 25
click at [1105, 66] on button "Options" at bounding box center [1102, 70] width 63 height 19
click at [1120, 129] on button "Email" at bounding box center [1111, 134] width 81 height 21
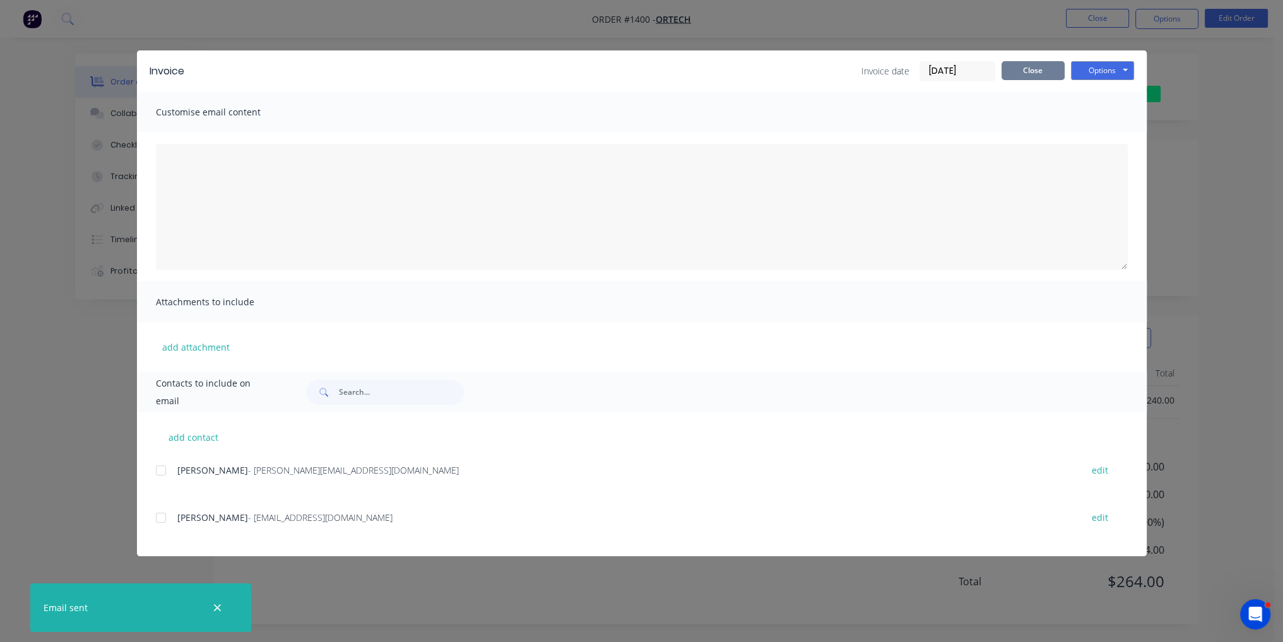
click at [1042, 78] on button "Close" at bounding box center [1032, 70] width 63 height 19
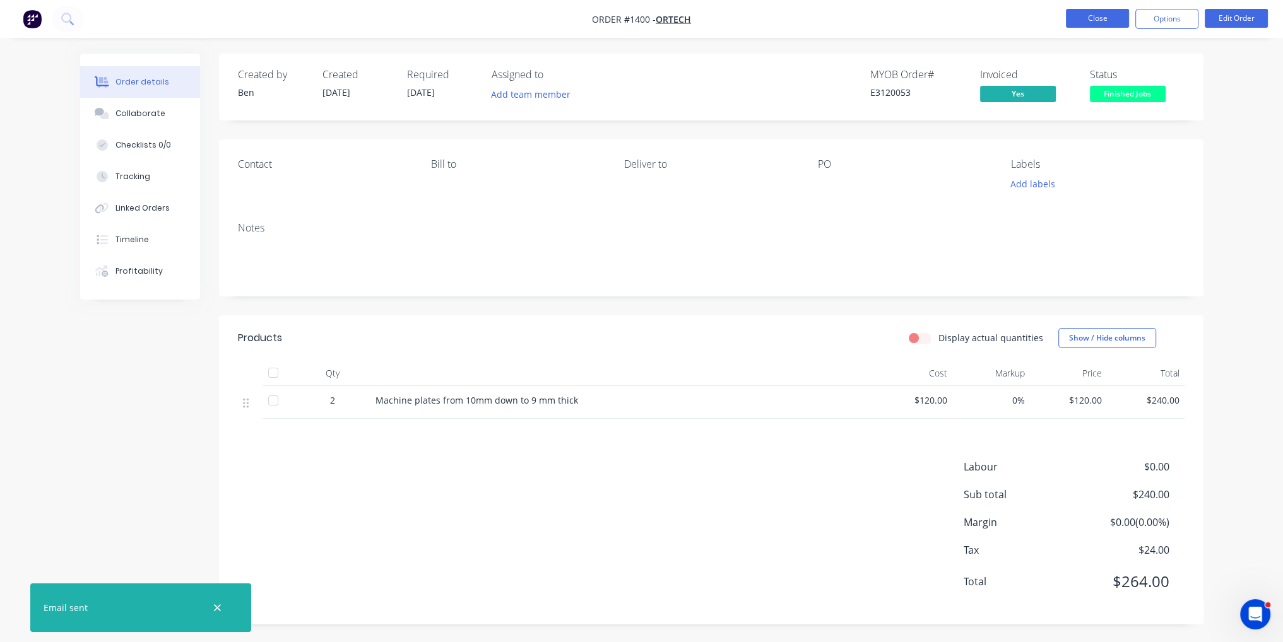
click at [1081, 23] on button "Close" at bounding box center [1097, 18] width 63 height 19
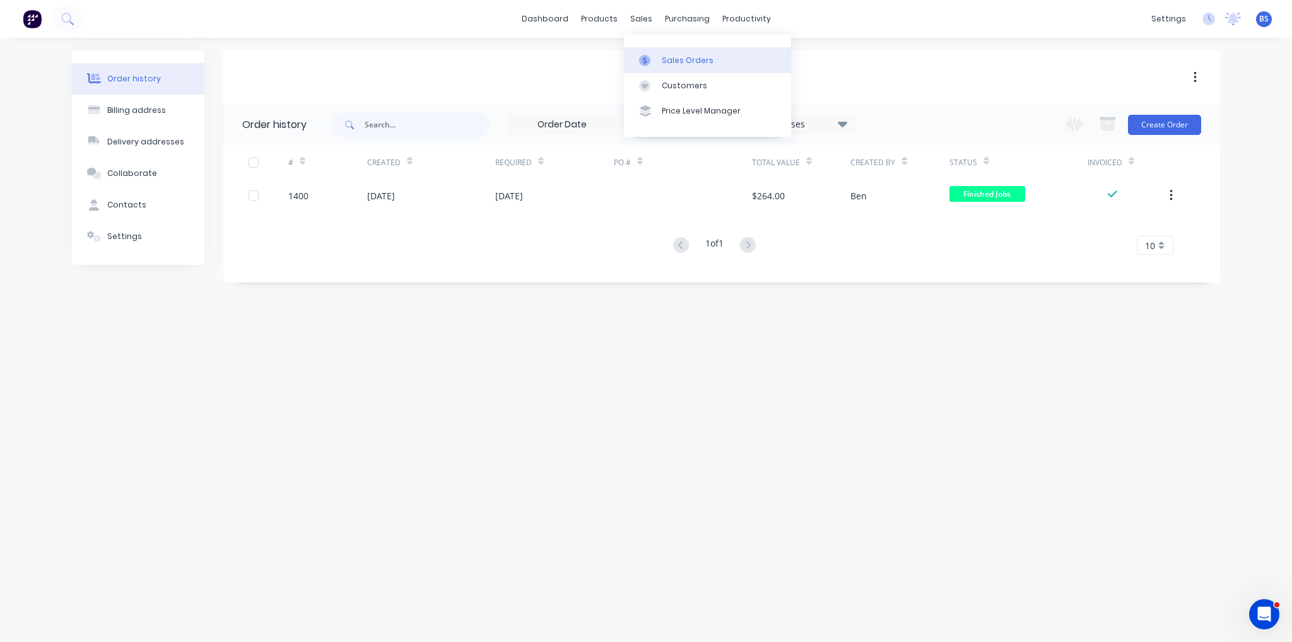
click at [667, 69] on link "Sales Orders" at bounding box center [707, 59] width 167 height 25
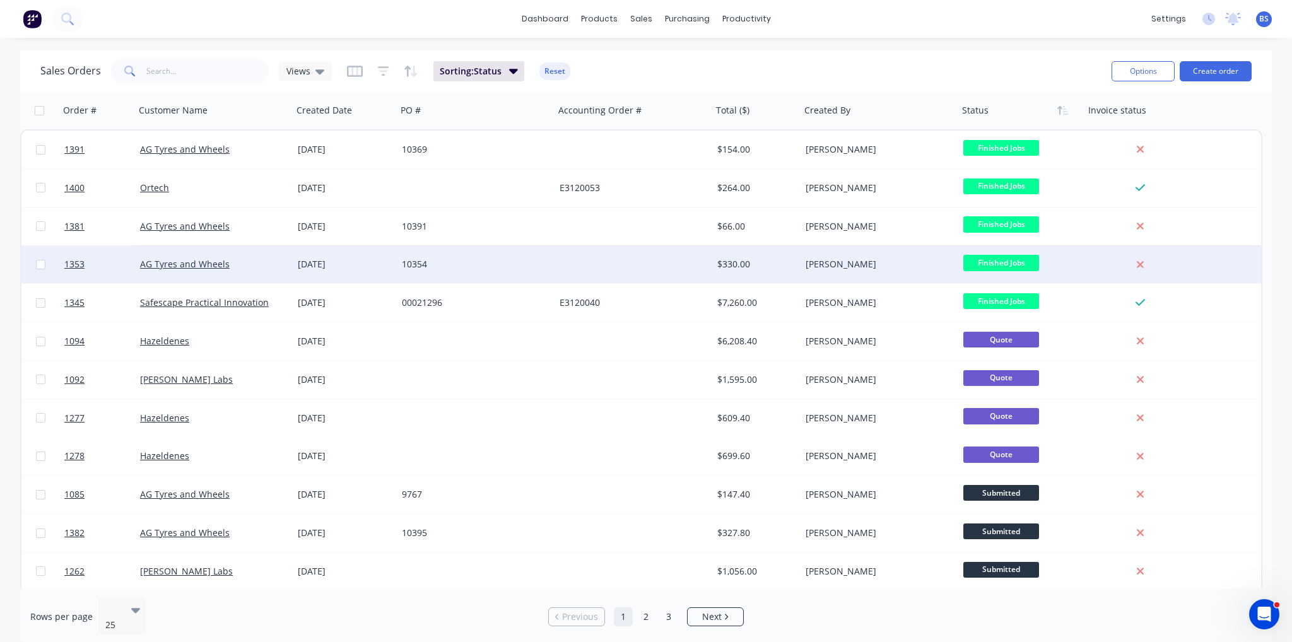
click at [765, 273] on div "$330.00" at bounding box center [756, 264] width 88 height 38
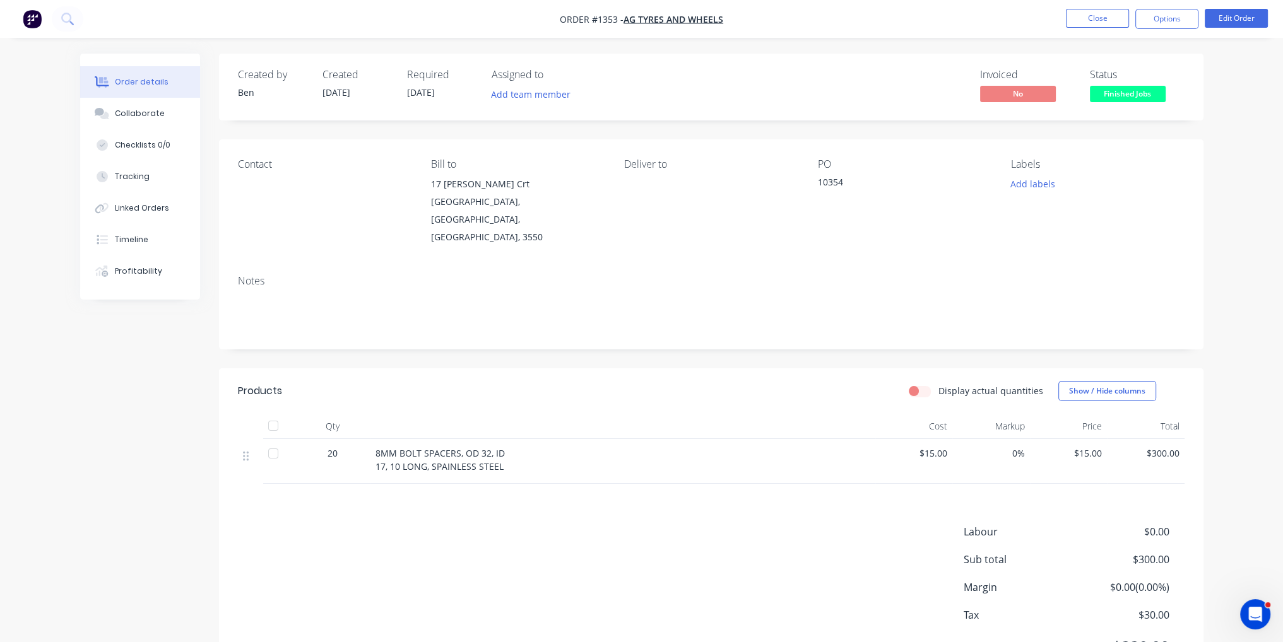
click at [943, 447] on span "$15.00" at bounding box center [914, 453] width 68 height 13
click at [1224, 15] on button "Edit Order" at bounding box center [1235, 18] width 63 height 19
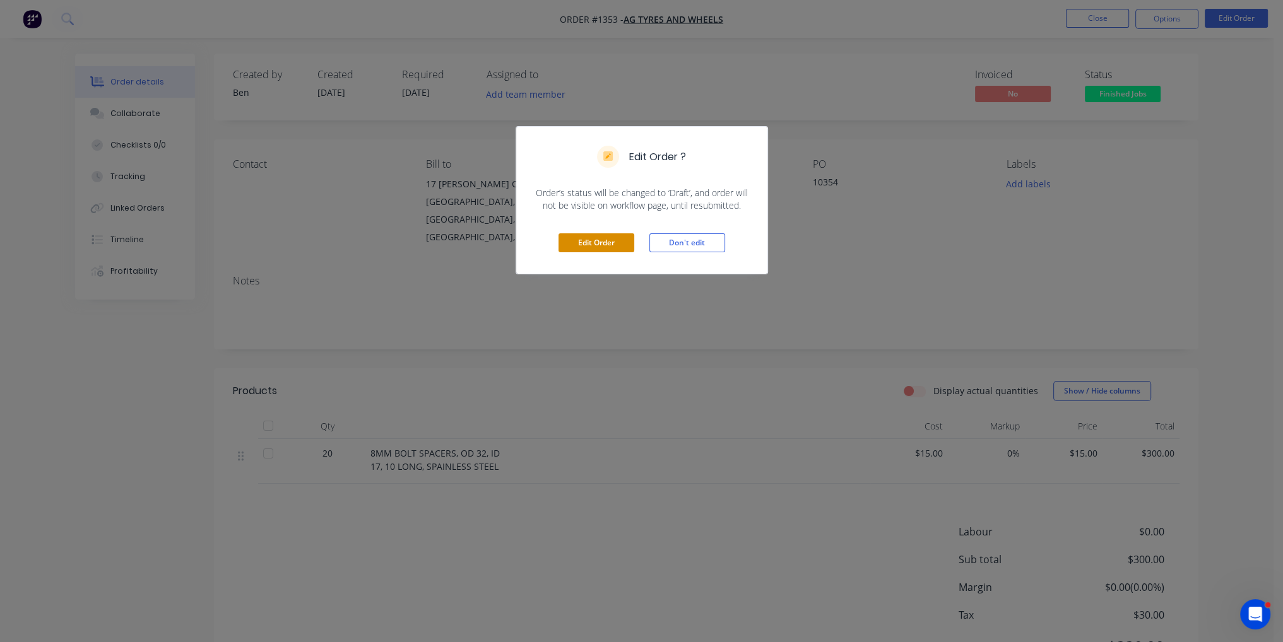
click at [586, 241] on button "Edit Order" at bounding box center [596, 242] width 76 height 19
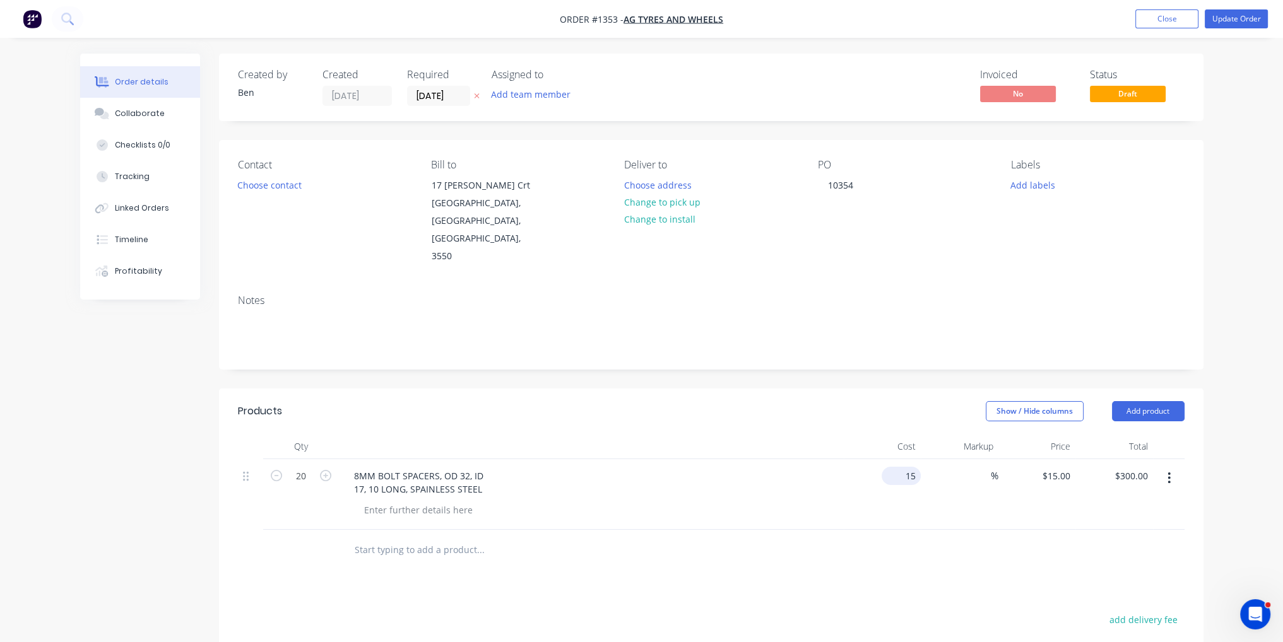
click at [895, 459] on div "15 $15.00" at bounding box center [883, 494] width 78 height 71
type input "$7.00"
type input "$140.00"
click at [896, 493] on div "$7.00 7" at bounding box center [883, 494] width 78 height 71
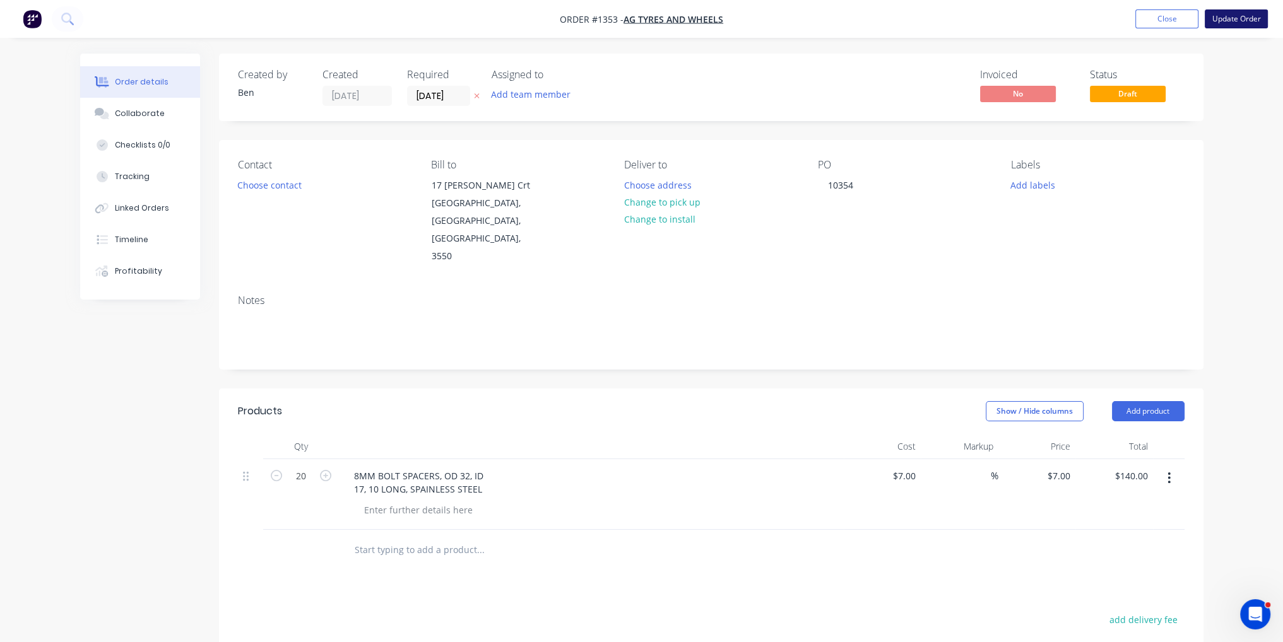
click at [1249, 18] on button "Update Order" at bounding box center [1235, 18] width 63 height 19
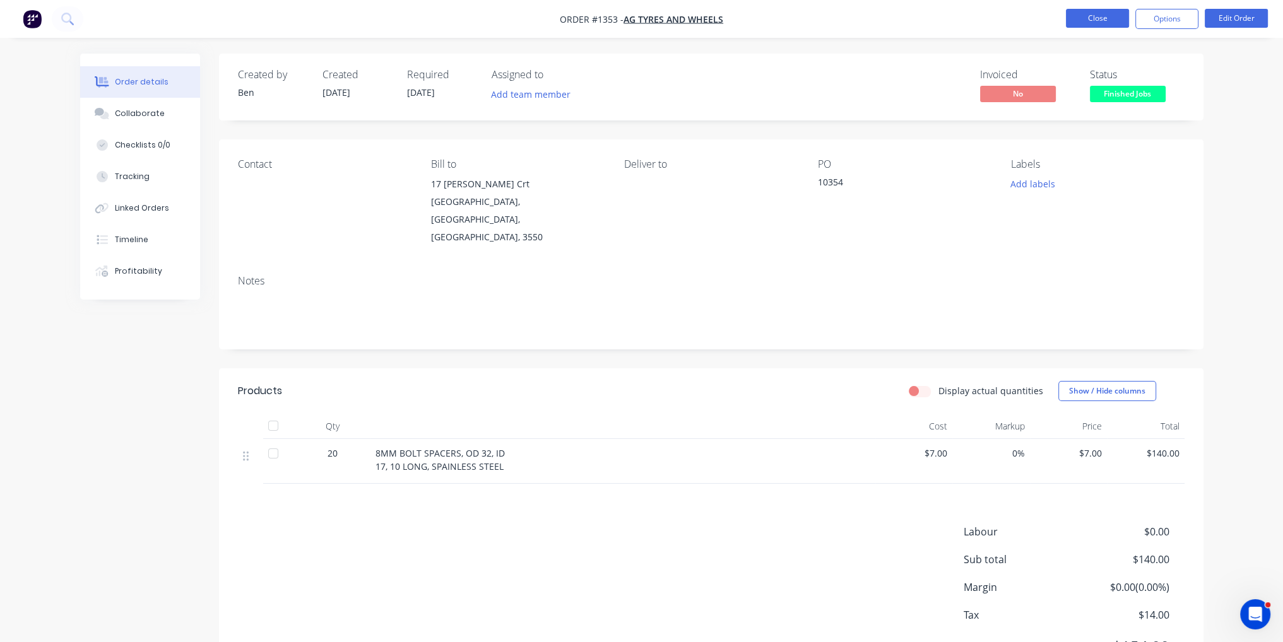
click at [1108, 27] on button "Close" at bounding box center [1097, 18] width 63 height 19
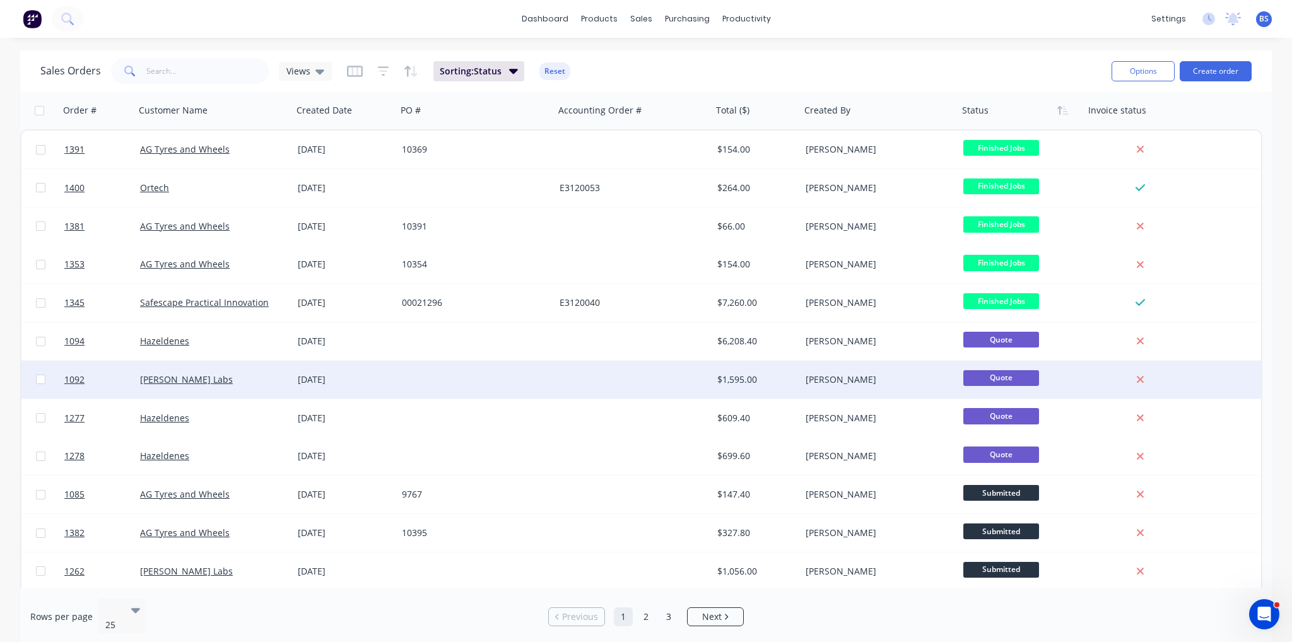
click at [263, 375] on div "[PERSON_NAME] Labs" at bounding box center [210, 379] width 140 height 13
